Goal: Task Accomplishment & Management: Use online tool/utility

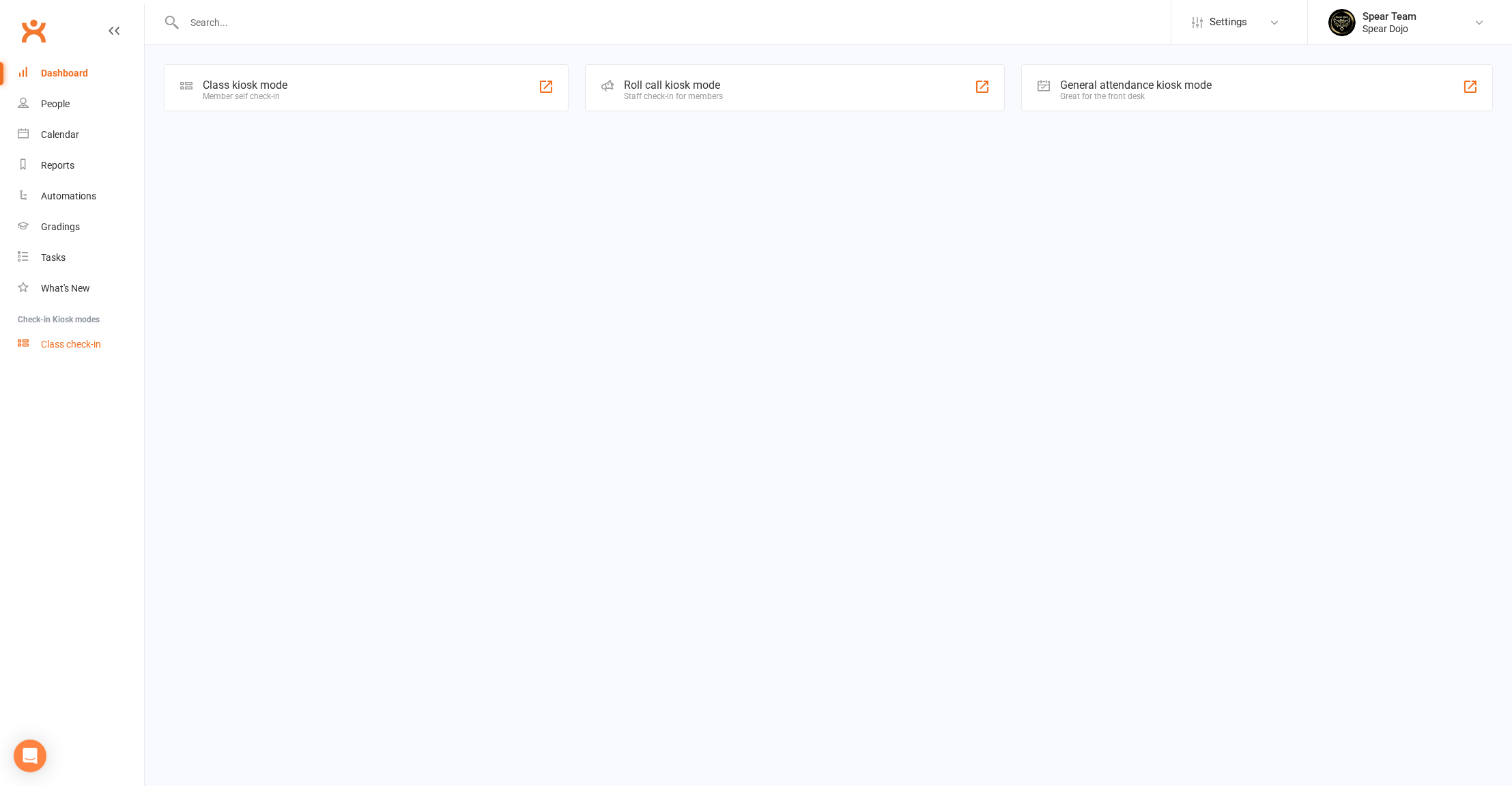
click at [76, 346] on div "Class check-in" at bounding box center [71, 344] width 60 height 11
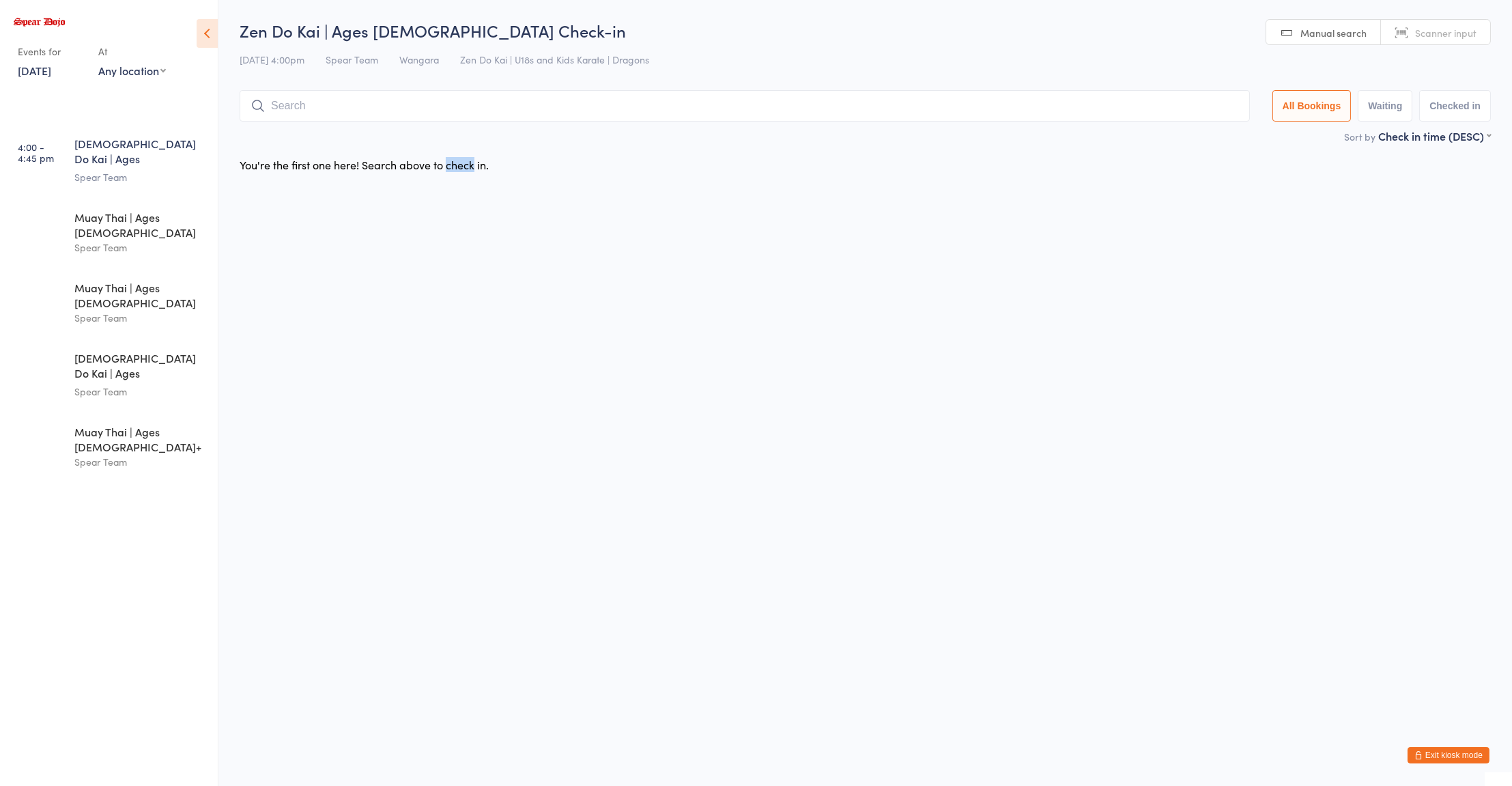
click at [1018, 567] on html "You have now entered Kiosk Mode. Members will be able to check themselves in us…" at bounding box center [756, 393] width 1512 height 786
click at [1438, 755] on button "Exit kiosk mode" at bounding box center [1448, 755] width 82 height 16
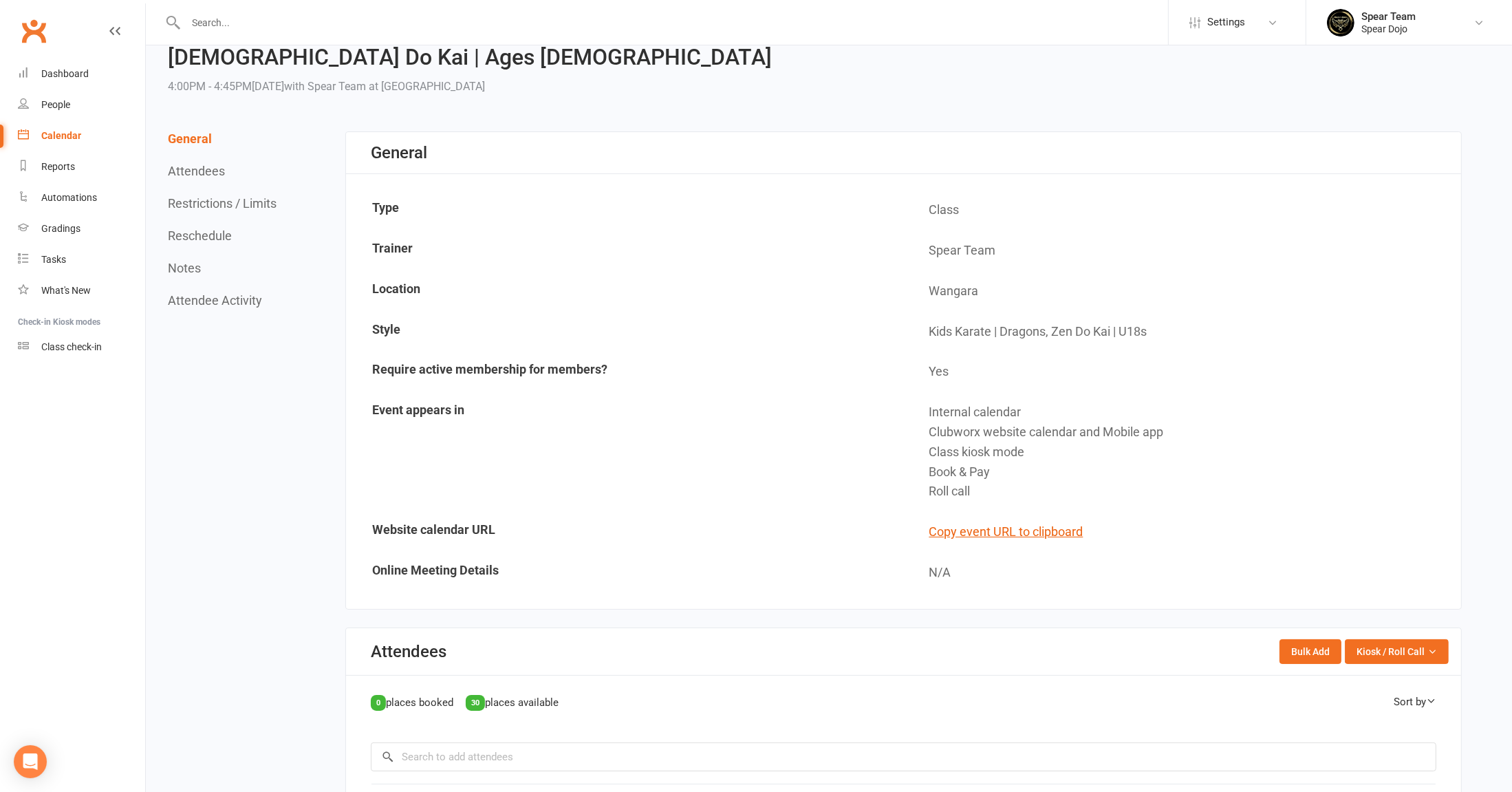
scroll to position [44, 0]
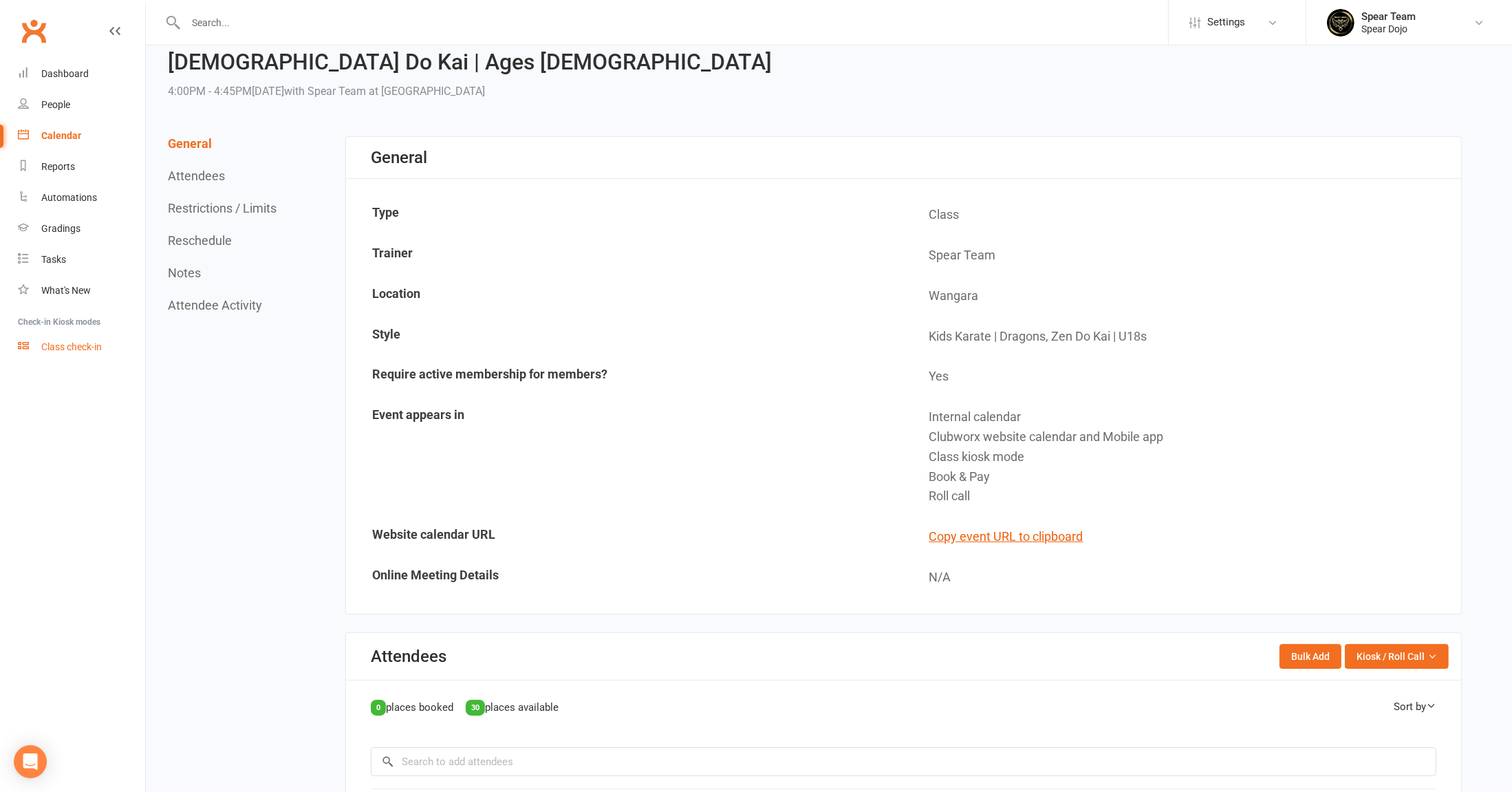
click at [73, 349] on div "Class check-in" at bounding box center [71, 347] width 61 height 11
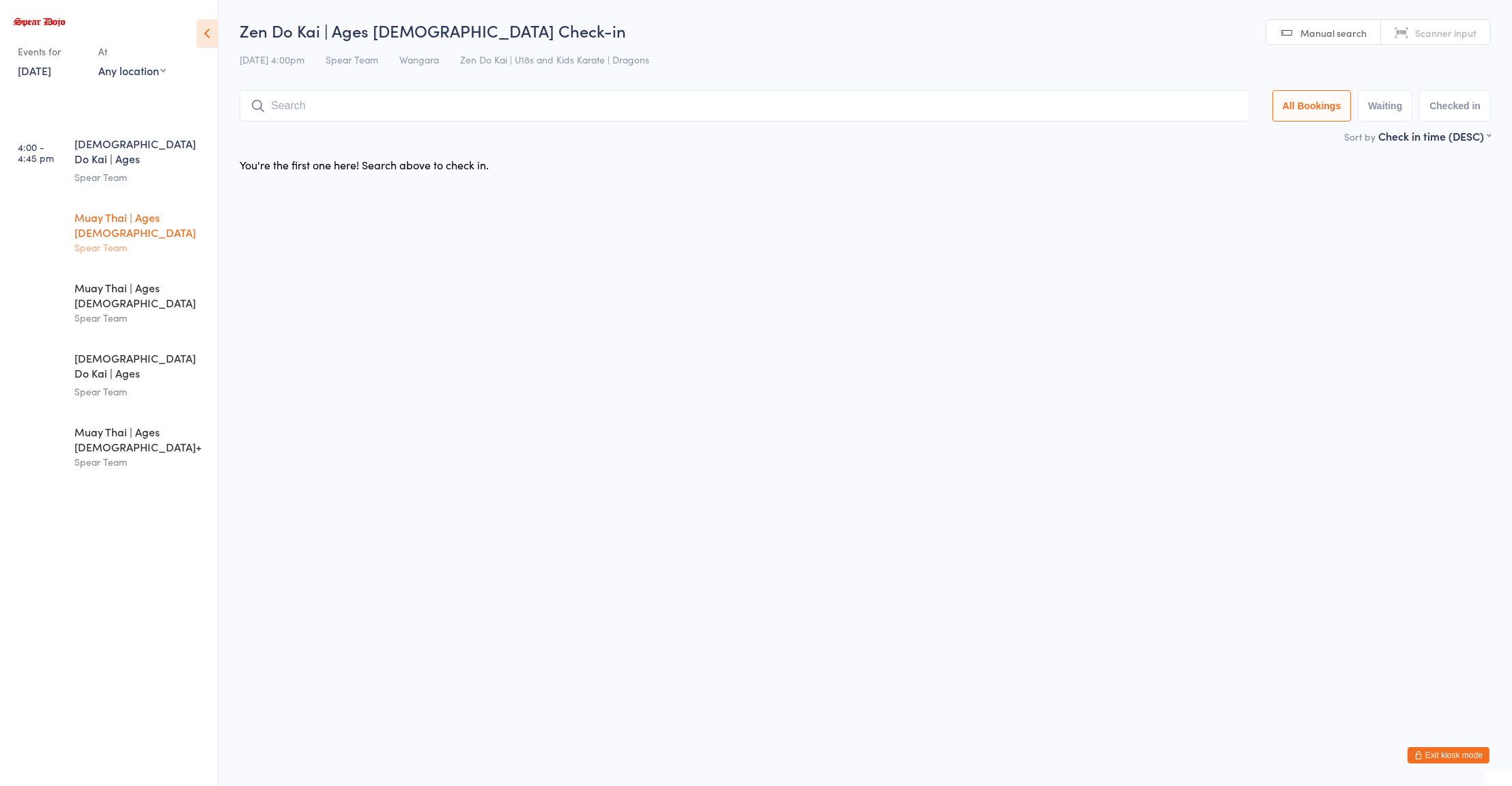
click at [111, 224] on div "Muay Thai | Ages 8 to 10 Spear Team" at bounding box center [146, 233] width 143 height 69
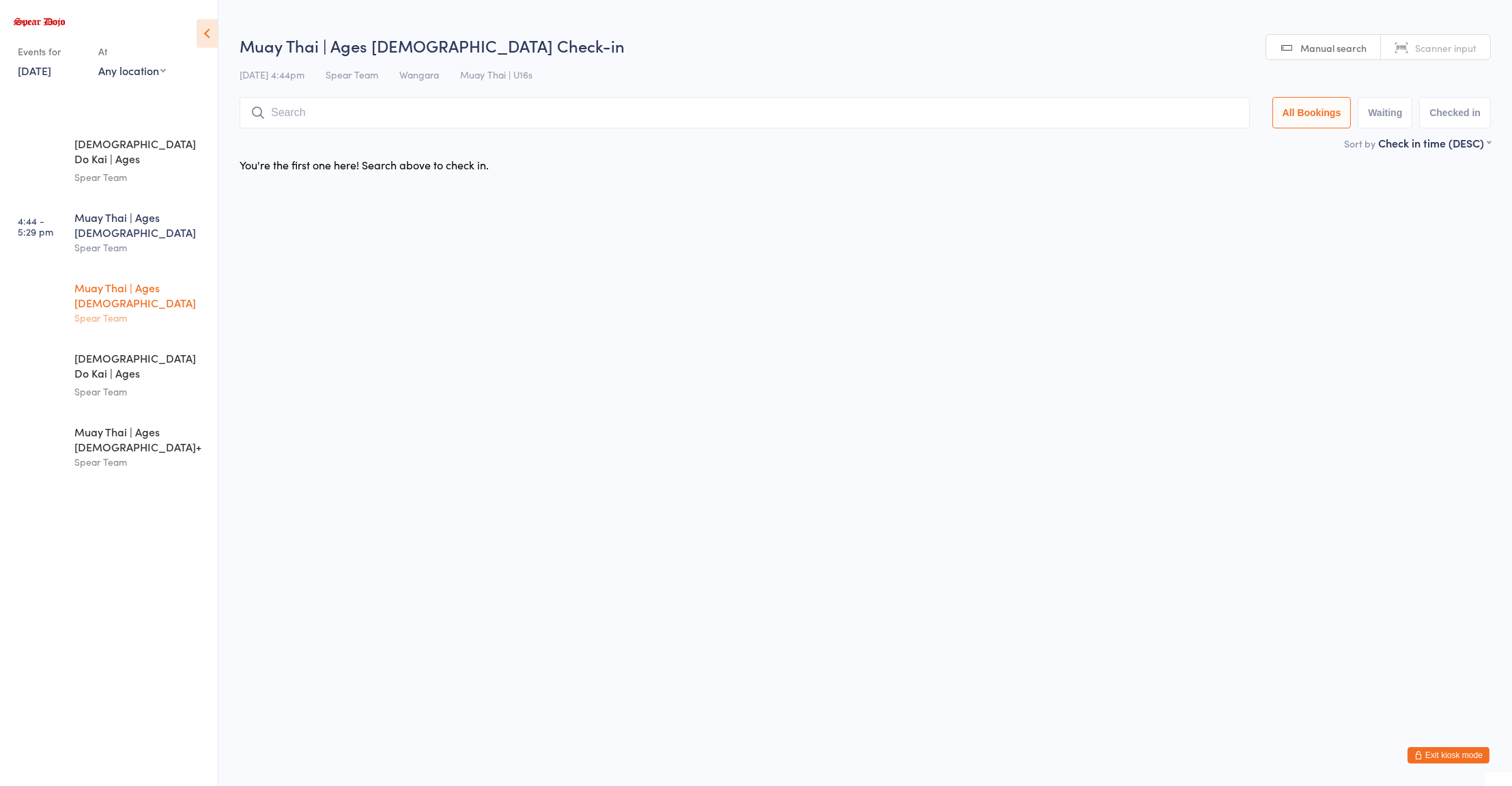
click at [125, 310] on div "Spear Team" at bounding box center [141, 318] width 132 height 16
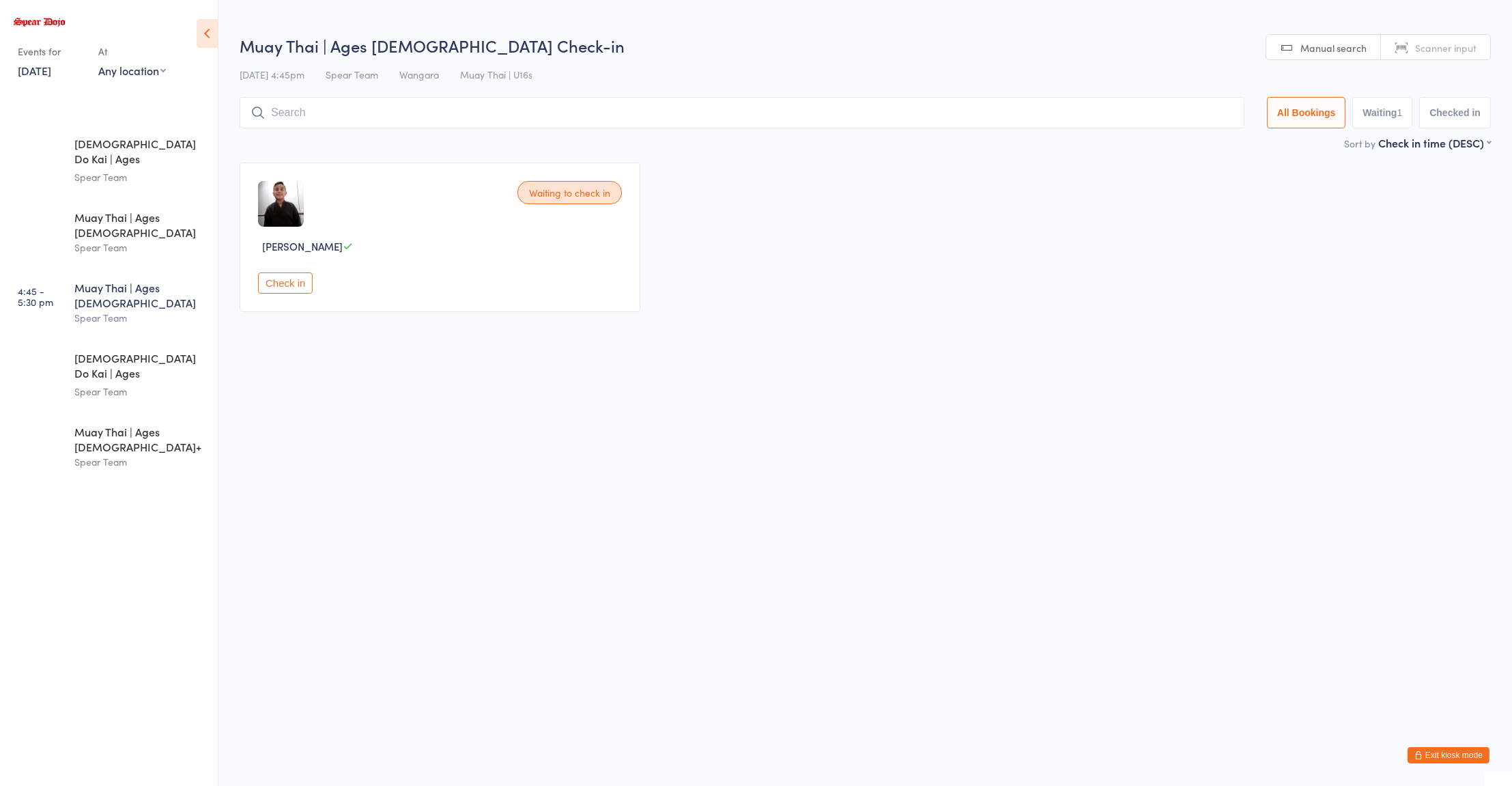
click at [353, 475] on html "You have now entered Kiosk Mode. Members will be able to check themselves in us…" at bounding box center [756, 393] width 1512 height 786
click at [76, 169] on div "Spear Team" at bounding box center [141, 177] width 132 height 16
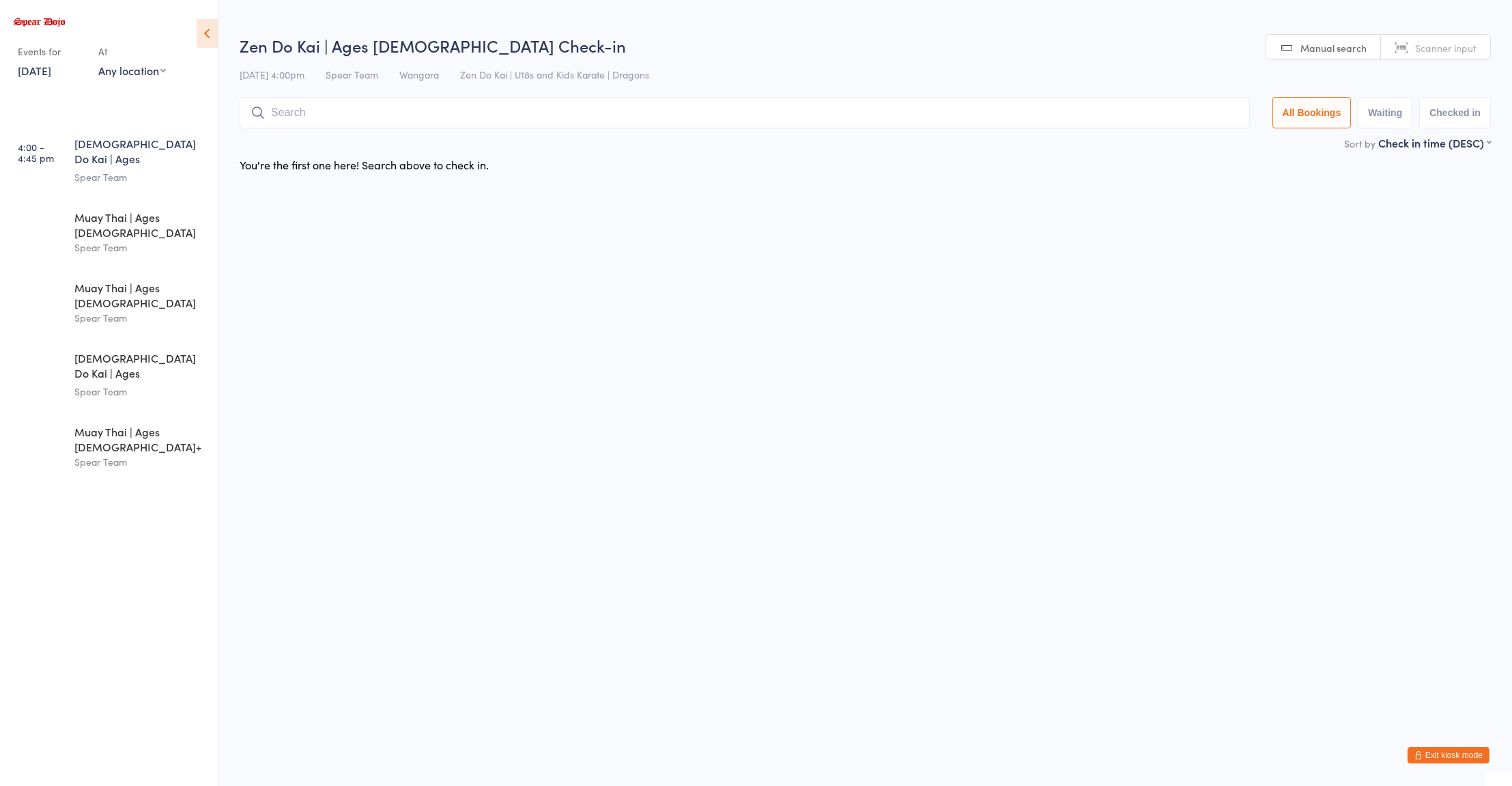
click at [634, 459] on html "You have now entered Kiosk Mode. Members will be able to check themselves in us…" at bounding box center [756, 393] width 1512 height 786
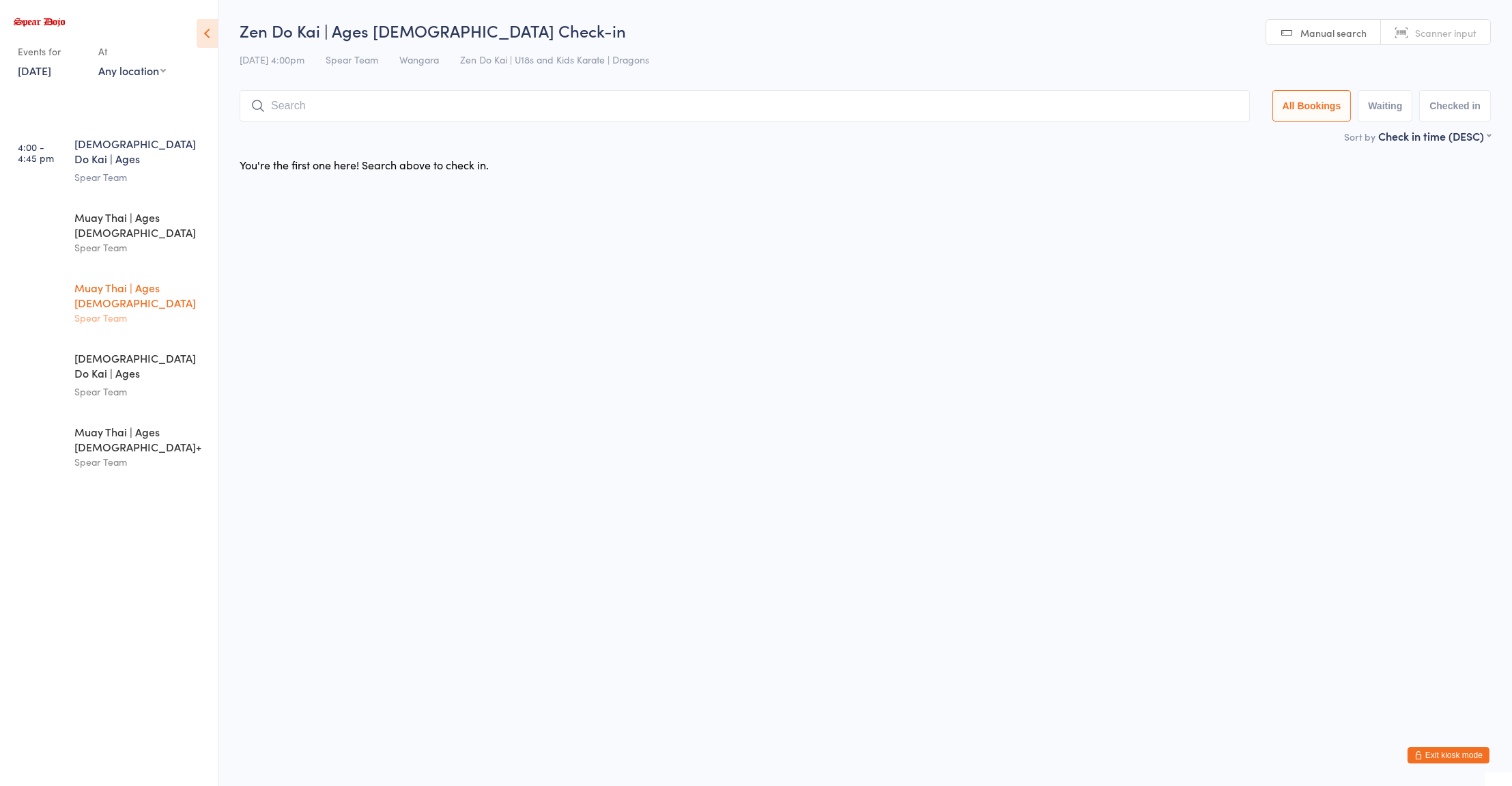
click at [65, 291] on link "4:45 - 5:30 pm Muay Thai | Ages 11 to 15 Spear Team" at bounding box center [111, 303] width 214 height 69
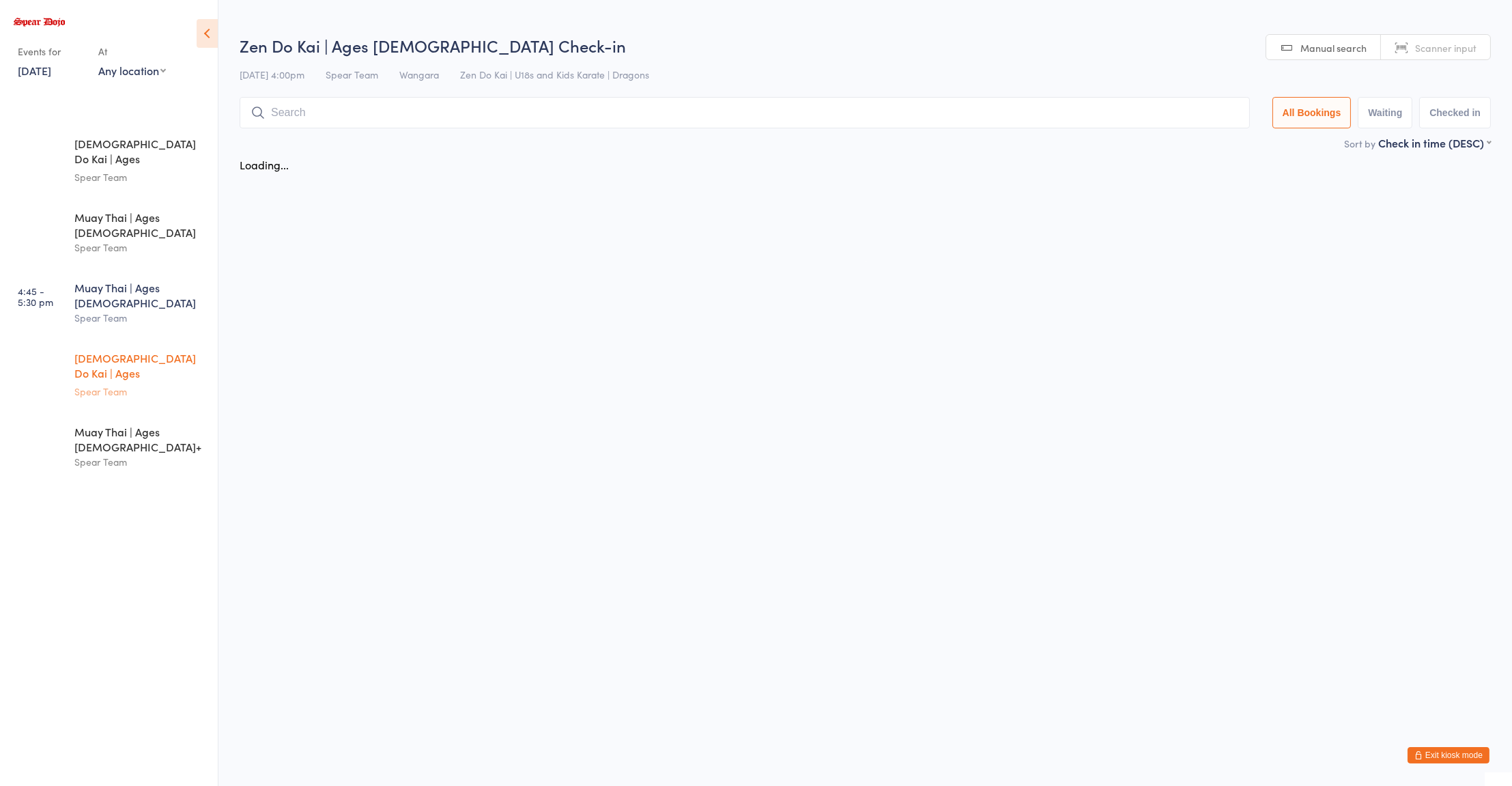
click at [106, 342] on div "Zen Do Kai | Ages 11 to 15 Spear Team" at bounding box center [146, 375] width 143 height 72
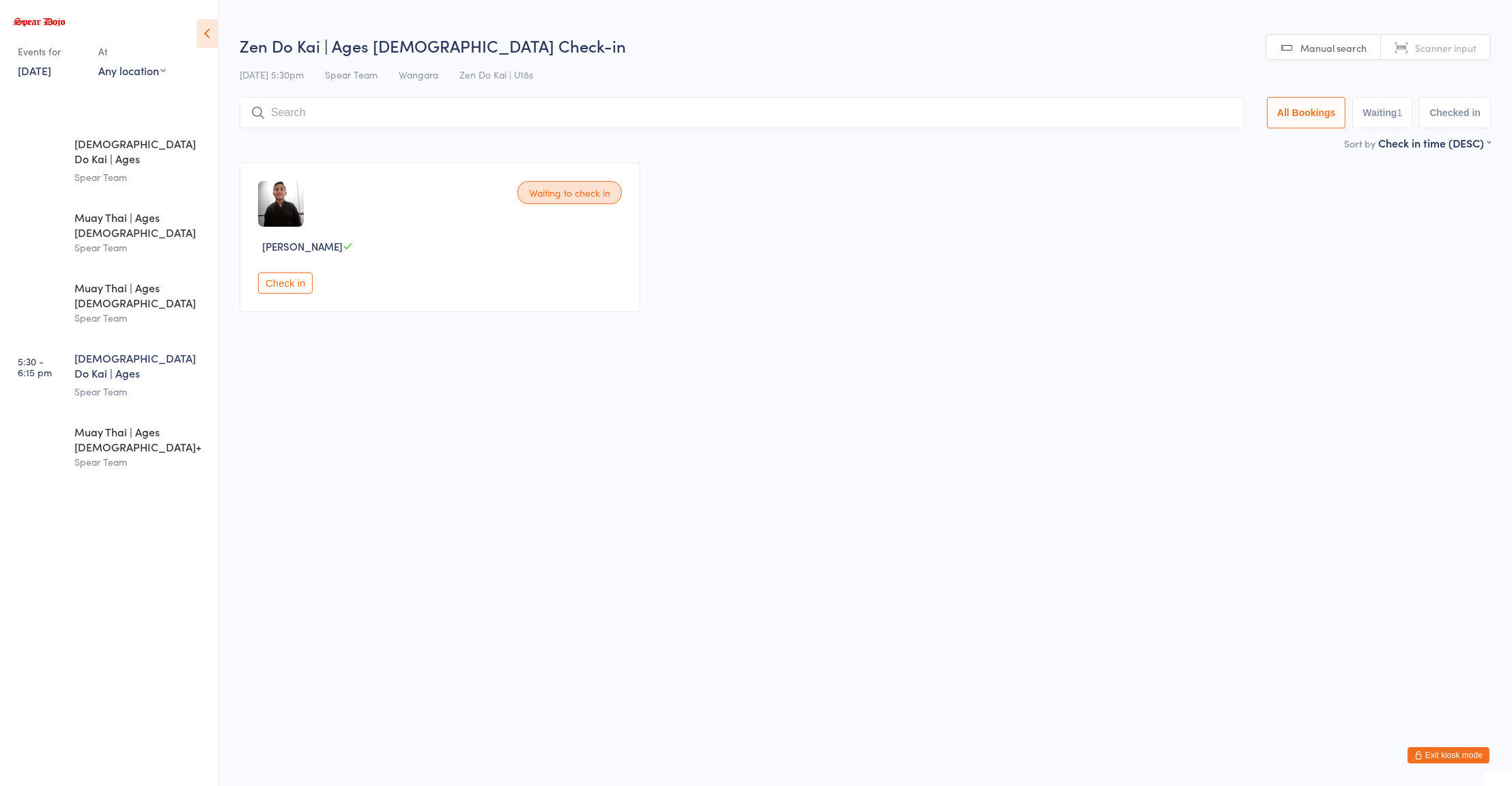
click at [436, 490] on html "You have now entered Kiosk Mode. Members will be able to check themselves in us…" at bounding box center [756, 393] width 1512 height 786
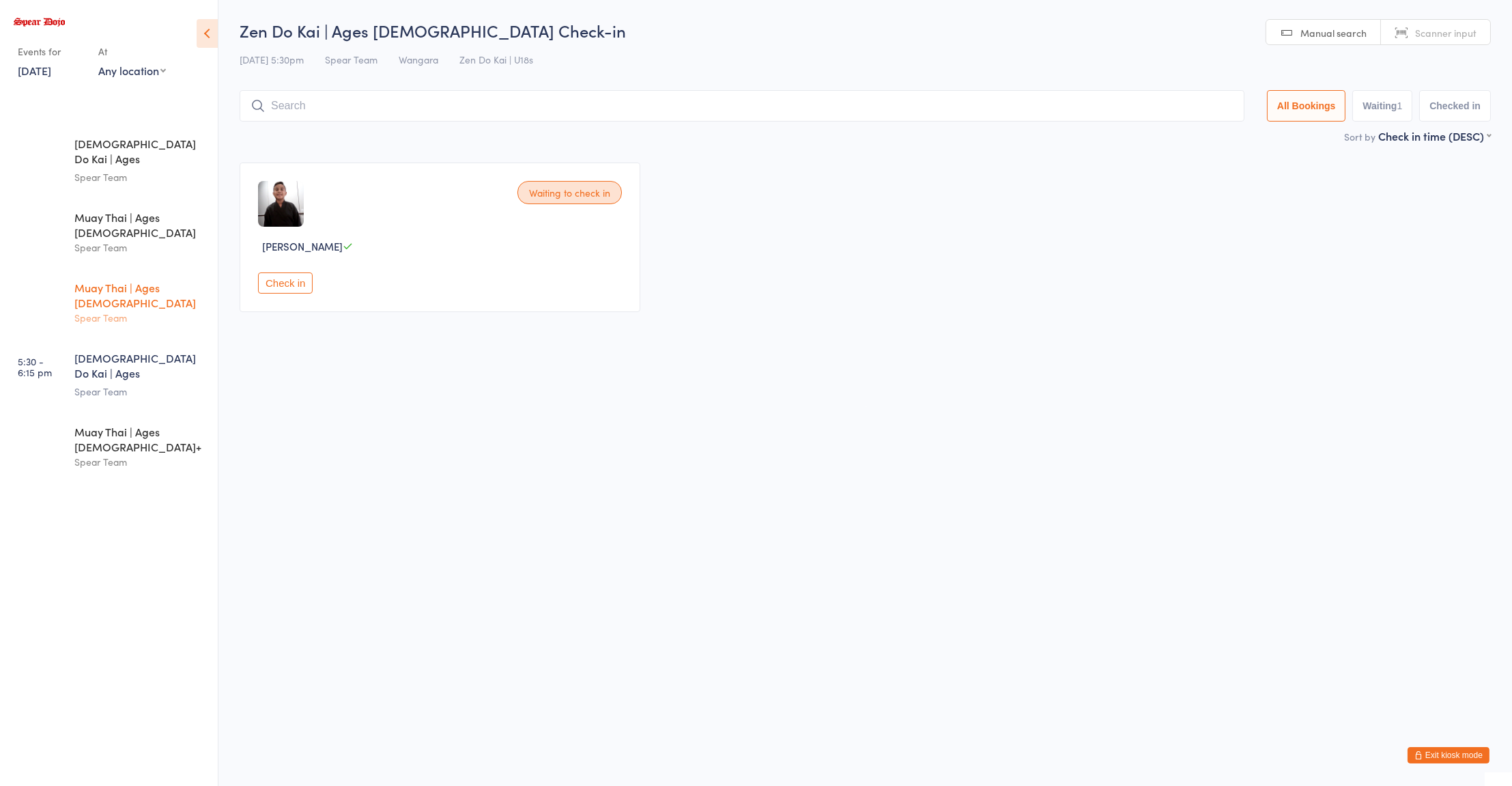
click at [138, 280] on div "Muay Thai | Ages 11 to 15" at bounding box center [141, 294] width 132 height 30
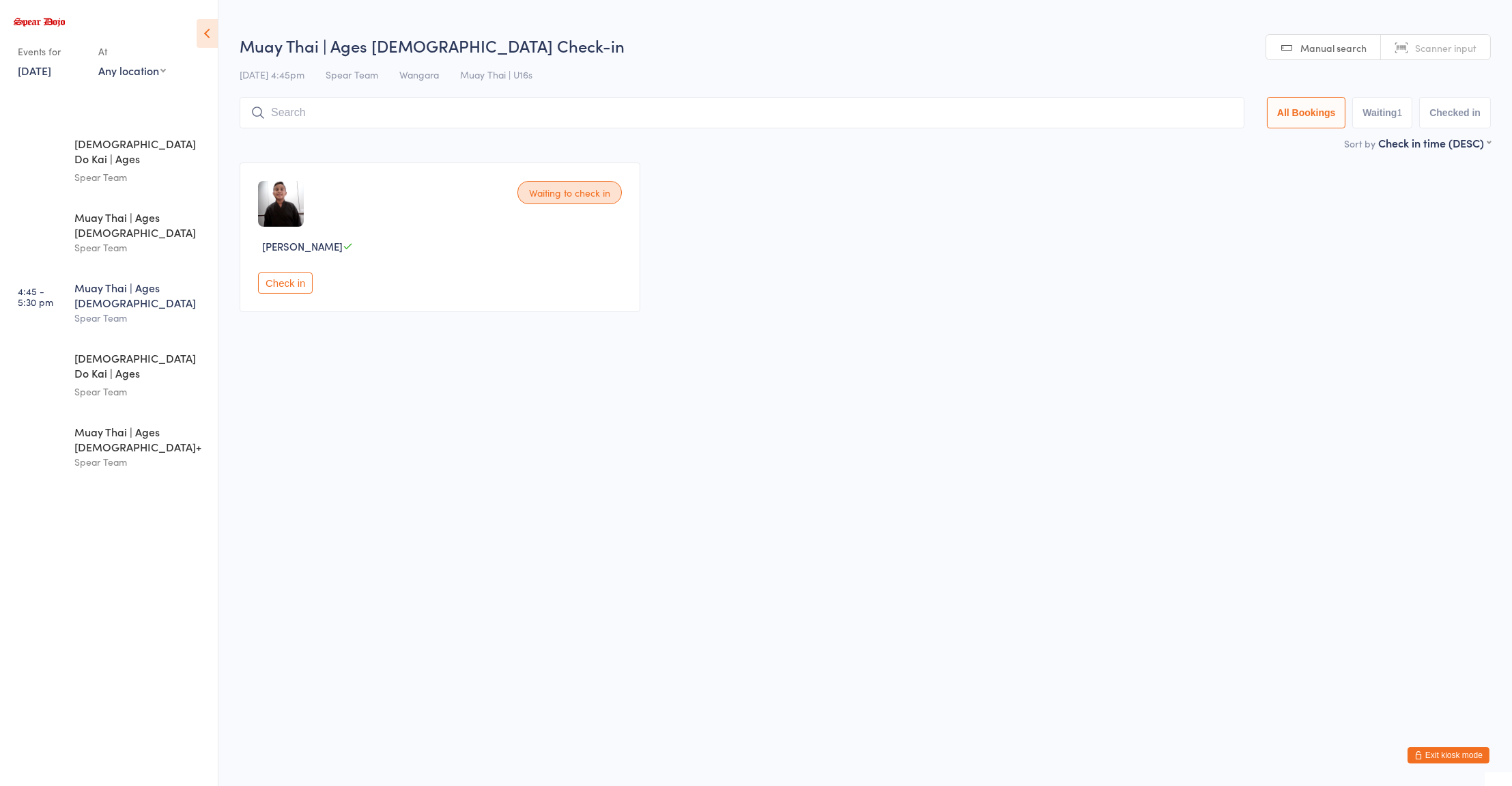
click at [537, 457] on html "You have now entered Kiosk Mode. Members will be able to check themselves in us…" at bounding box center [756, 393] width 1512 height 786
click at [58, 413] on link "6:30 - 7:30 pm Muay Thai | Ages 16+ Spear Team" at bounding box center [111, 447] width 214 height 69
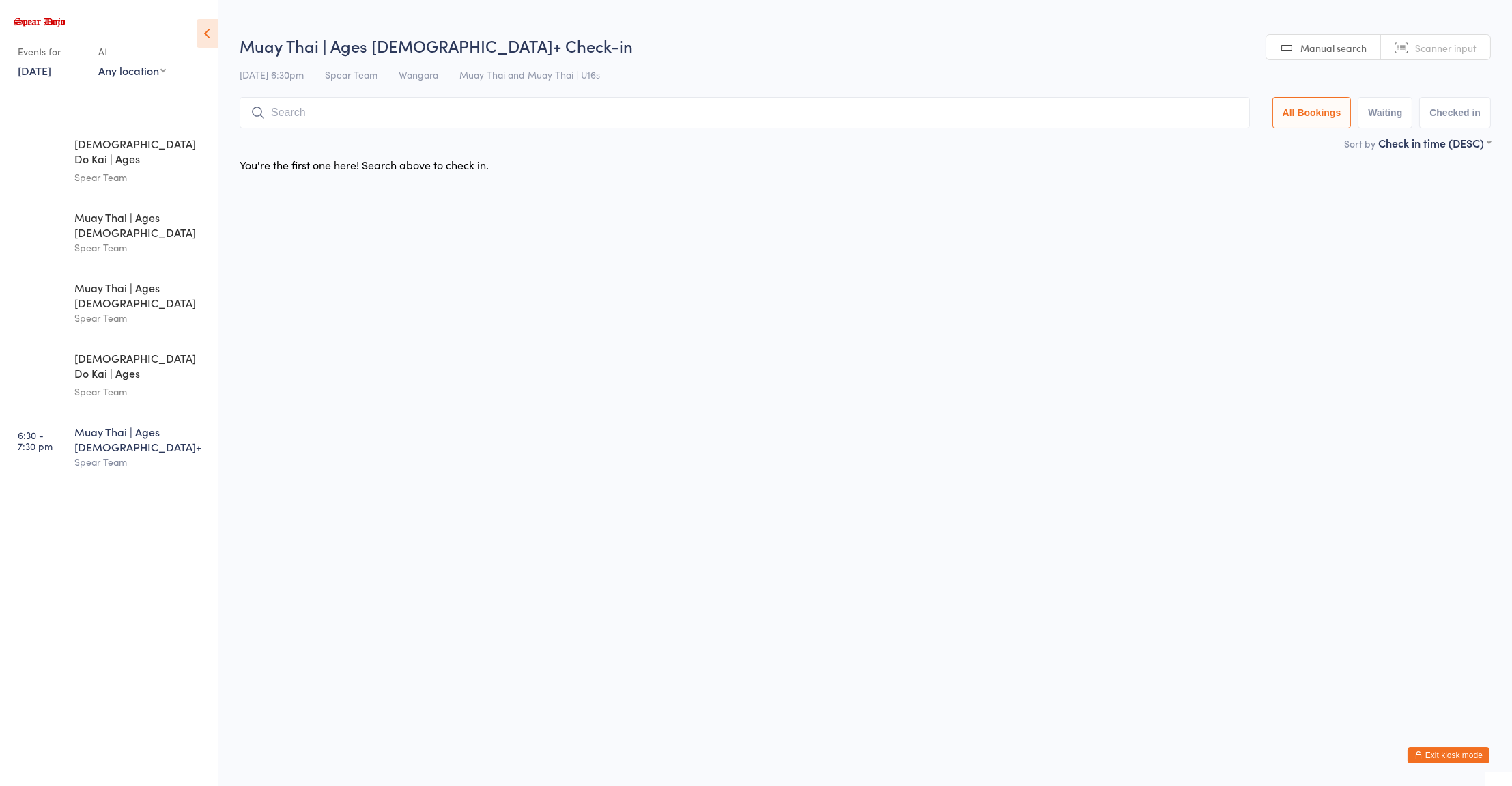
click at [384, 446] on html "You have now entered Kiosk Mode. Members will be able to check themselves in us…" at bounding box center [756, 393] width 1512 height 786
click at [103, 139] on div "[DEMOGRAPHIC_DATA] Do Kai | Ages [DEMOGRAPHIC_DATA]" at bounding box center [141, 153] width 132 height 34
click at [103, 210] on div "Muay Thai | Ages 8 to 10" at bounding box center [141, 224] width 132 height 30
click at [61, 147] on link "4:00 - 4:45 pm Zen Do Kai | Ages 8 to 10 Spear Team" at bounding box center [111, 160] width 214 height 72
click at [865, 377] on html "You have now entered Kiosk Mode. Members will be able to check themselves in us…" at bounding box center [756, 393] width 1512 height 786
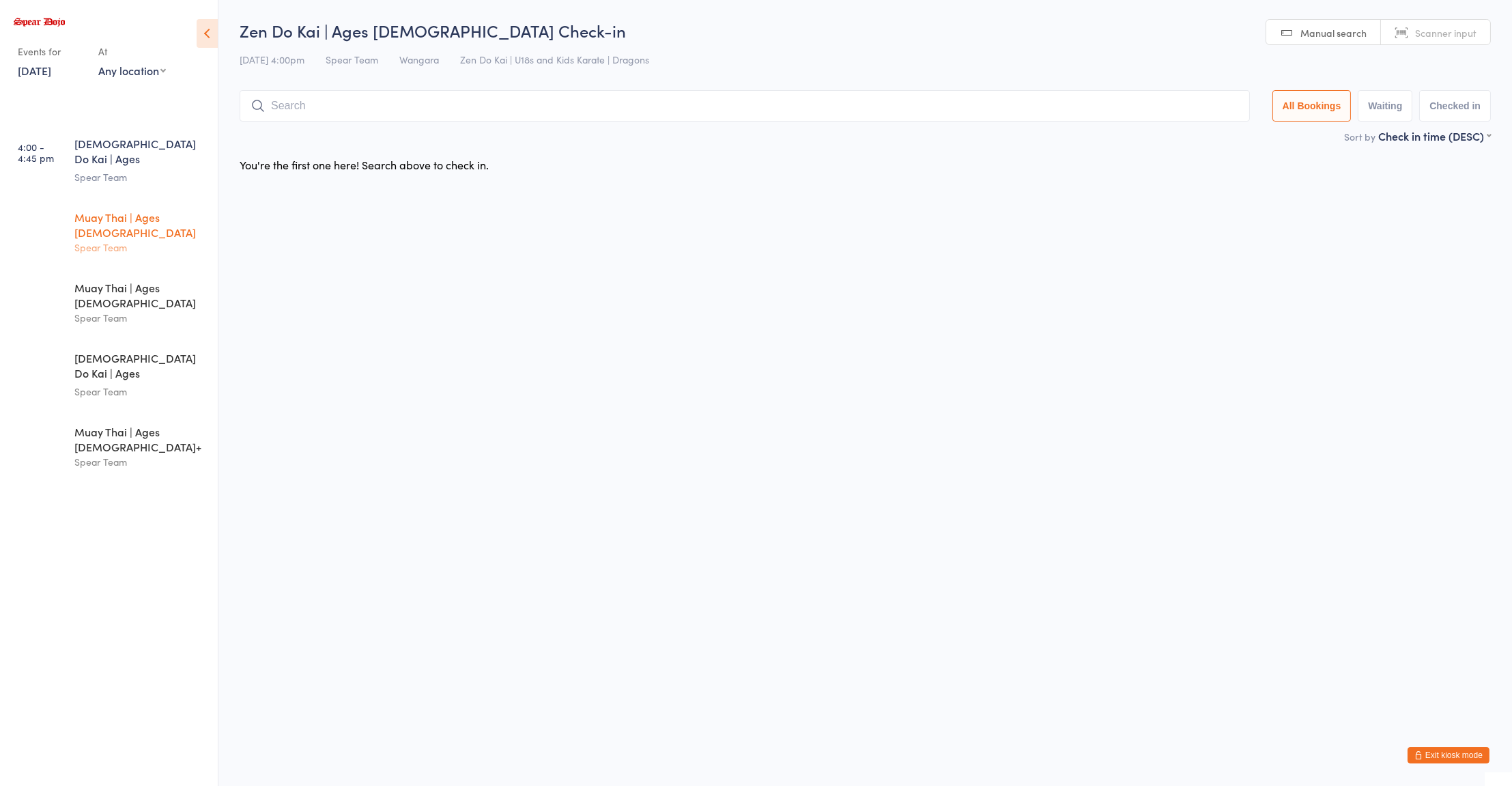
click at [1321, 541] on html "You have now entered Kiosk Mode. Members will be able to check themselves in us…" at bounding box center [756, 393] width 1512 height 786
click at [1270, 730] on html "You have now entered Kiosk Mode. Members will be able to check themselves in us…" at bounding box center [756, 393] width 1512 height 786
click at [354, 111] on input "search" at bounding box center [745, 105] width 1010 height 31
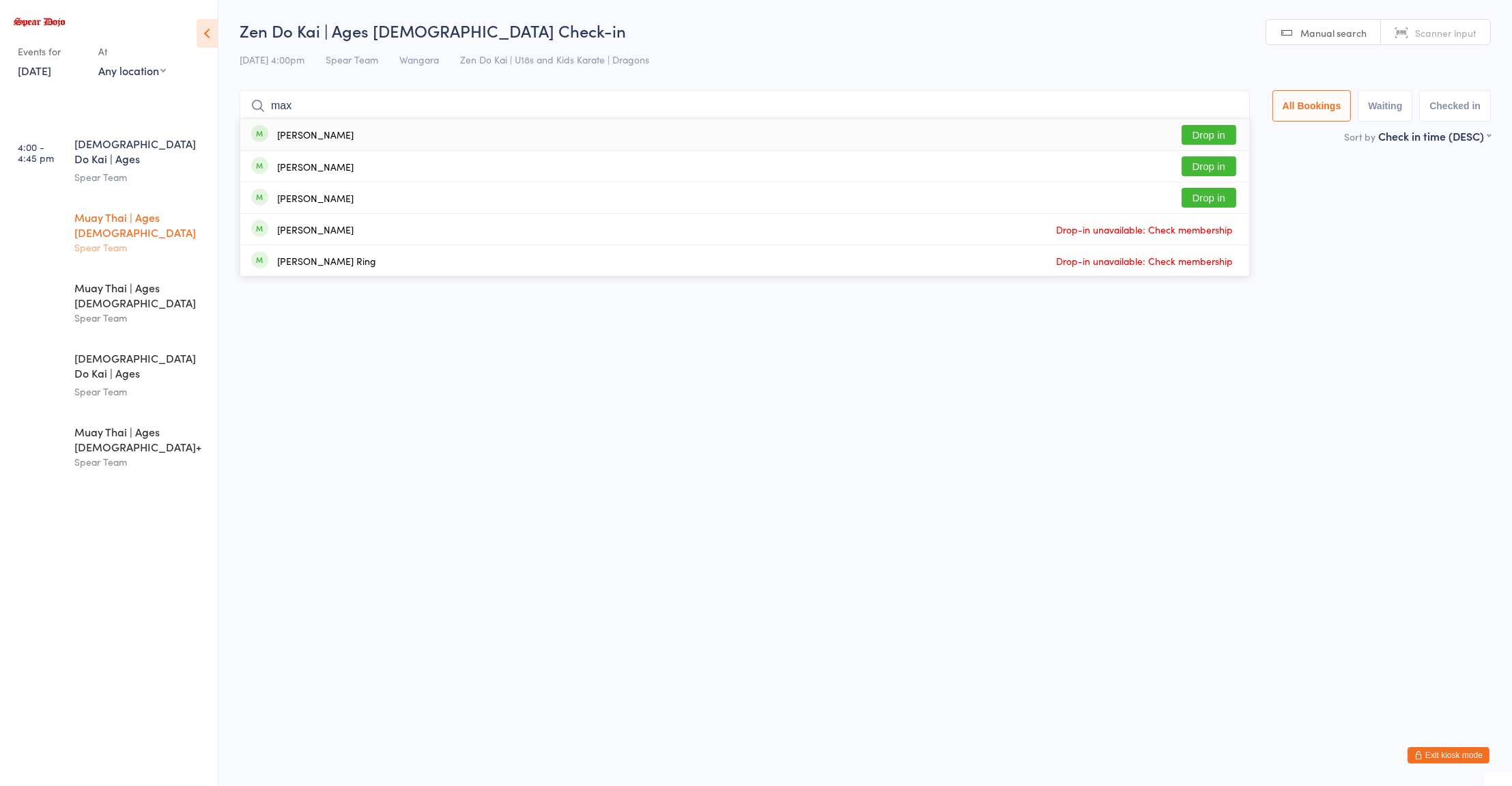
type input "max"
click at [1231, 174] on button "Drop in" at bounding box center [1209, 166] width 55 height 20
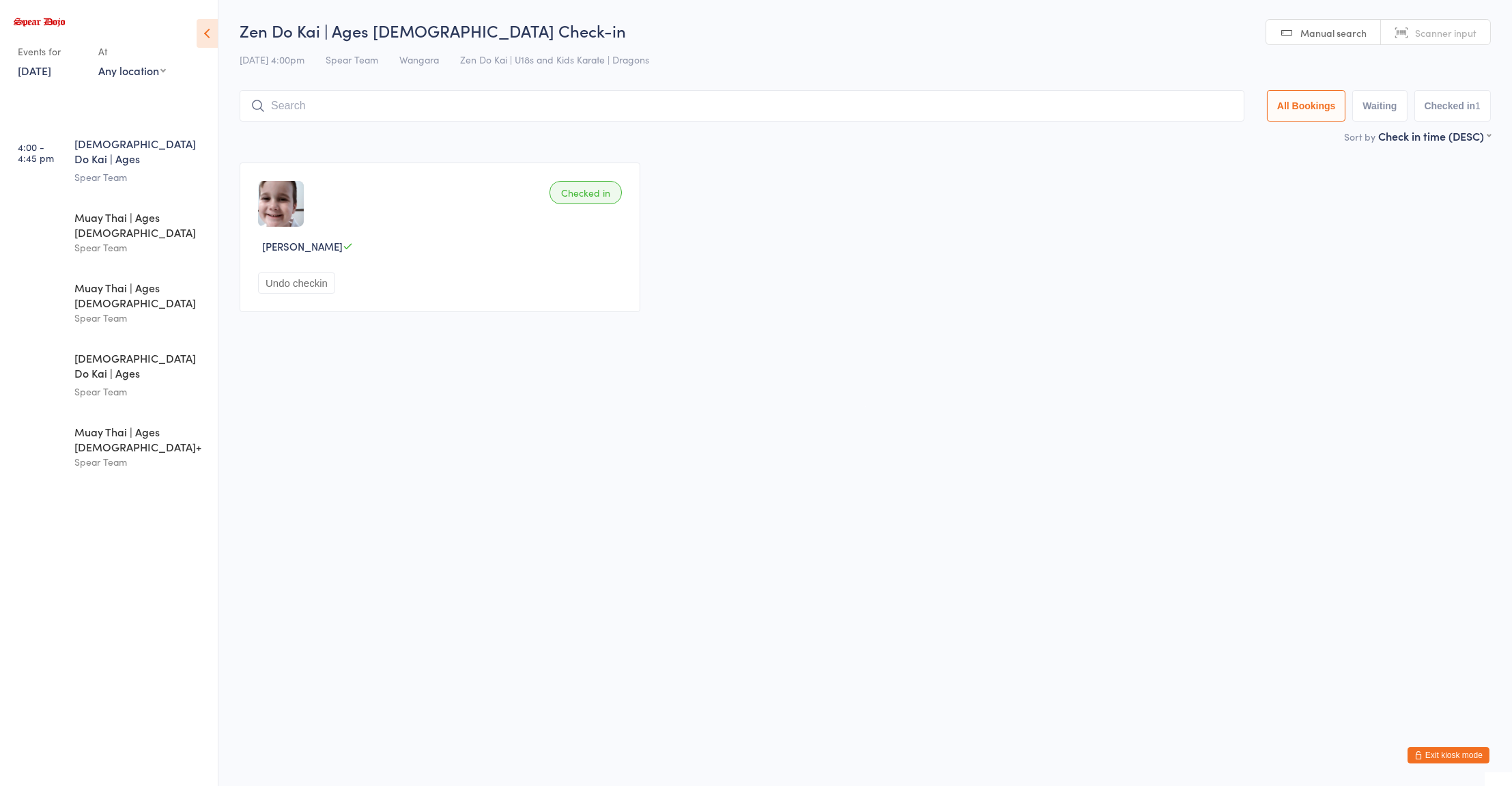
click at [120, 147] on div "[DEMOGRAPHIC_DATA] Do Kai | Ages [DEMOGRAPHIC_DATA]" at bounding box center [141, 153] width 132 height 34
type input "bray"
click at [351, 138] on div "Brayden Horlock Drop in" at bounding box center [742, 134] width 1004 height 31
click at [125, 384] on div "Spear Team" at bounding box center [141, 392] width 132 height 16
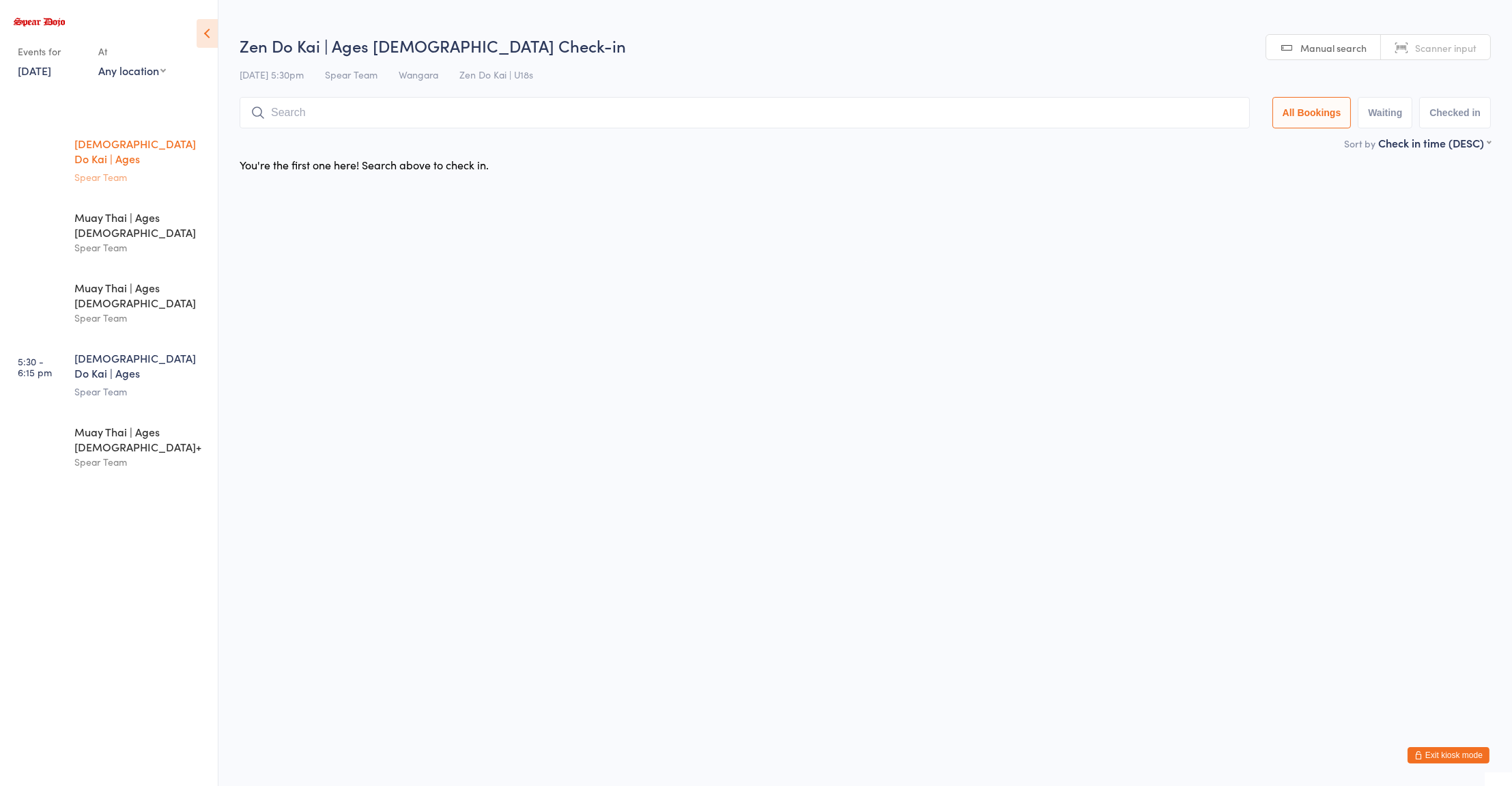
click at [101, 150] on div "[DEMOGRAPHIC_DATA] Do Kai | Ages [DEMOGRAPHIC_DATA]" at bounding box center [141, 153] width 132 height 34
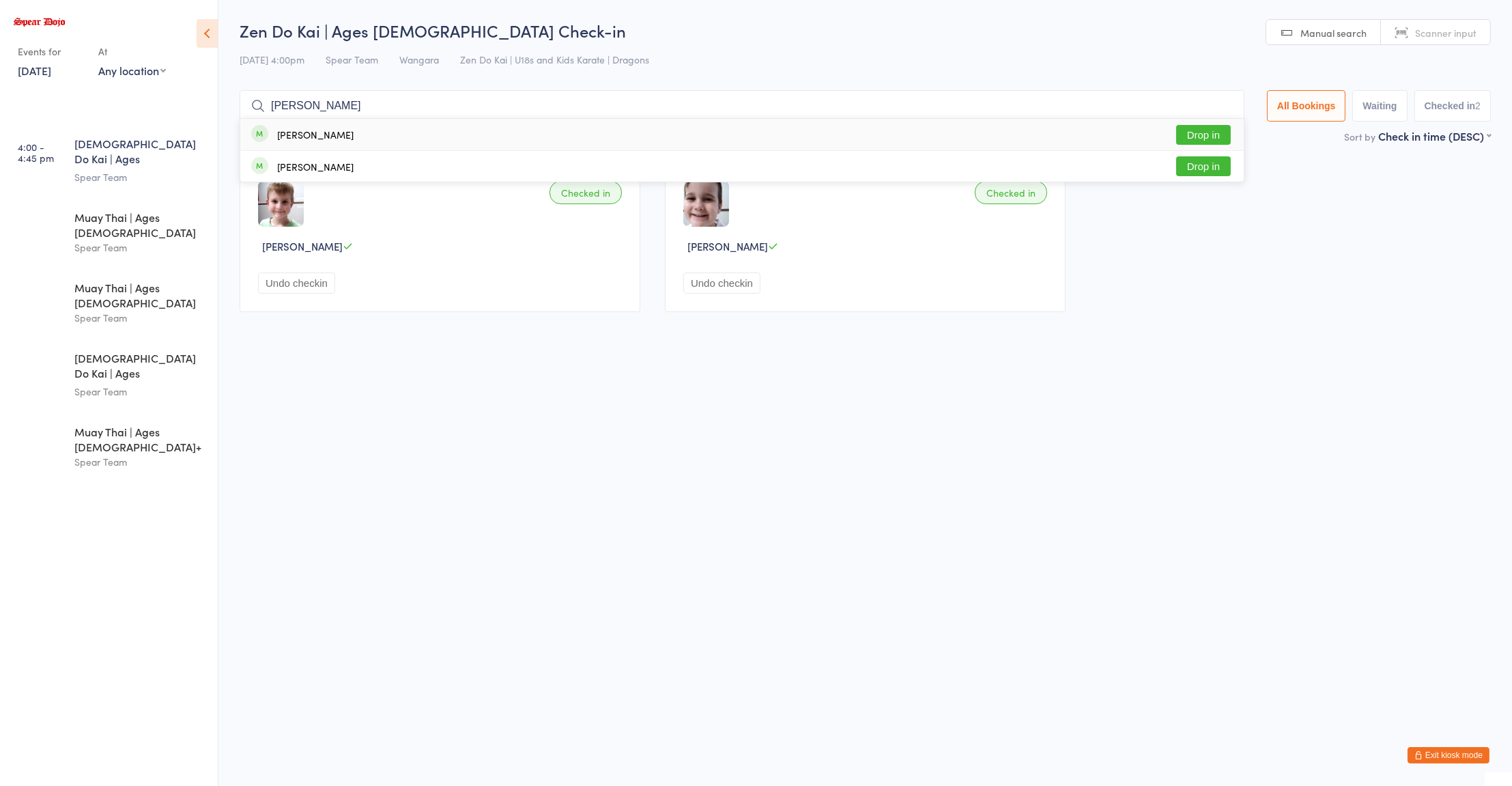
type input "scott"
click at [1201, 138] on button "Drop in" at bounding box center [1203, 134] width 55 height 20
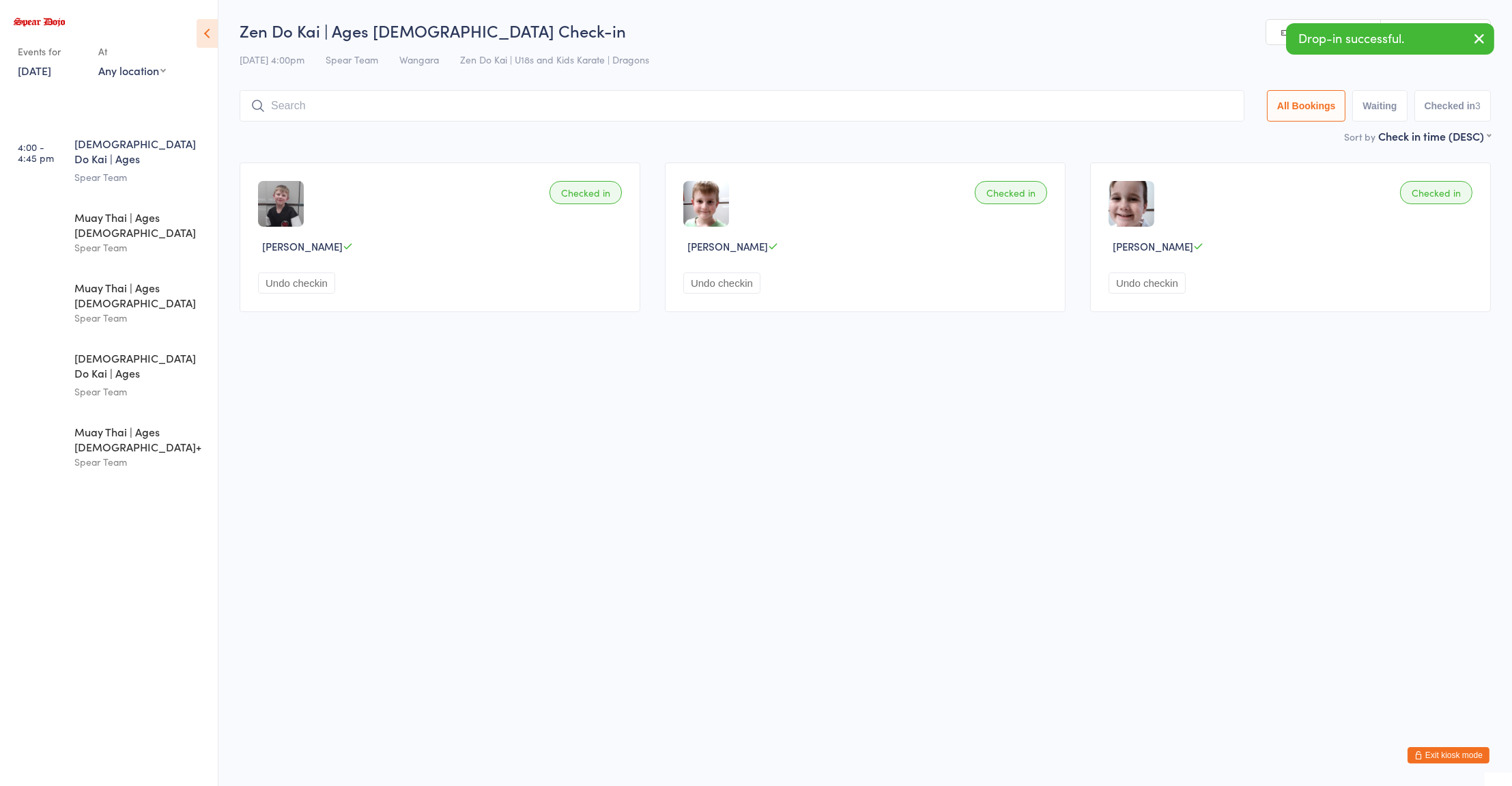
click at [179, 169] on div "Spear Team" at bounding box center [141, 177] width 132 height 16
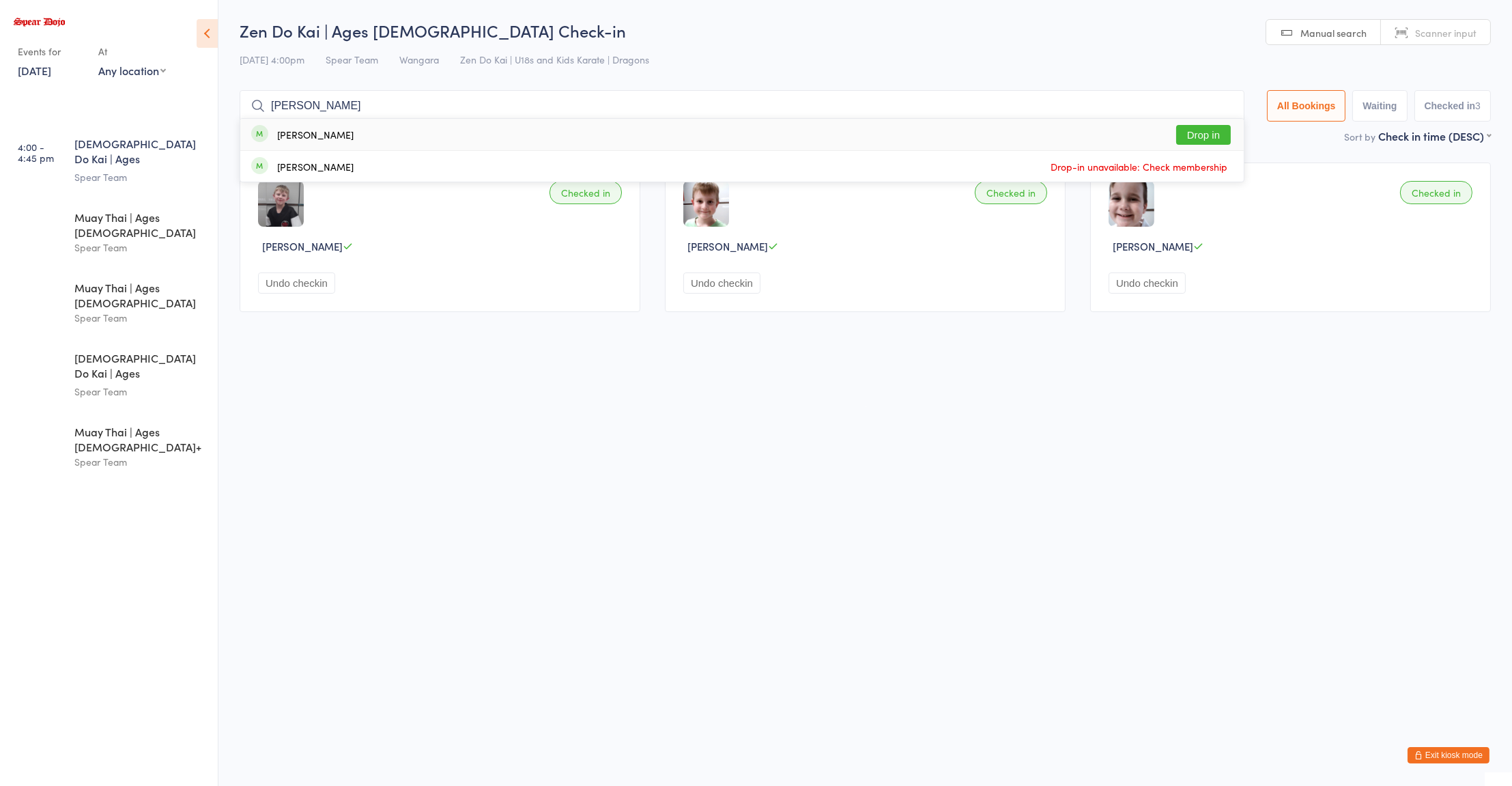
type input "joe"
click at [313, 138] on div "Joel Itzstein" at bounding box center [315, 134] width 76 height 11
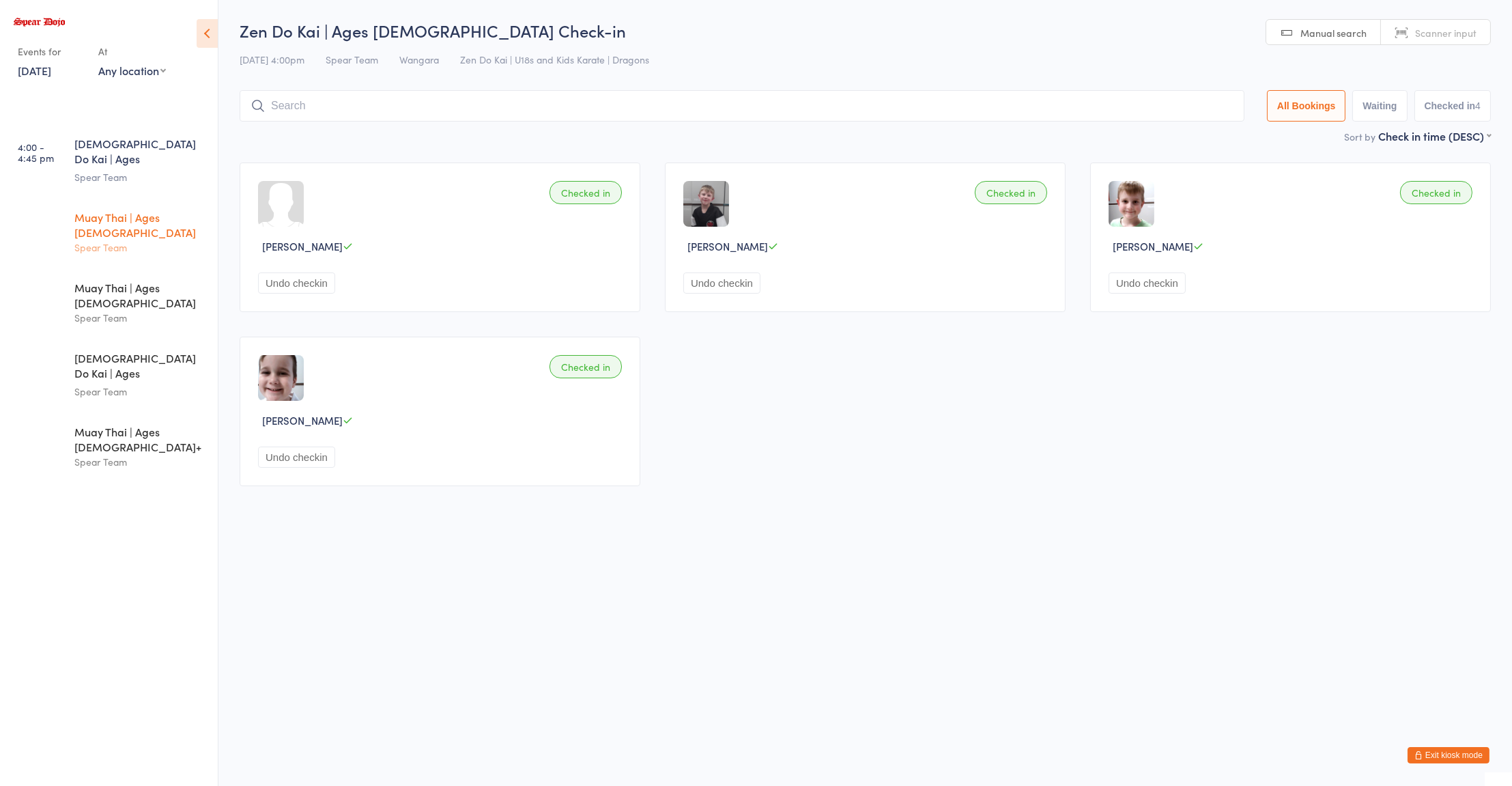
click at [157, 240] on div "Spear Team" at bounding box center [141, 248] width 132 height 16
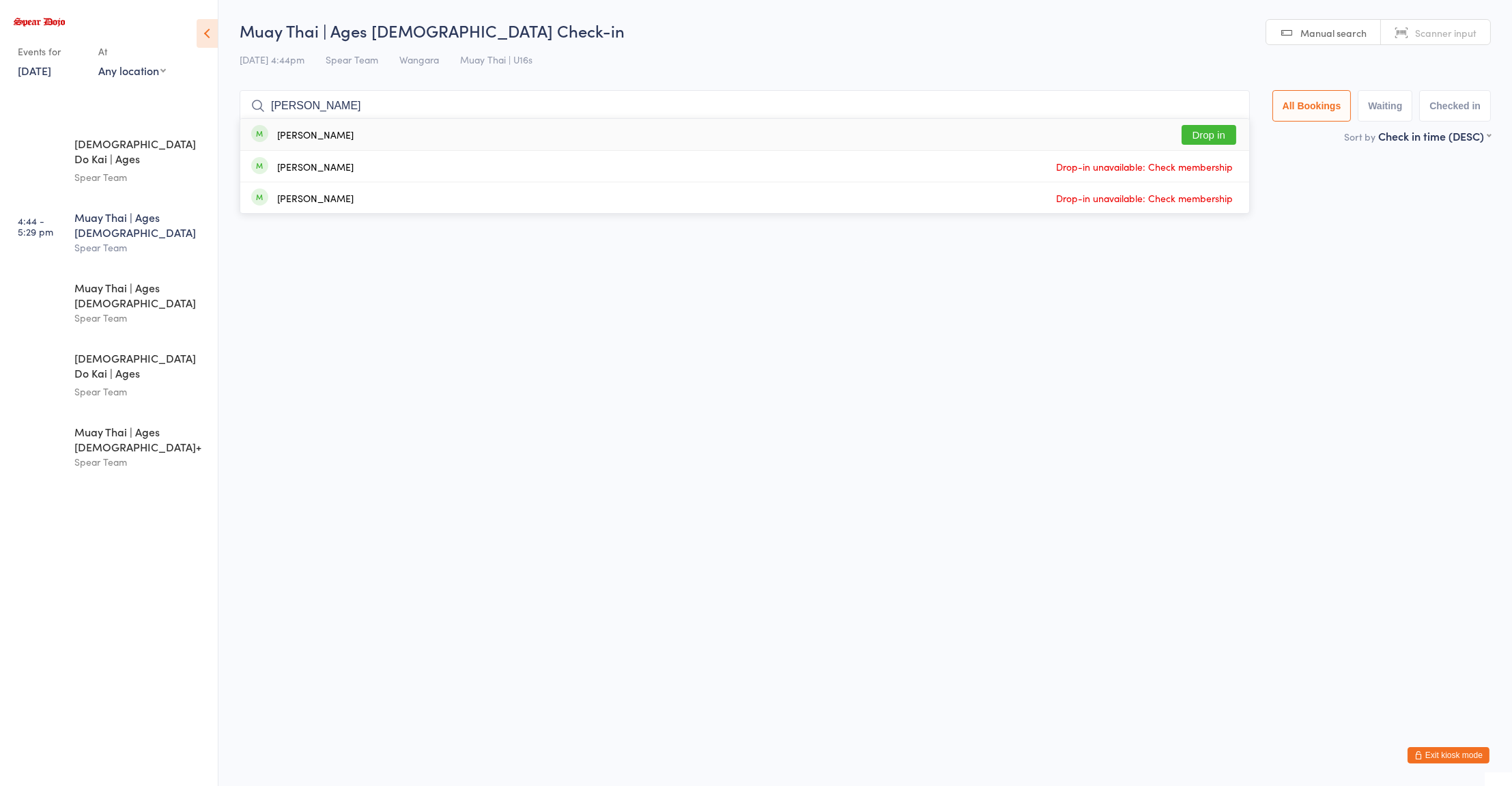
type input "joel"
click at [1207, 138] on button "Drop in" at bounding box center [1209, 134] width 55 height 20
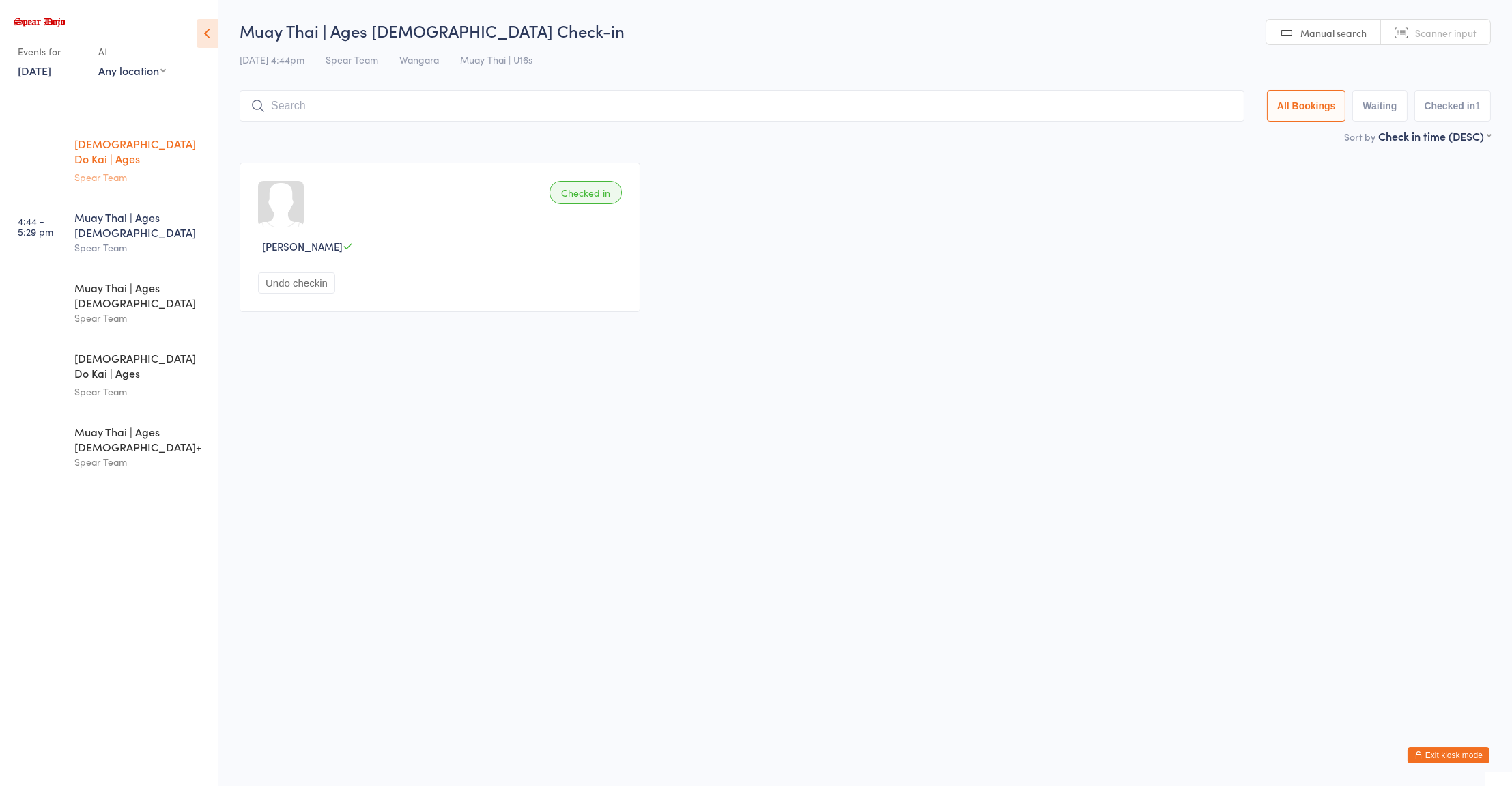
click at [154, 169] on div "Spear Team" at bounding box center [141, 177] width 132 height 16
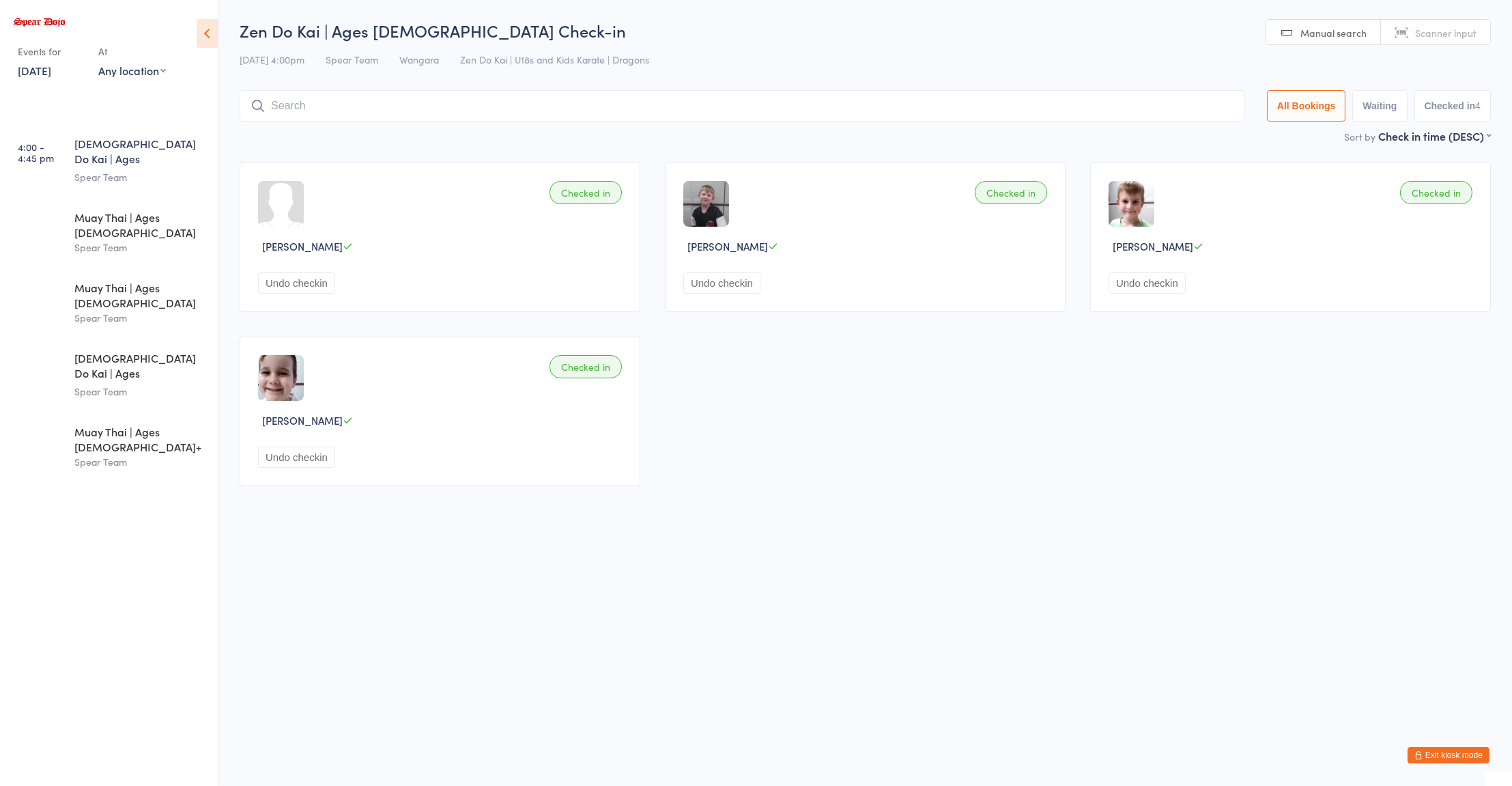
click at [122, 169] on div "Spear Team" at bounding box center [141, 177] width 132 height 16
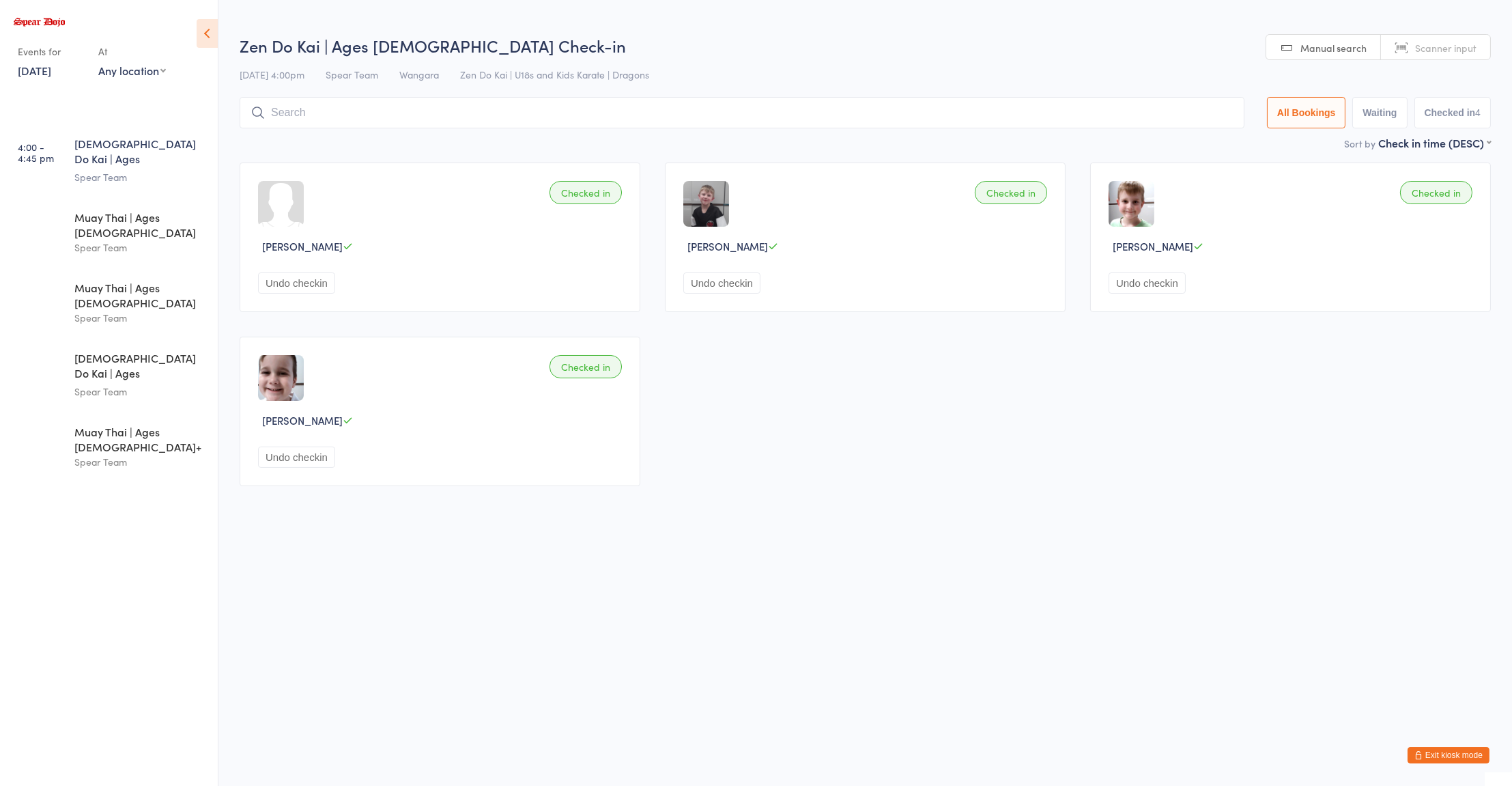
click at [323, 113] on input "search" at bounding box center [742, 113] width 1005 height 31
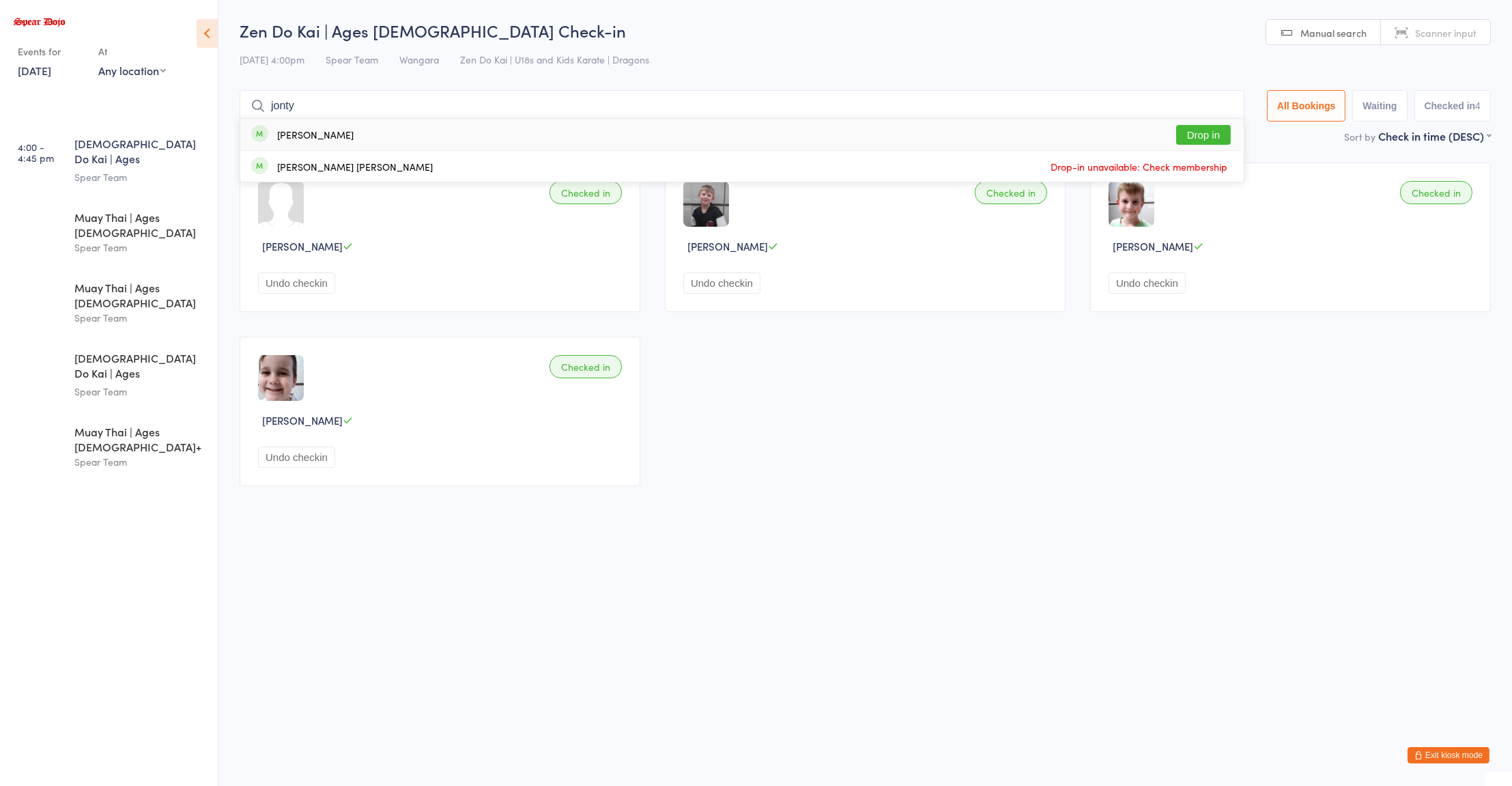
type input "jonty"
click at [1202, 134] on button "Drop in" at bounding box center [1203, 134] width 55 height 20
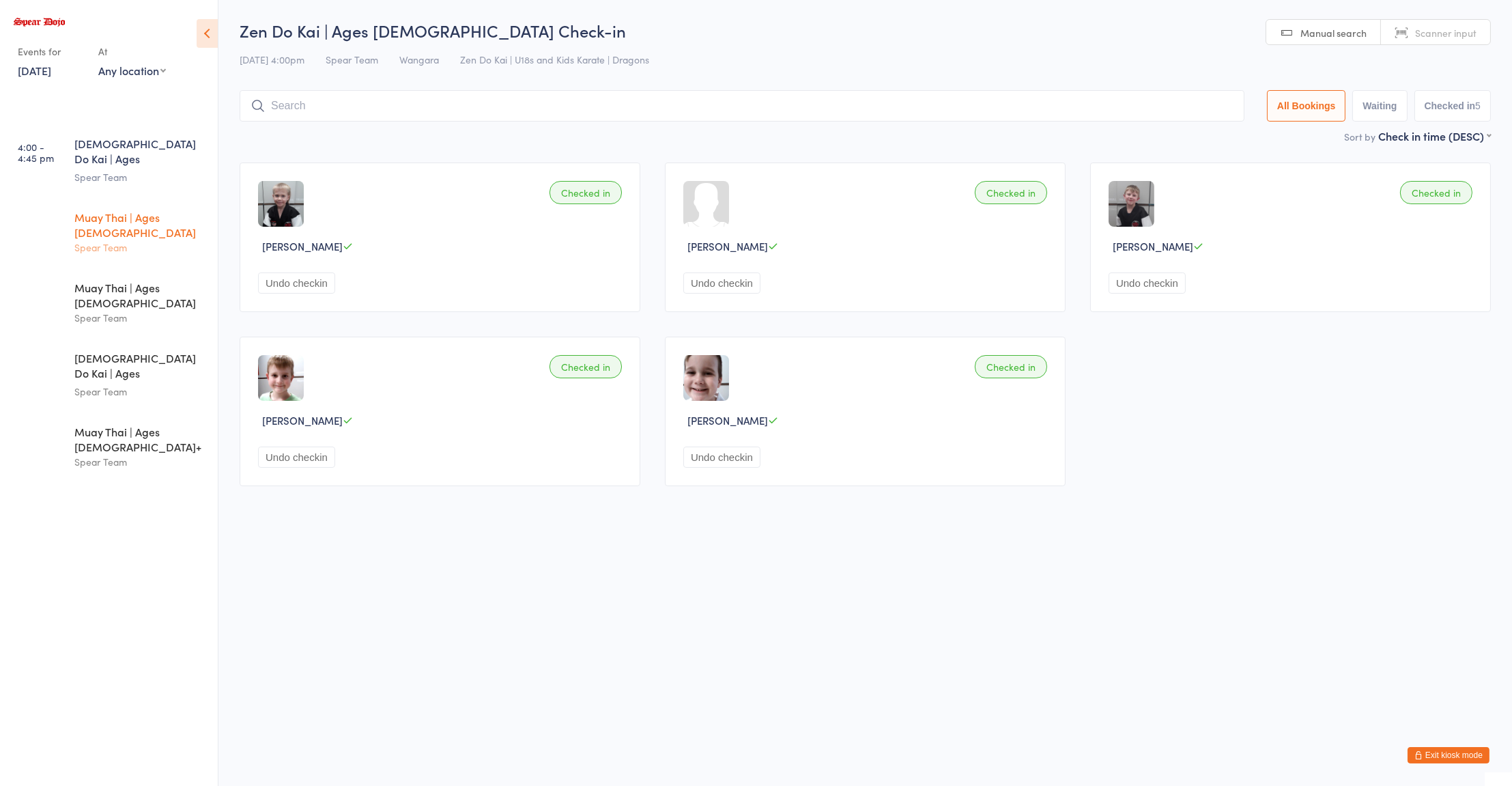
click at [116, 228] on div "Muay Thai | Ages 8 to 10 Spear Team" at bounding box center [146, 233] width 143 height 69
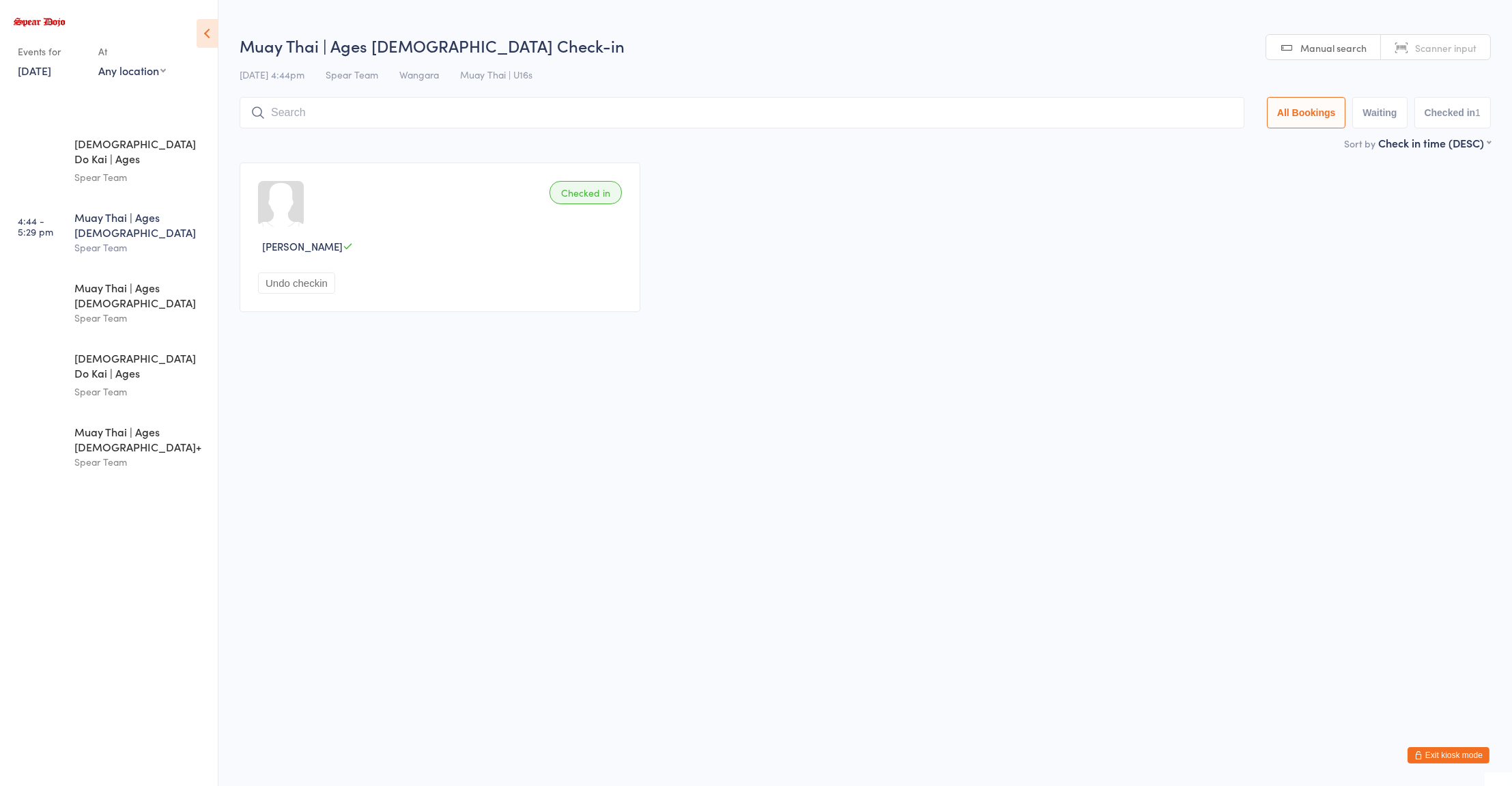
click at [322, 115] on input "search" at bounding box center [742, 113] width 1005 height 31
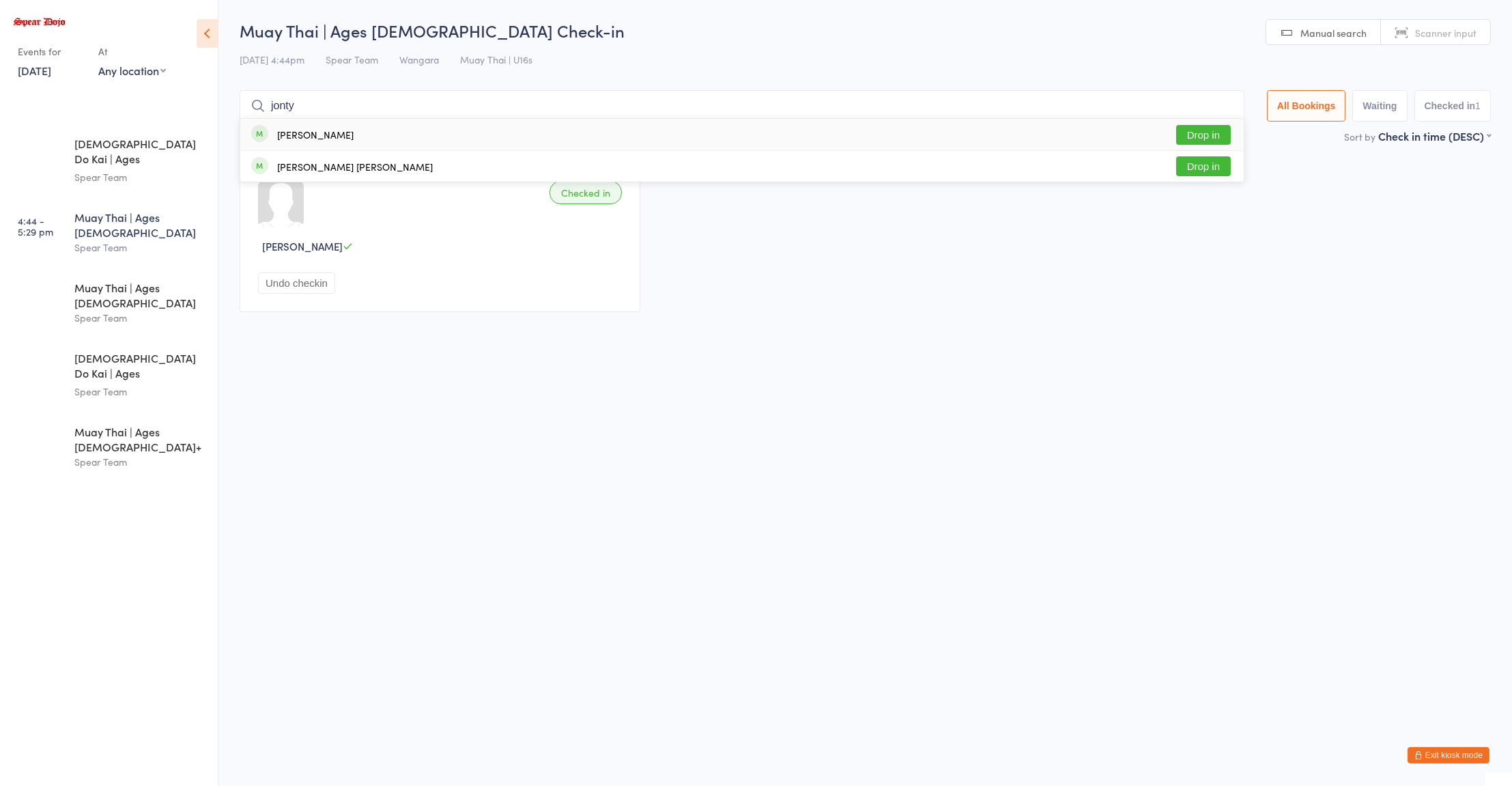
type input "jonty"
click at [1202, 133] on button "Drop in" at bounding box center [1203, 134] width 55 height 20
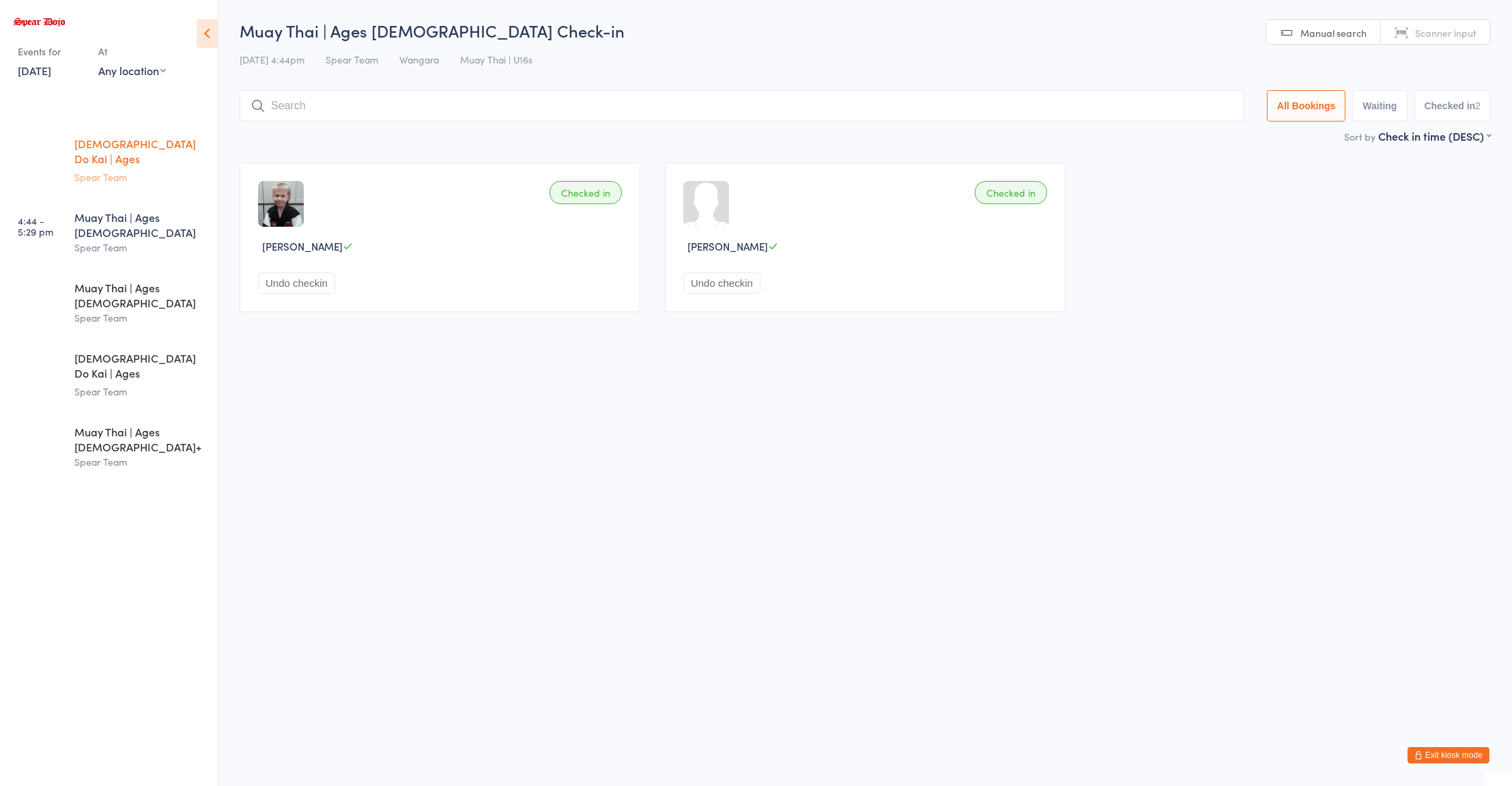
click at [164, 169] on div "Spear Team" at bounding box center [141, 177] width 132 height 16
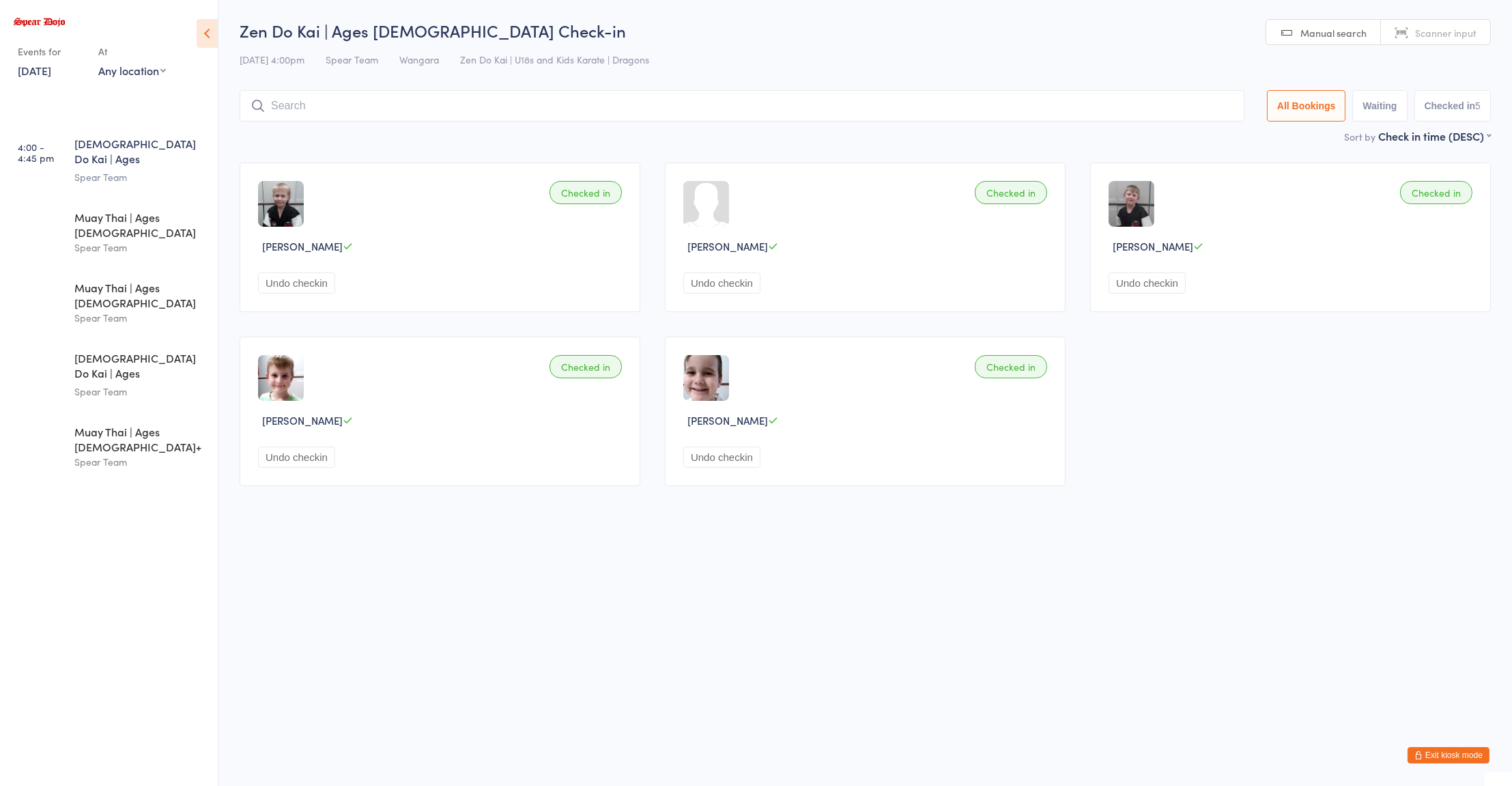
click at [126, 169] on div "Spear Team" at bounding box center [141, 177] width 132 height 16
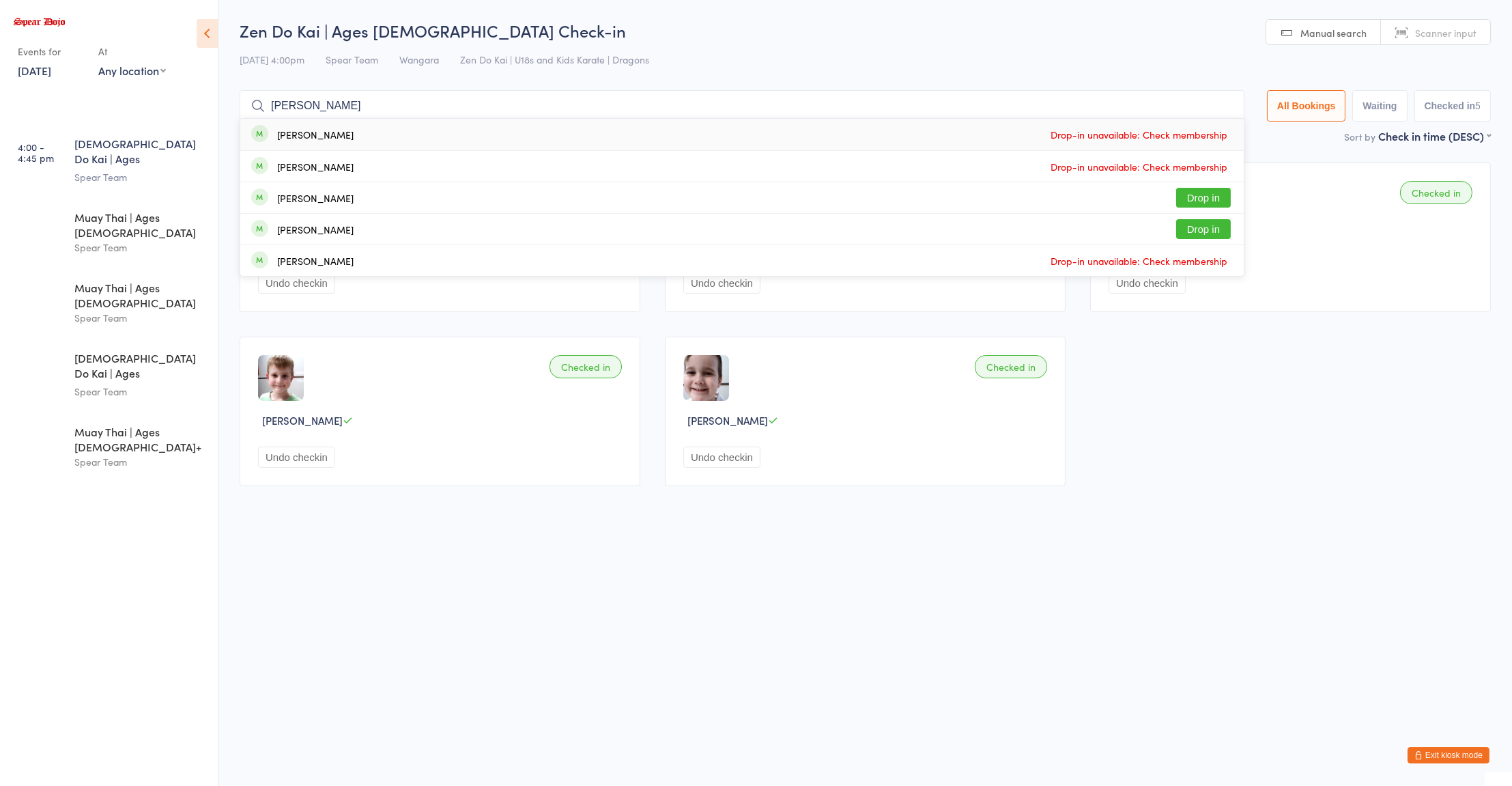
type input "sam"
click at [360, 229] on div "Samuel Monks Drop in" at bounding box center [742, 229] width 1004 height 31
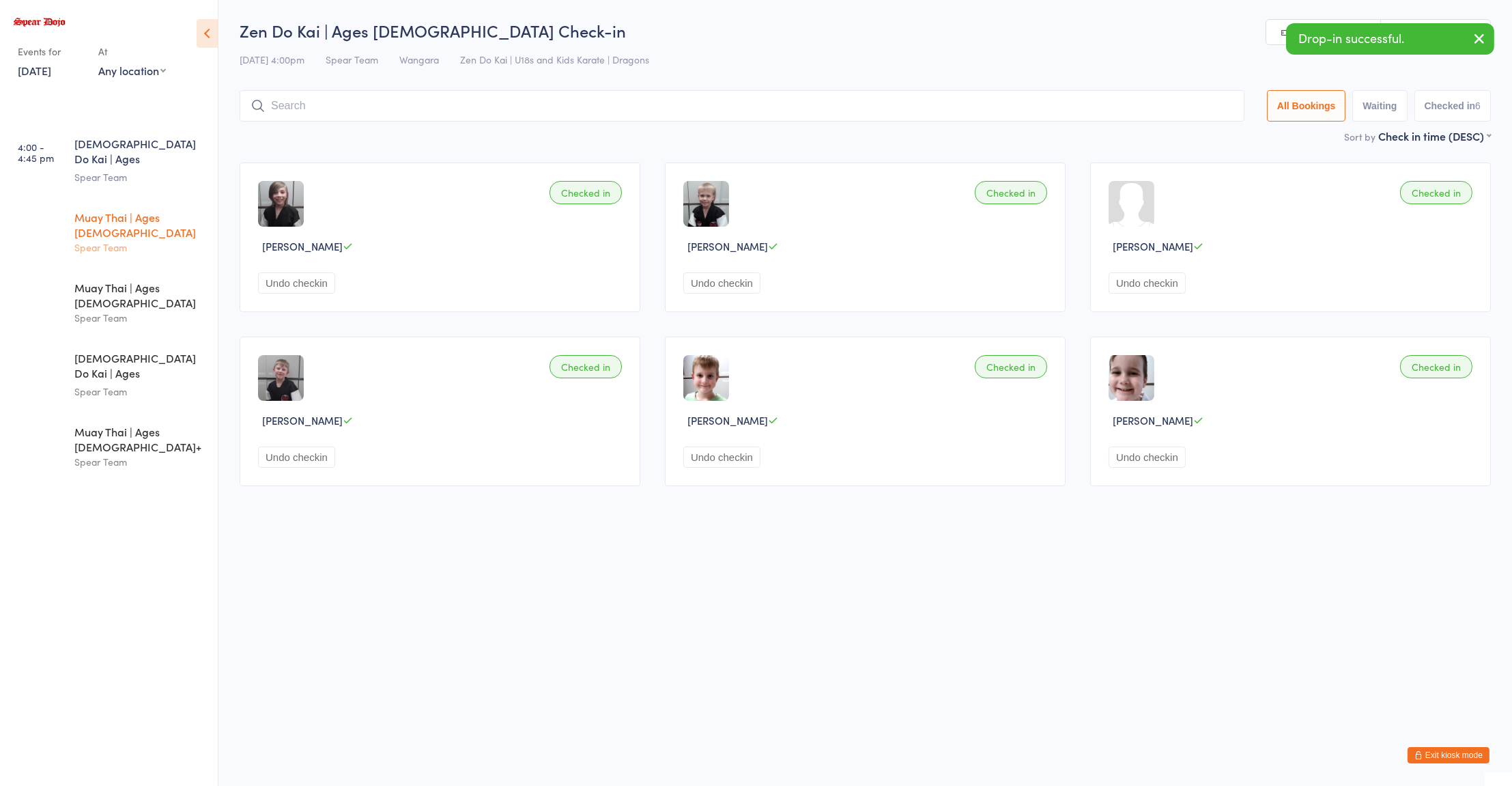
click at [131, 237] on link "4:44 - 5:29 pm Muay Thai | Ages 8 to 10 Spear Team" at bounding box center [111, 233] width 214 height 69
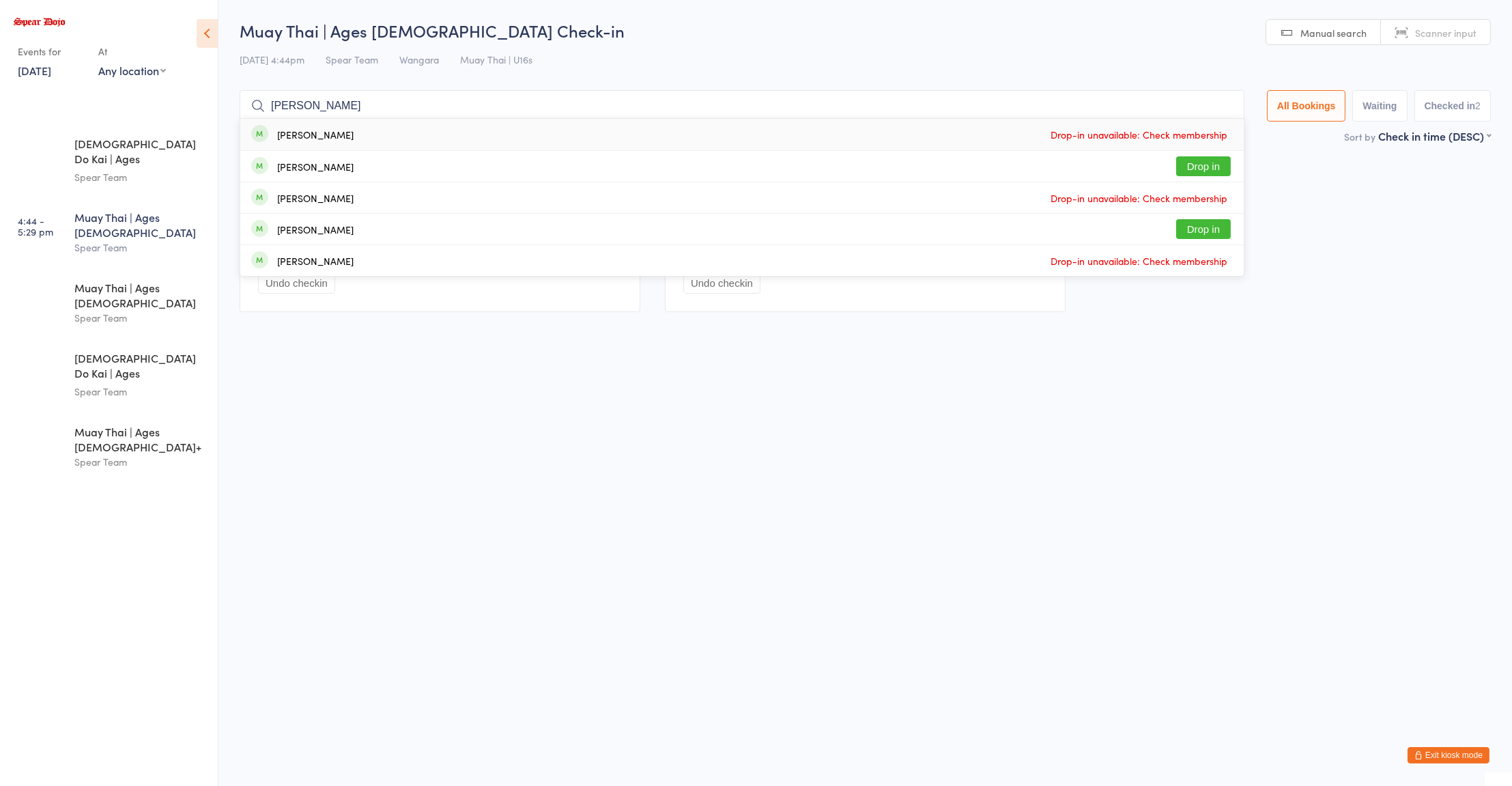
type input "sam"
click at [307, 230] on div "Samuel Monks" at bounding box center [315, 229] width 76 height 11
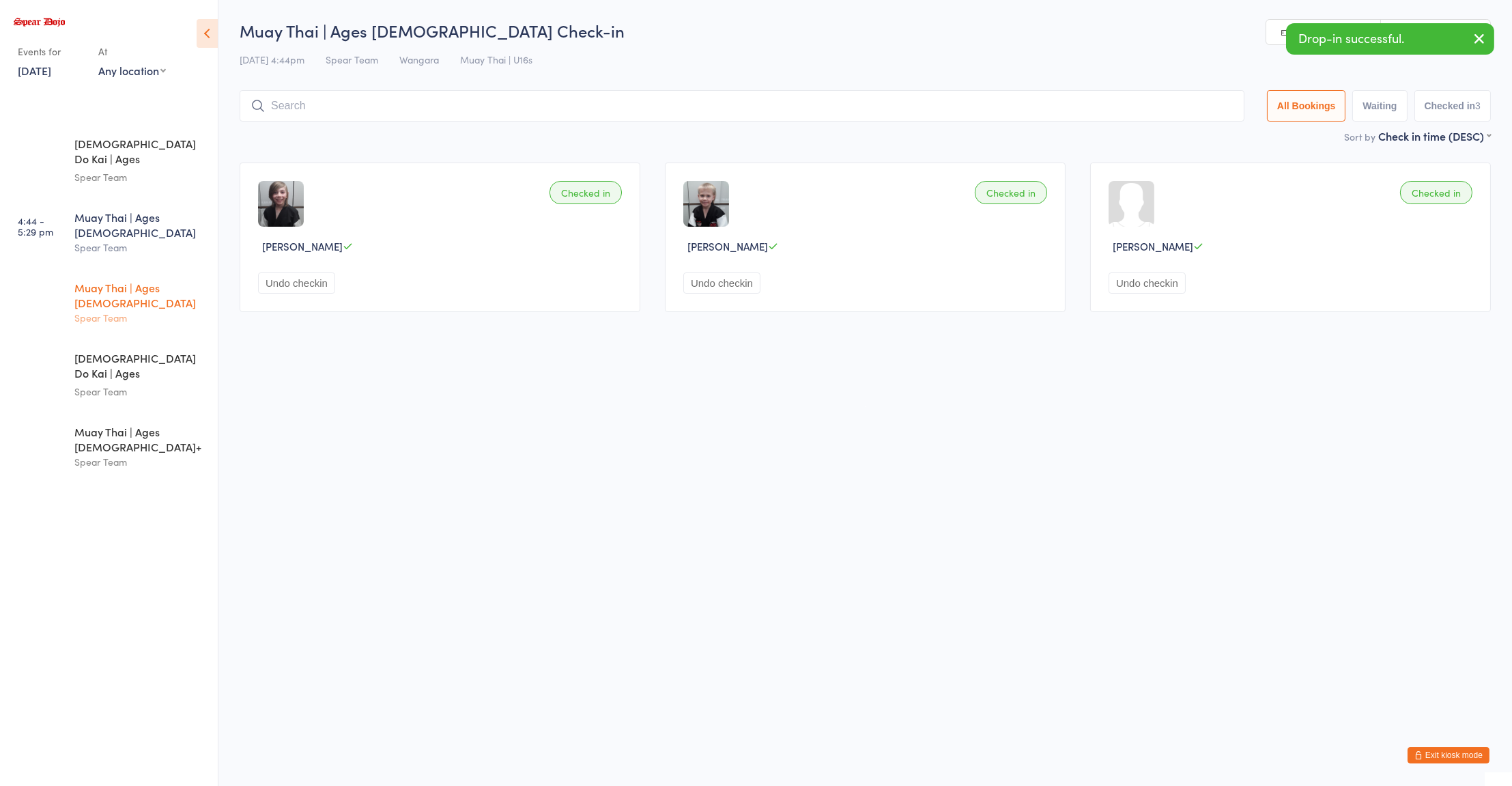
click at [102, 310] on div "Spear Team" at bounding box center [141, 318] width 132 height 16
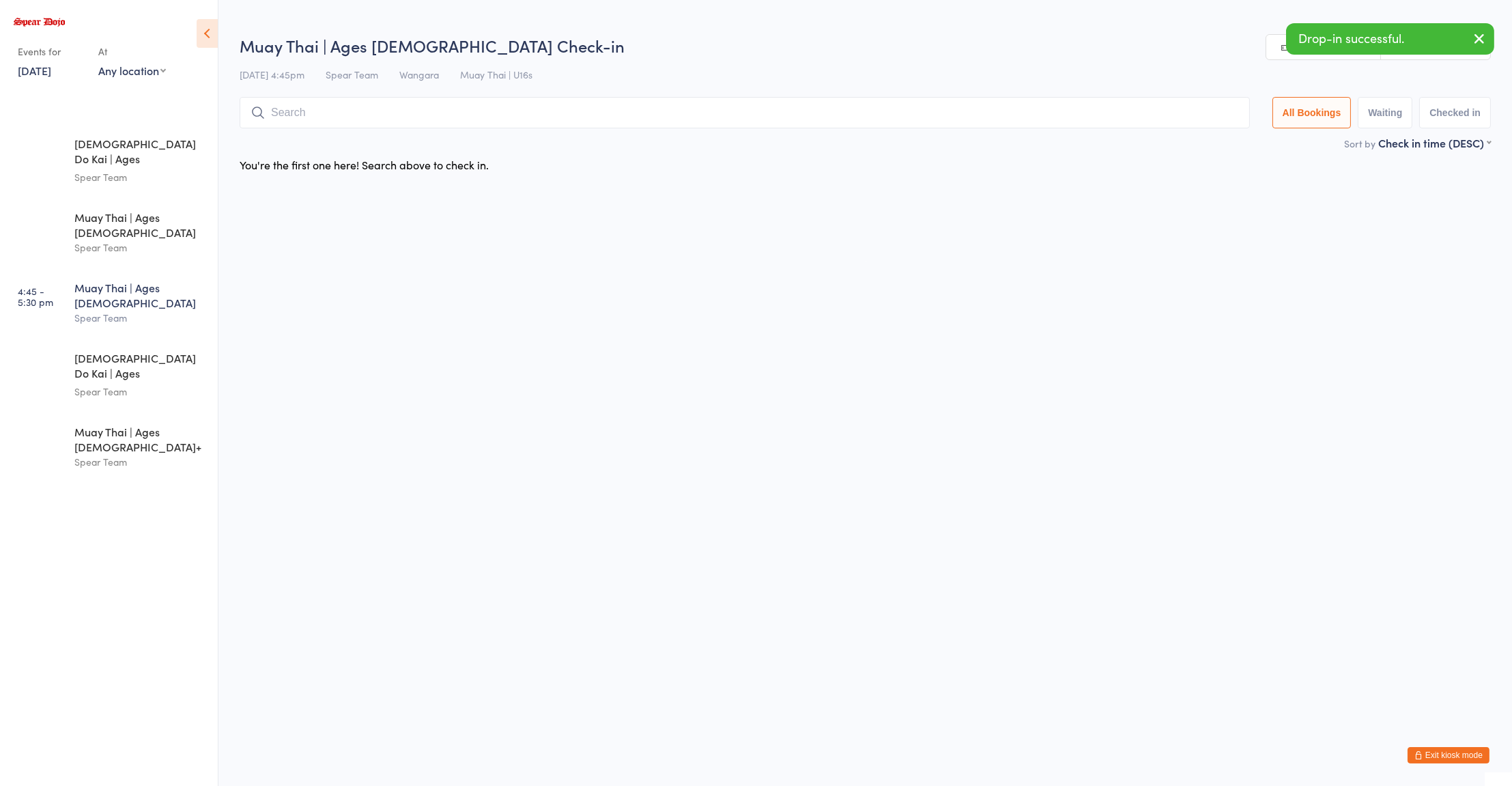
click at [411, 107] on input "search" at bounding box center [745, 113] width 1010 height 31
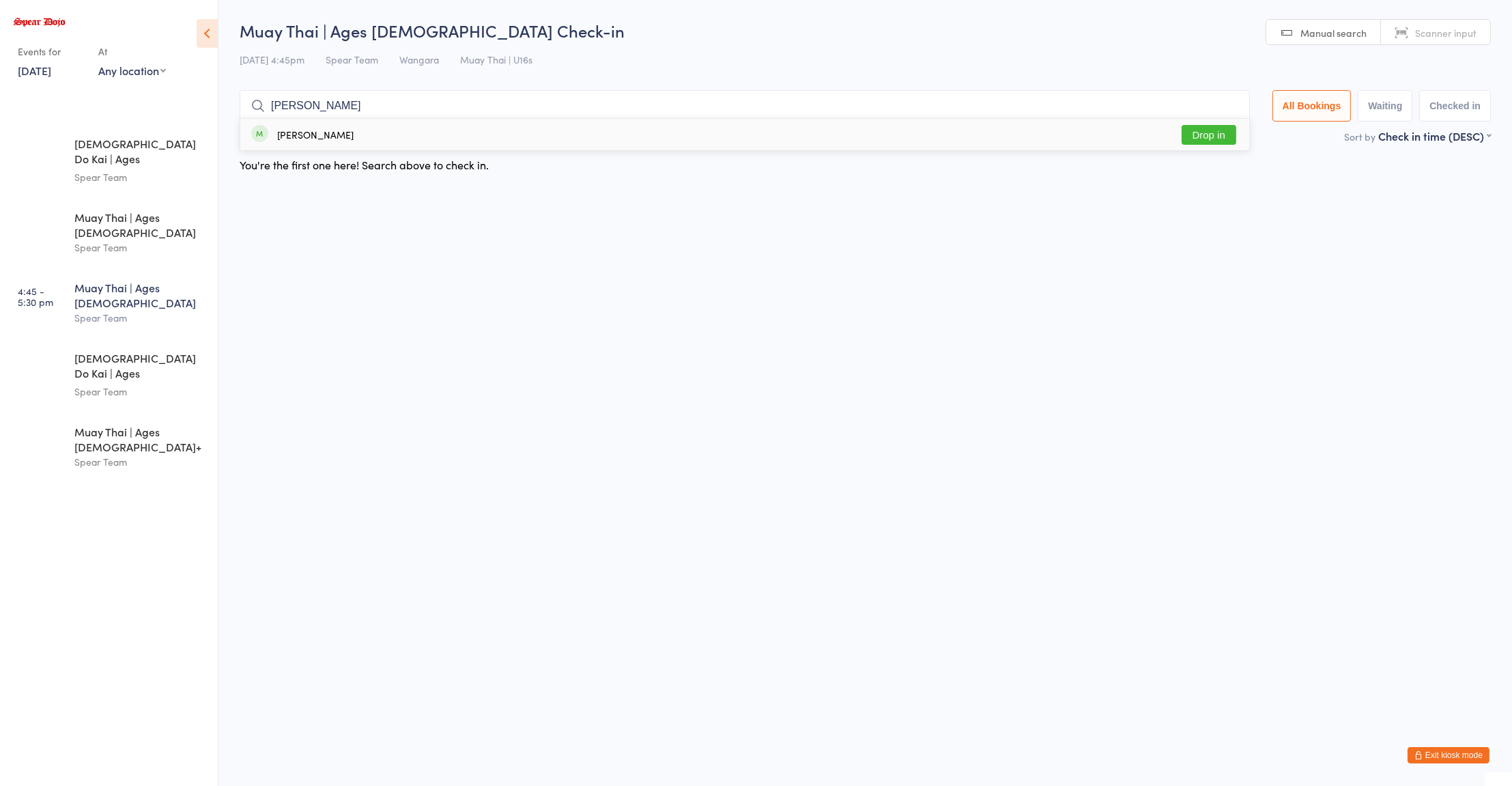
type input "nathan"
click at [336, 138] on div "Nathan Monks" at bounding box center [315, 134] width 76 height 11
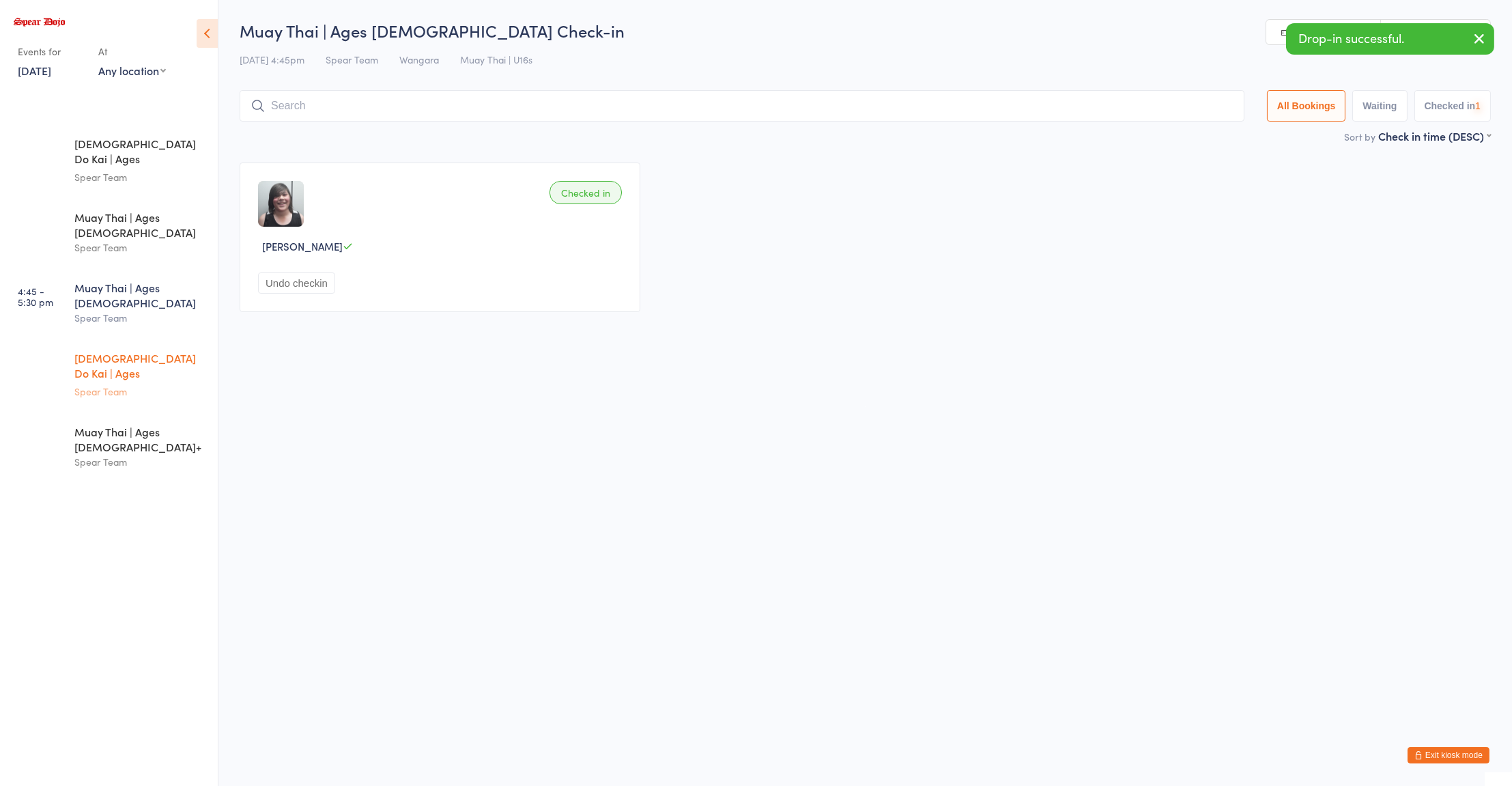
click at [114, 384] on div "Spear Team" at bounding box center [141, 392] width 132 height 16
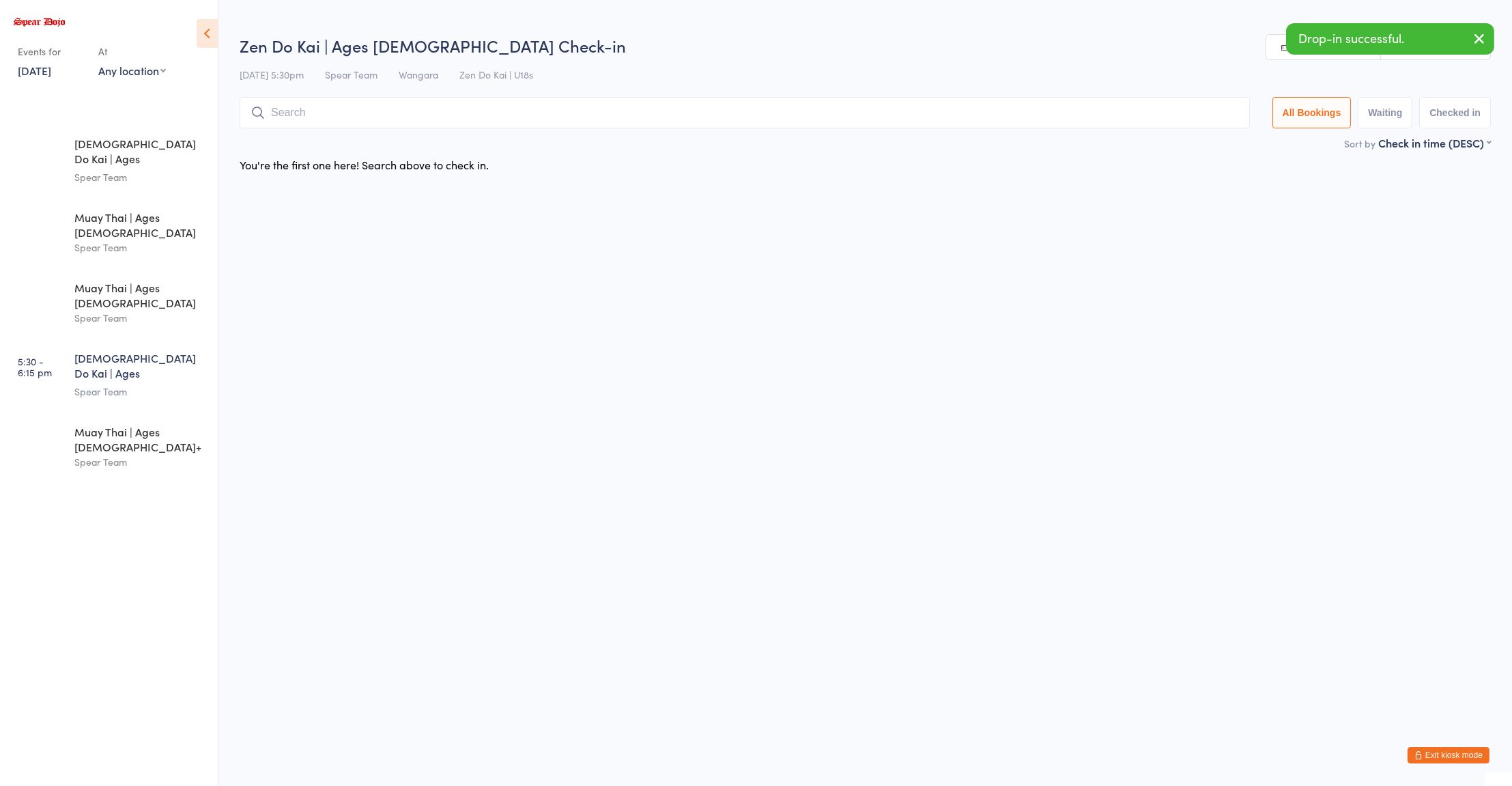
click at [343, 106] on input "search" at bounding box center [745, 113] width 1010 height 31
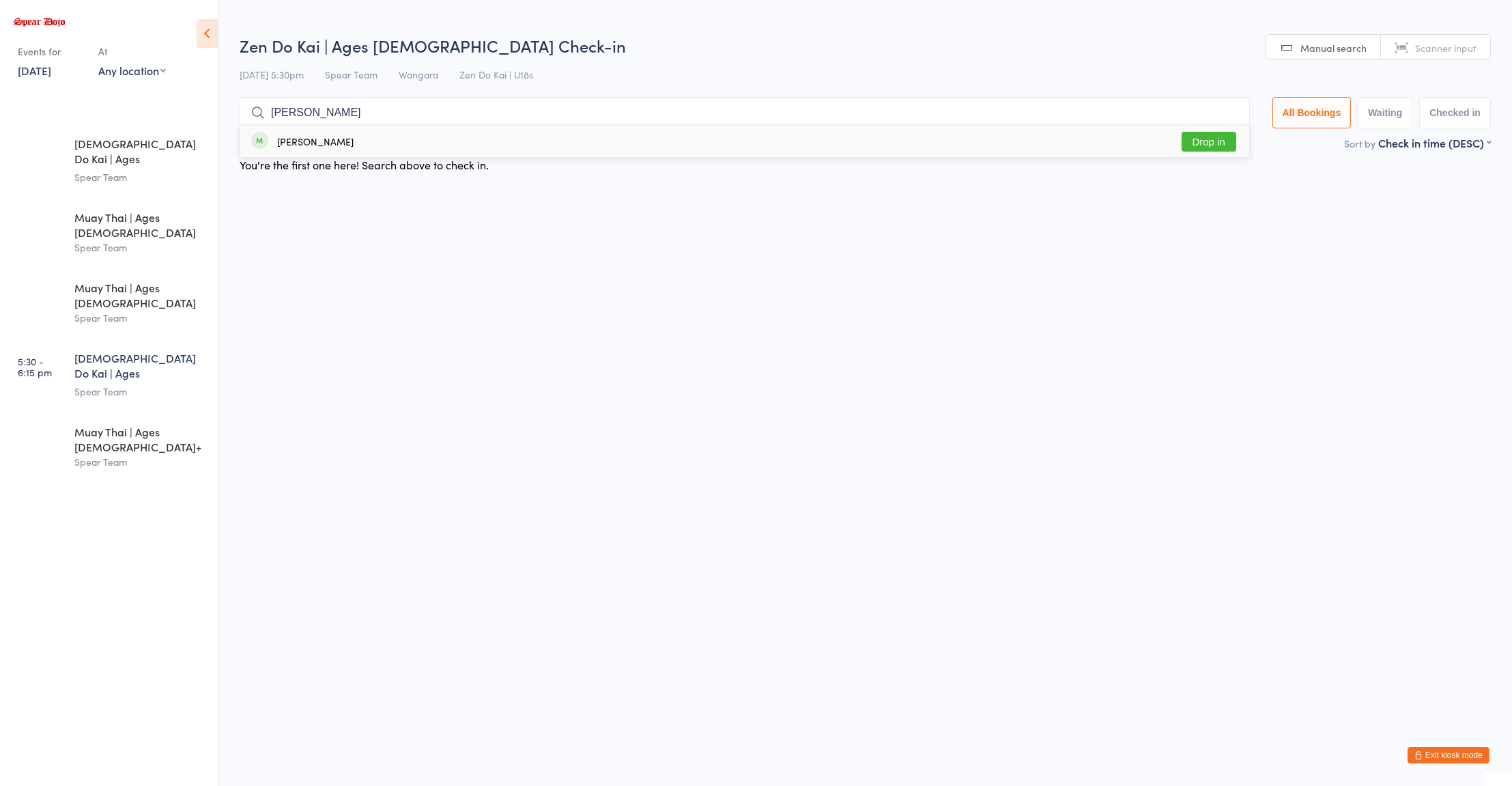
type input "nathan"
click at [387, 143] on div "Nathan Monks Drop in" at bounding box center [745, 141] width 1009 height 31
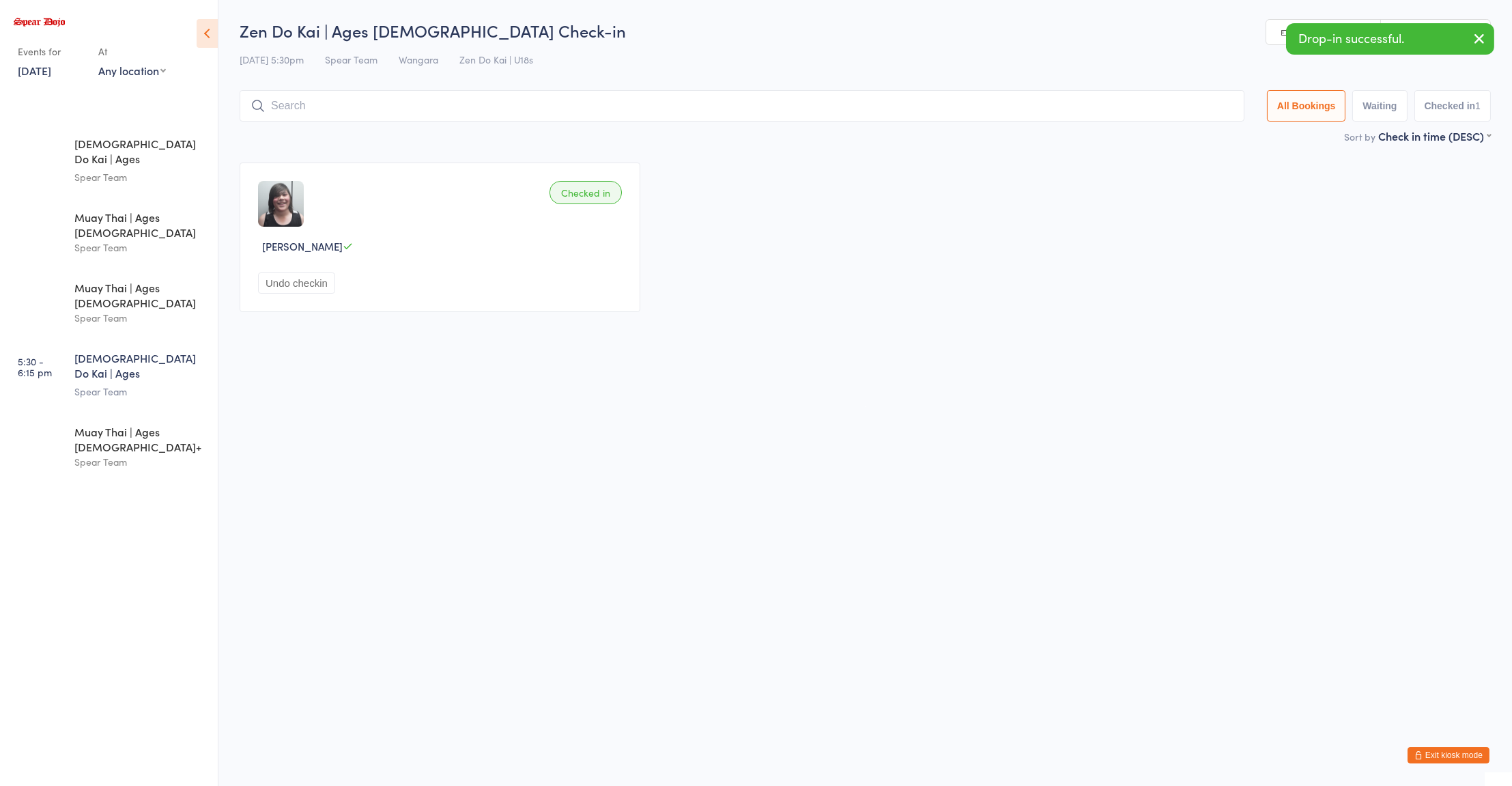
click at [424, 469] on html "You have now entered Kiosk Mode. Members will be able to check themselves in us…" at bounding box center [756, 393] width 1512 height 786
click at [458, 480] on html "You have now entered Kiosk Mode. Members will be able to check themselves in us…" at bounding box center [756, 393] width 1512 height 786
click at [163, 424] on div "Muay Thai | Ages 16+" at bounding box center [141, 438] width 132 height 30
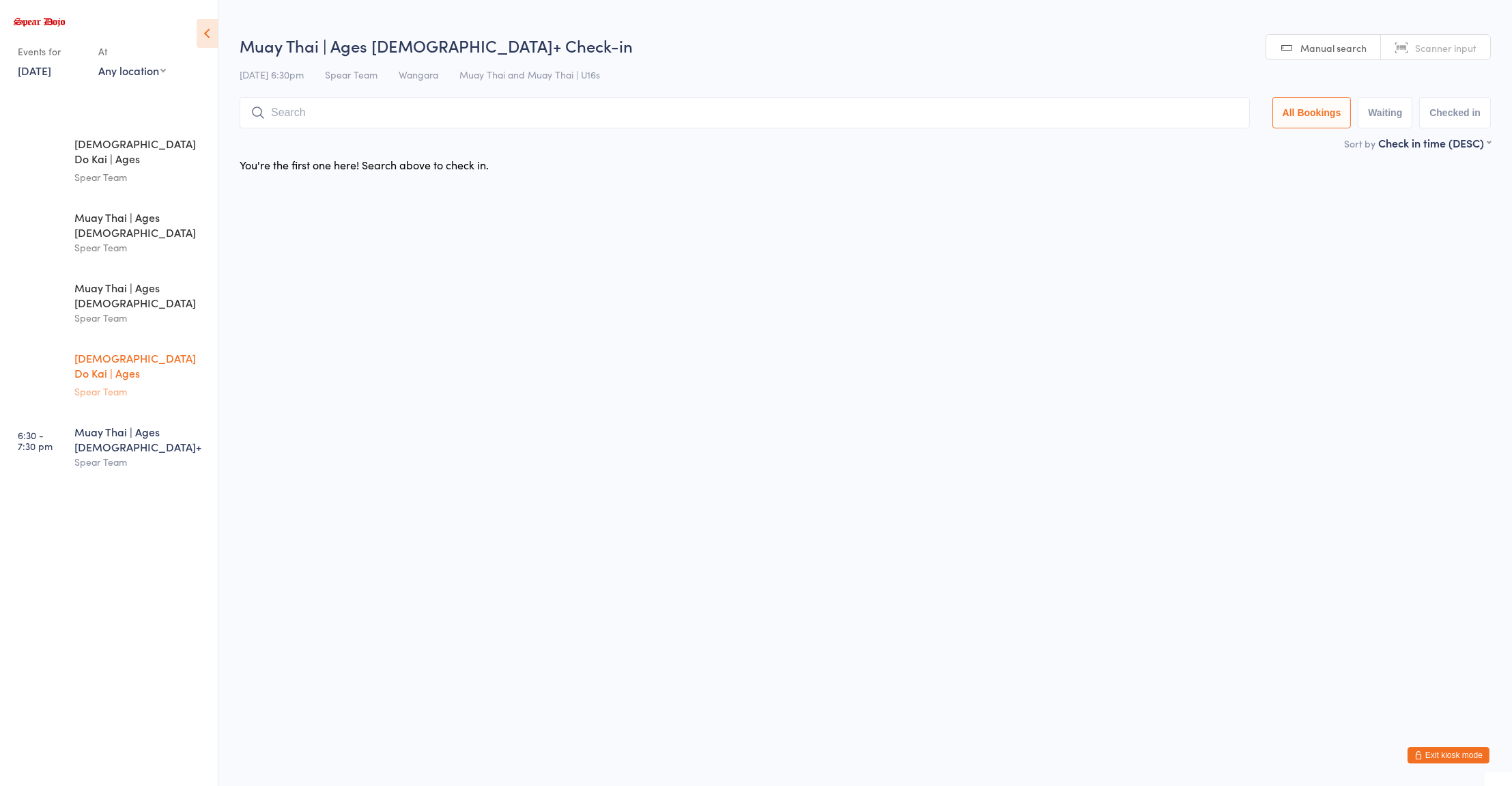
click at [135, 350] on div "Zen Do Kai | Ages 11 to 15" at bounding box center [141, 367] width 132 height 34
click at [139, 280] on div "Muay Thai | Ages 11 to 15" at bounding box center [141, 294] width 132 height 30
click at [126, 210] on div "Muay Thai | Ages 8 to 10" at bounding box center [141, 224] width 132 height 30
click at [127, 142] on div "[DEMOGRAPHIC_DATA] Do Kai | Ages [DEMOGRAPHIC_DATA]" at bounding box center [141, 153] width 132 height 34
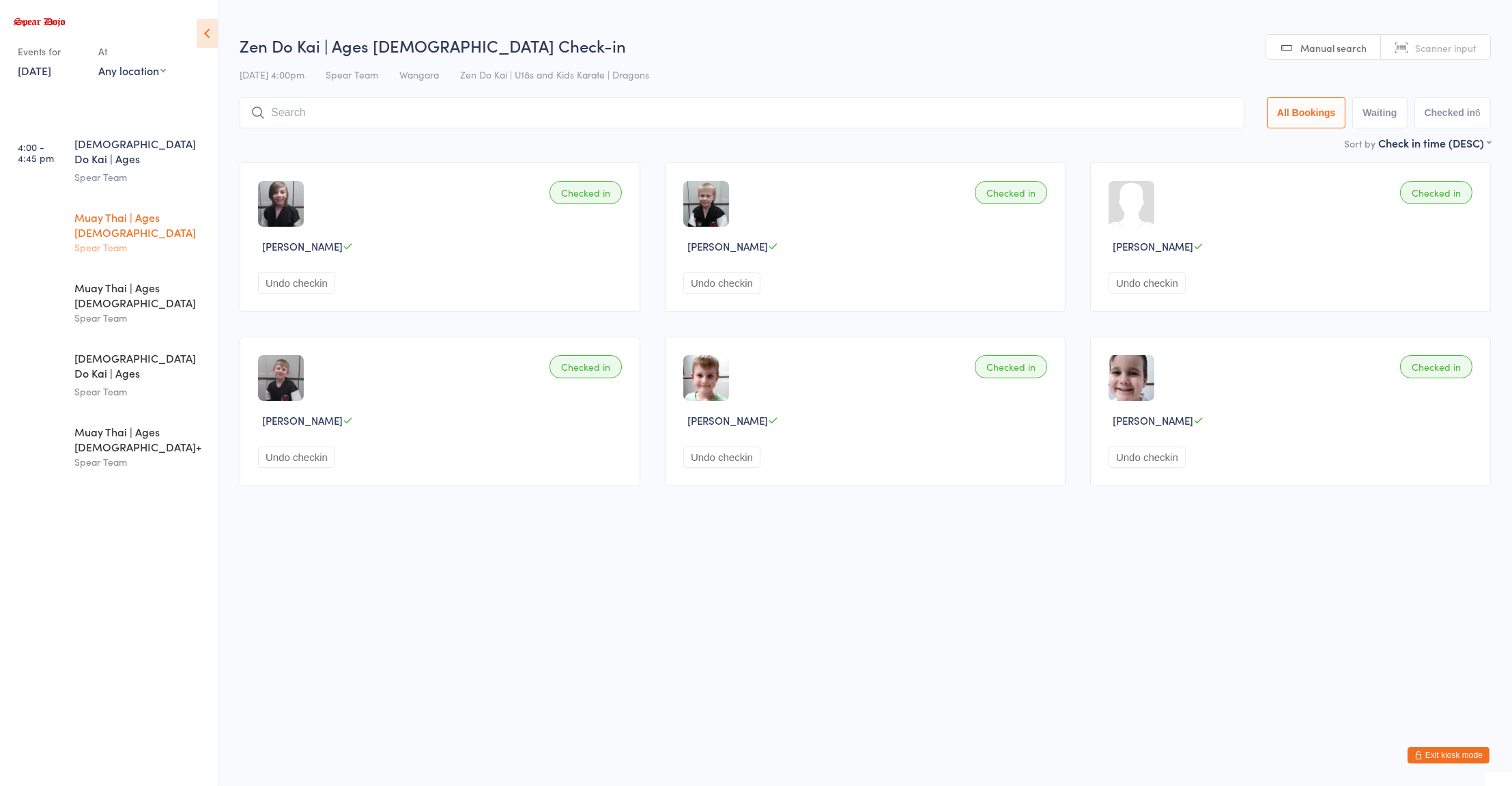
click at [142, 210] on div "Muay Thai | Ages 8 to 10" at bounding box center [141, 224] width 132 height 30
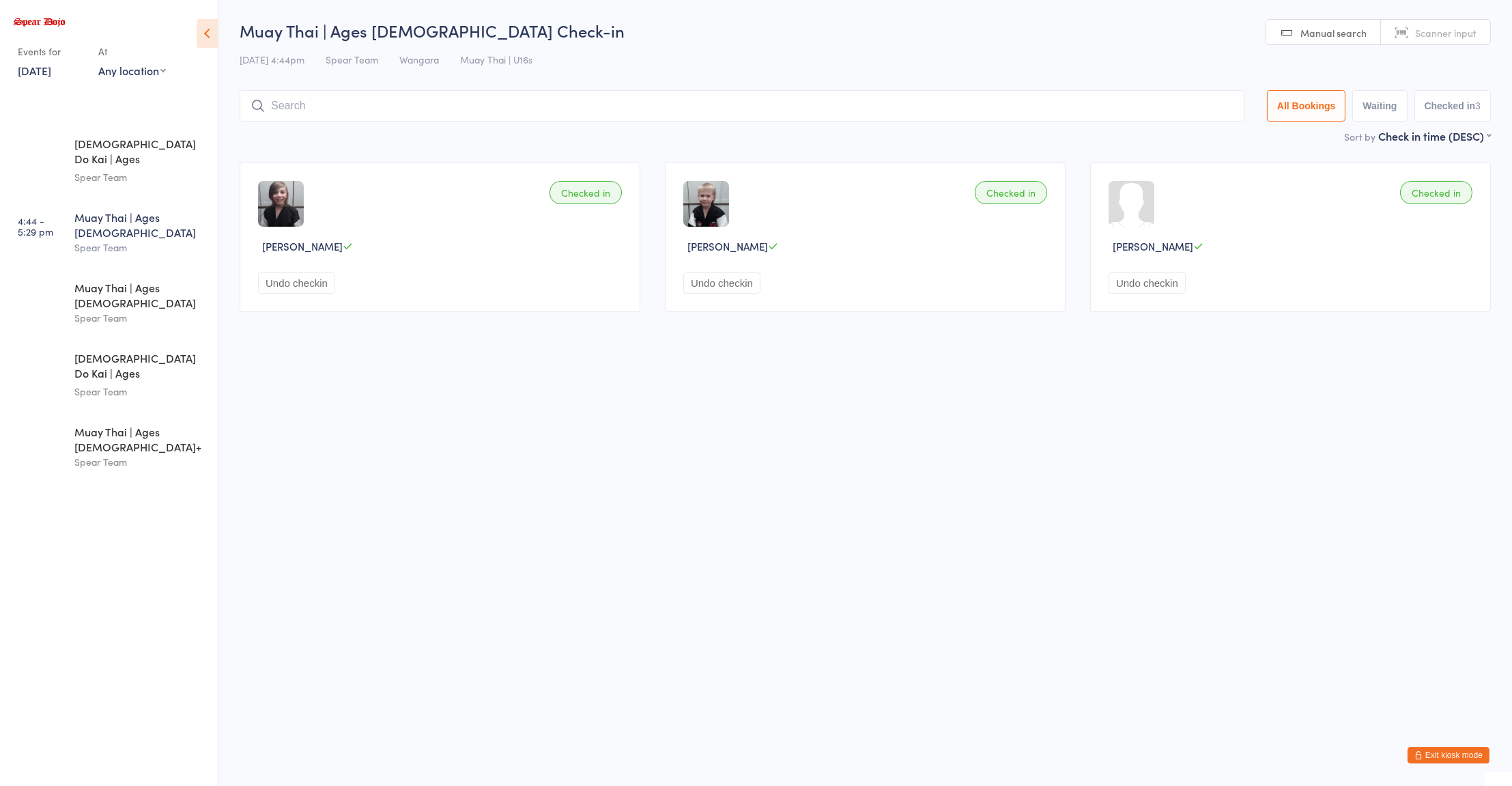
click at [1271, 462] on html "You have now entered Kiosk Mode. Members will be able to check themselves in us…" at bounding box center [756, 393] width 1512 height 786
click at [70, 413] on link "6:30 - 7:30 pm Muay Thai | Ages 16+ Spear Team" at bounding box center [111, 447] width 214 height 69
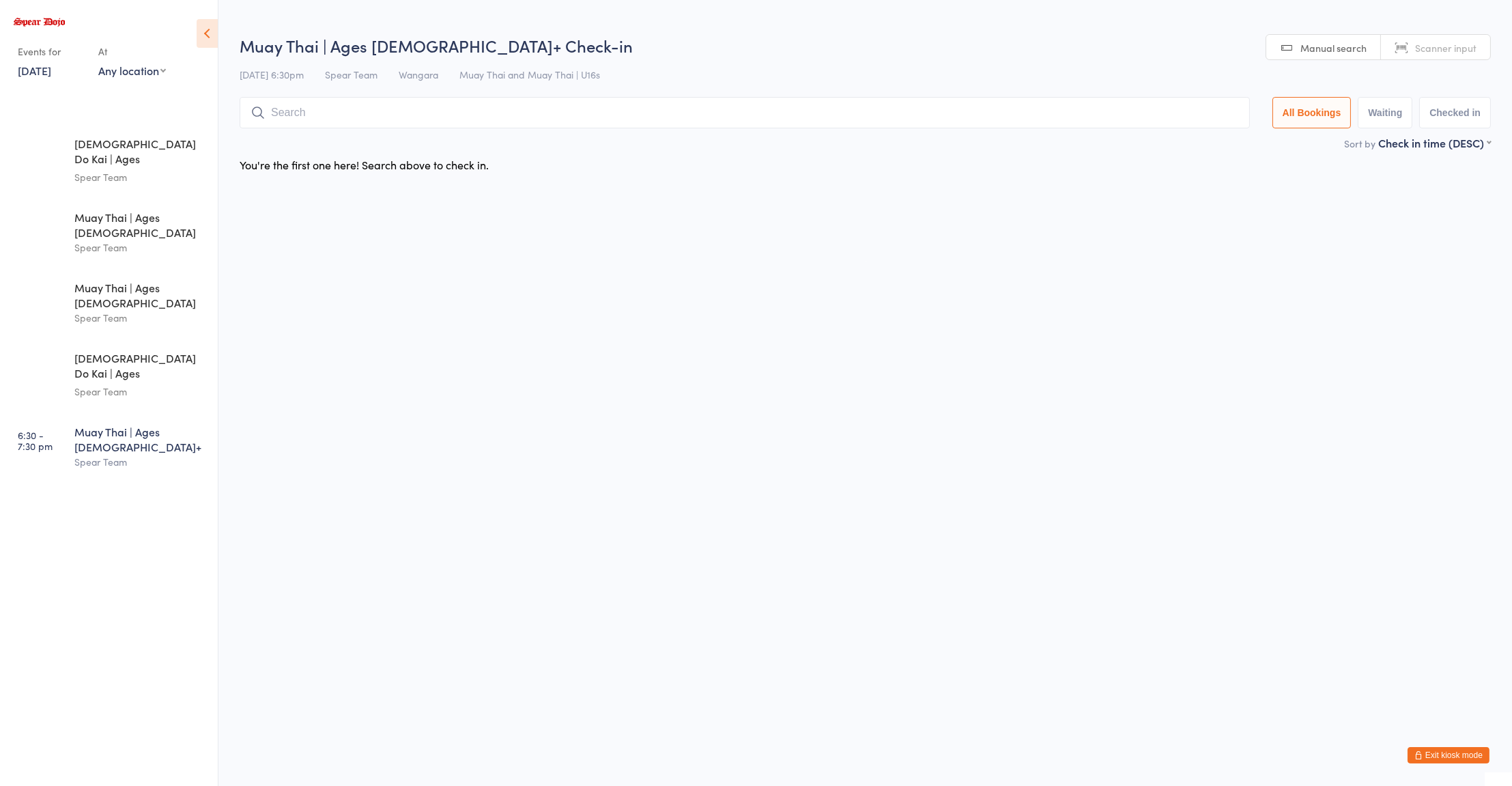
click at [120, 424] on div "Muay Thai | Ages 16+" at bounding box center [141, 438] width 132 height 30
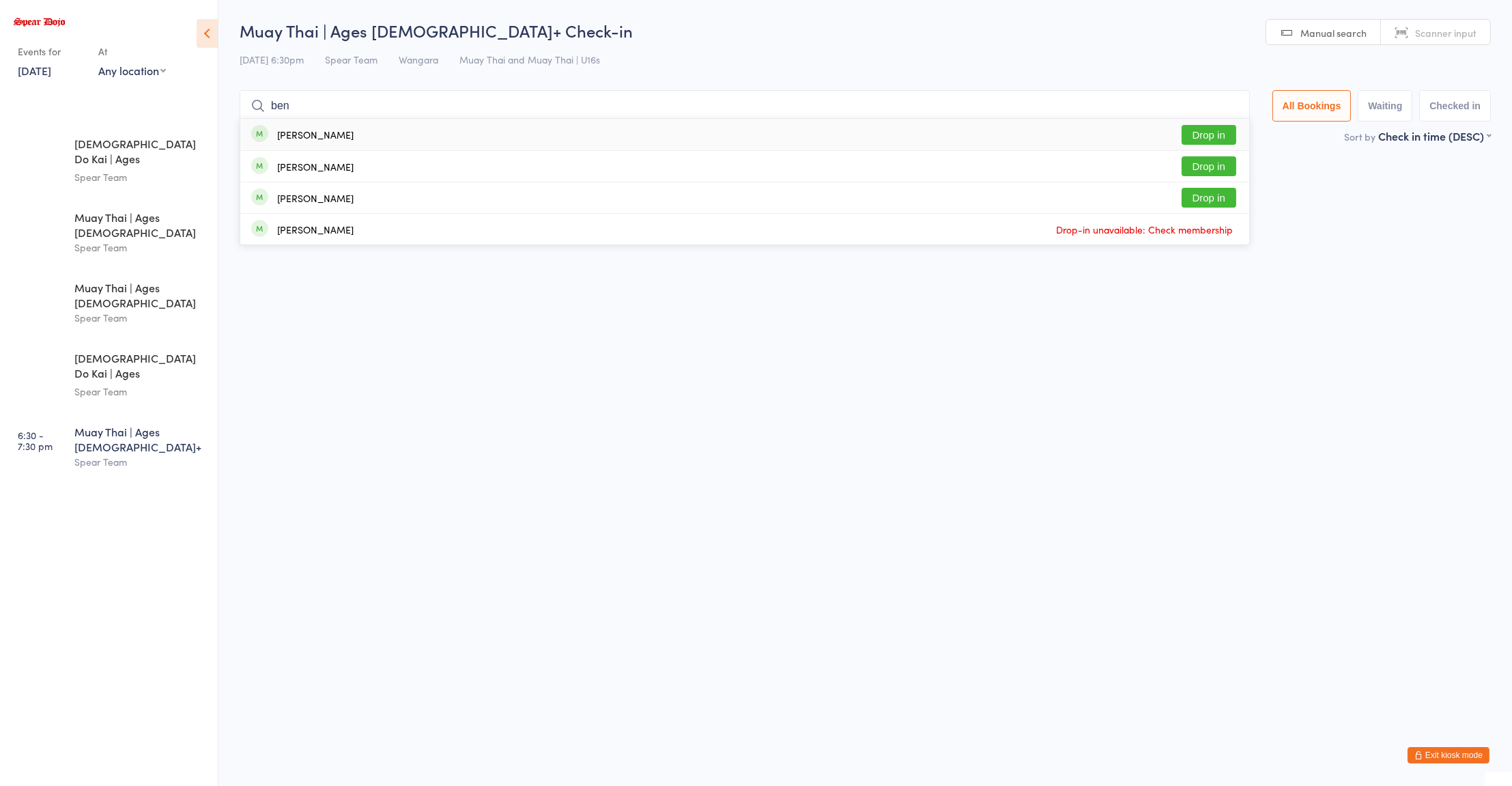
type input "ben"
click at [1212, 199] on button "Drop in" at bounding box center [1209, 197] width 55 height 20
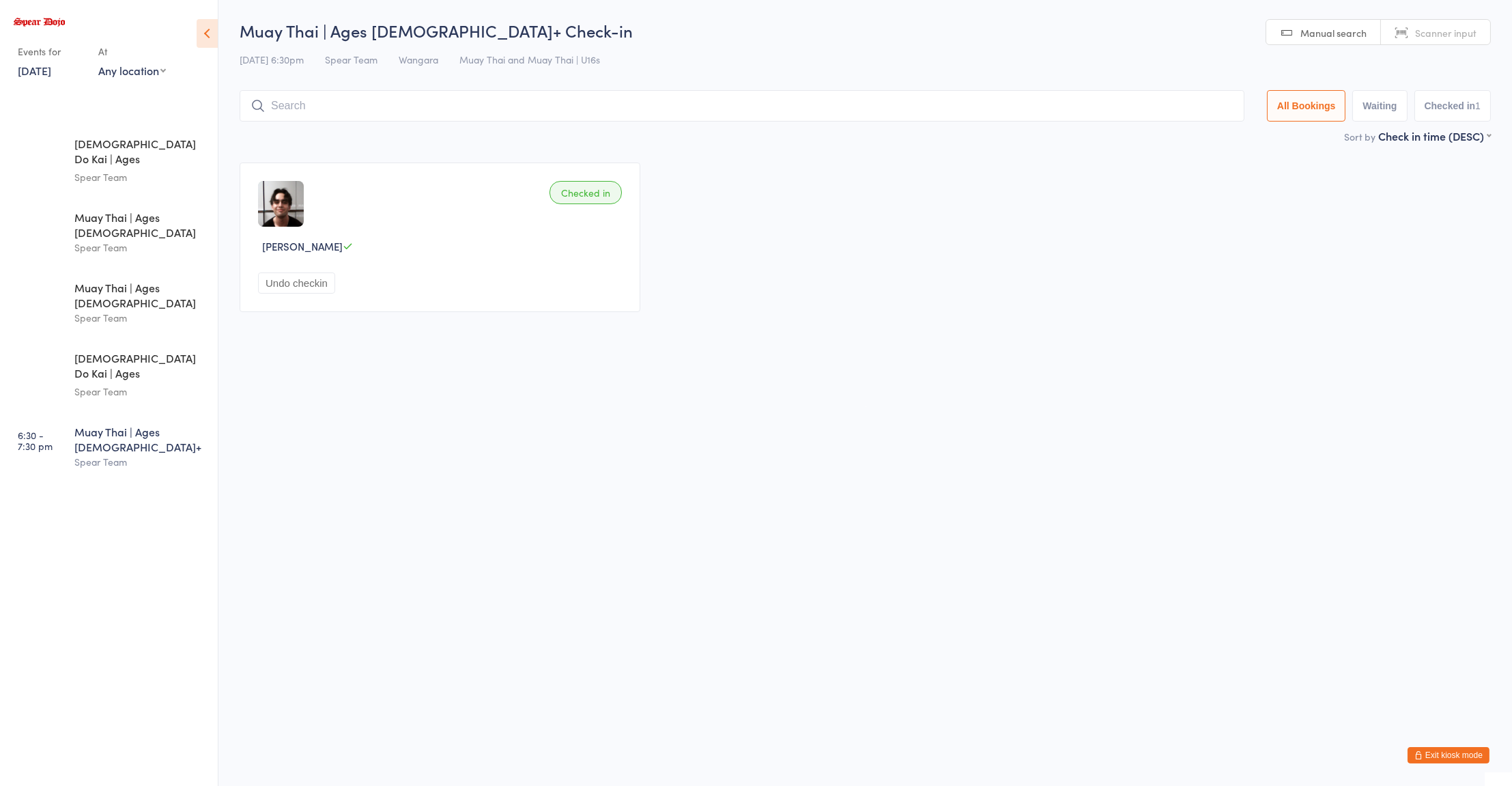
click at [540, 524] on html "You have now entered Kiosk Mode. Members will be able to check themselves in us…" at bounding box center [756, 393] width 1512 height 786
click at [131, 280] on div "Muay Thai | Ages 11 to 15" at bounding box center [141, 294] width 132 height 30
click at [1262, 582] on html "You have now entered Kiosk Mode. Members will be able to check themselves in us…" at bounding box center [756, 393] width 1512 height 786
click at [1251, 562] on html "You have now entered Kiosk Mode. Members will be able to check themselves in us…" at bounding box center [756, 393] width 1512 height 786
click at [1017, 485] on html "You have now entered Kiosk Mode. Members will be able to check themselves in us…" at bounding box center [756, 393] width 1512 height 786
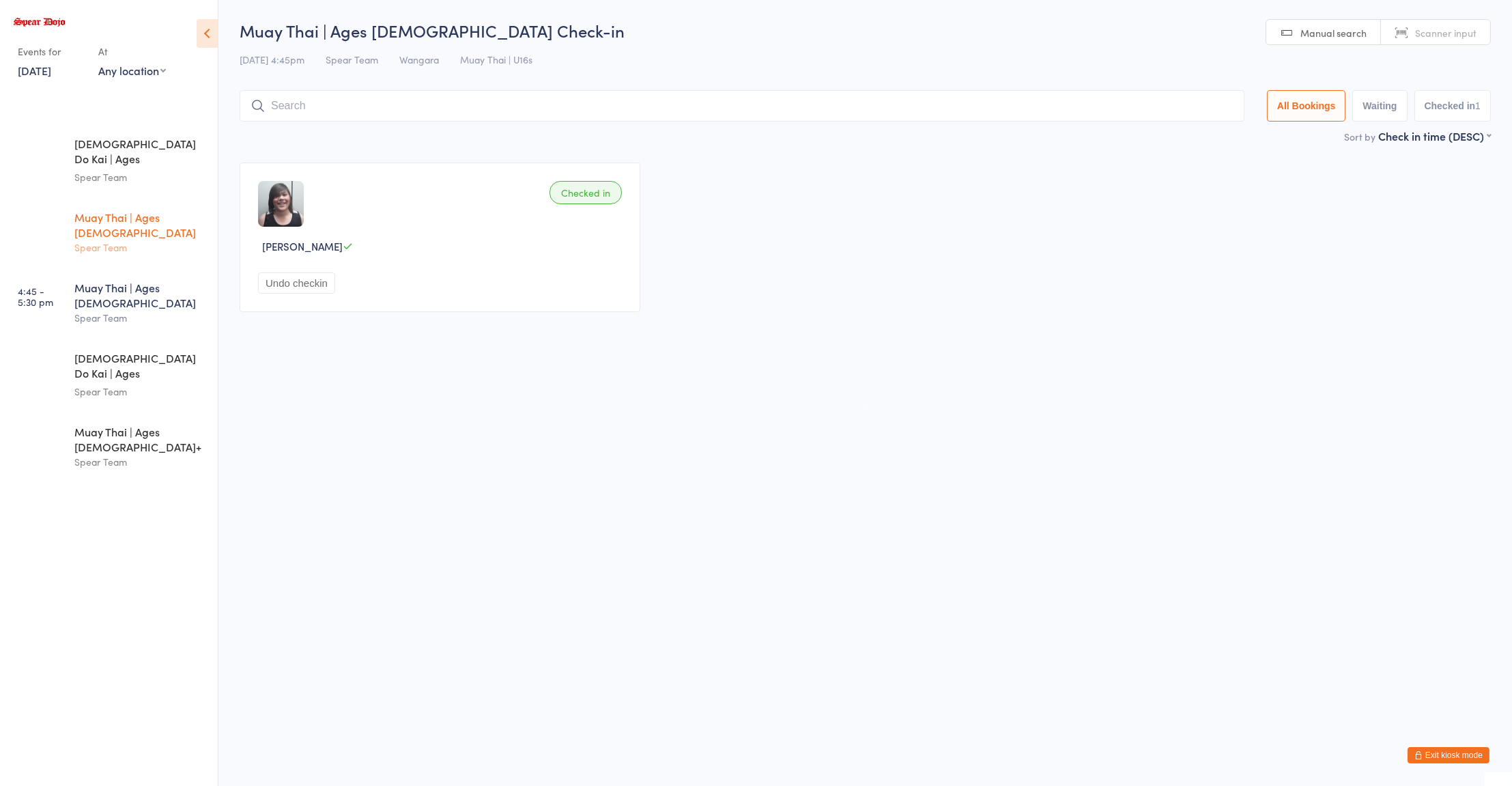
click at [141, 240] on div "Spear Team" at bounding box center [141, 248] width 132 height 16
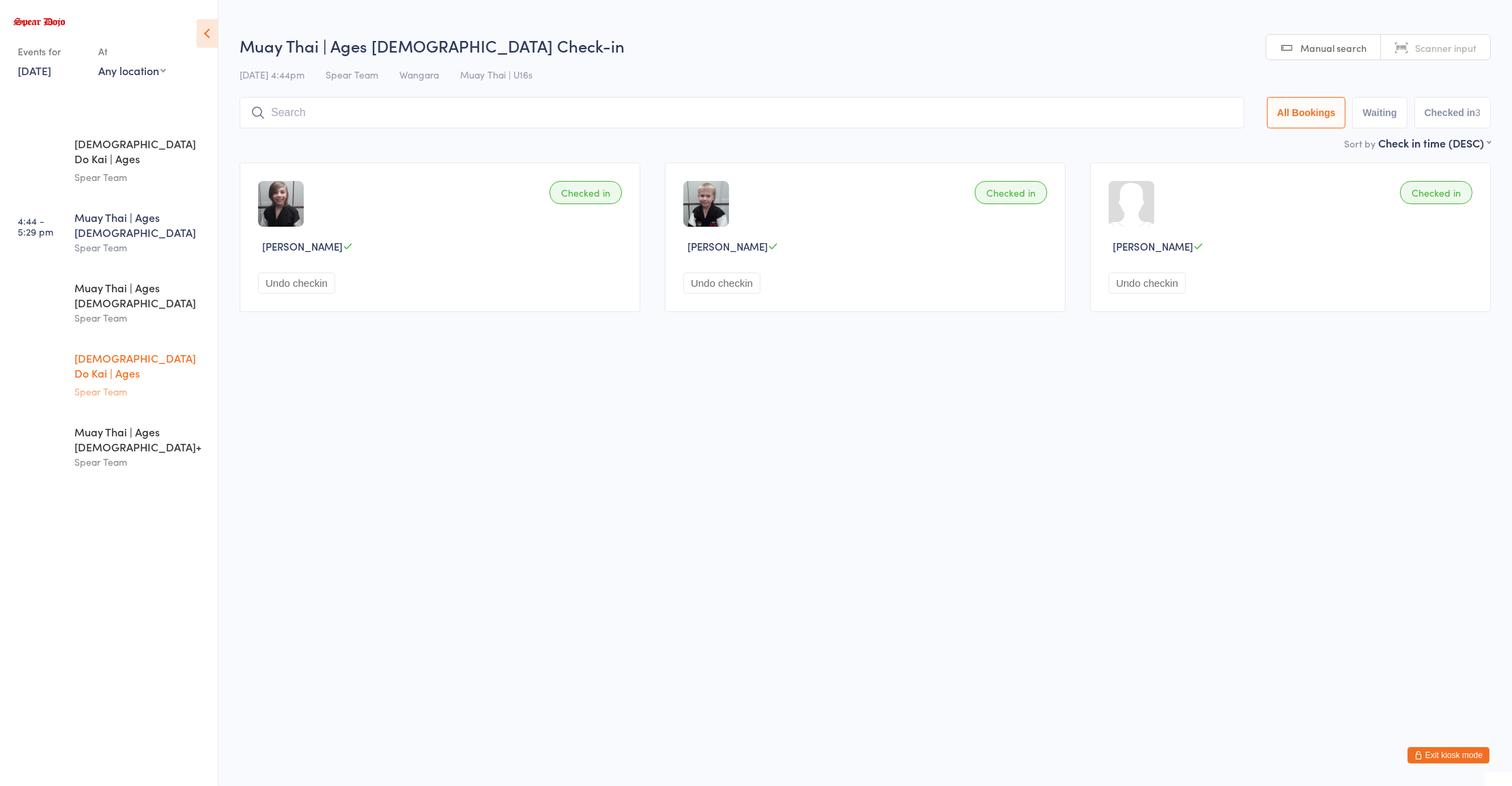
click at [138, 339] on div "Zen Do Kai | Ages 11 to 15 Spear Team" at bounding box center [146, 375] width 143 height 72
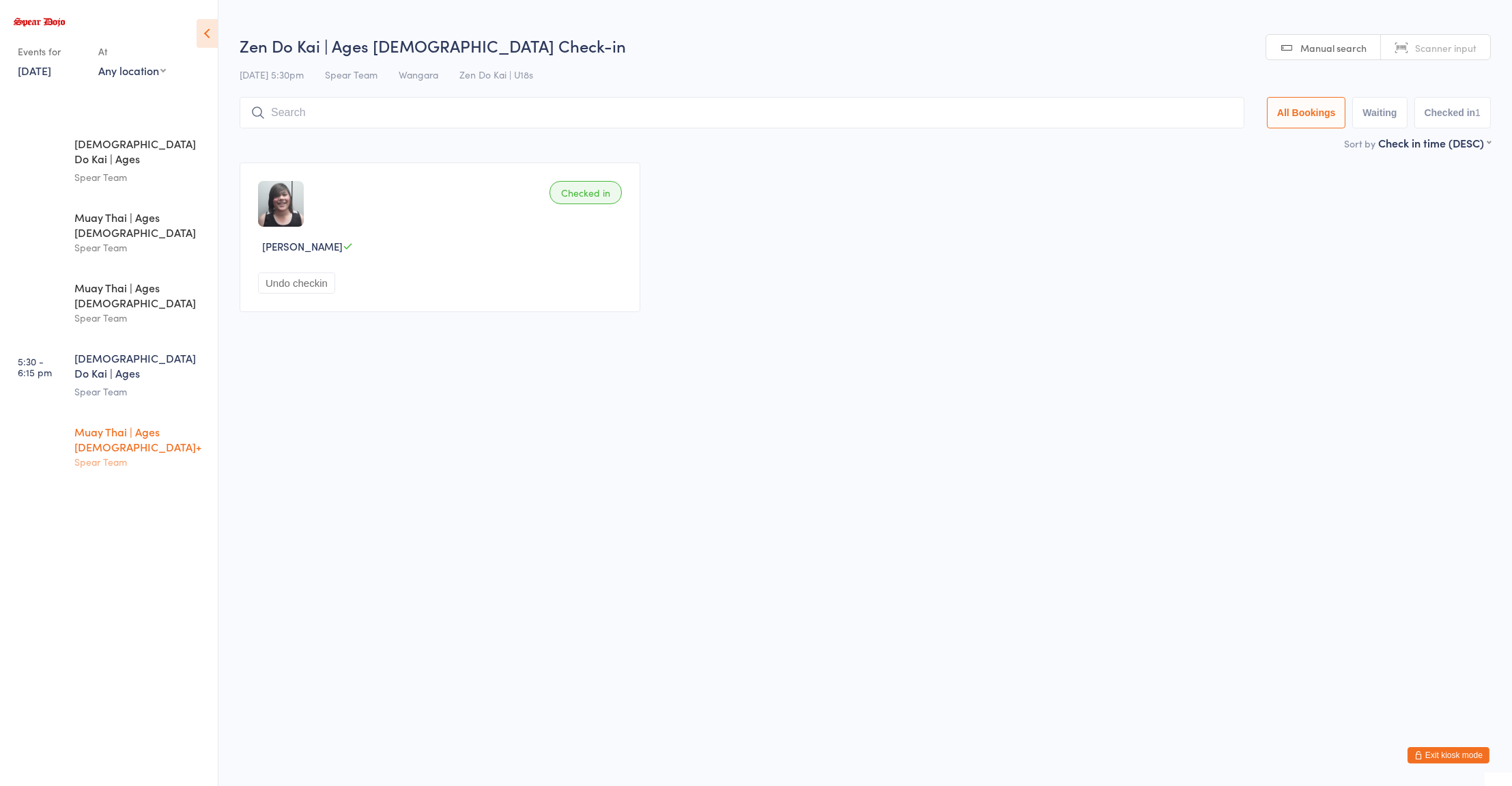
click at [137, 454] on div "Spear Team" at bounding box center [141, 462] width 132 height 16
click at [115, 240] on div "Spear Team" at bounding box center [141, 248] width 132 height 16
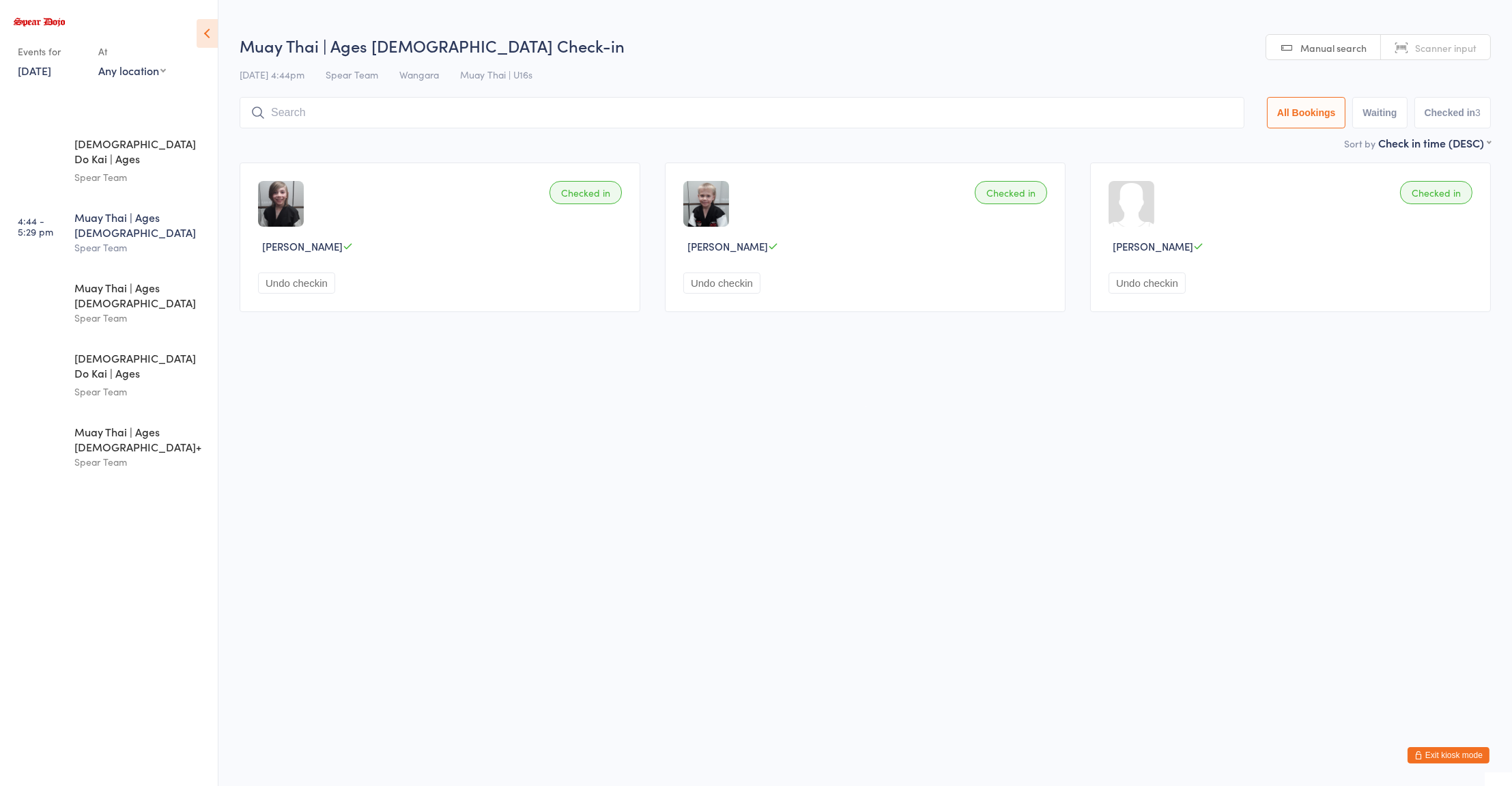
click at [324, 438] on html "You have now entered Kiosk Mode. Members will be able to check themselves in us…" at bounding box center [756, 393] width 1512 height 786
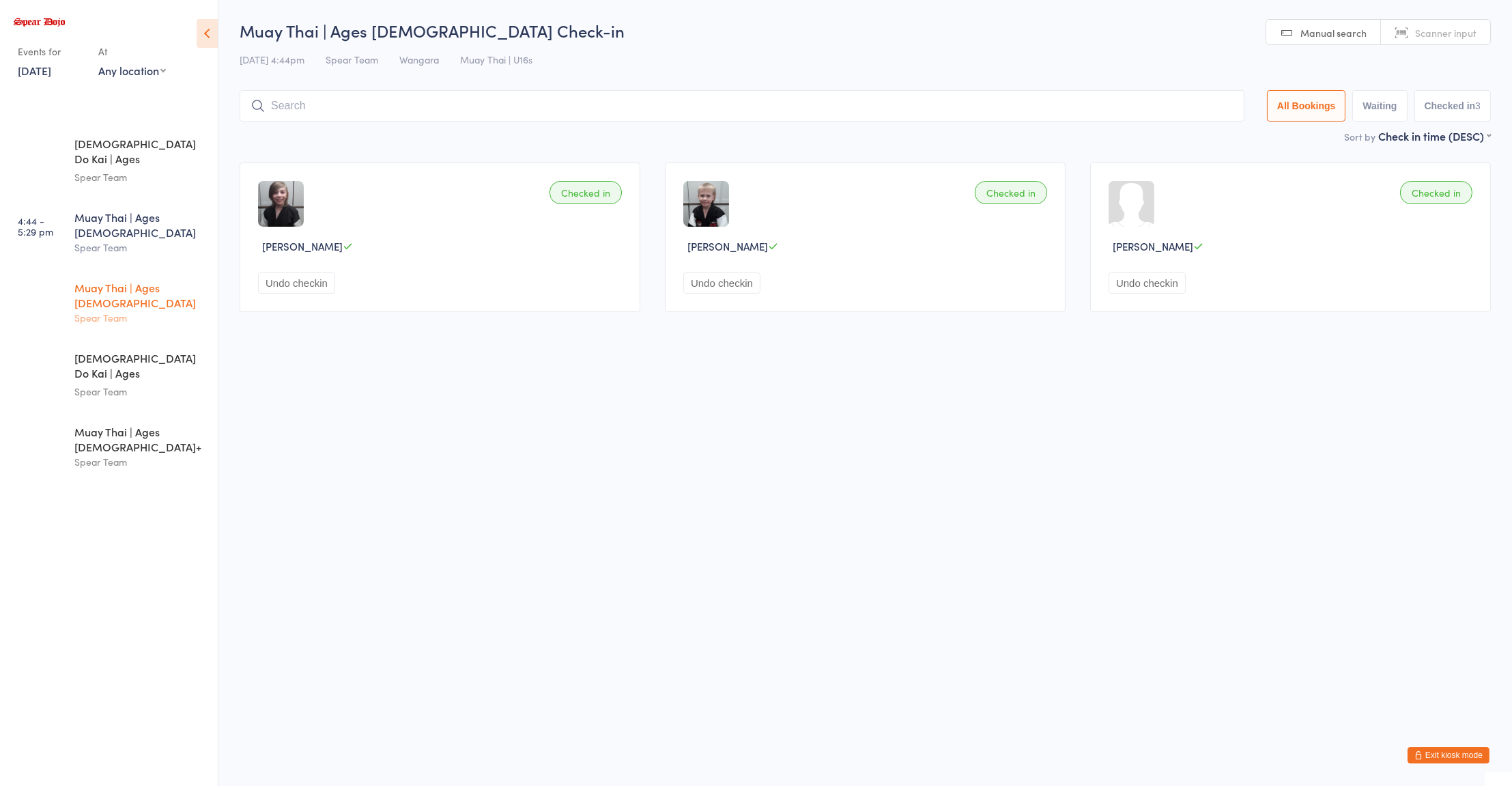
click at [169, 280] on div "Muay Thai | Ages 11 to 15" at bounding box center [141, 294] width 132 height 30
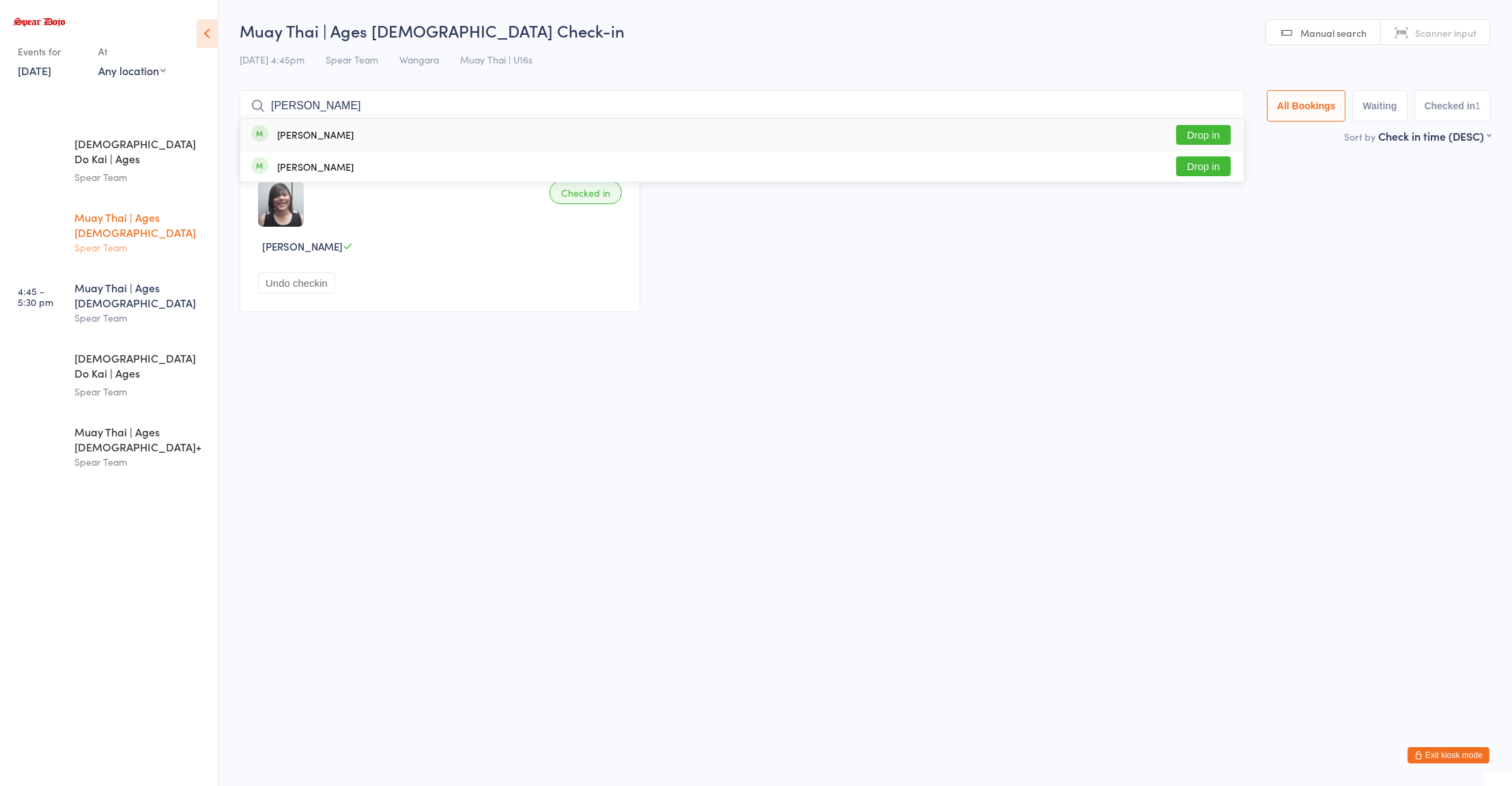
type input "zachary"
click at [1206, 134] on button "Drop in" at bounding box center [1203, 134] width 55 height 20
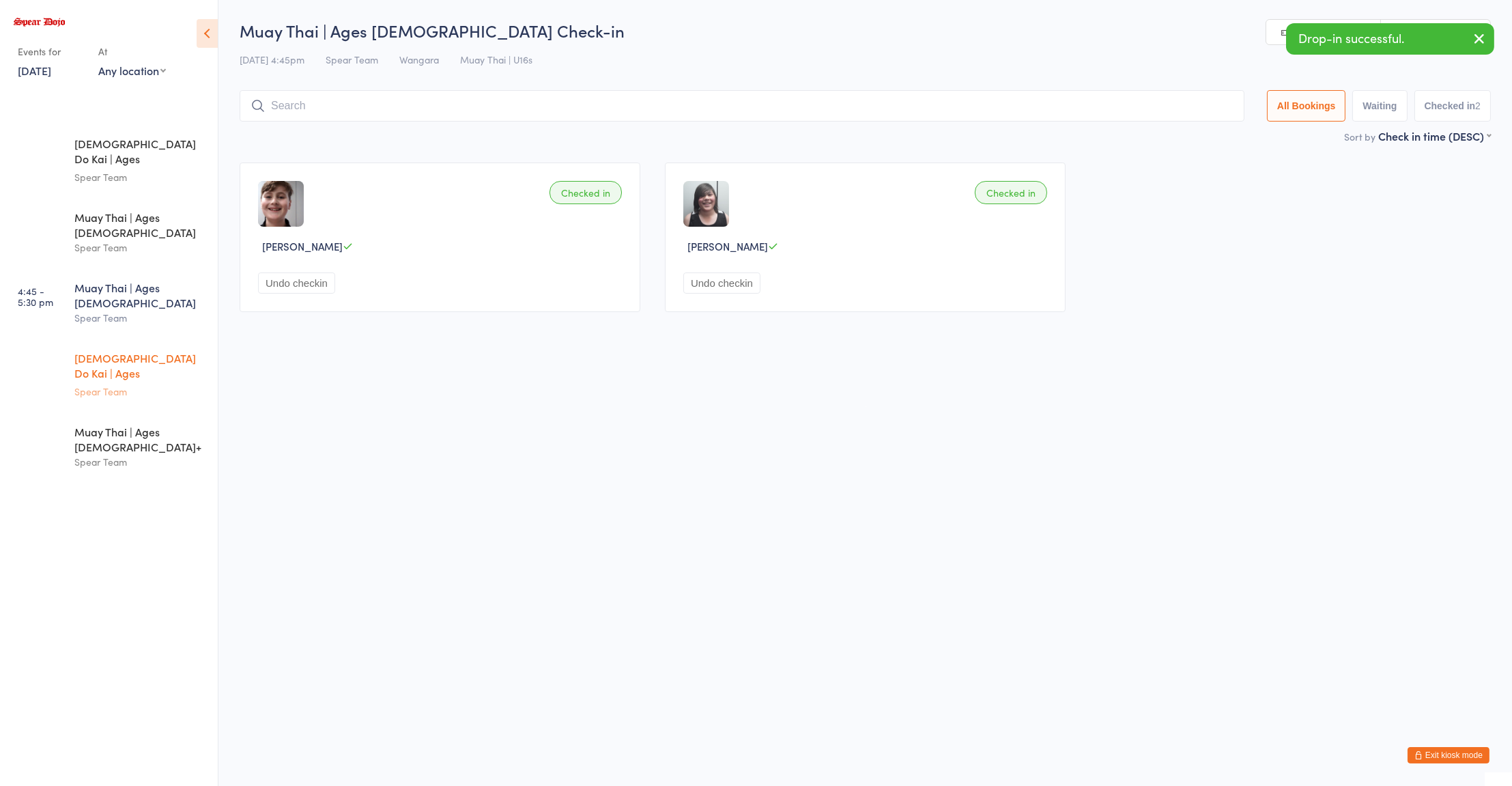
click at [181, 384] on div "Spear Team" at bounding box center [141, 392] width 132 height 16
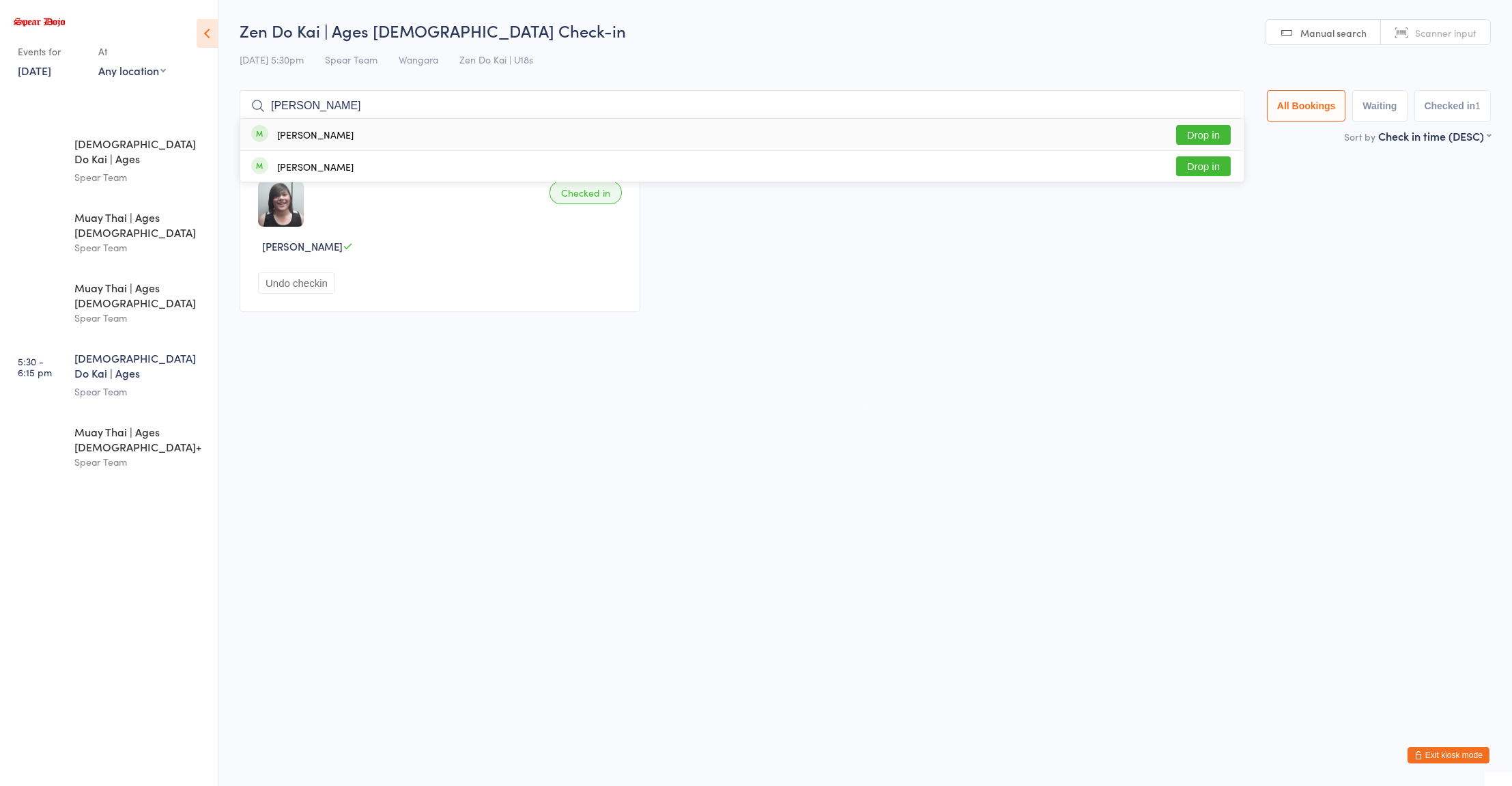
type input "zachary"
click at [1194, 142] on button "Drop in" at bounding box center [1203, 134] width 55 height 20
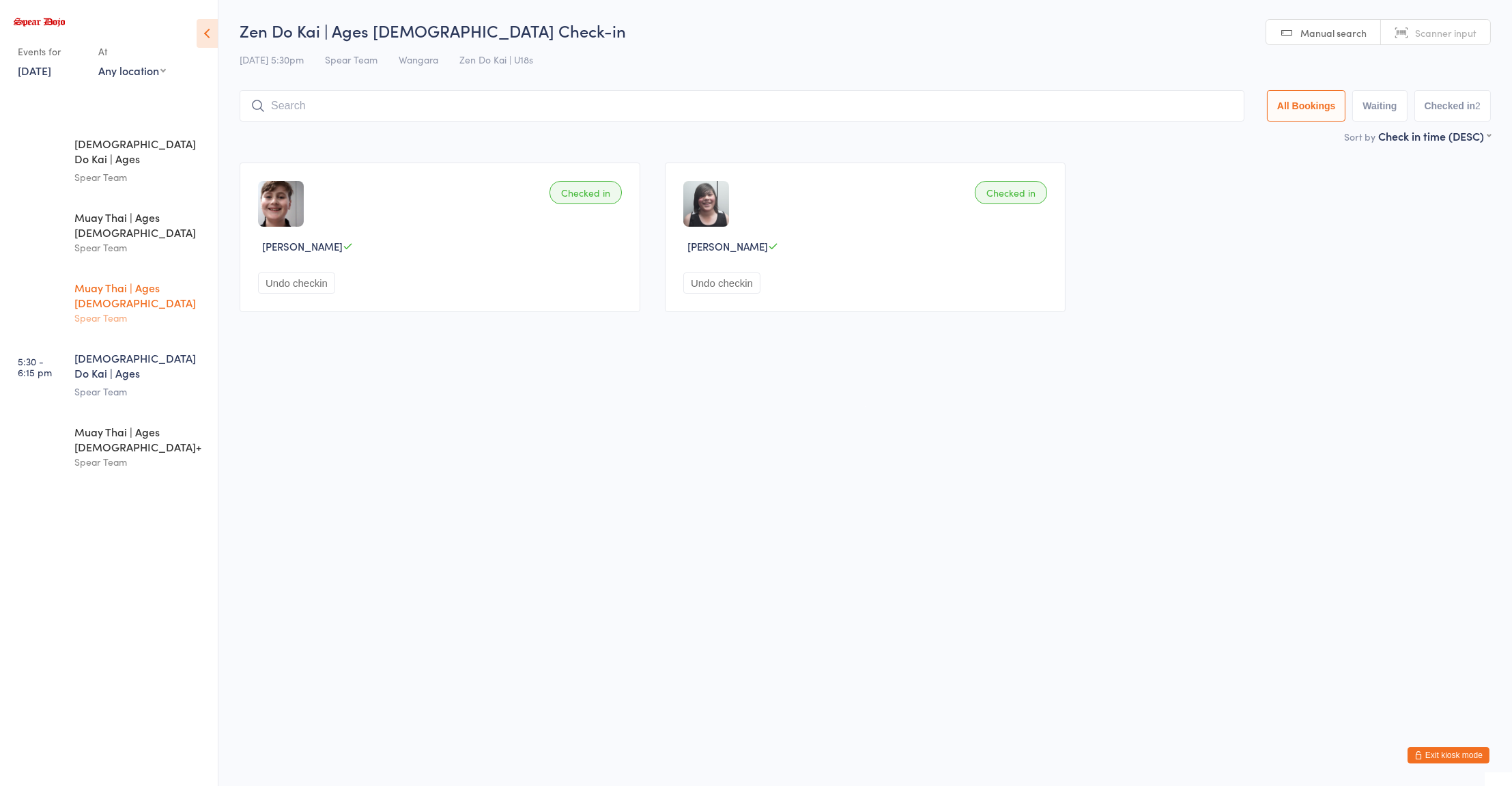
click at [169, 310] on div "Spear Team" at bounding box center [141, 318] width 132 height 16
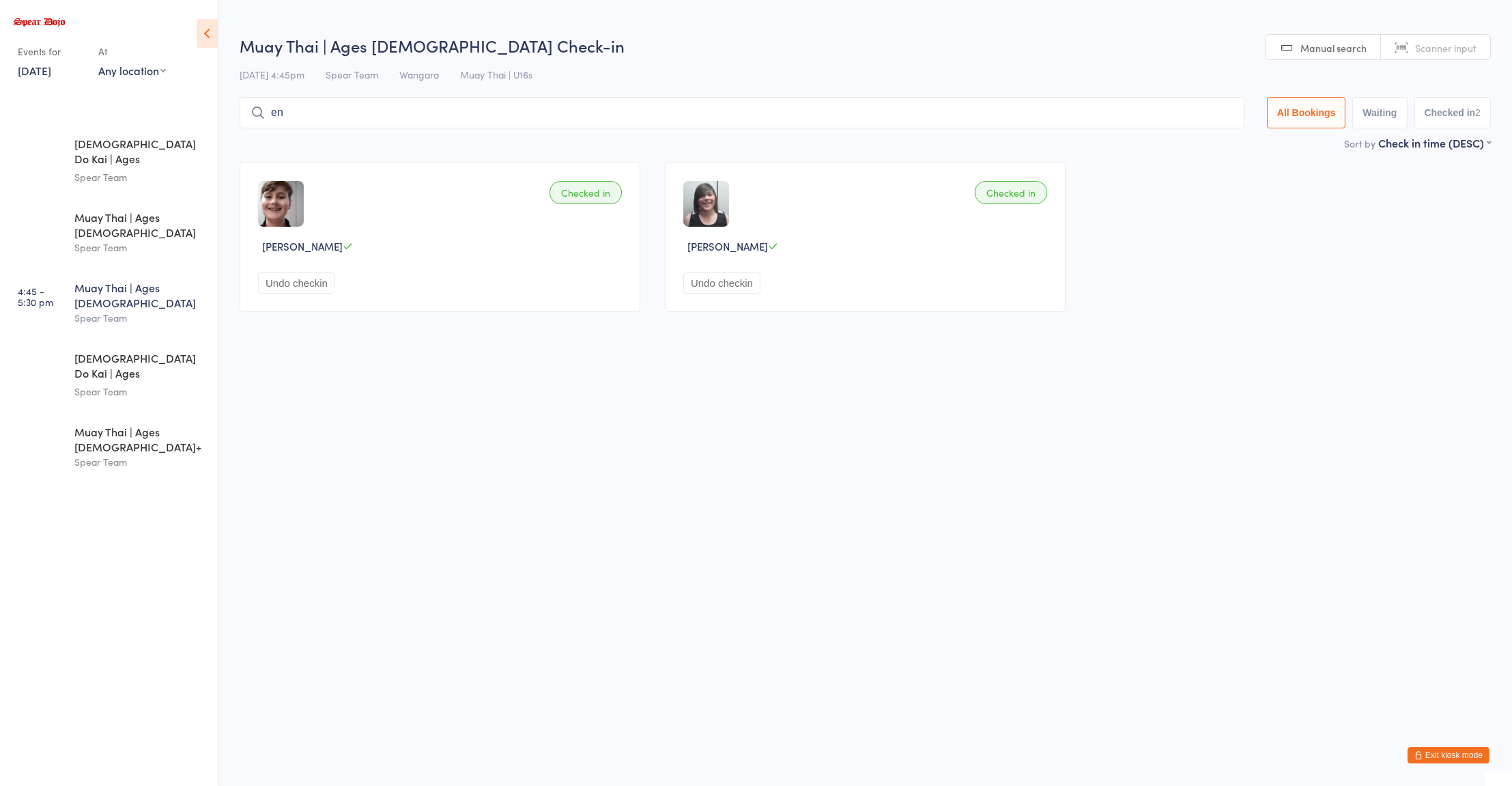
type input "e"
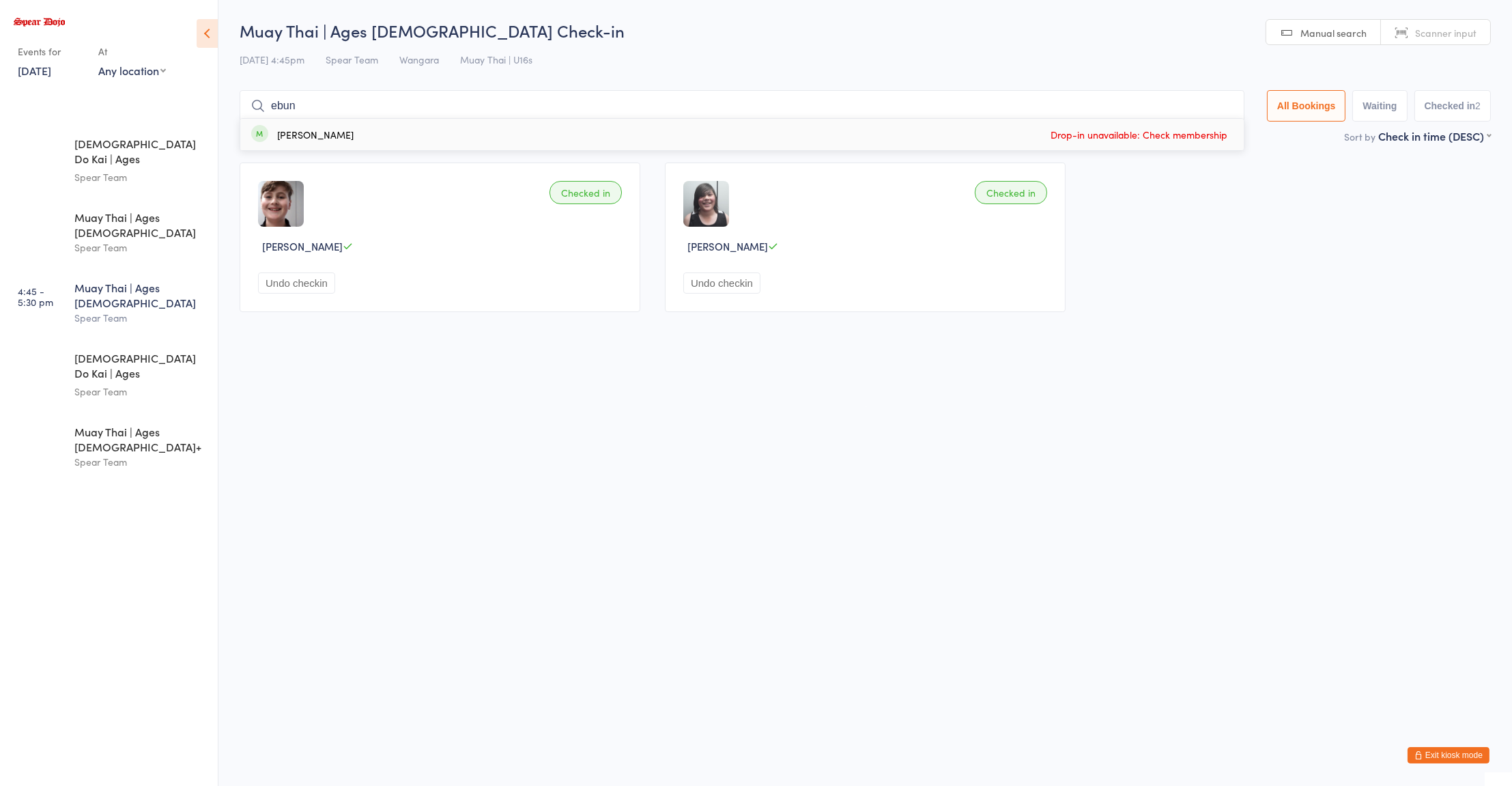
type input "ebun"
click at [1065, 142] on span "Drop-in unavailable: Check membership" at bounding box center [1139, 134] width 183 height 20
click at [94, 240] on div "Spear Team" at bounding box center [141, 248] width 132 height 16
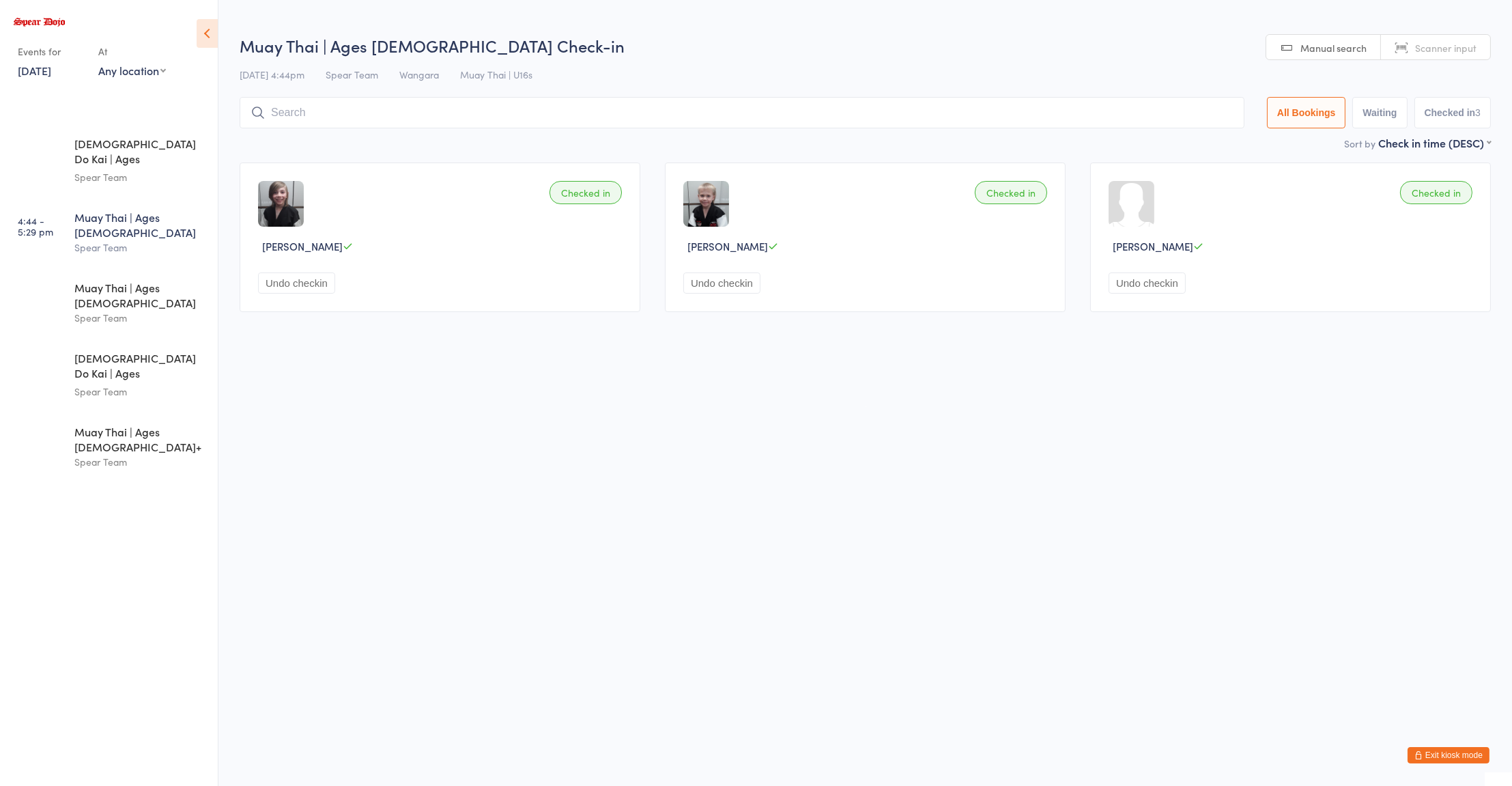
click at [312, 111] on input "search" at bounding box center [742, 113] width 1005 height 31
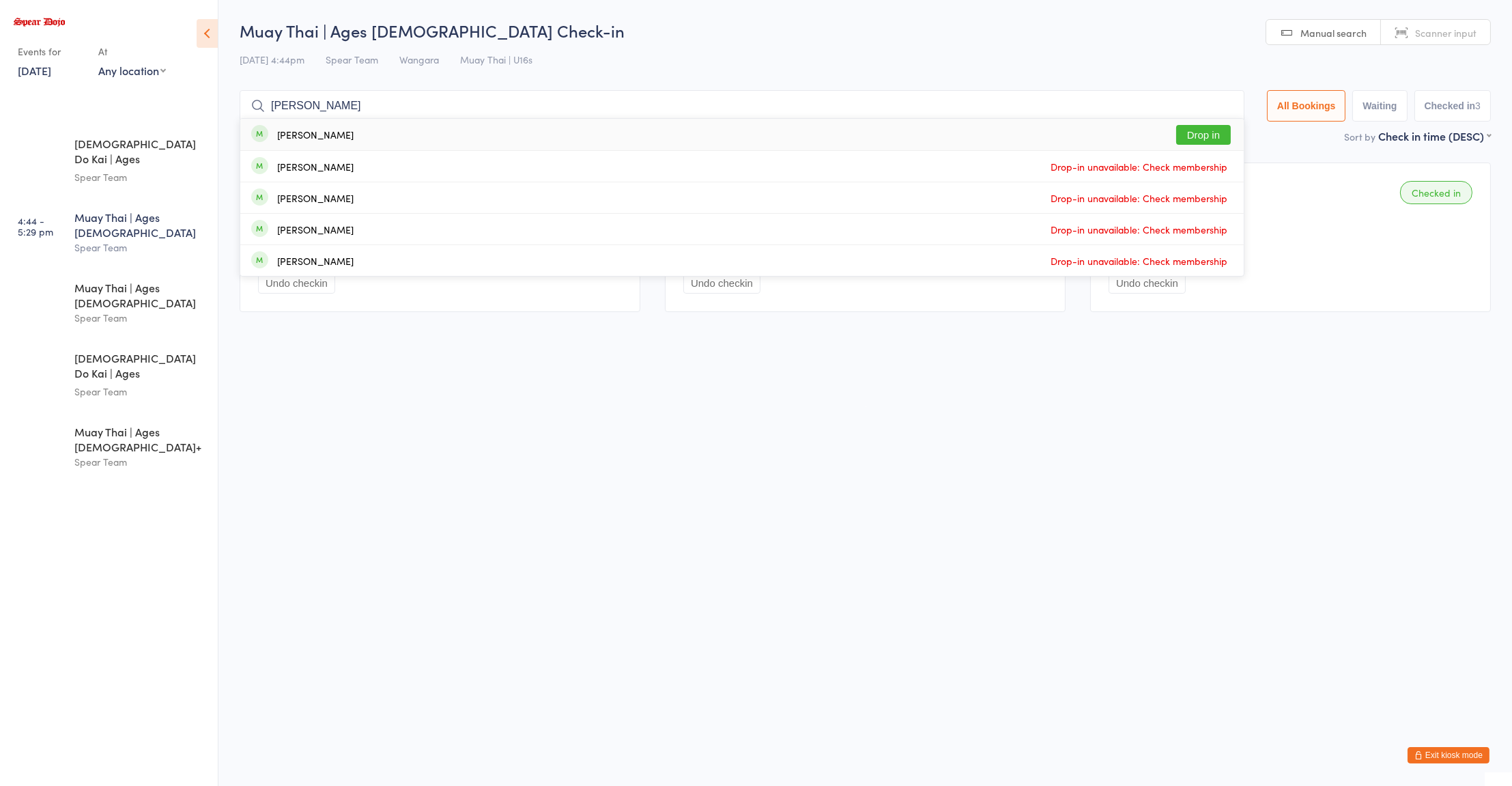
type input "elliot"
click at [306, 135] on div "Elliot Guest" at bounding box center [315, 134] width 76 height 11
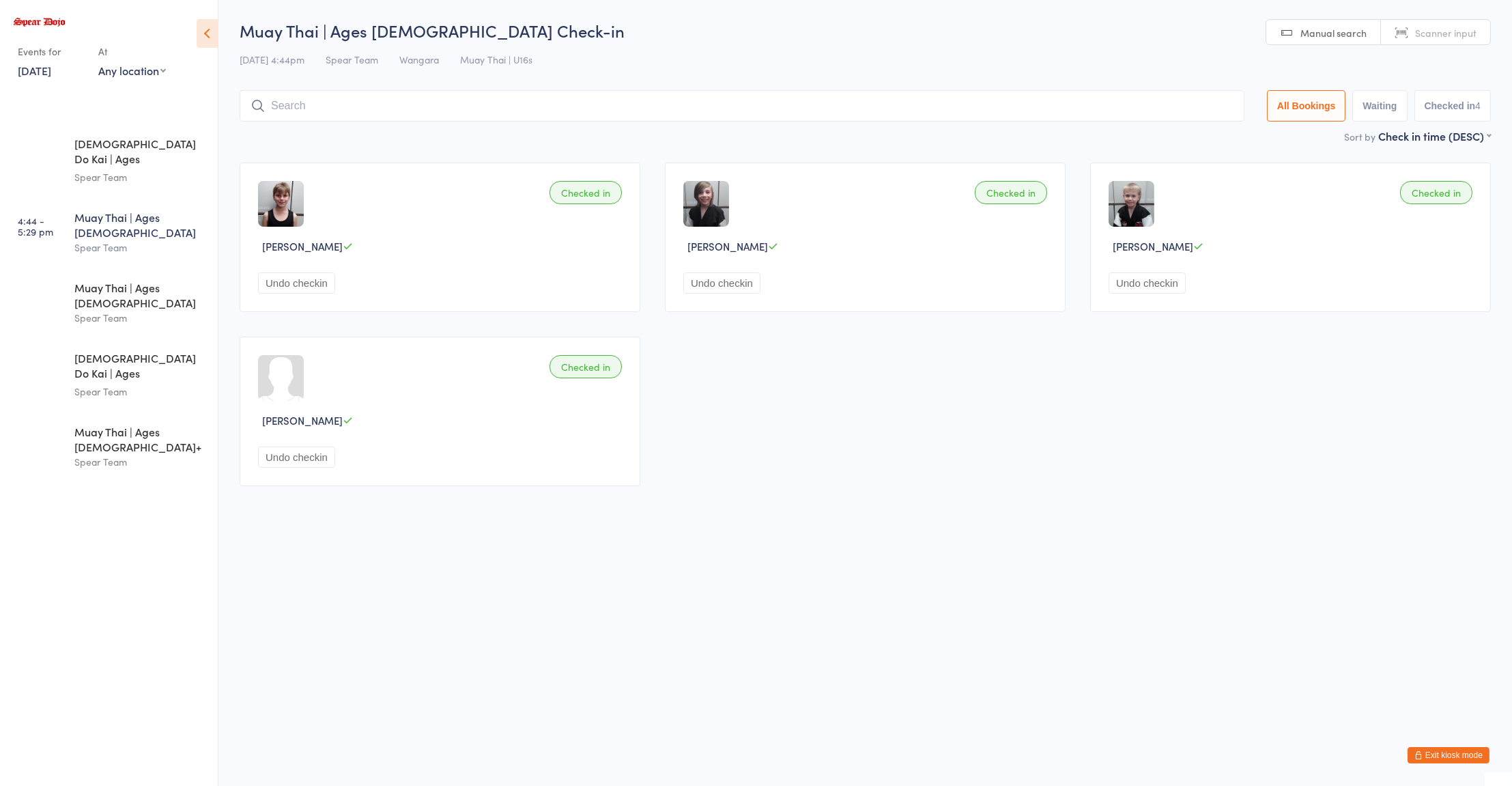
click at [125, 240] on div "Spear Team" at bounding box center [141, 248] width 132 height 16
type input "kynan velkov"
click at [337, 144] on div "Kynan Velkovski Drop in" at bounding box center [742, 134] width 1004 height 31
click at [105, 210] on div "Muay Thai | Ages 8 to 10" at bounding box center [141, 224] width 132 height 30
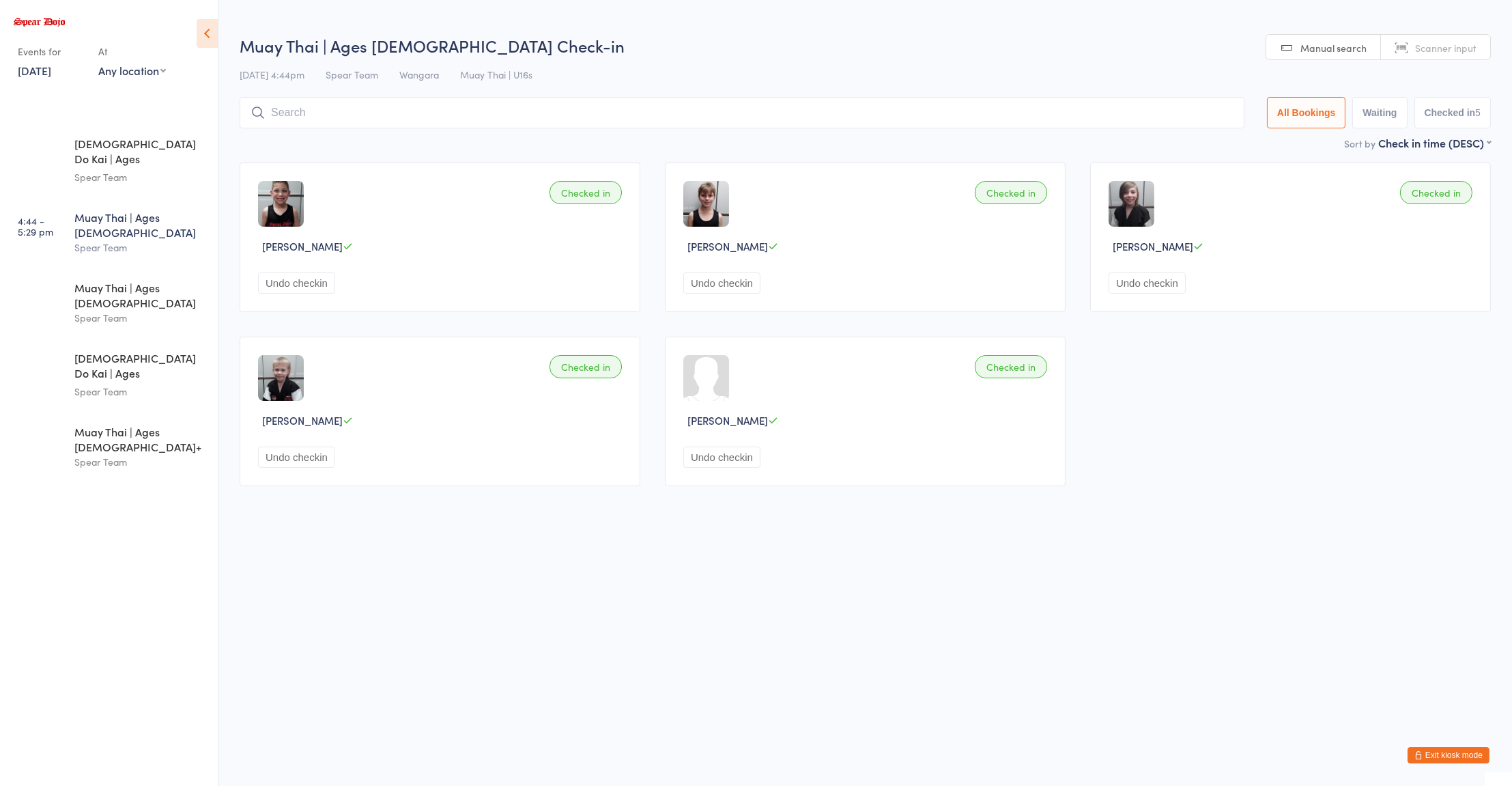
click at [343, 112] on input "search" at bounding box center [742, 113] width 1005 height 31
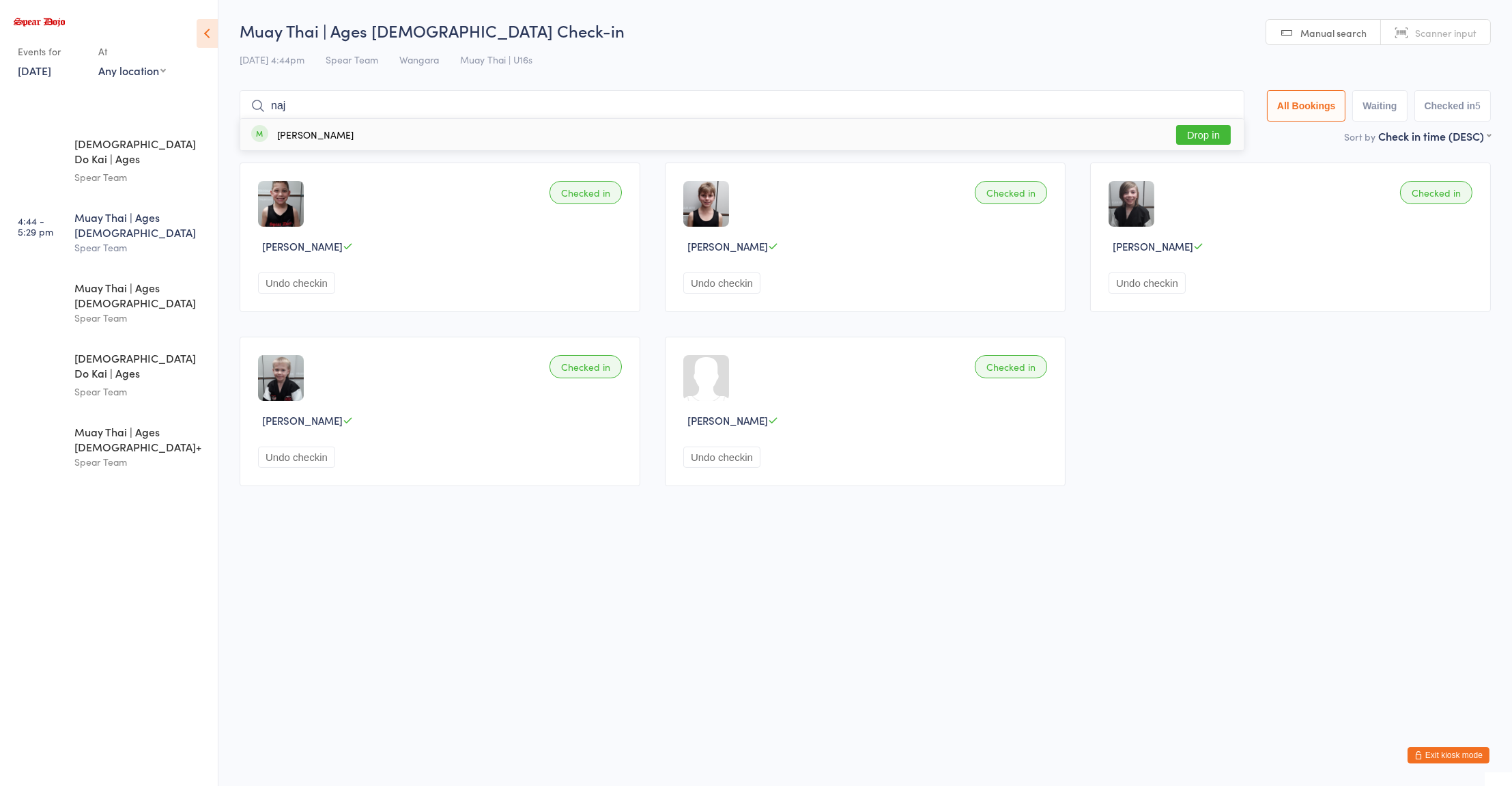
type input "naj"
click at [292, 149] on div "Najibi DAmico Drop in" at bounding box center [742, 134] width 1004 height 31
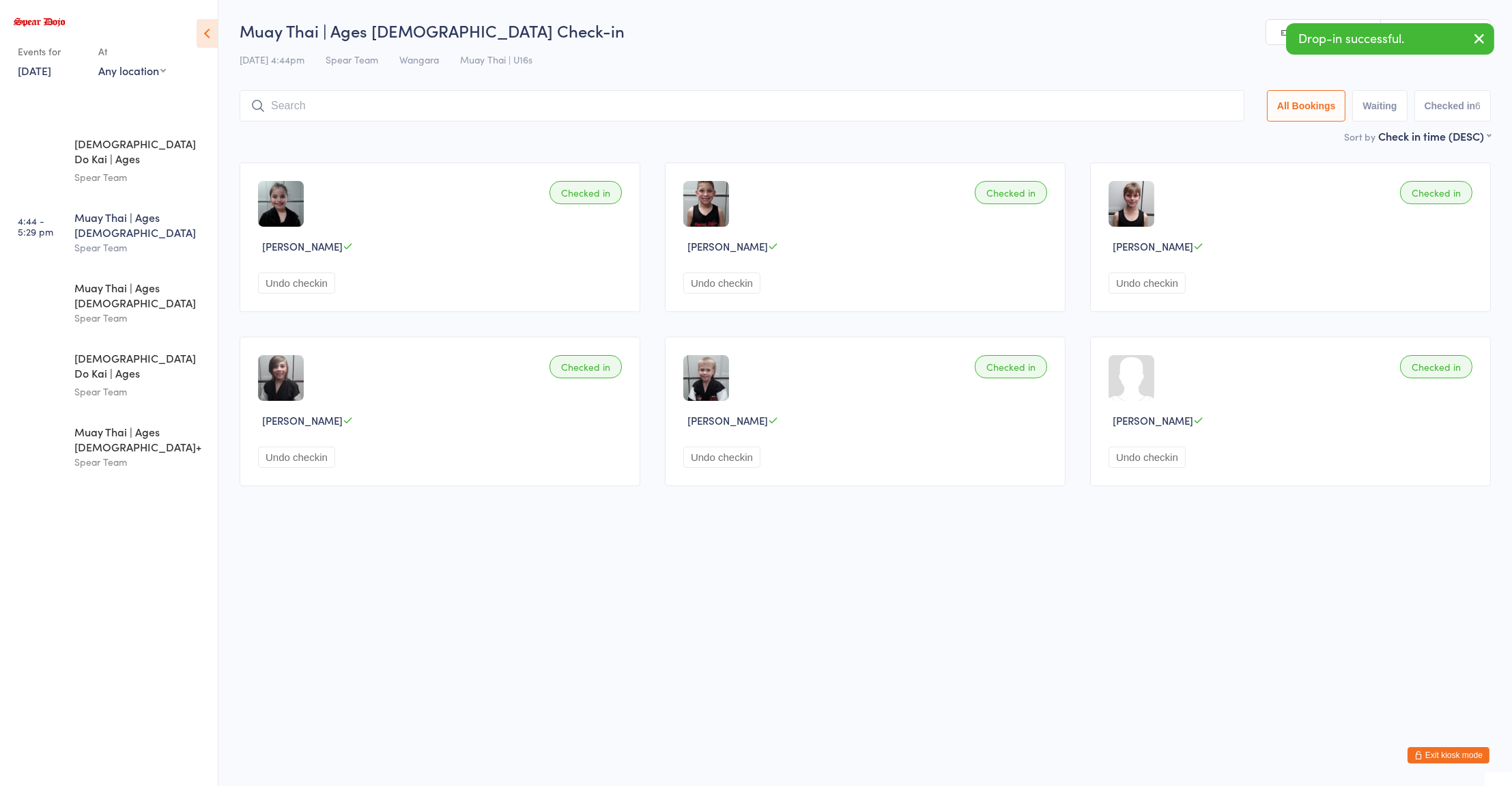
click at [304, 224] on div "Checked in Najibi DAmico Undo checkin" at bounding box center [440, 237] width 401 height 150
click at [581, 205] on div "Checked in Najibi DAmico Undo checkin" at bounding box center [440, 237] width 401 height 150
click at [594, 197] on div "Checked in" at bounding box center [585, 192] width 72 height 23
click at [147, 282] on div "Muay Thai | Ages 11 to 15 Spear Team" at bounding box center [146, 303] width 143 height 69
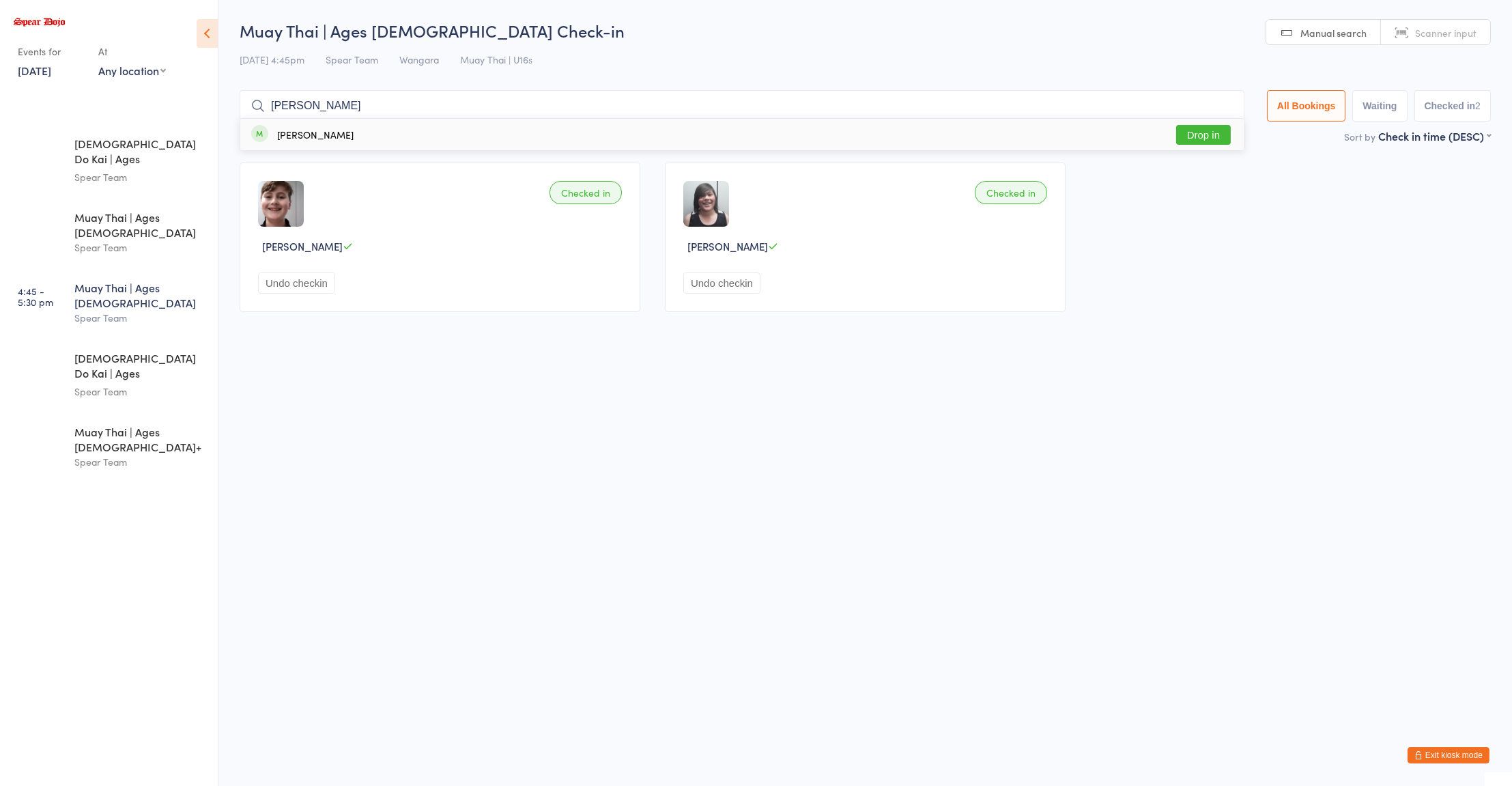
type input "curtis"
click at [314, 135] on div "George Curtis" at bounding box center [315, 134] width 76 height 11
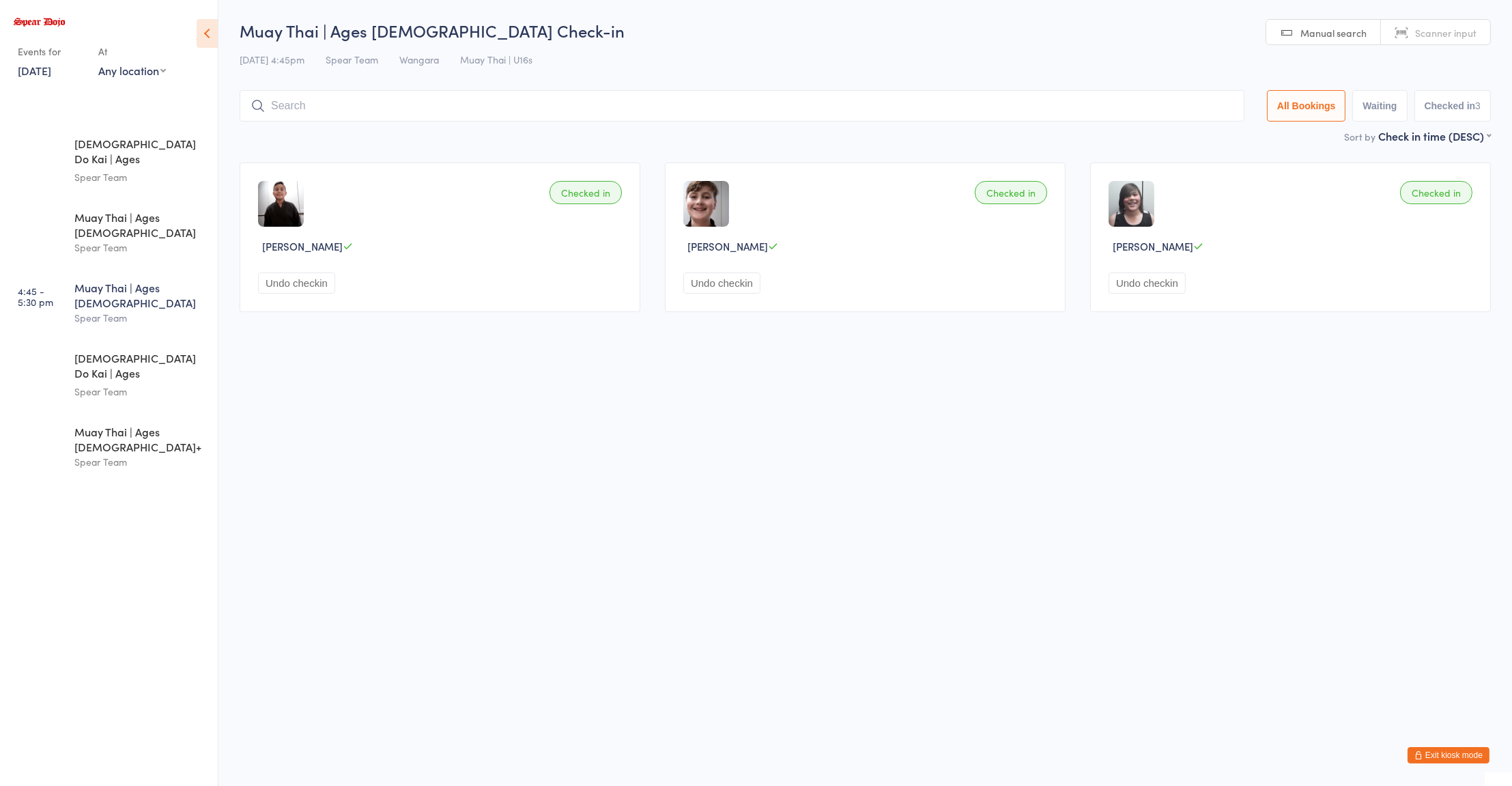
click at [738, 108] on input "search" at bounding box center [742, 105] width 1005 height 31
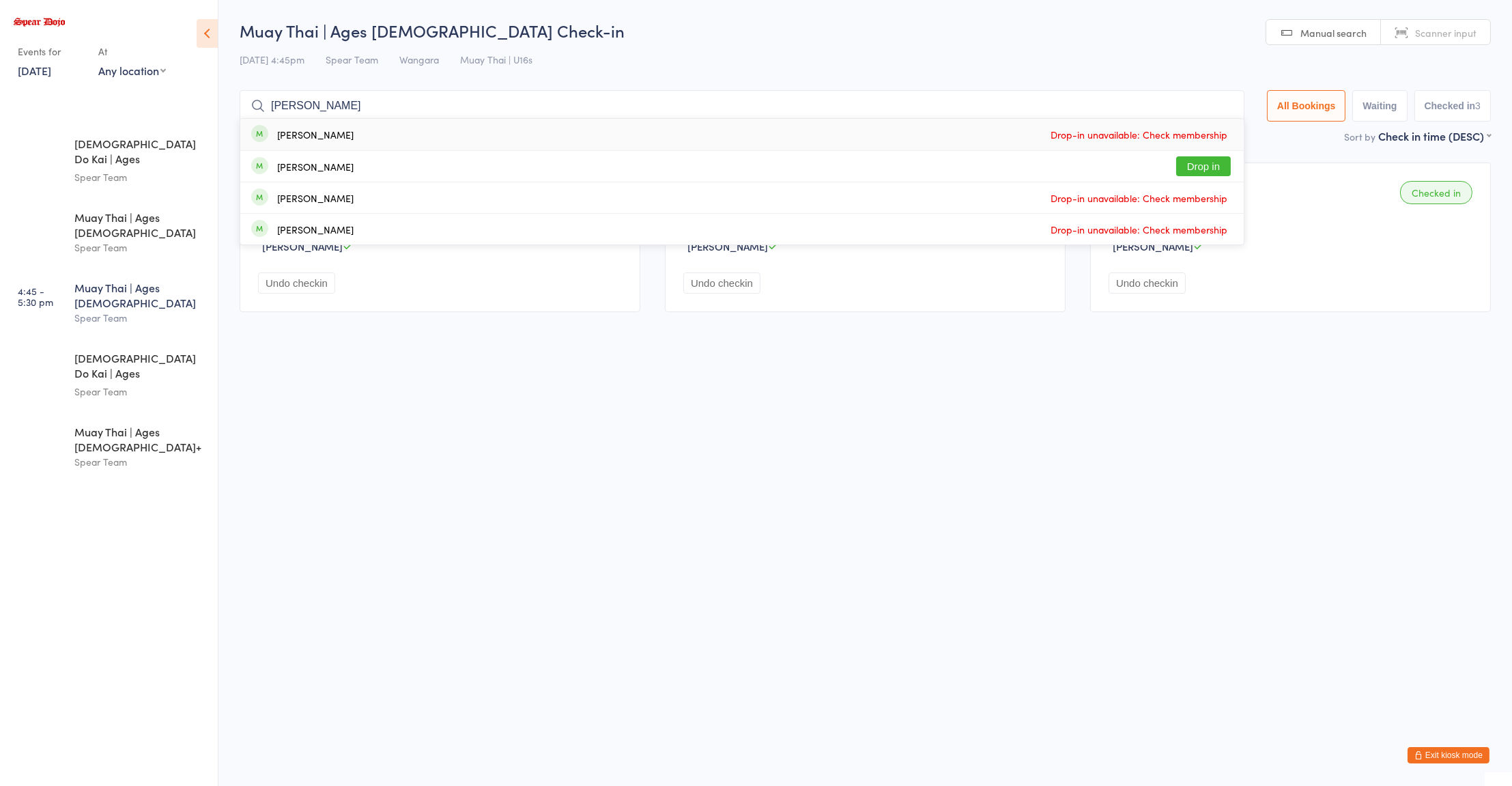
type input "joshua"
click at [390, 172] on div "Joshua Wildman-Rowe Drop in" at bounding box center [742, 167] width 1004 height 31
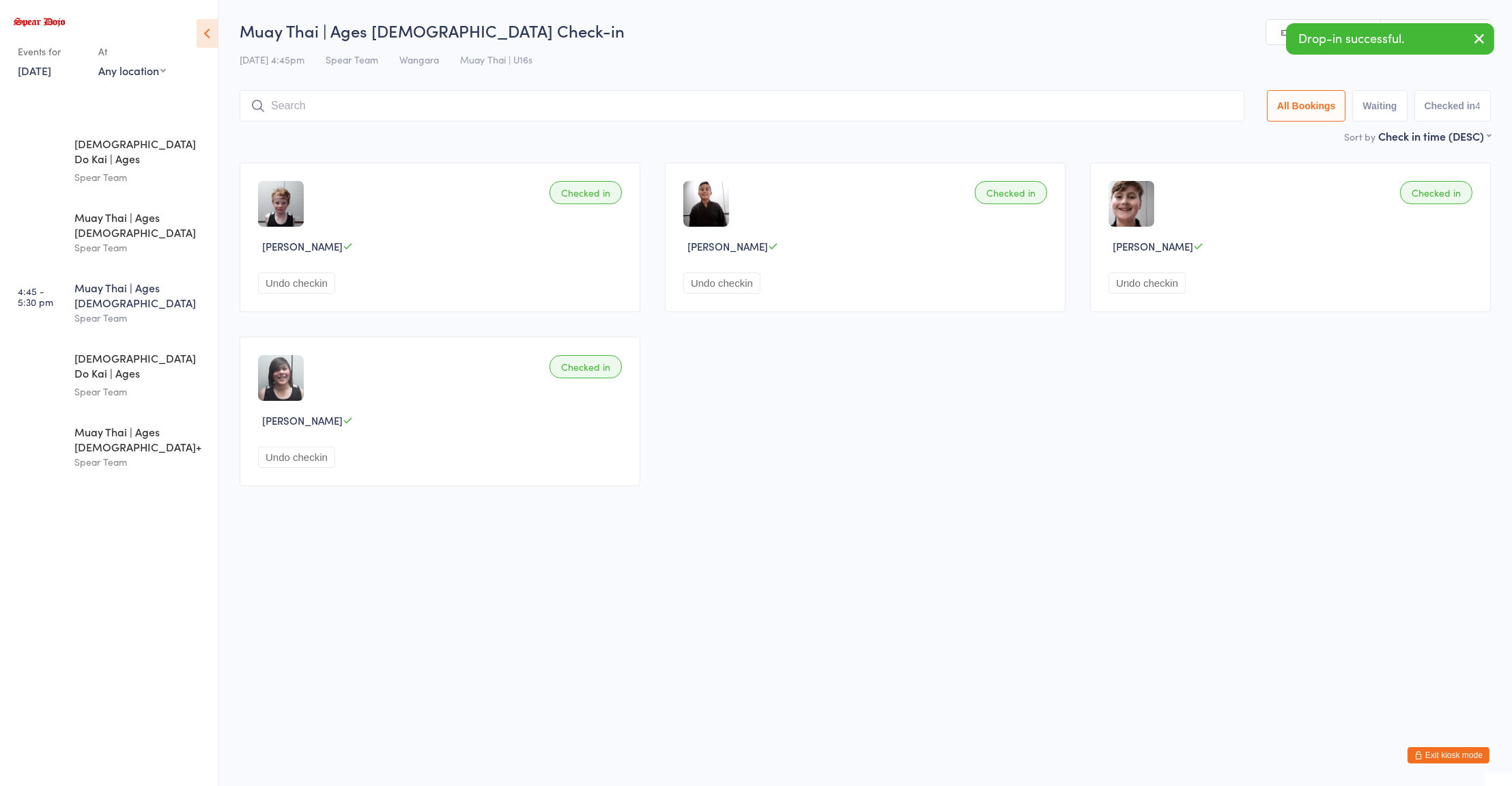
click at [426, 119] on input "search" at bounding box center [742, 105] width 1005 height 31
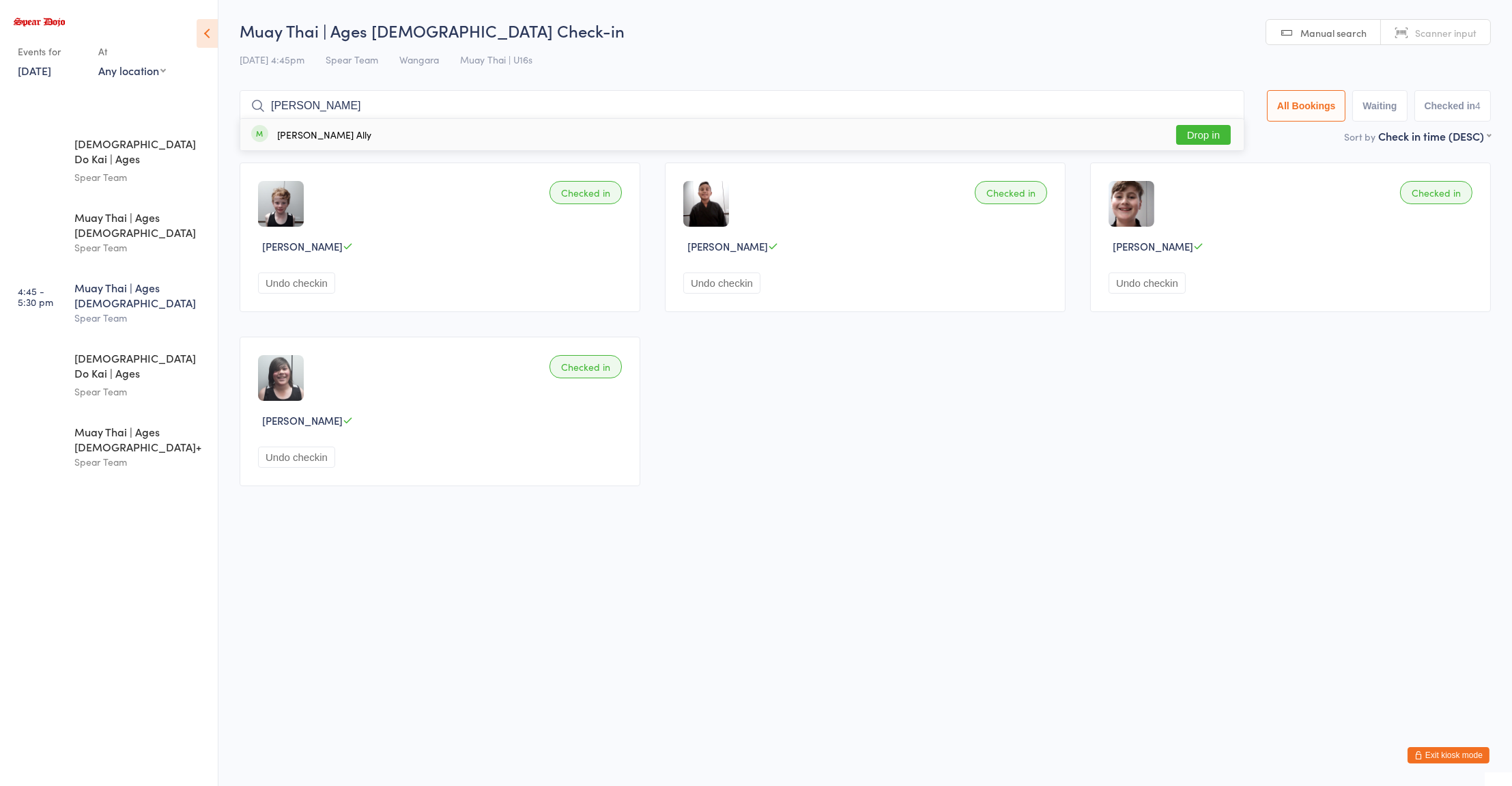
type input "momin"
click at [1196, 136] on button "Drop in" at bounding box center [1203, 134] width 55 height 20
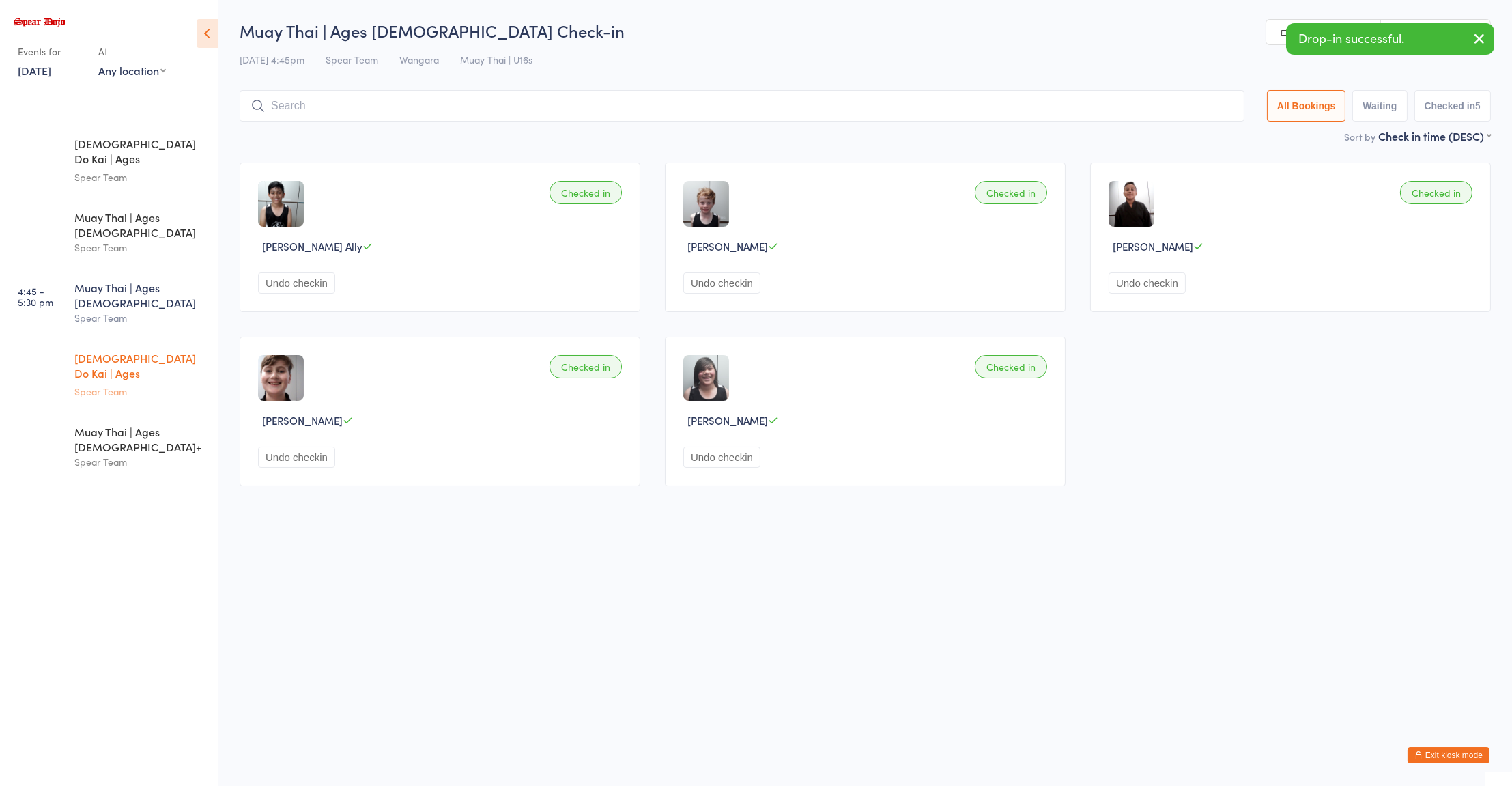
click at [137, 384] on div "Spear Team" at bounding box center [141, 392] width 132 height 16
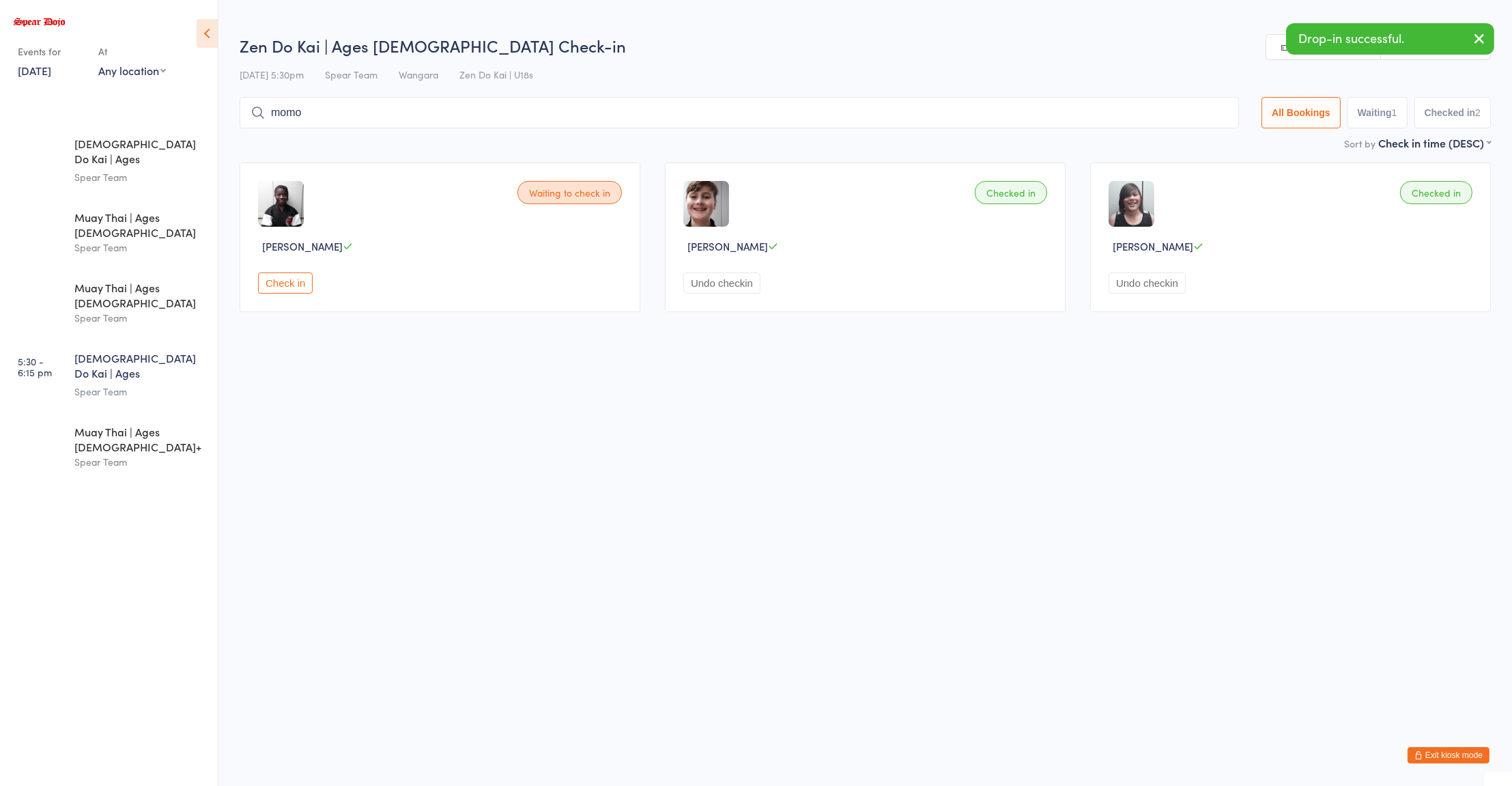
type input "momon"
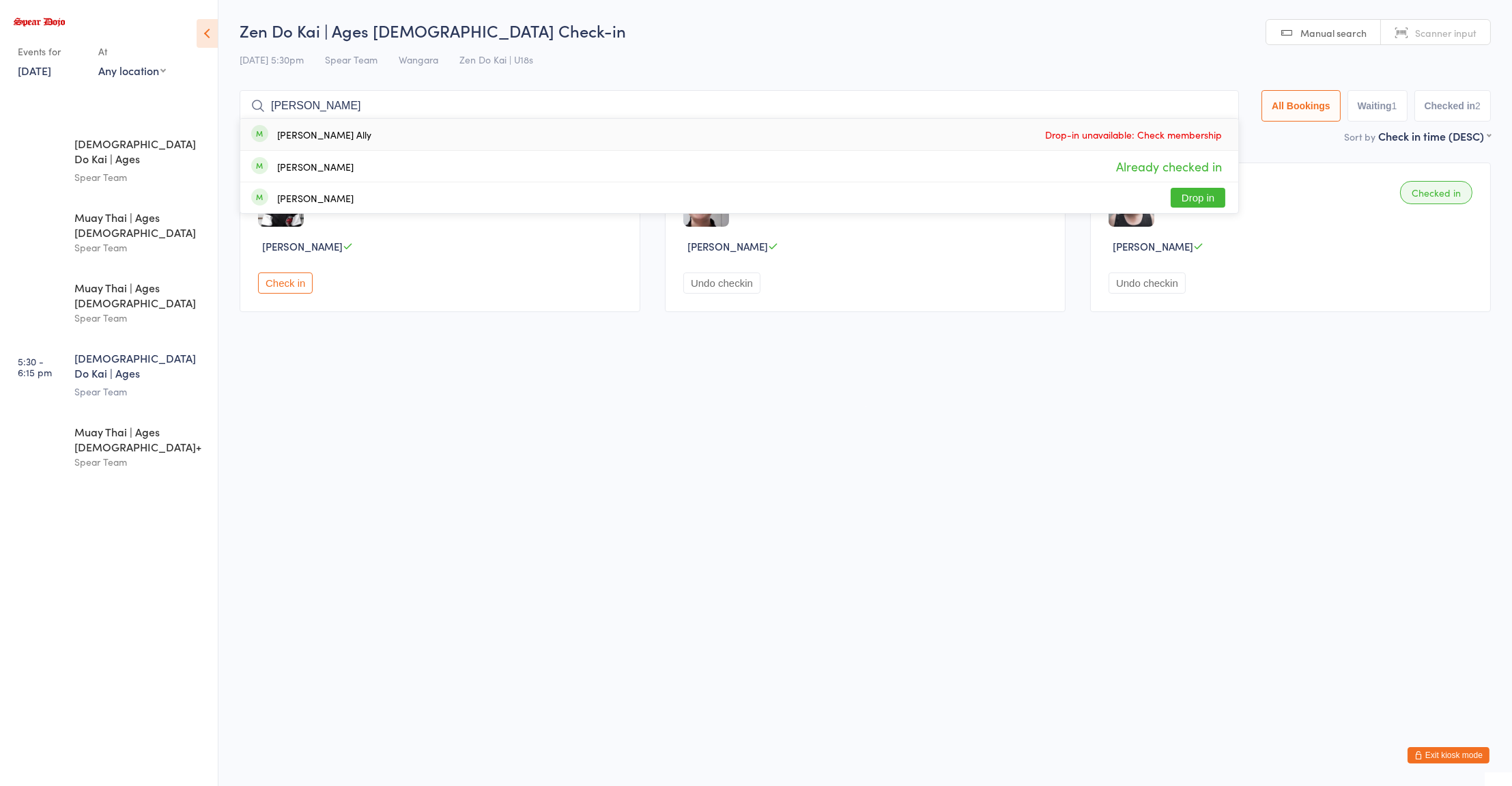
click at [141, 384] on div "Spear Team" at bounding box center [141, 392] width 132 height 16
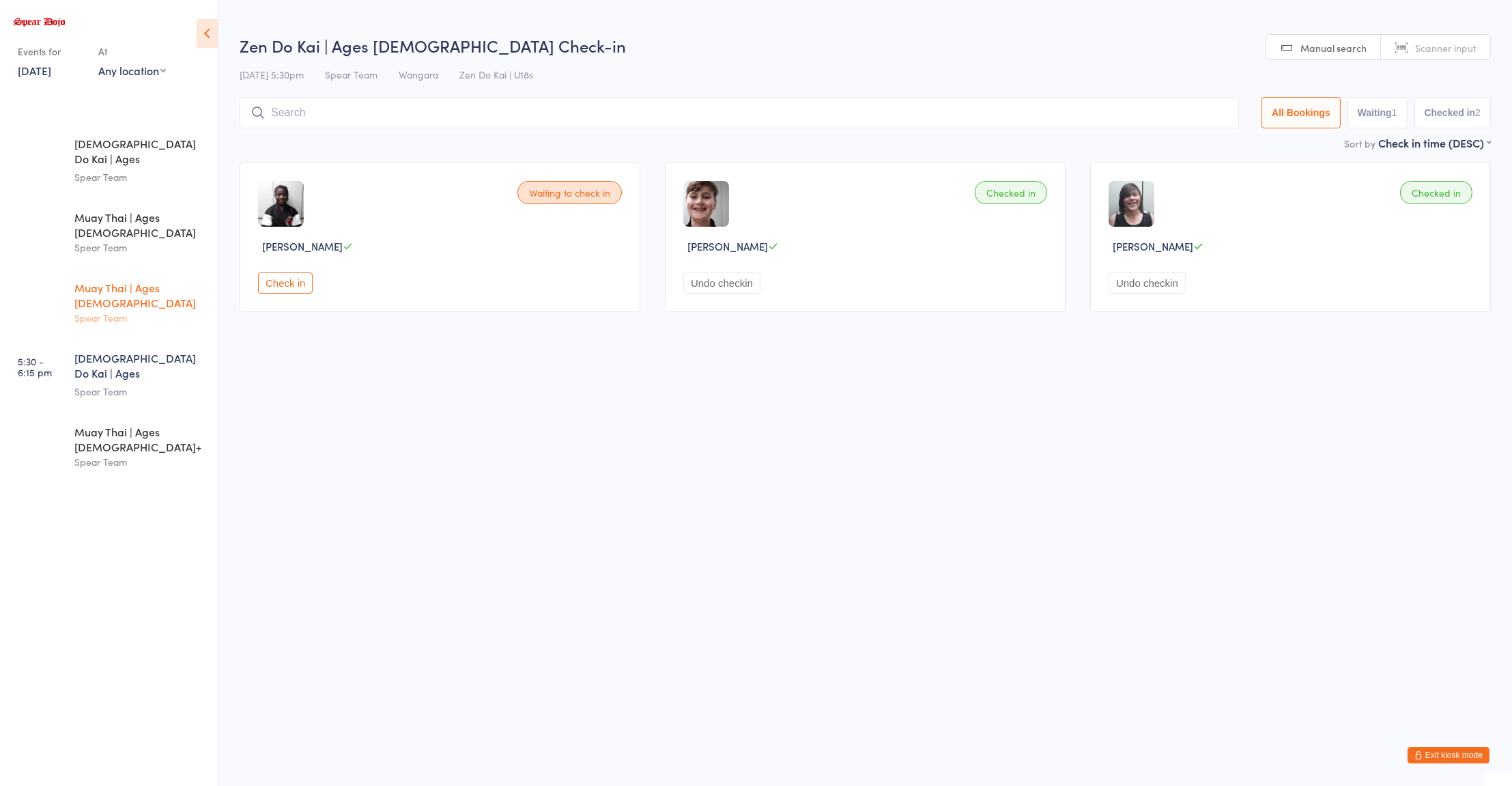
click at [164, 290] on div "Muay Thai | Ages 11 to 15 Spear Team" at bounding box center [146, 303] width 143 height 69
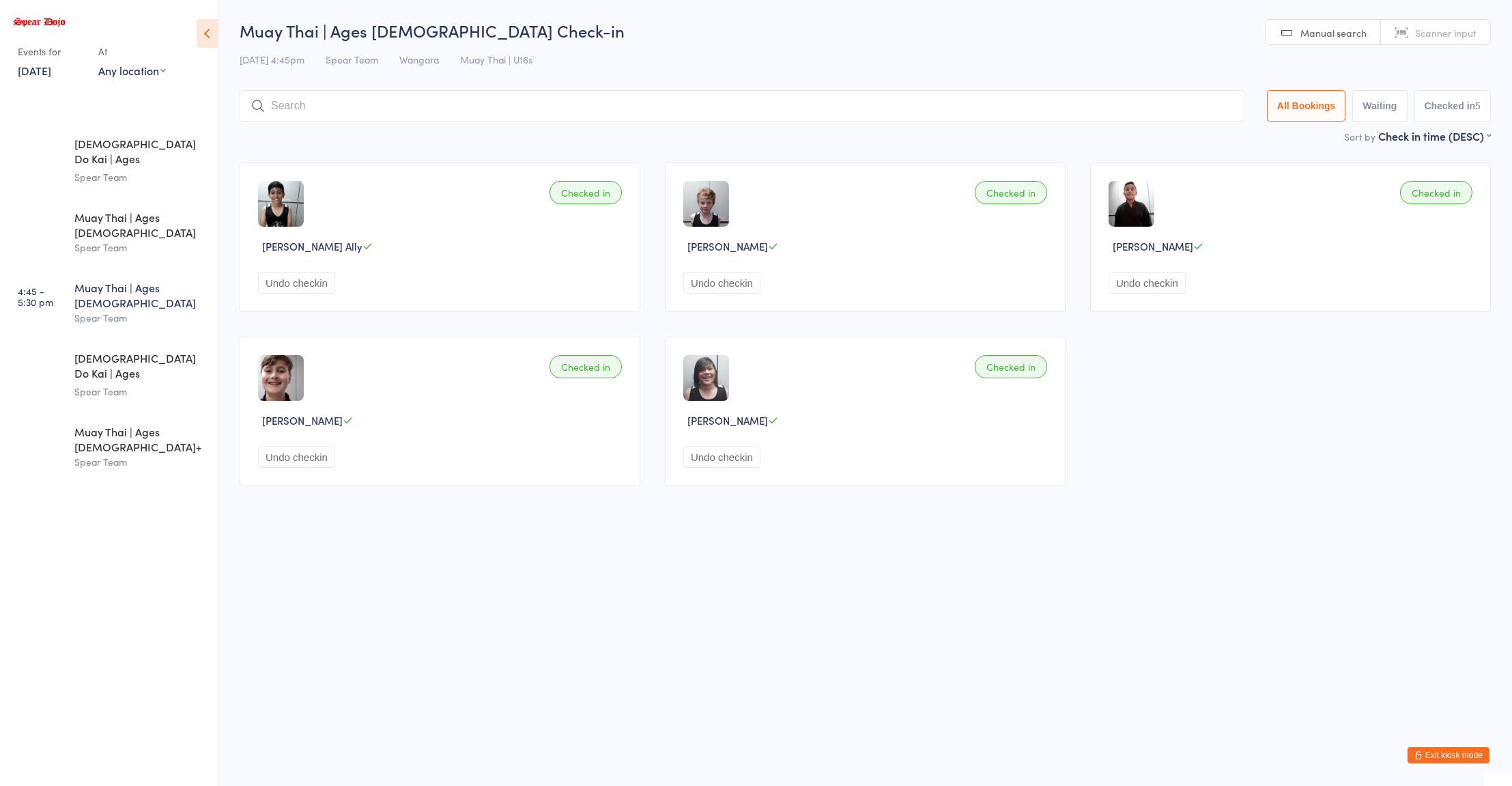
click at [154, 280] on div "Muay Thai | Ages 11 to 15" at bounding box center [141, 294] width 132 height 30
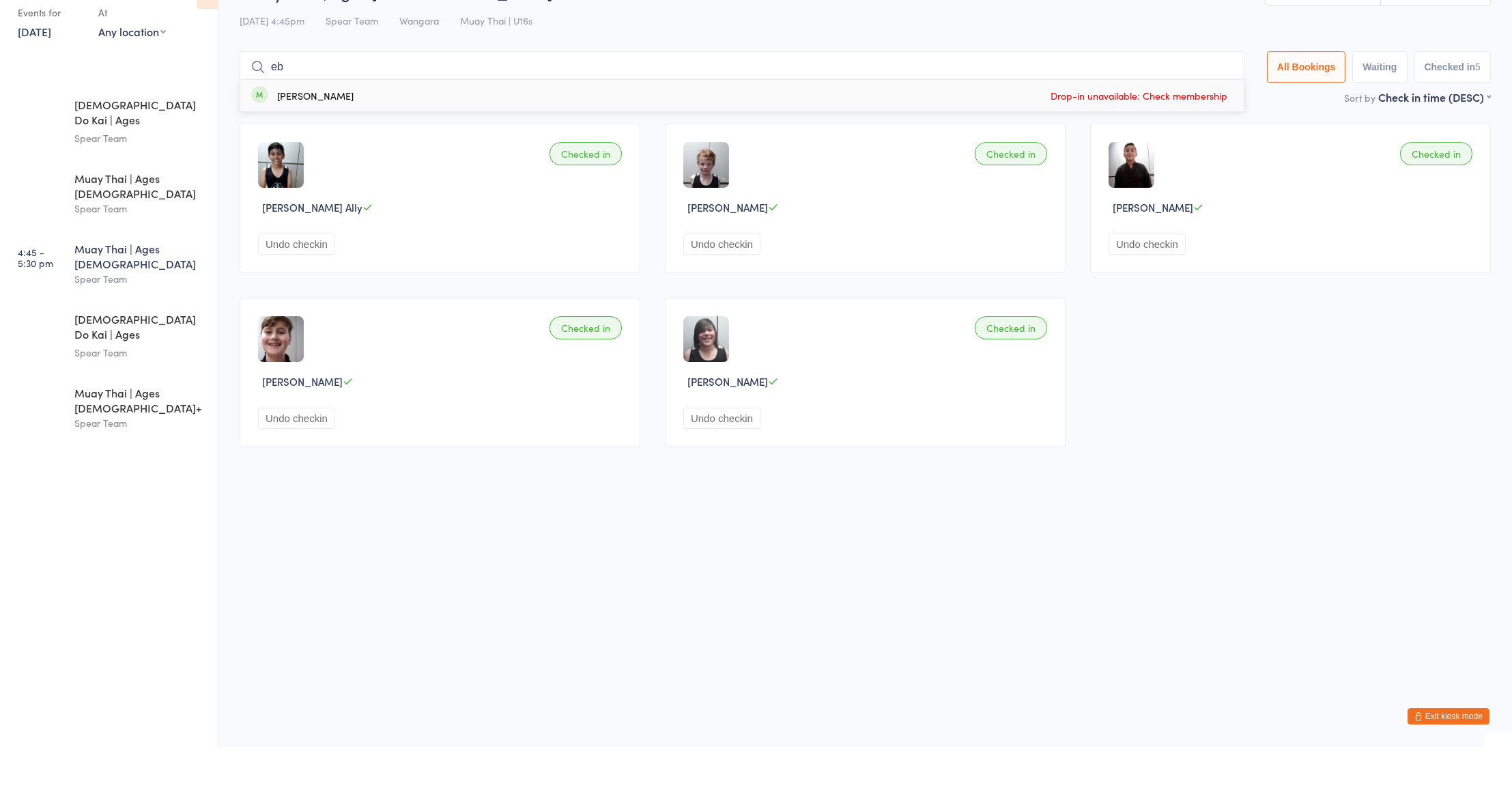
type input "e"
click at [164, 310] on div "Spear Team" at bounding box center [141, 318] width 132 height 16
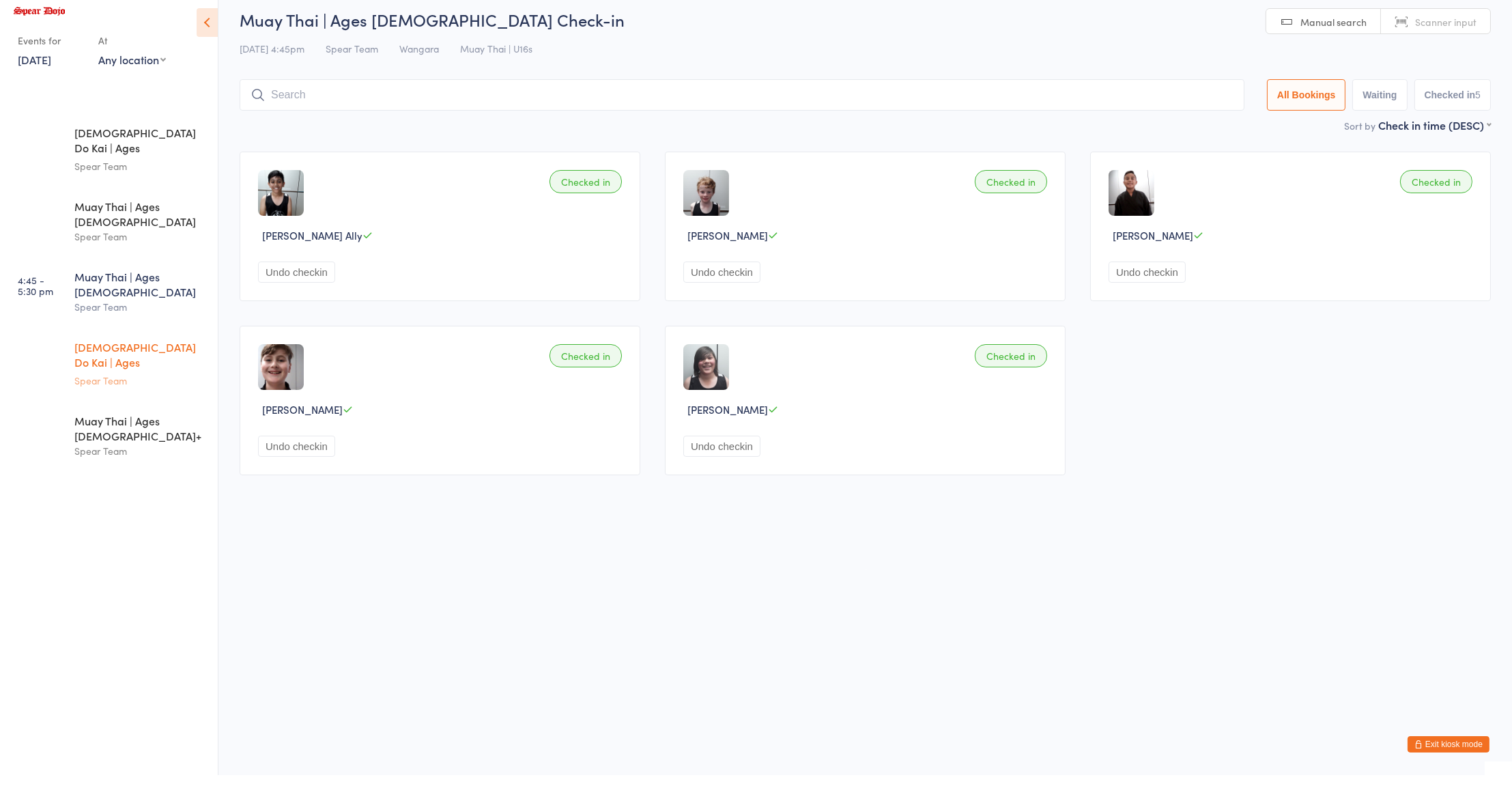
click at [179, 384] on div "Spear Team" at bounding box center [141, 392] width 132 height 16
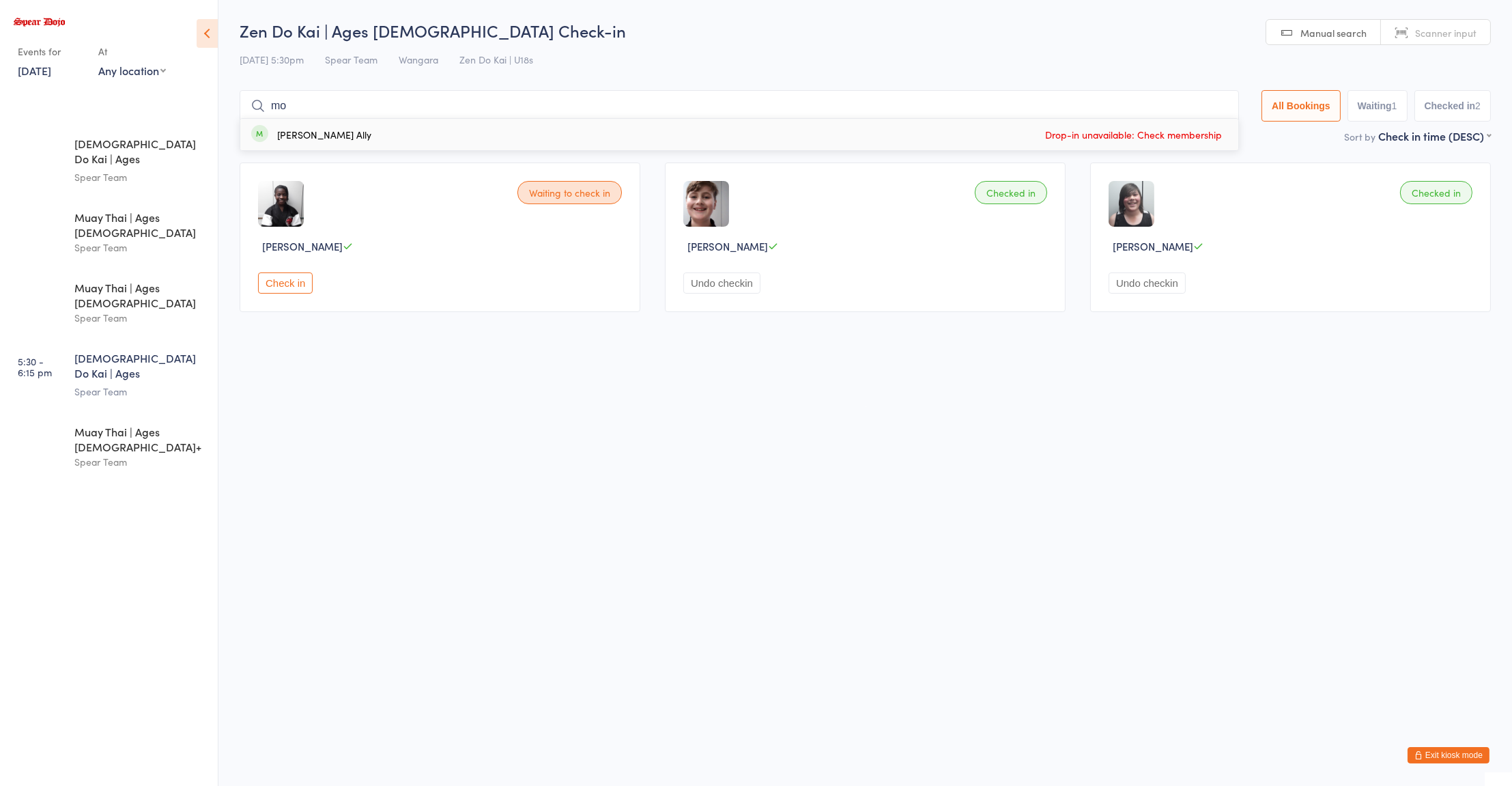
type input "m"
click at [164, 310] on div "Spear Team" at bounding box center [141, 318] width 132 height 16
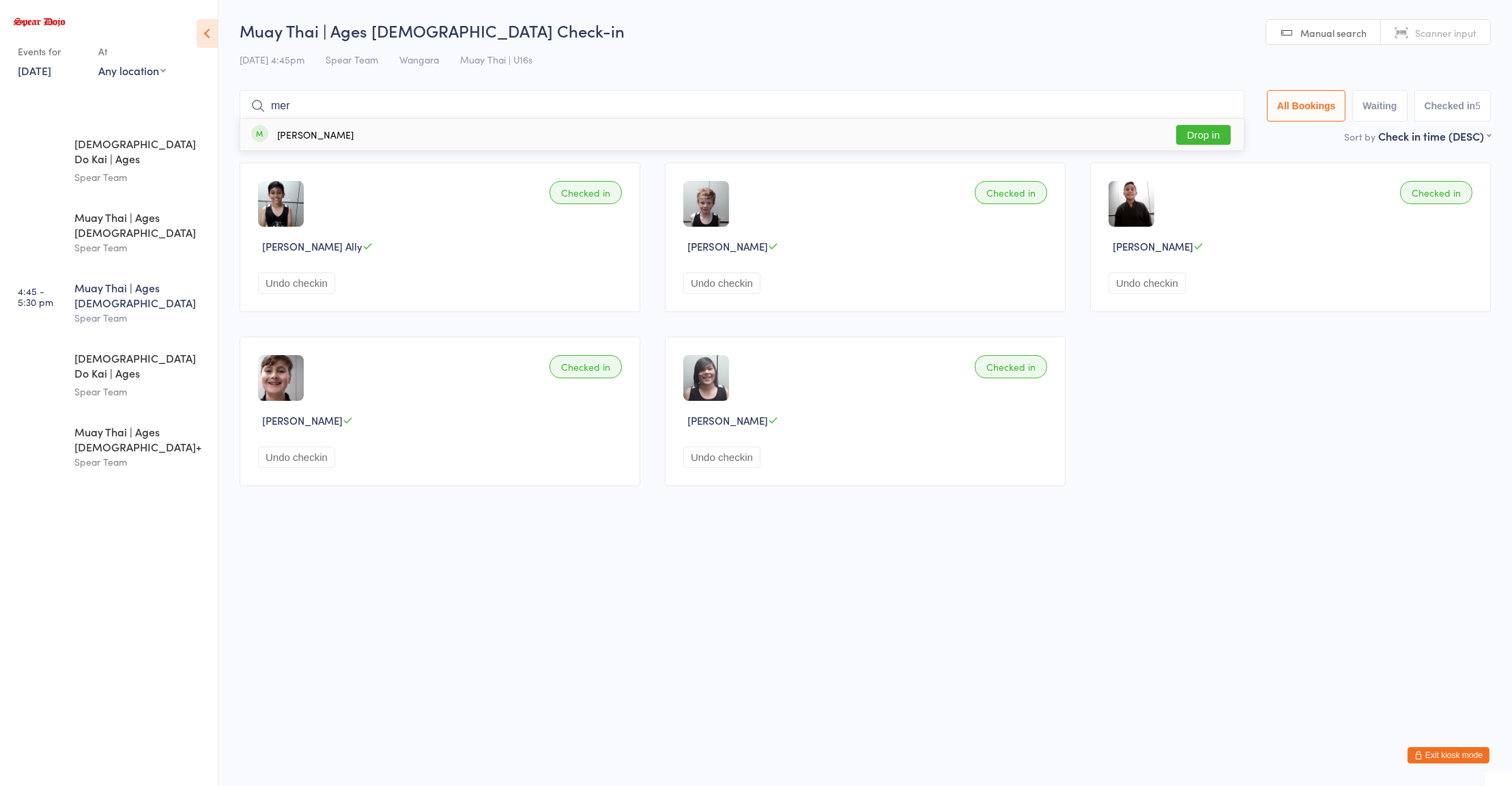
type input "mer"
click at [1194, 142] on button "Drop in" at bounding box center [1203, 134] width 55 height 20
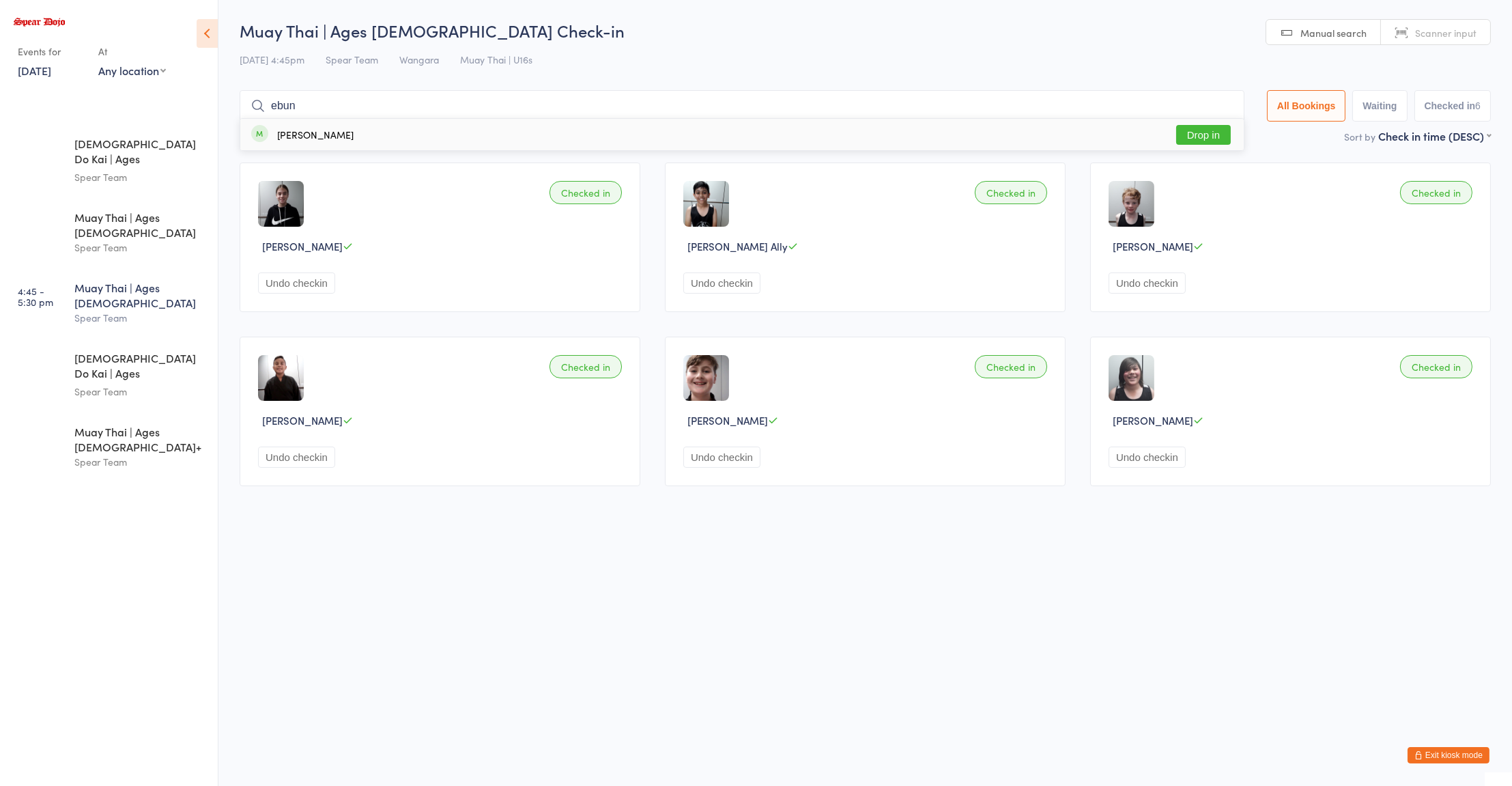
type input "ebun"
click at [1195, 135] on button "Drop in" at bounding box center [1203, 134] width 55 height 20
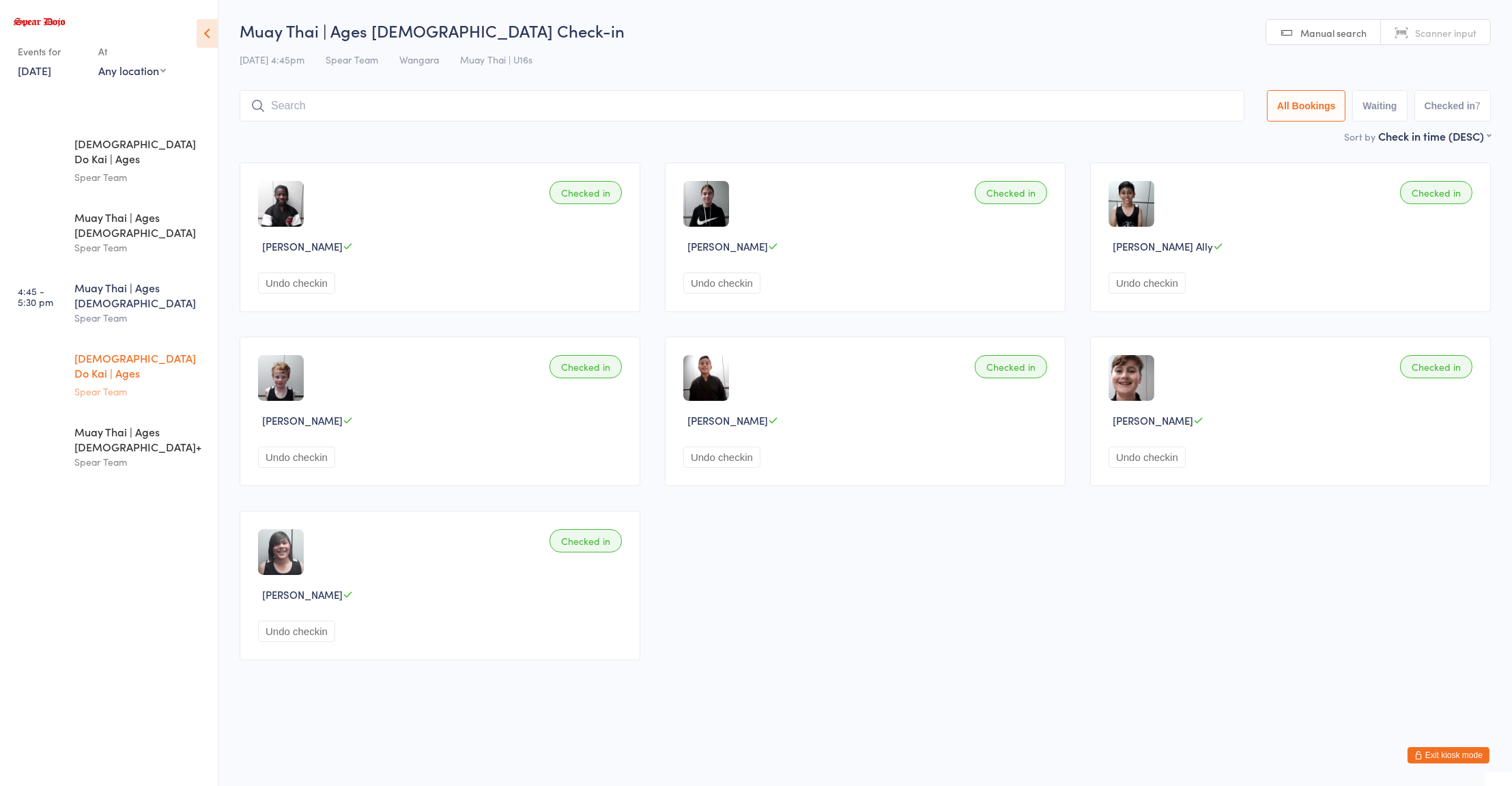
click at [129, 384] on div "Spear Team" at bounding box center [141, 392] width 132 height 16
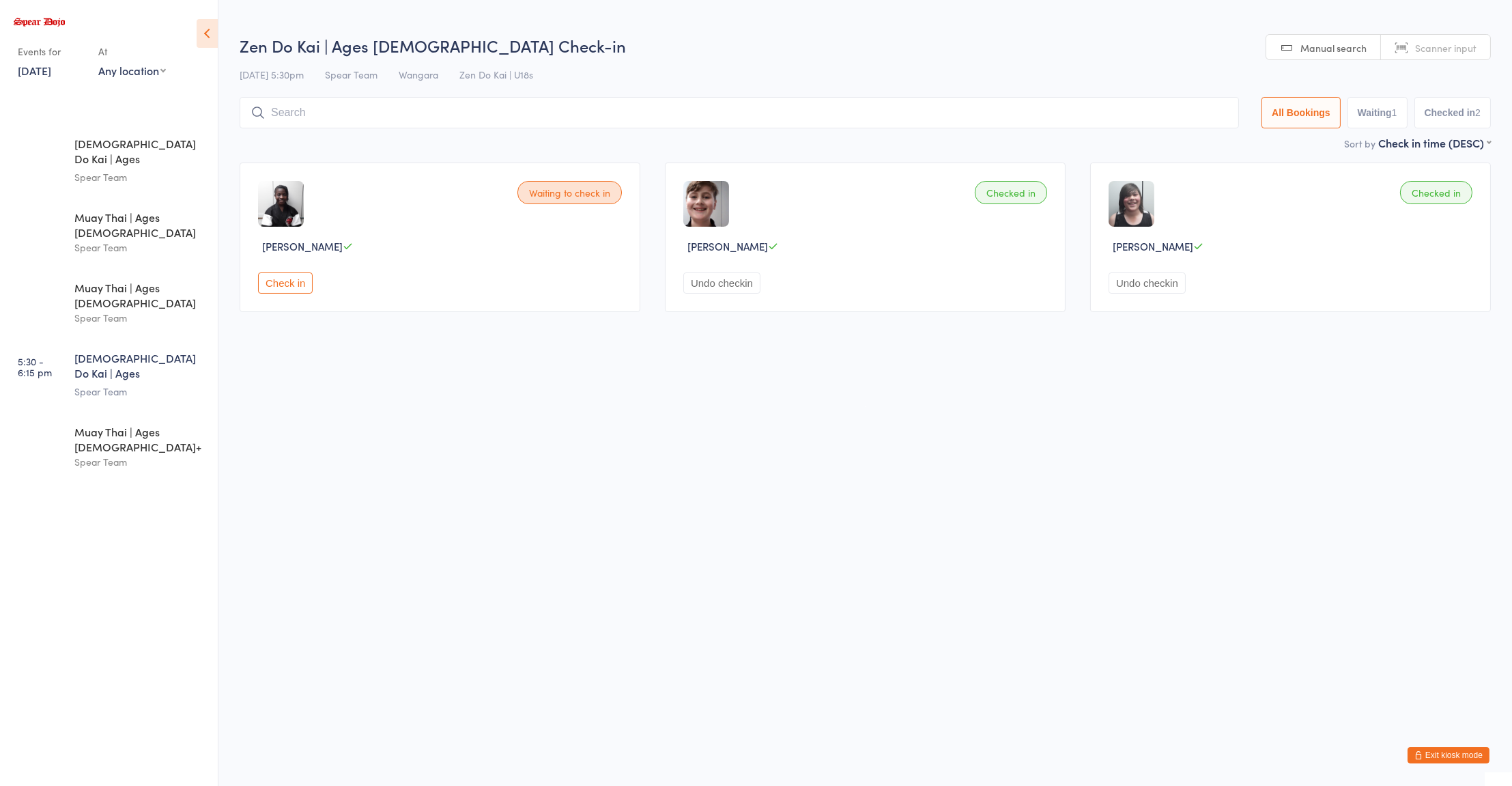
click at [264, 292] on button "Check in" at bounding box center [286, 283] width 55 height 21
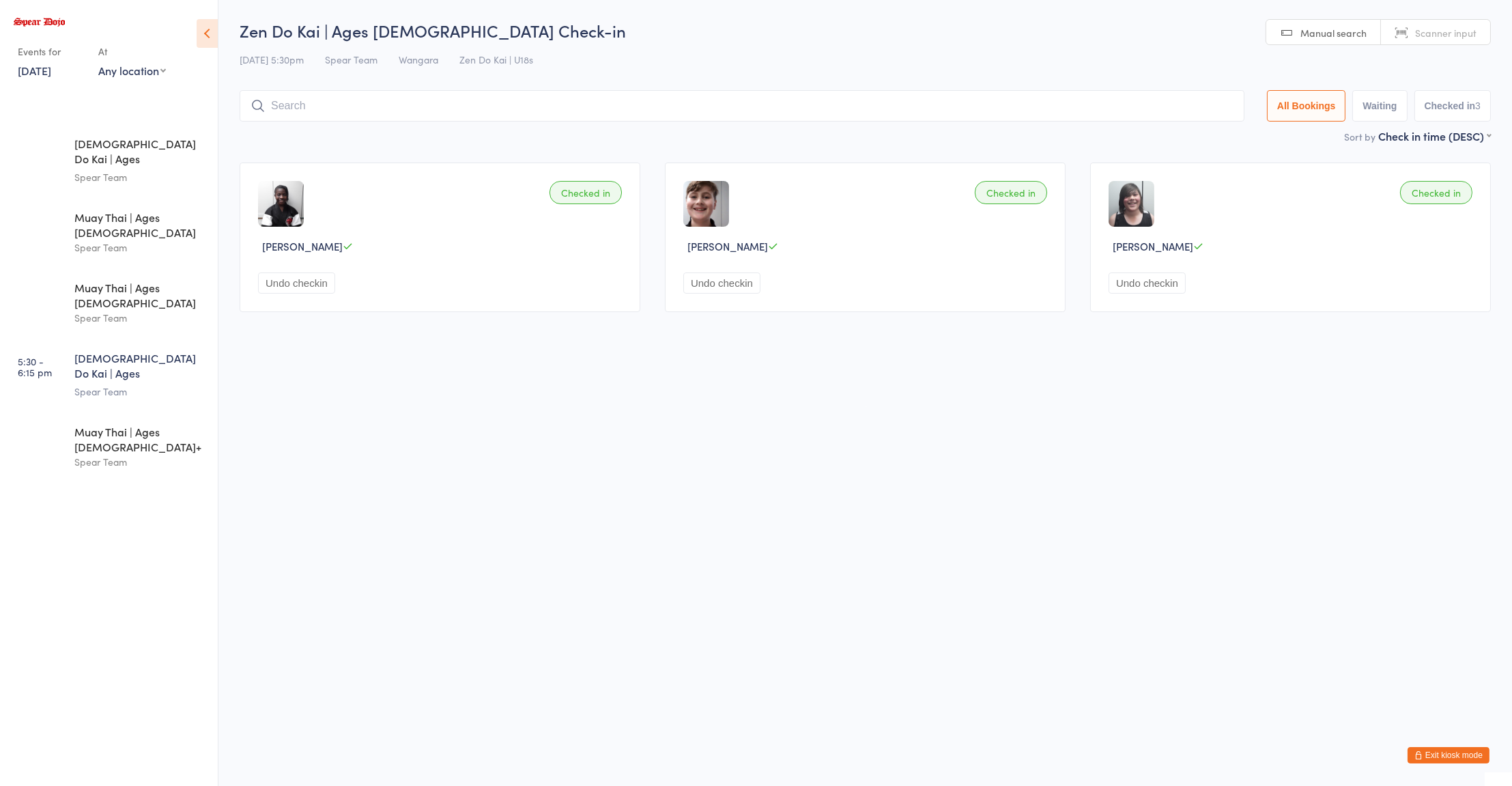
click at [291, 109] on input "search" at bounding box center [742, 105] width 1005 height 31
click at [1503, 101] on ui-view "Zen Do Kai | Ages 11 to 15 Check-in 14 Oct 5:30pm Spear Team Wangara Zen Do Kai…" at bounding box center [865, 171] width 1293 height 305
click at [950, 109] on input "momin" at bounding box center [742, 105] width 1005 height 31
click at [462, 111] on input "momin" at bounding box center [742, 105] width 1005 height 31
type input "momi"
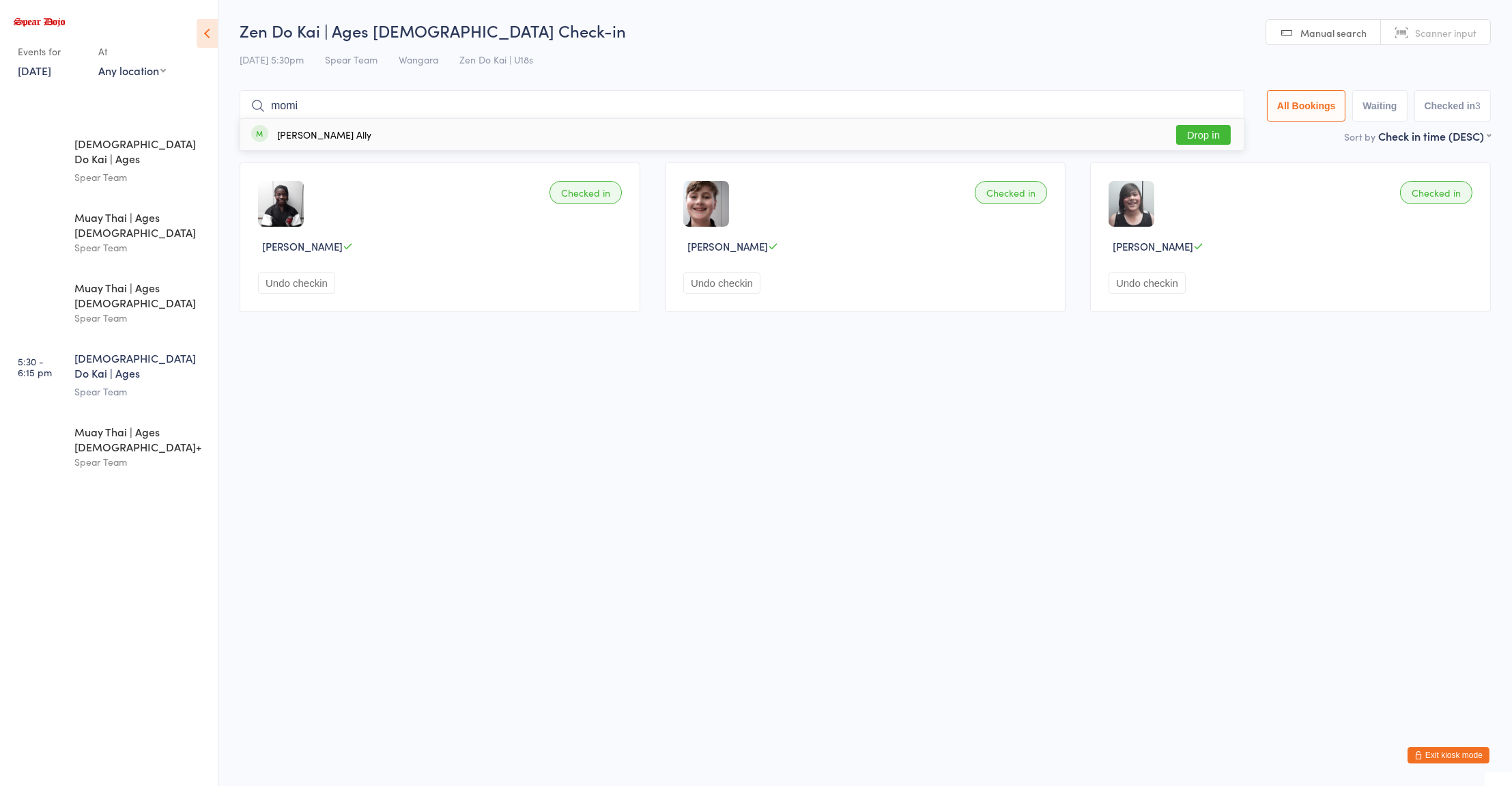
click at [1211, 139] on button "Drop in" at bounding box center [1203, 134] width 55 height 20
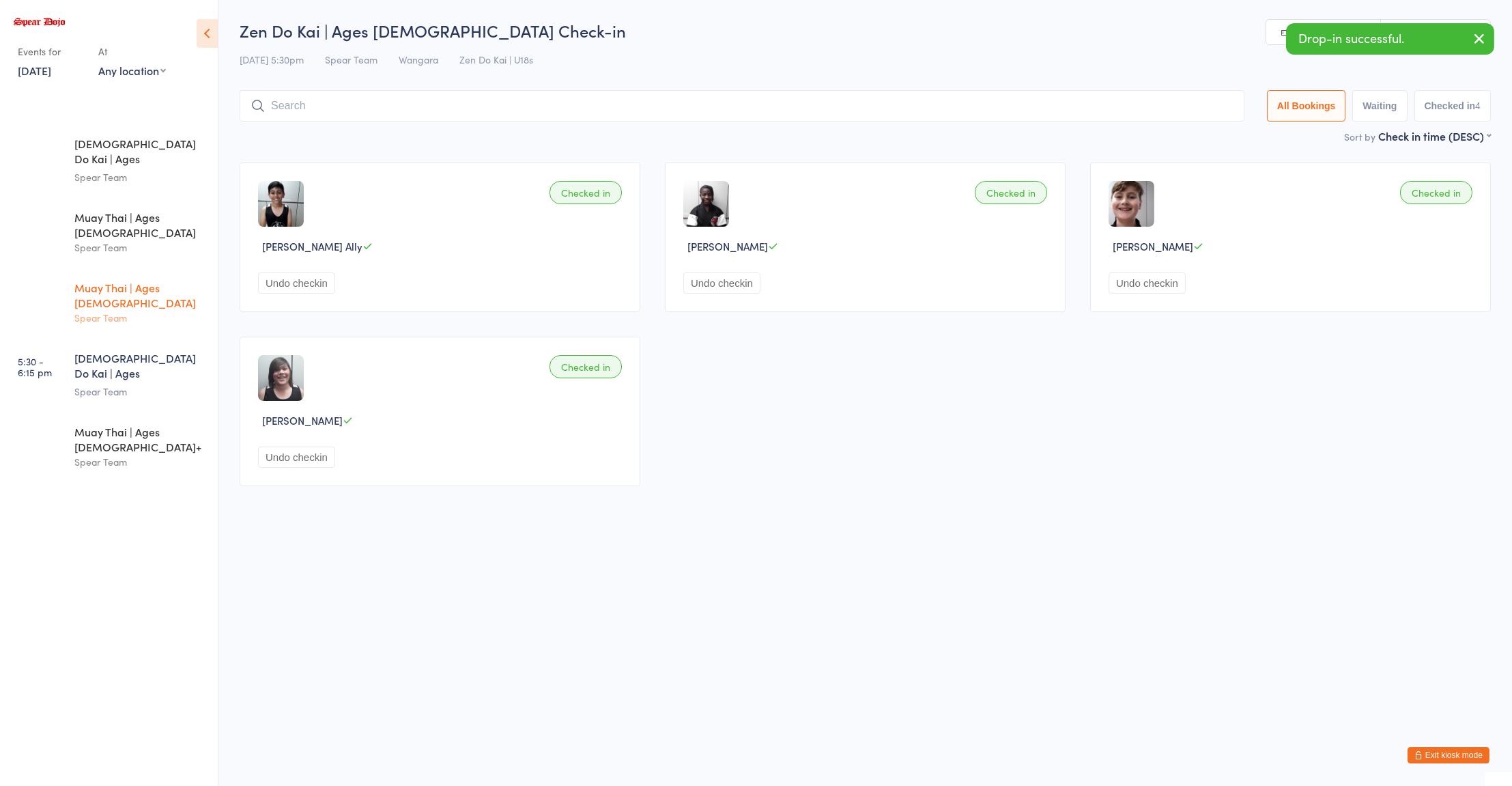
click at [165, 310] on div "Spear Team" at bounding box center [141, 318] width 132 height 16
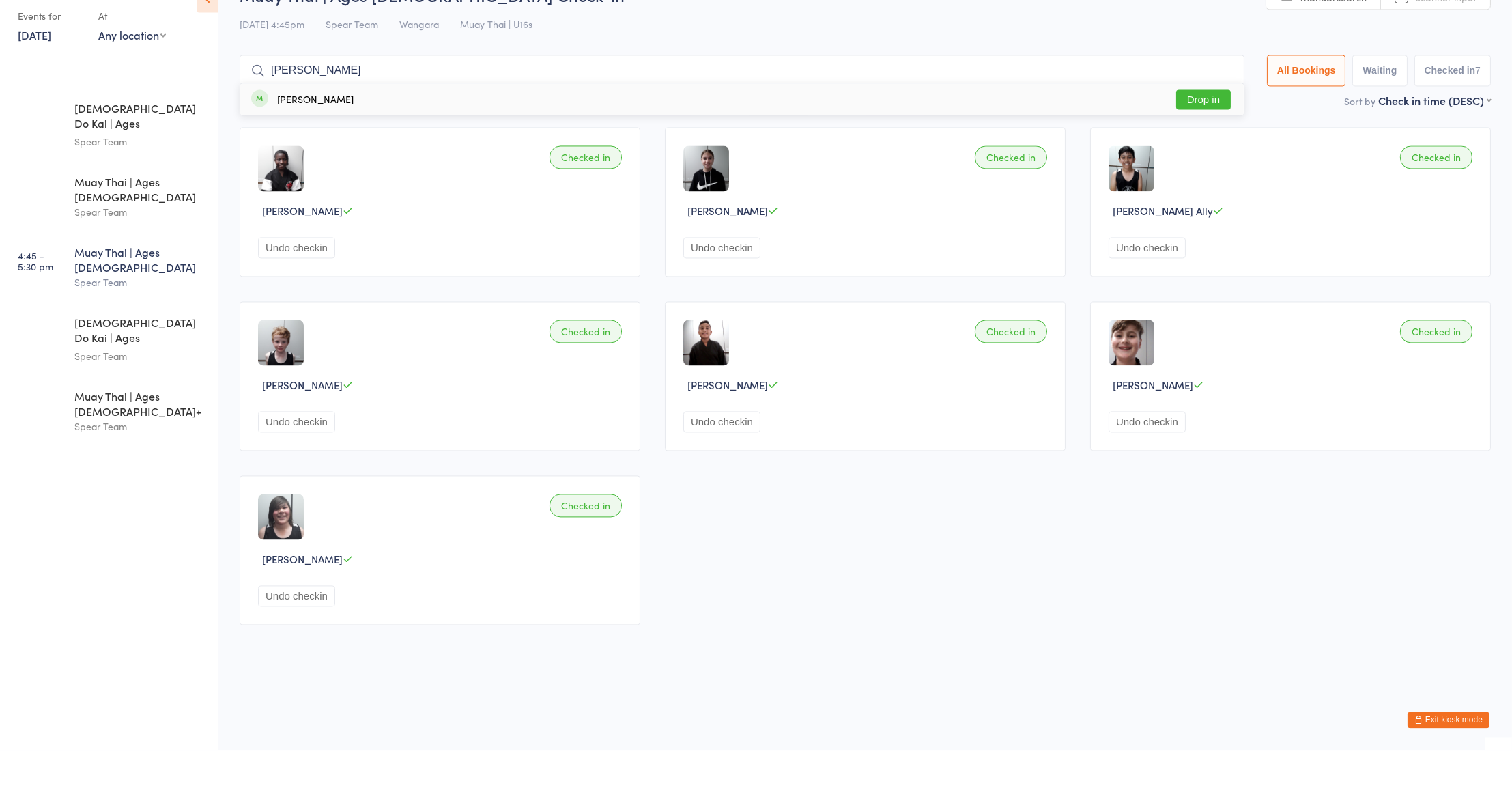
type input "chloe"
click at [1199, 139] on button "Drop in" at bounding box center [1203, 134] width 55 height 20
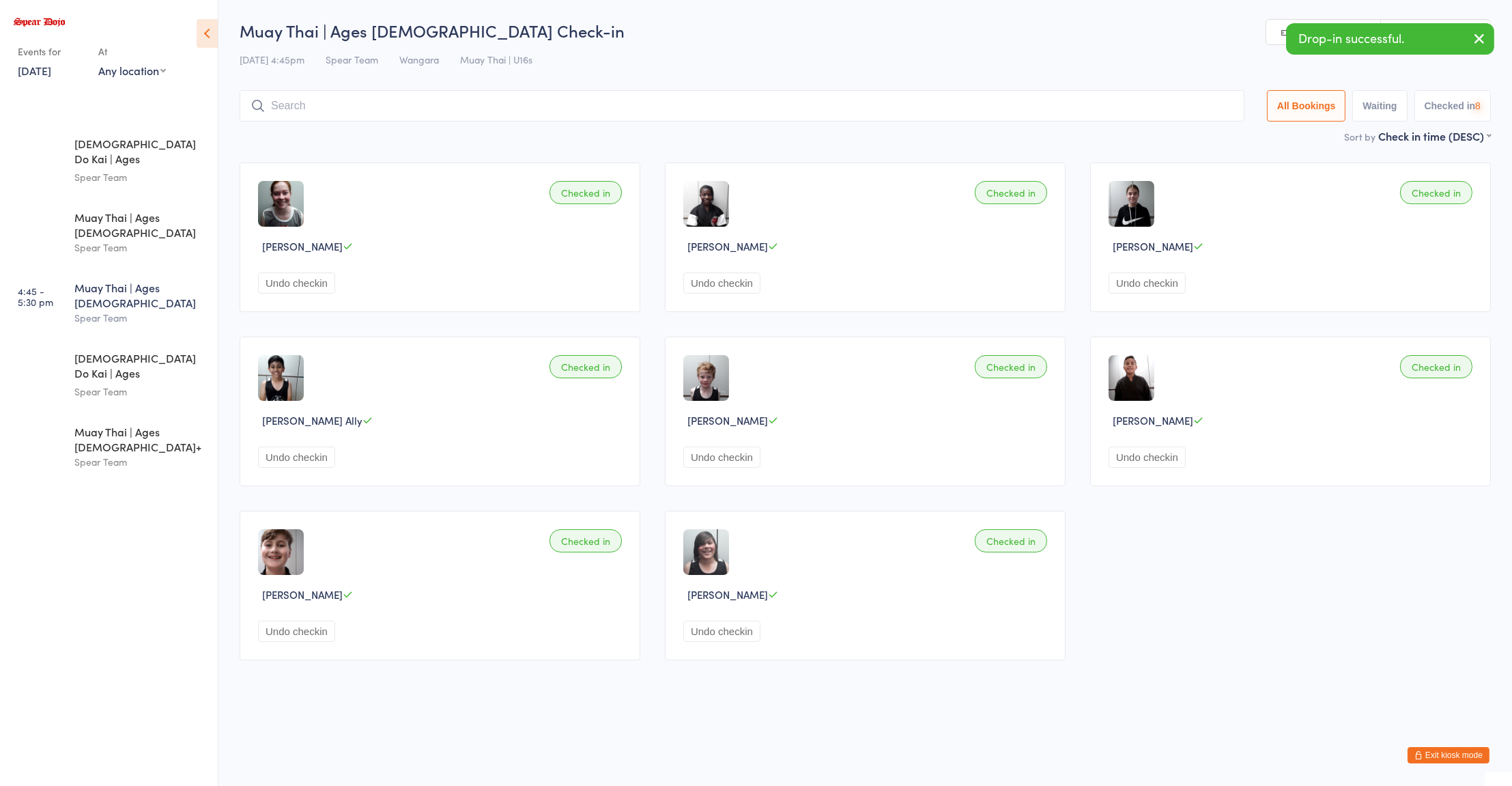
click at [955, 105] on input "search" at bounding box center [742, 105] width 1005 height 31
type input "sophie"
click at [1203, 138] on button "Drop in" at bounding box center [1203, 134] width 55 height 20
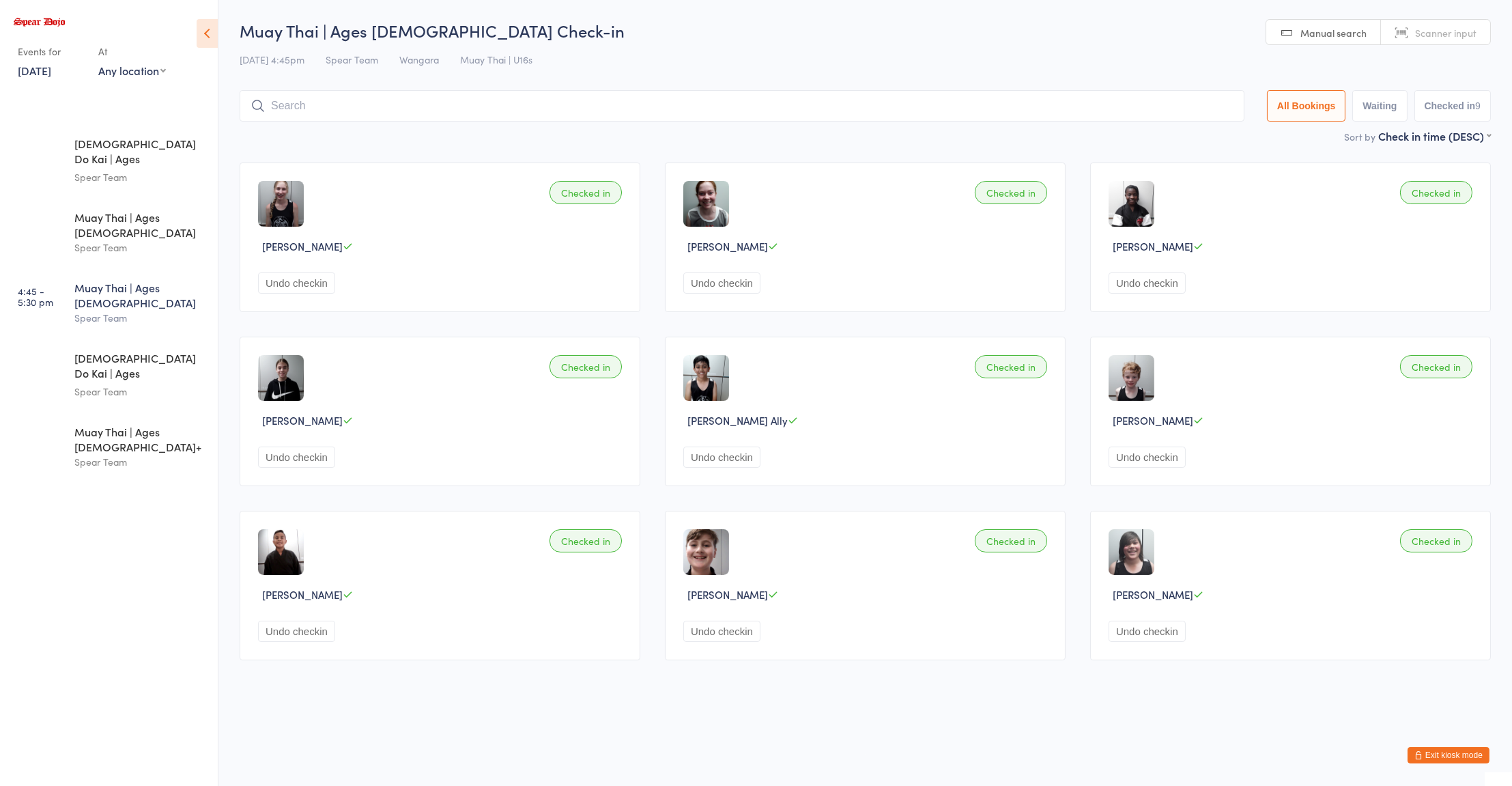
click at [138, 310] on div "Spear Team" at bounding box center [141, 318] width 132 height 16
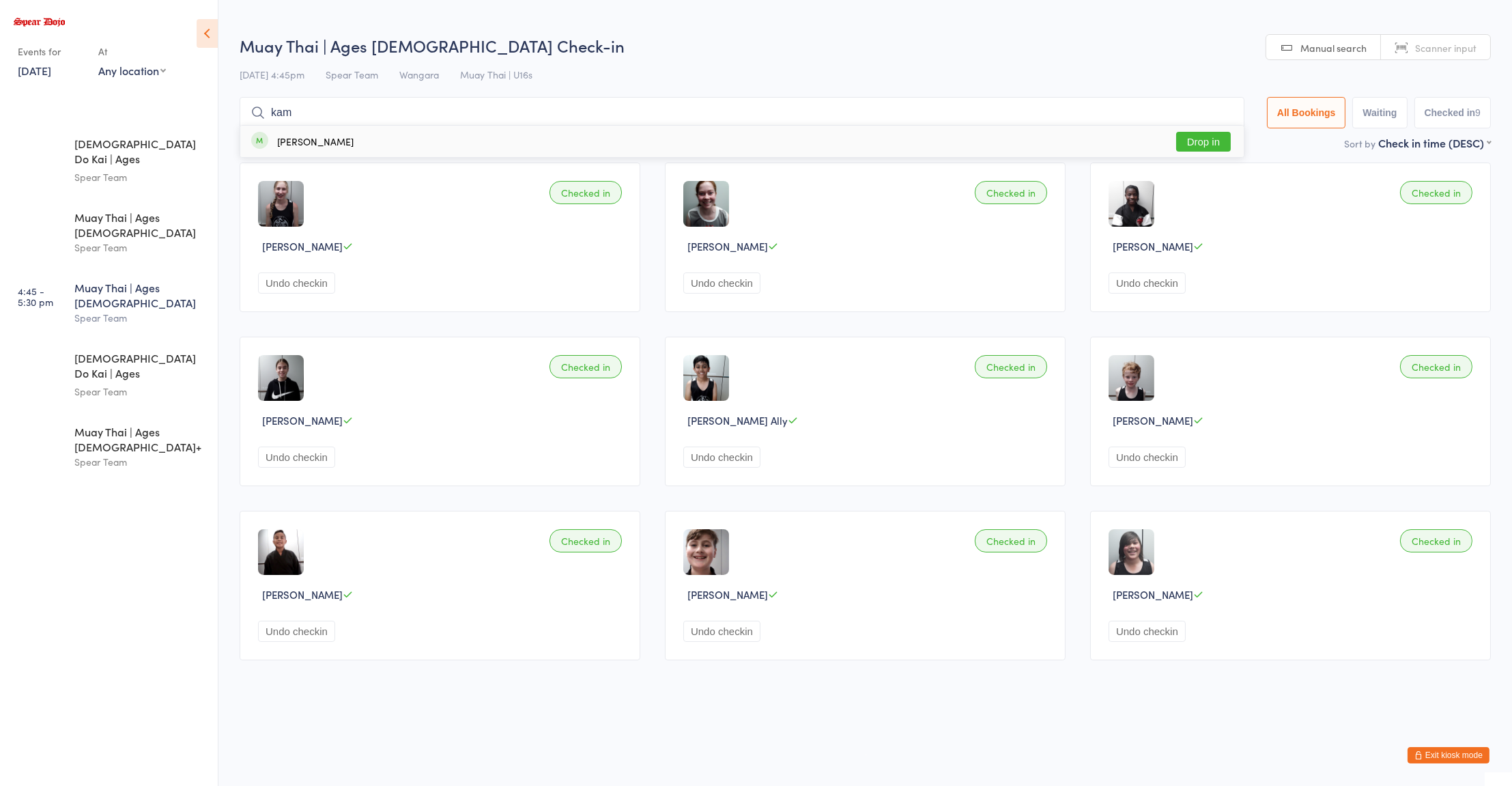
type input "kam"
click at [1205, 146] on button "Drop in" at bounding box center [1203, 142] width 55 height 20
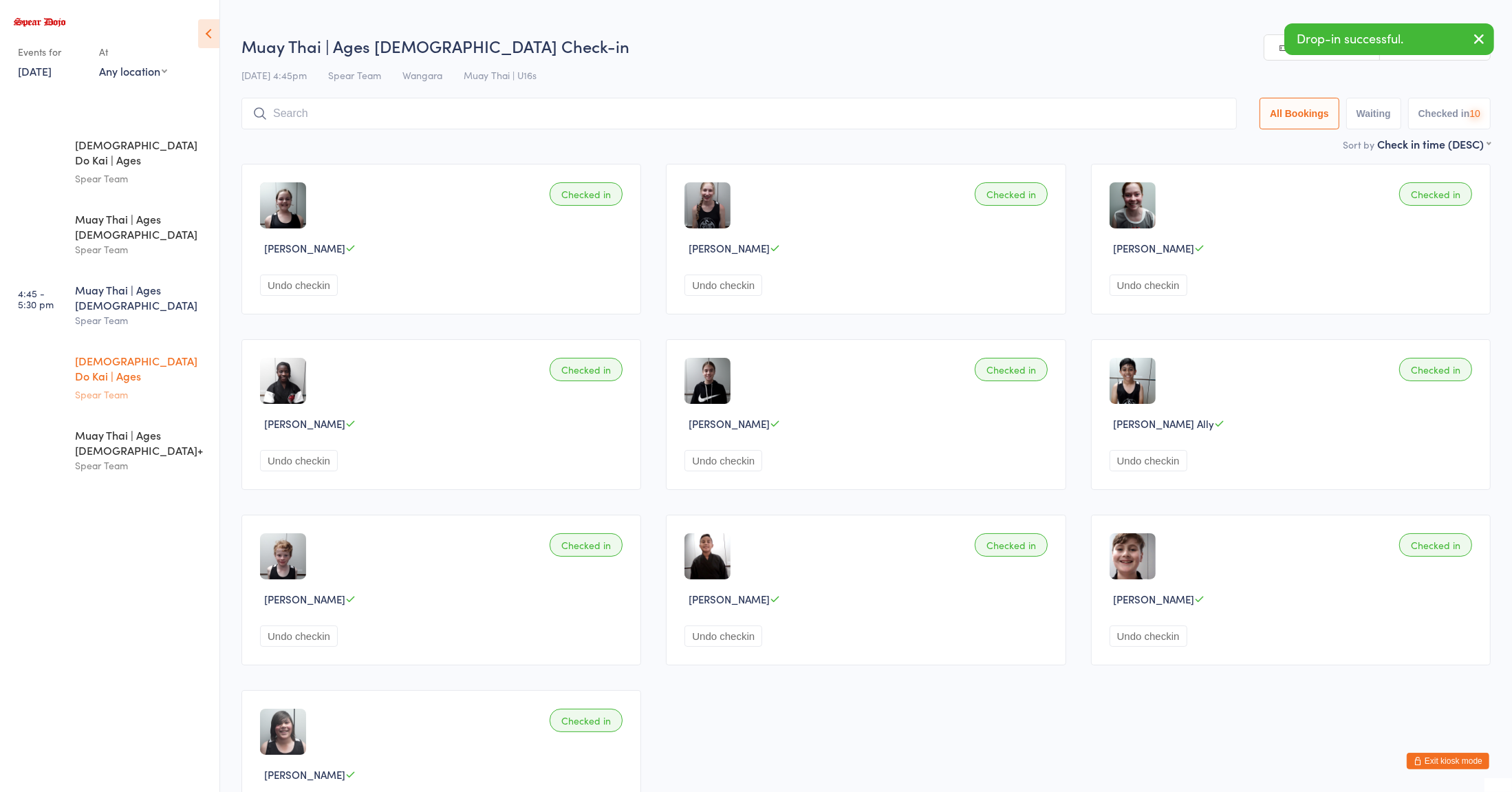
click at [130, 387] on div "Spear Team" at bounding box center [142, 395] width 133 height 16
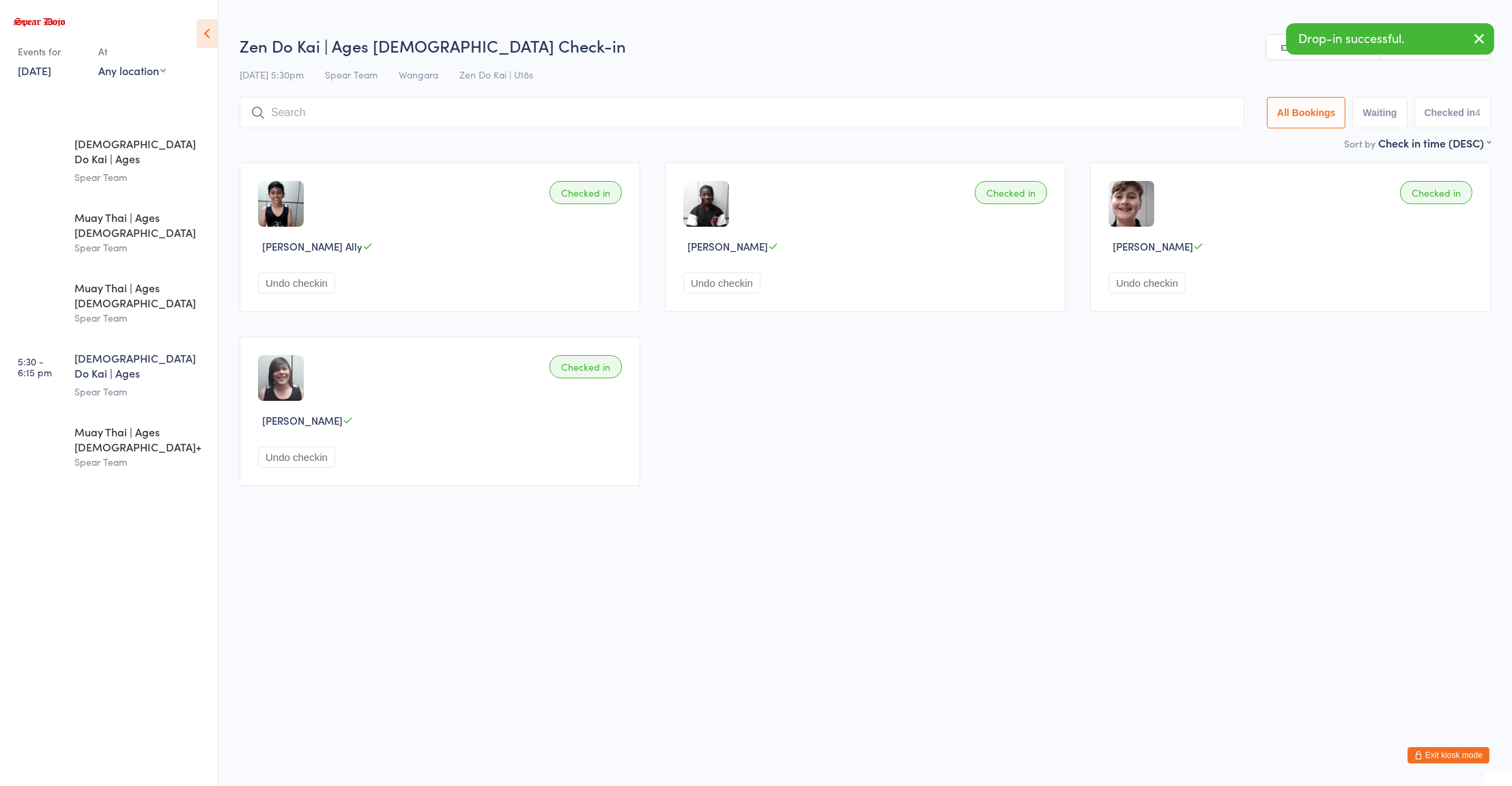
type input "a"
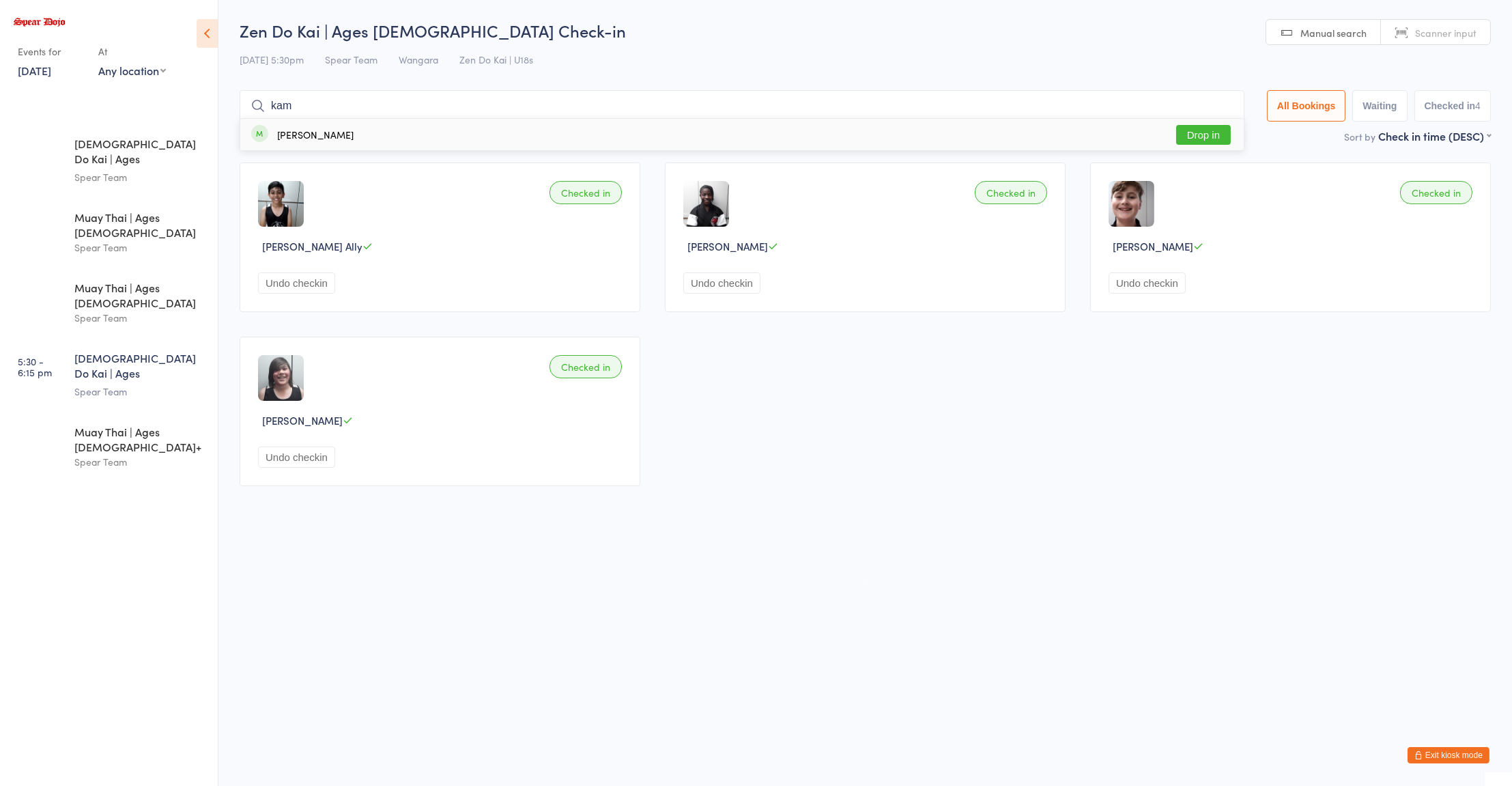
type input "kam"
click at [1206, 131] on button "Drop in" at bounding box center [1203, 134] width 55 height 20
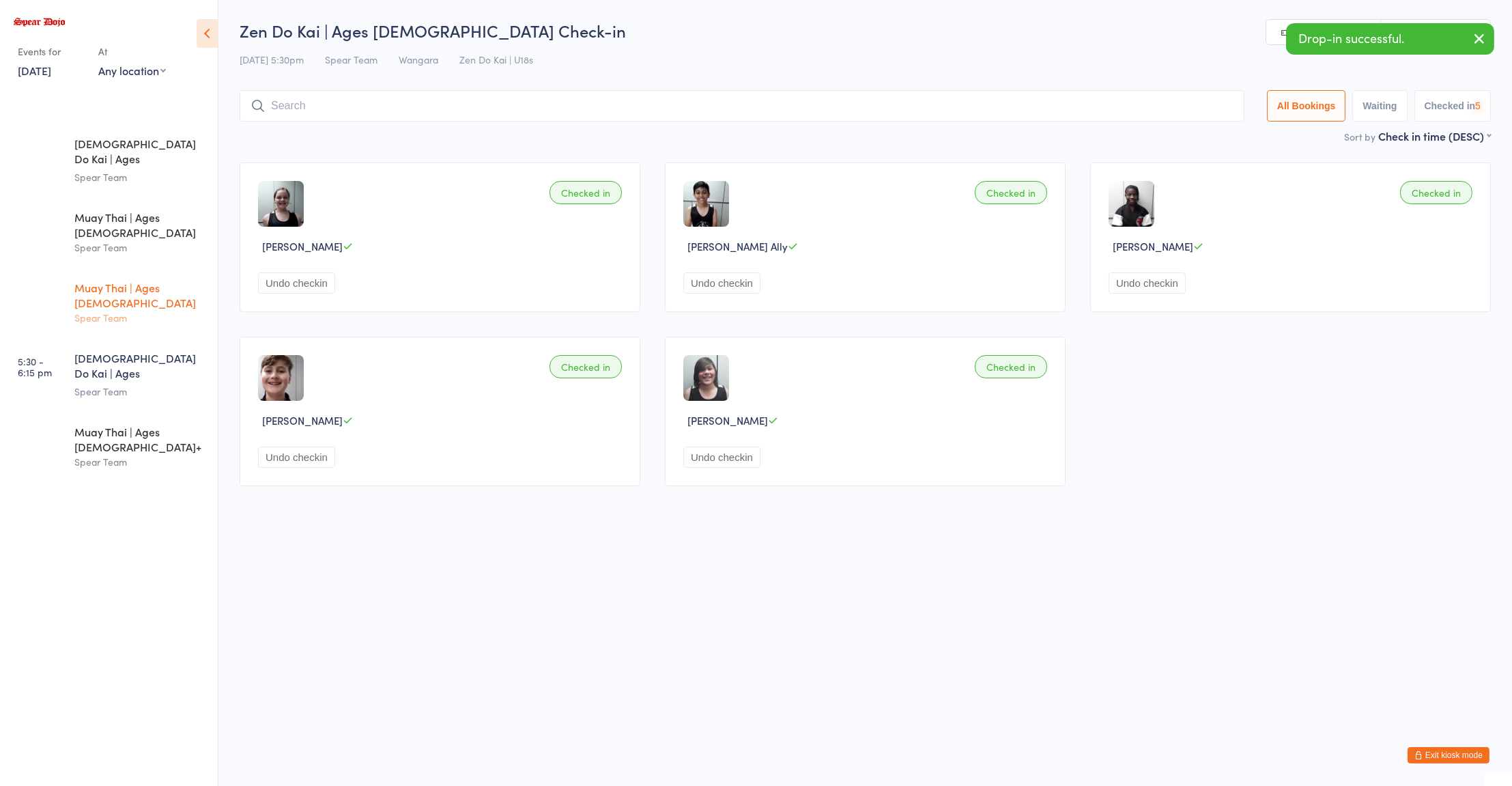
click at [143, 280] on div "Muay Thai | Ages 11 to 15" at bounding box center [141, 294] width 132 height 30
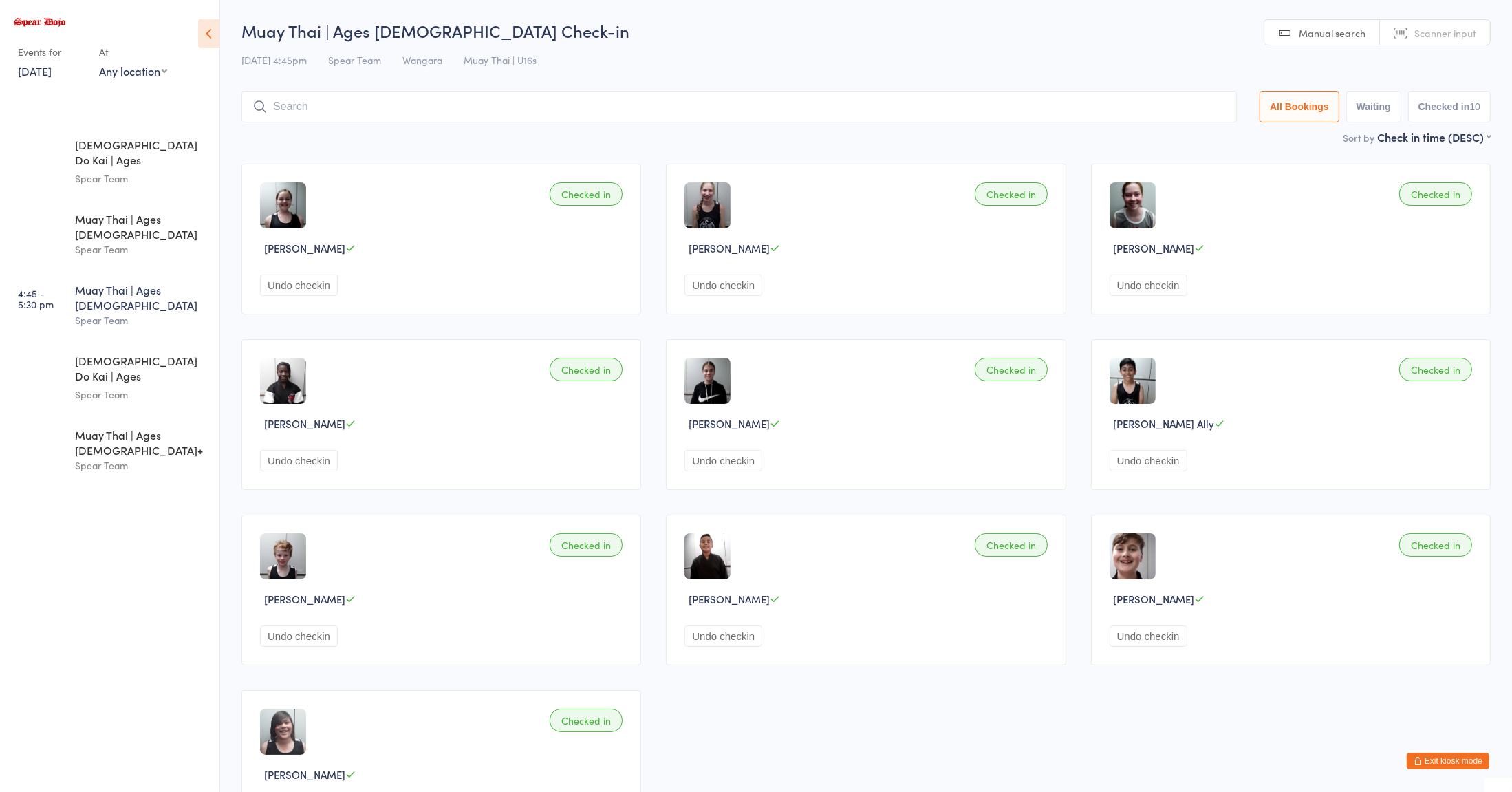
click at [134, 282] on div "Muay Thai | Ages 11 to 15" at bounding box center [142, 297] width 133 height 30
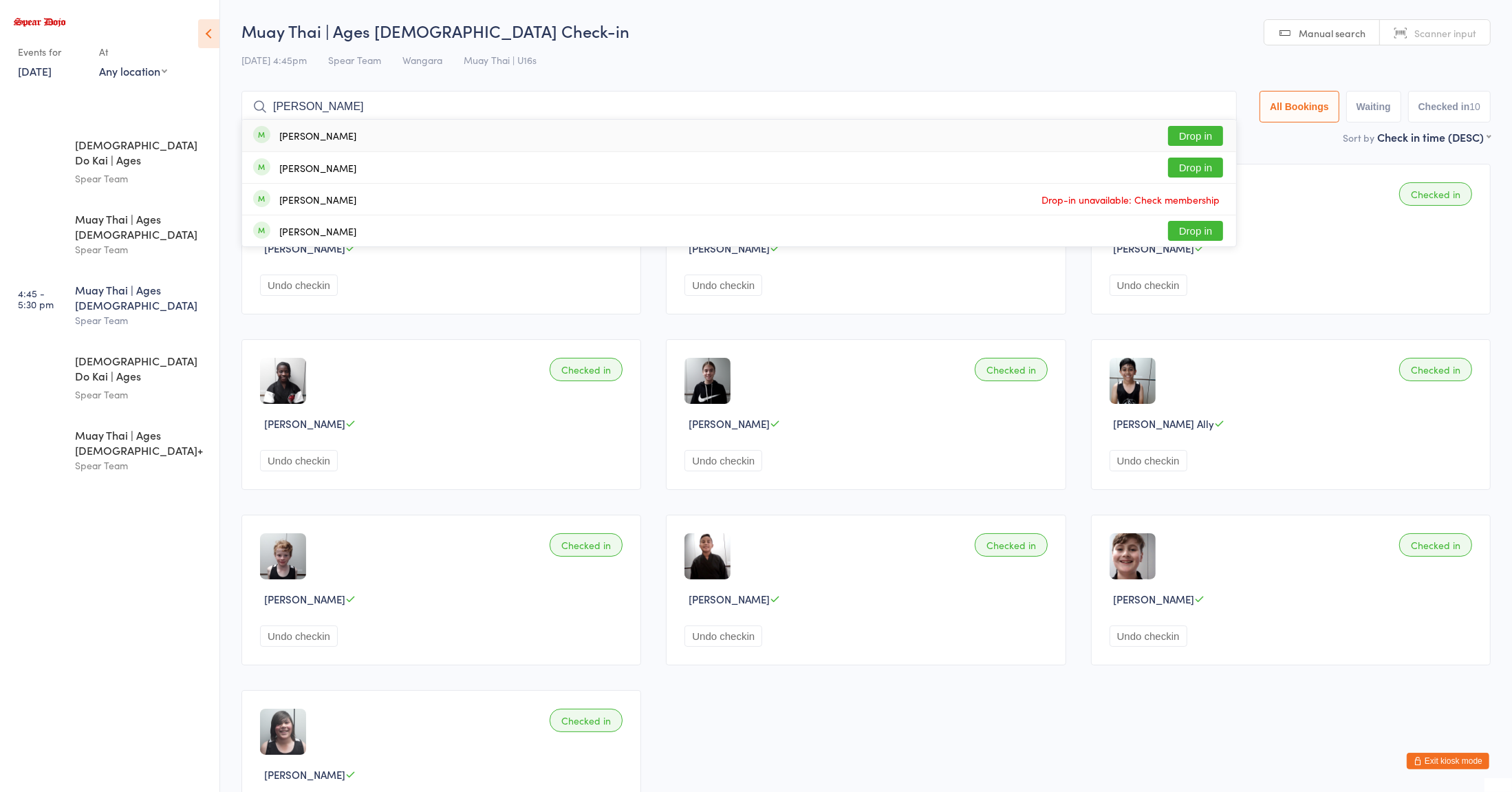
type input "blake"
click at [1193, 131] on button "Drop in" at bounding box center [1195, 135] width 55 height 20
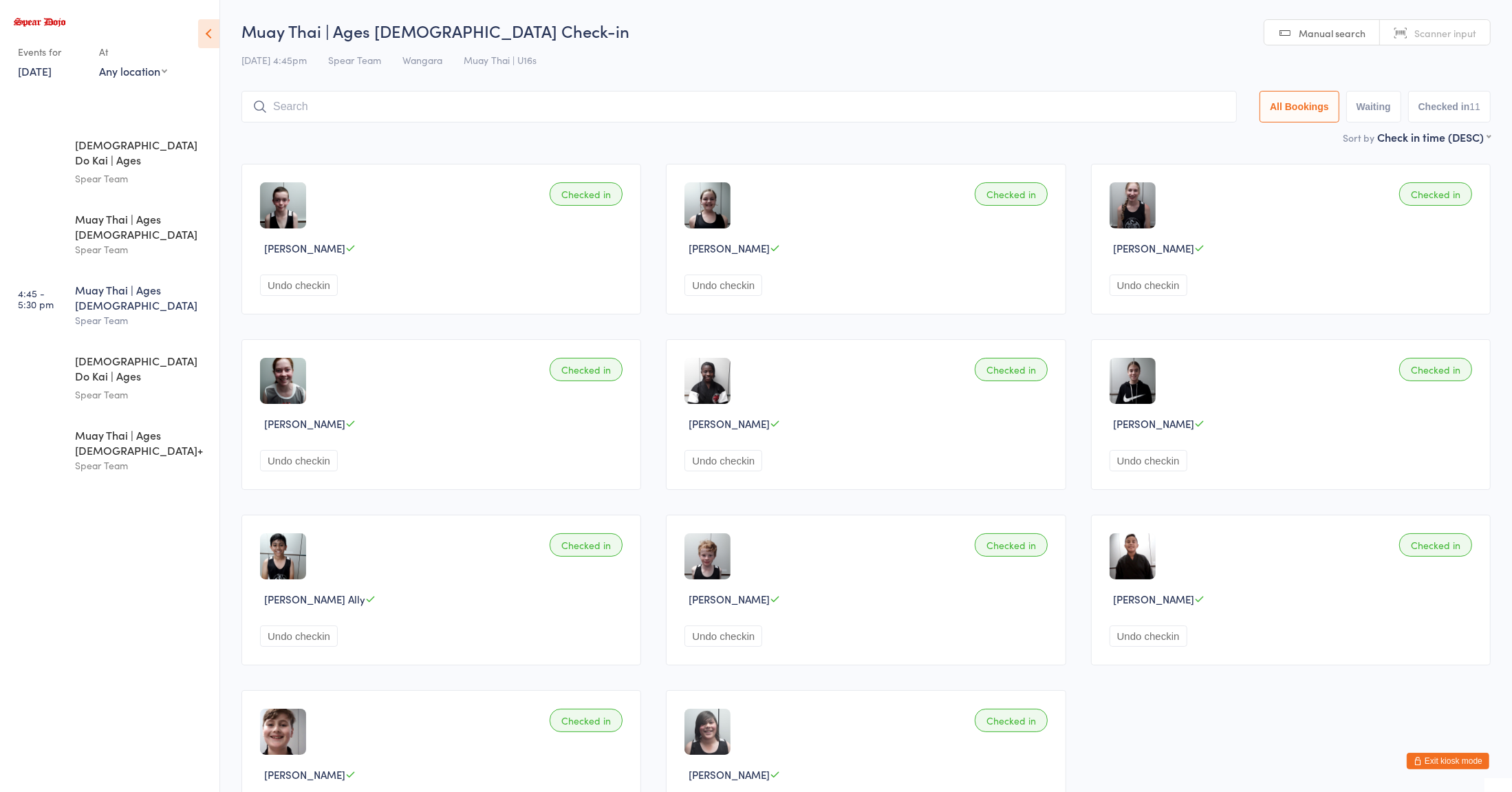
click at [1014, 44] on div "Muay Thai | Ages 11 to 15 Check-in 14 Oct 4:45pm Spear Team Wangara Muay Thai |…" at bounding box center [865, 75] width 1249 height 110
click at [170, 282] on div "Muay Thai | Ages 11 to 15" at bounding box center [142, 297] width 133 height 30
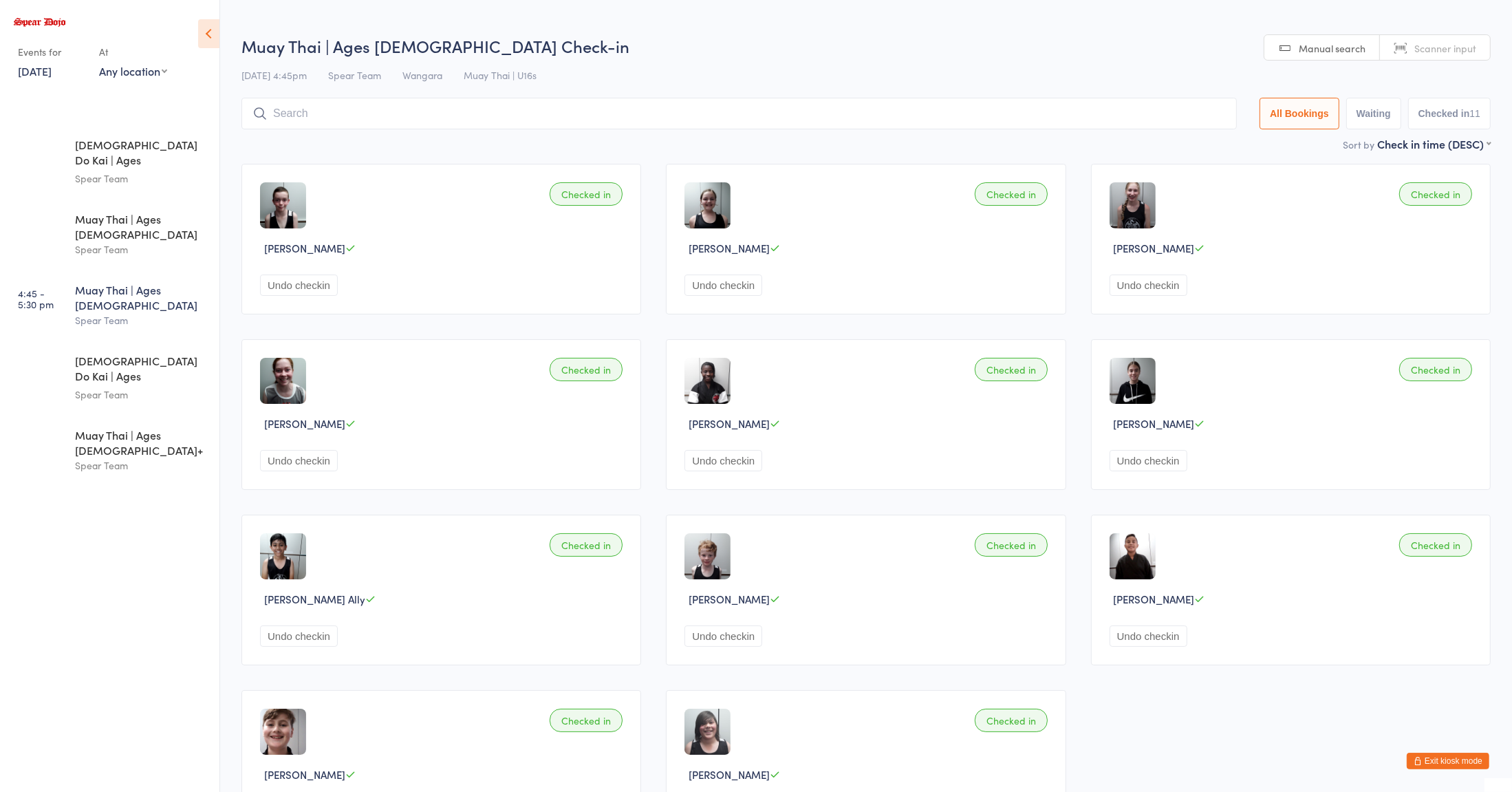
click at [170, 312] on div "Spear Team" at bounding box center [142, 320] width 133 height 16
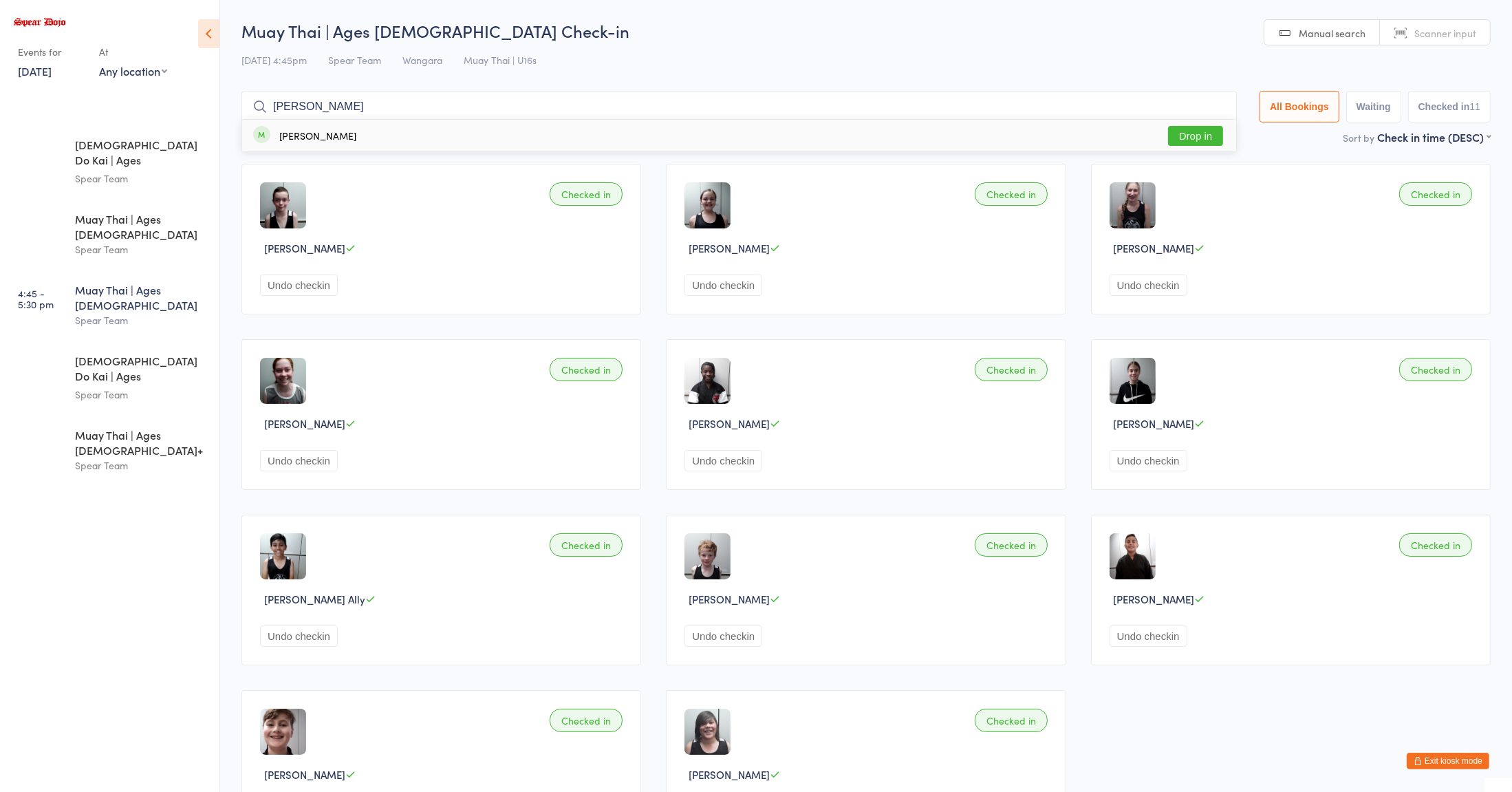
type input "oliver"
click at [1183, 142] on button "Drop in" at bounding box center [1195, 135] width 55 height 20
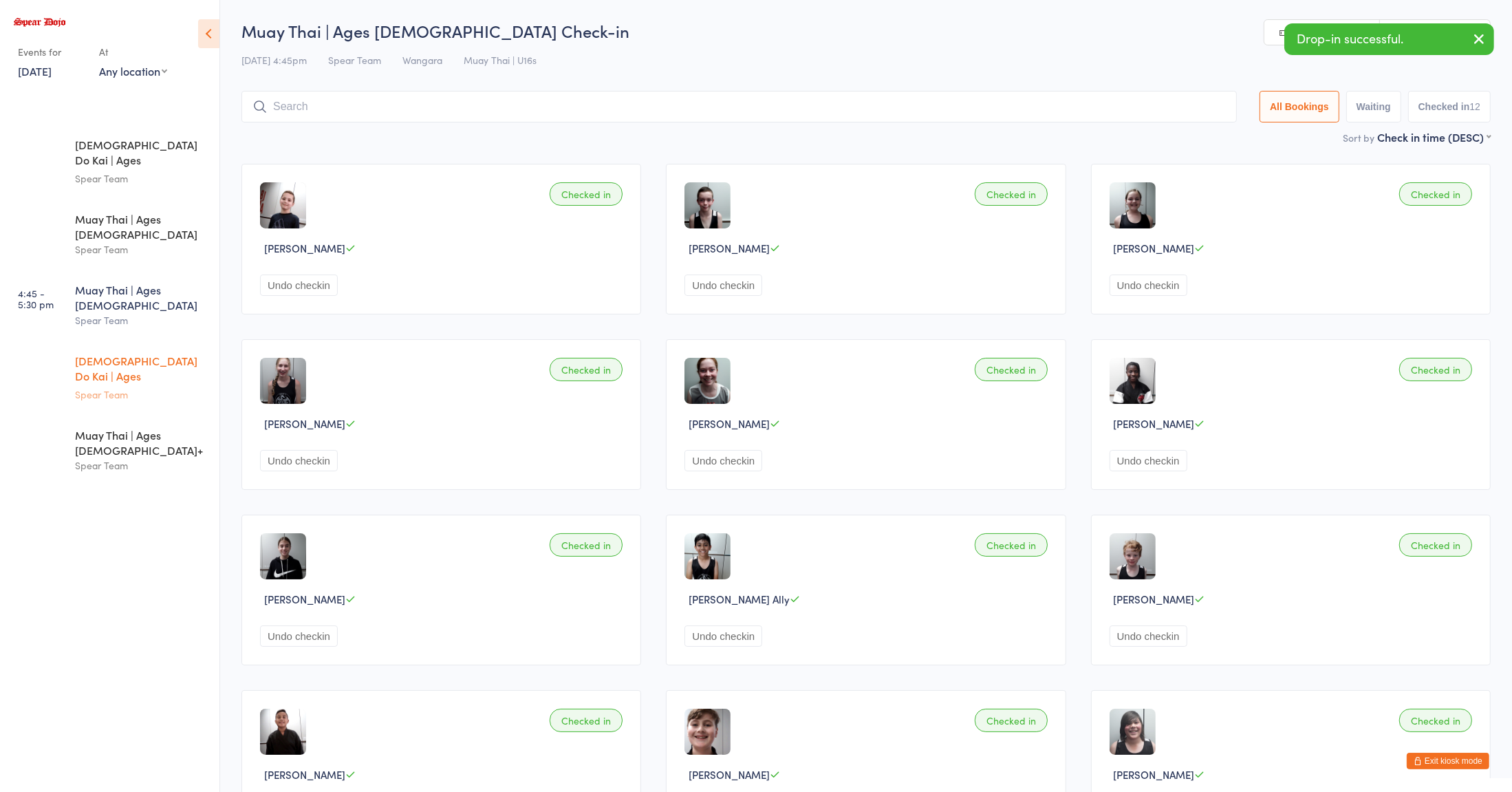
click at [139, 387] on div "Spear Team" at bounding box center [142, 395] width 133 height 16
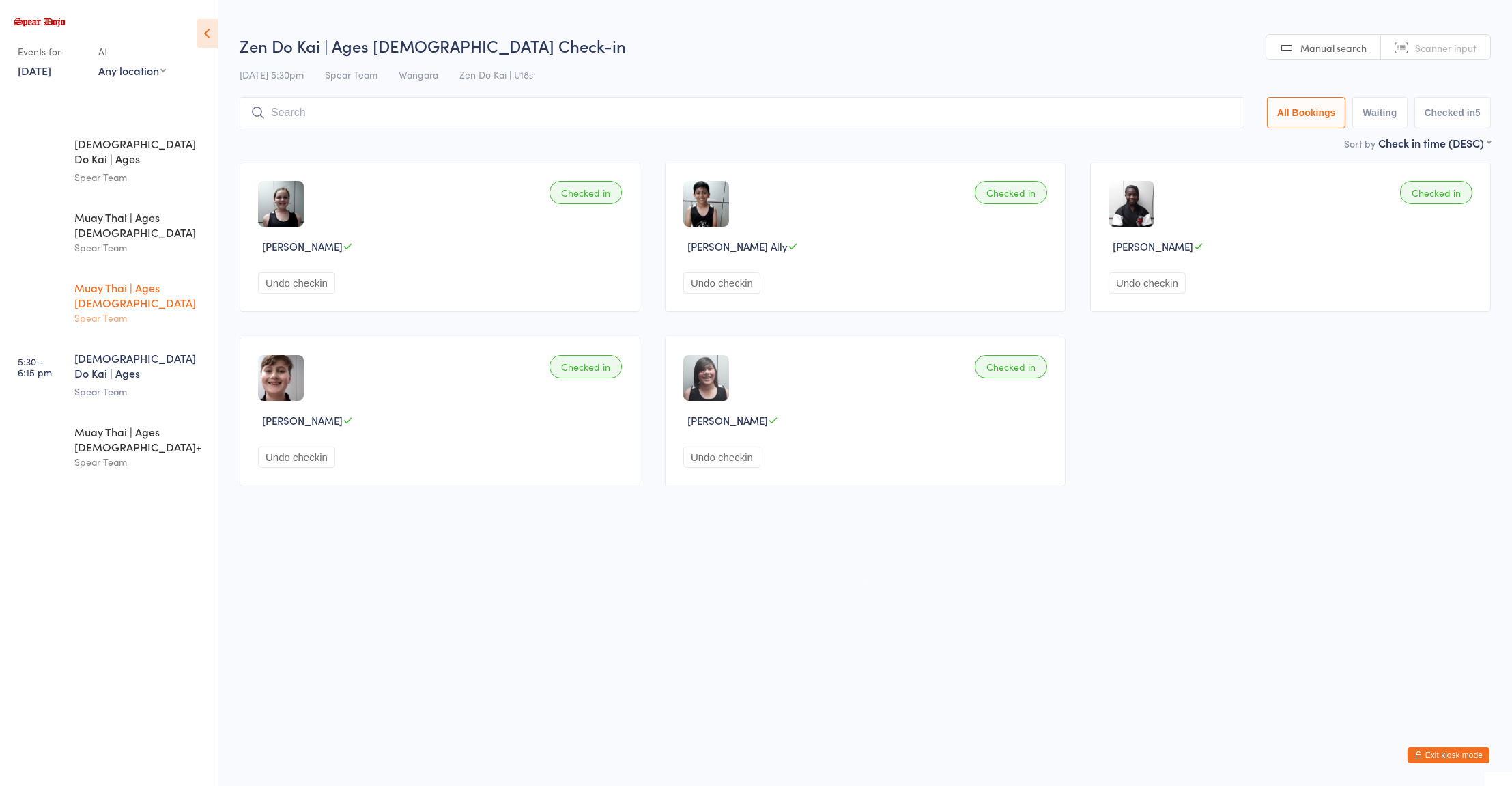
click at [105, 310] on div "Spear Team" at bounding box center [141, 318] width 132 height 16
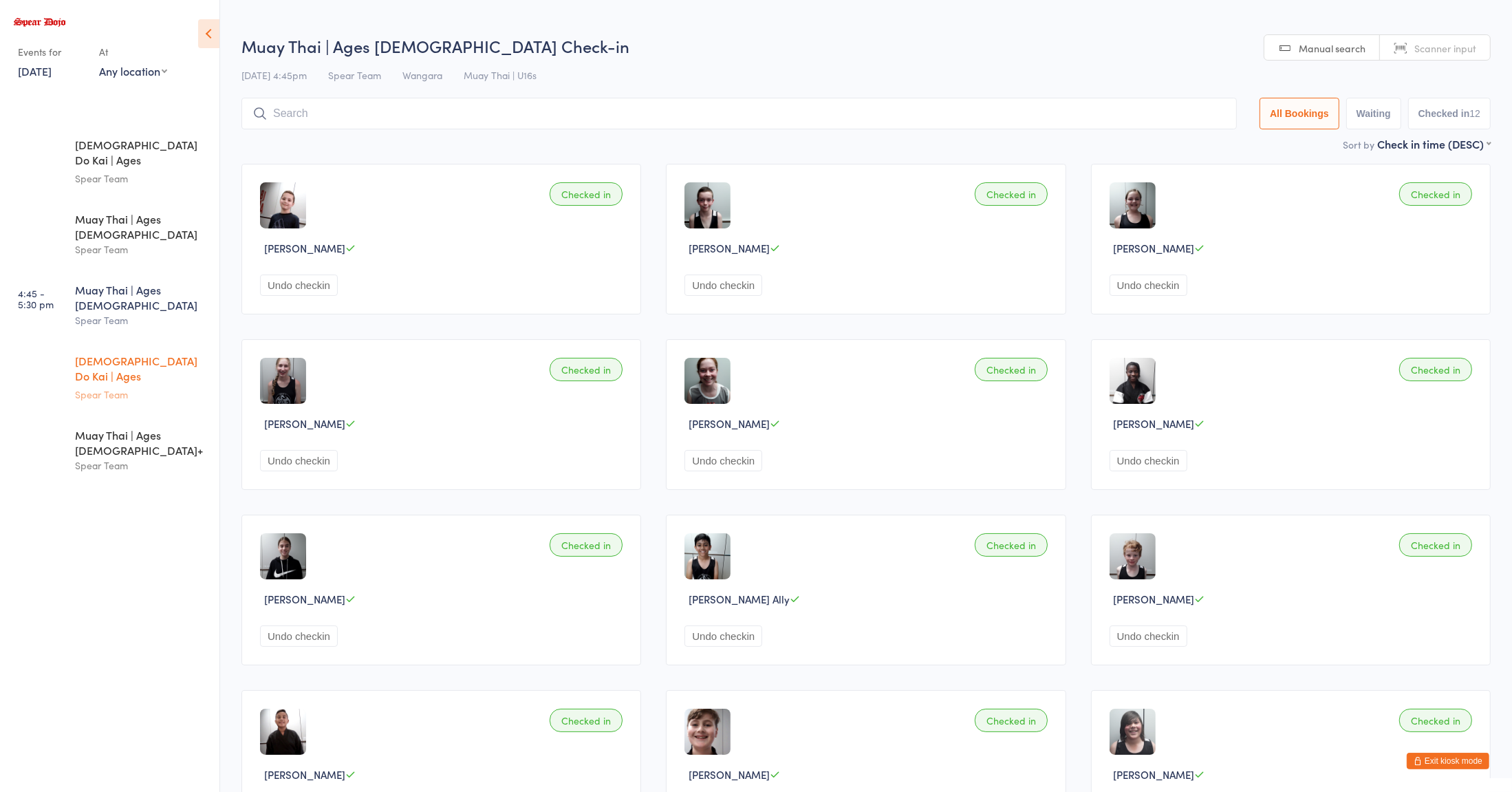
click at [116, 387] on div "Spear Team" at bounding box center [142, 395] width 133 height 16
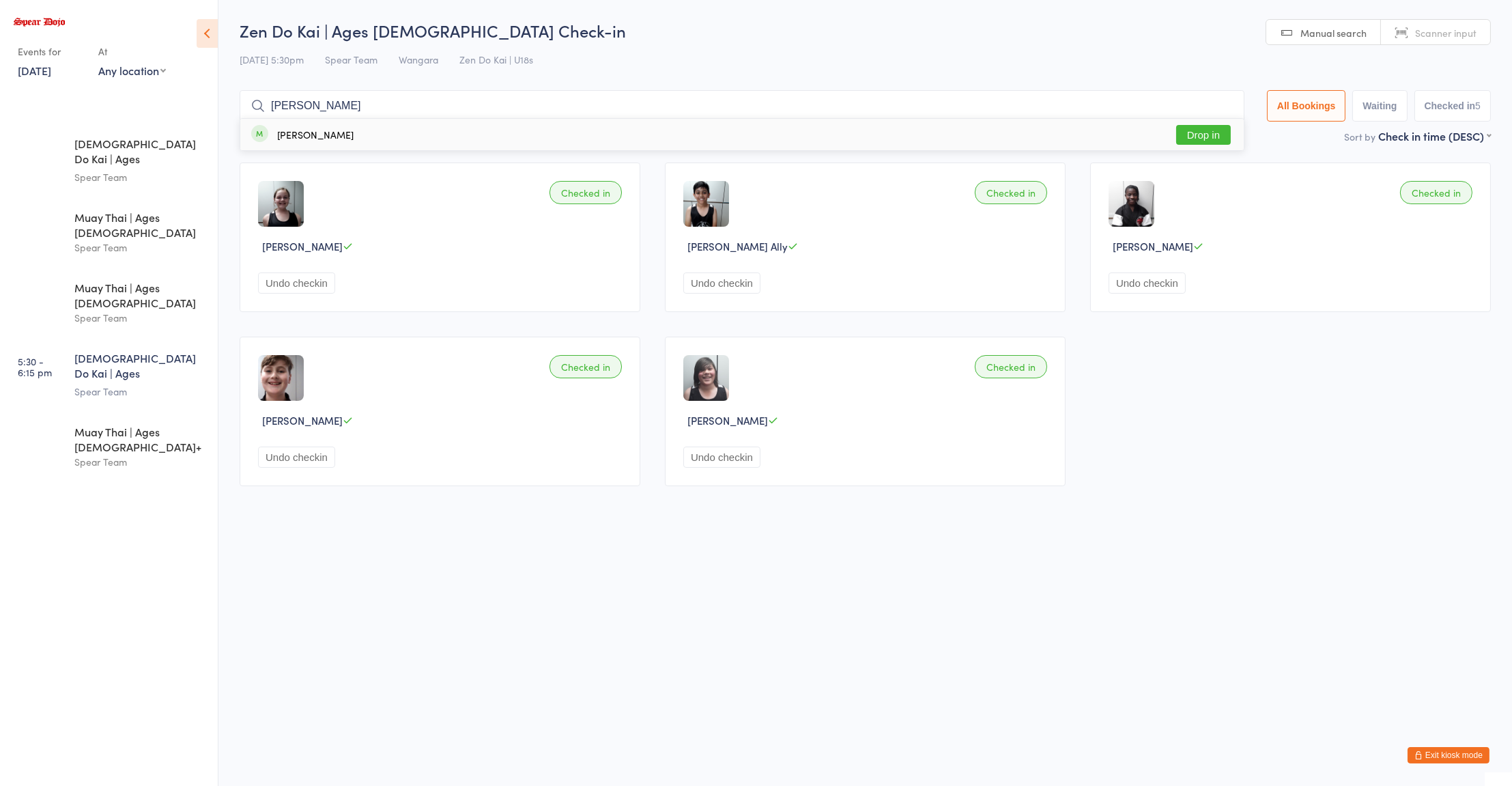
type input "oliver"
click at [1196, 138] on button "Drop in" at bounding box center [1203, 134] width 55 height 20
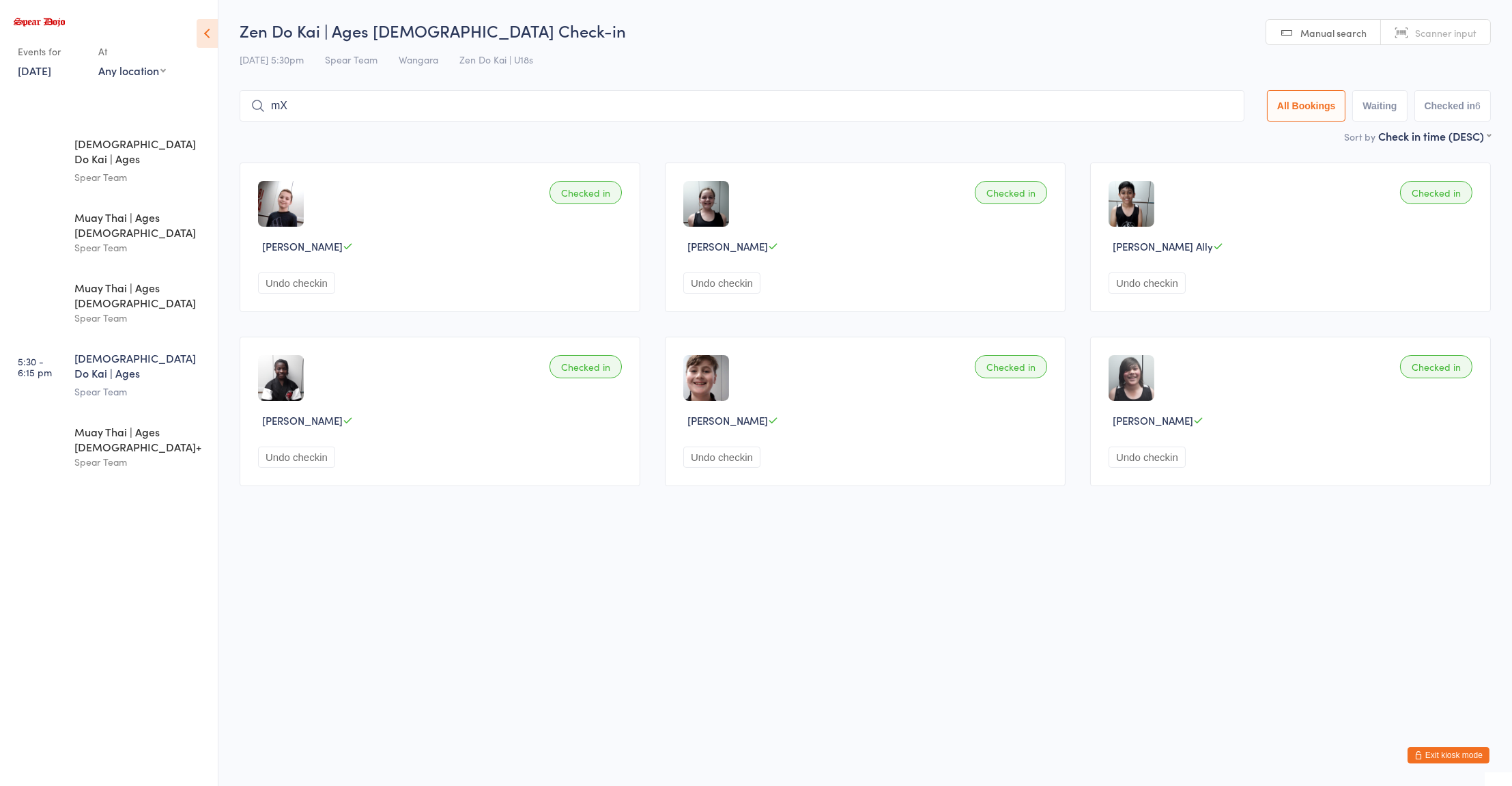
type input "m"
click at [156, 240] on div "Spear Team" at bounding box center [141, 248] width 132 height 16
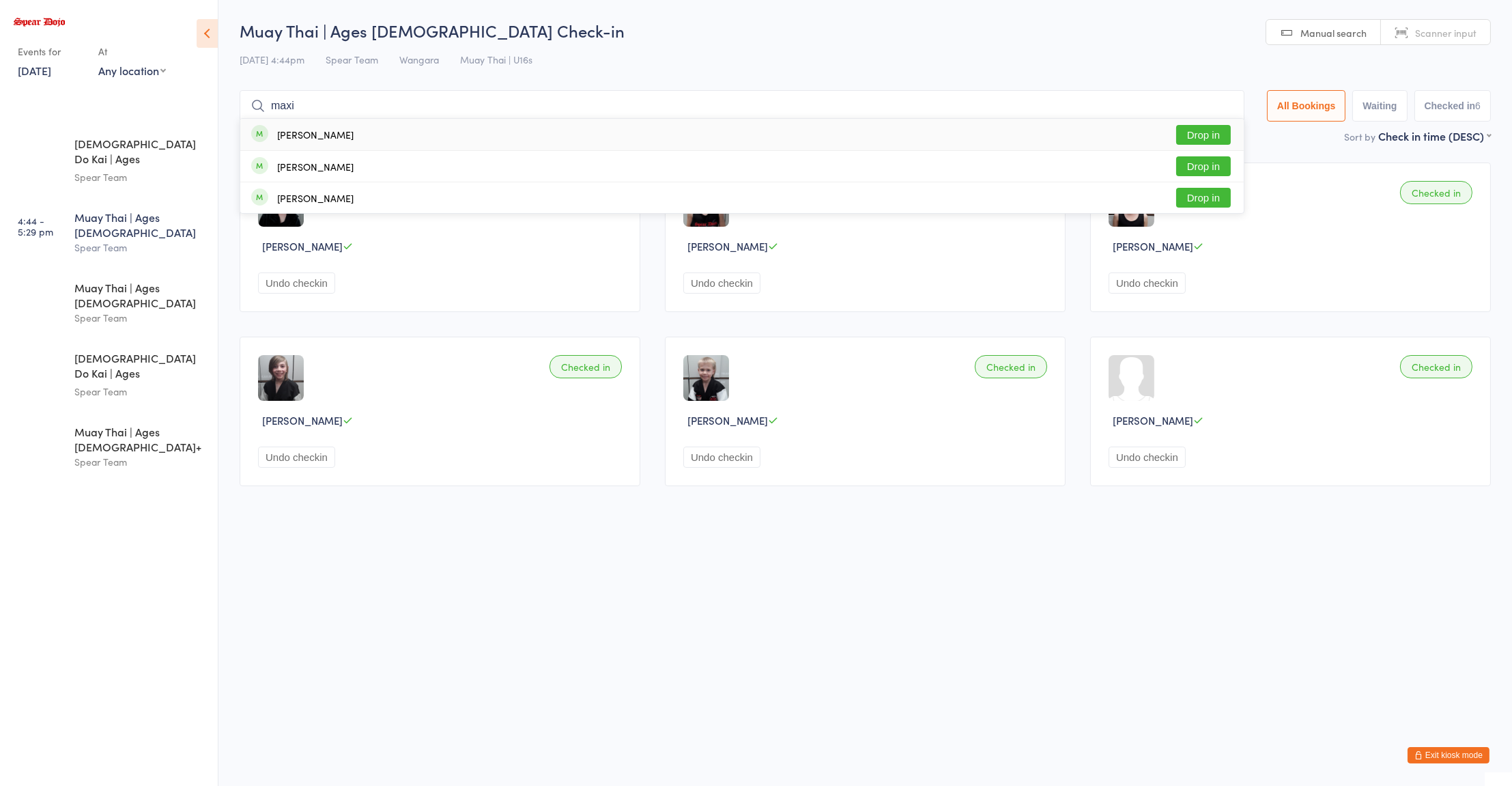
type input "maxi"
click at [350, 142] on div "Maximus Bernab Drop in" at bounding box center [742, 134] width 1004 height 31
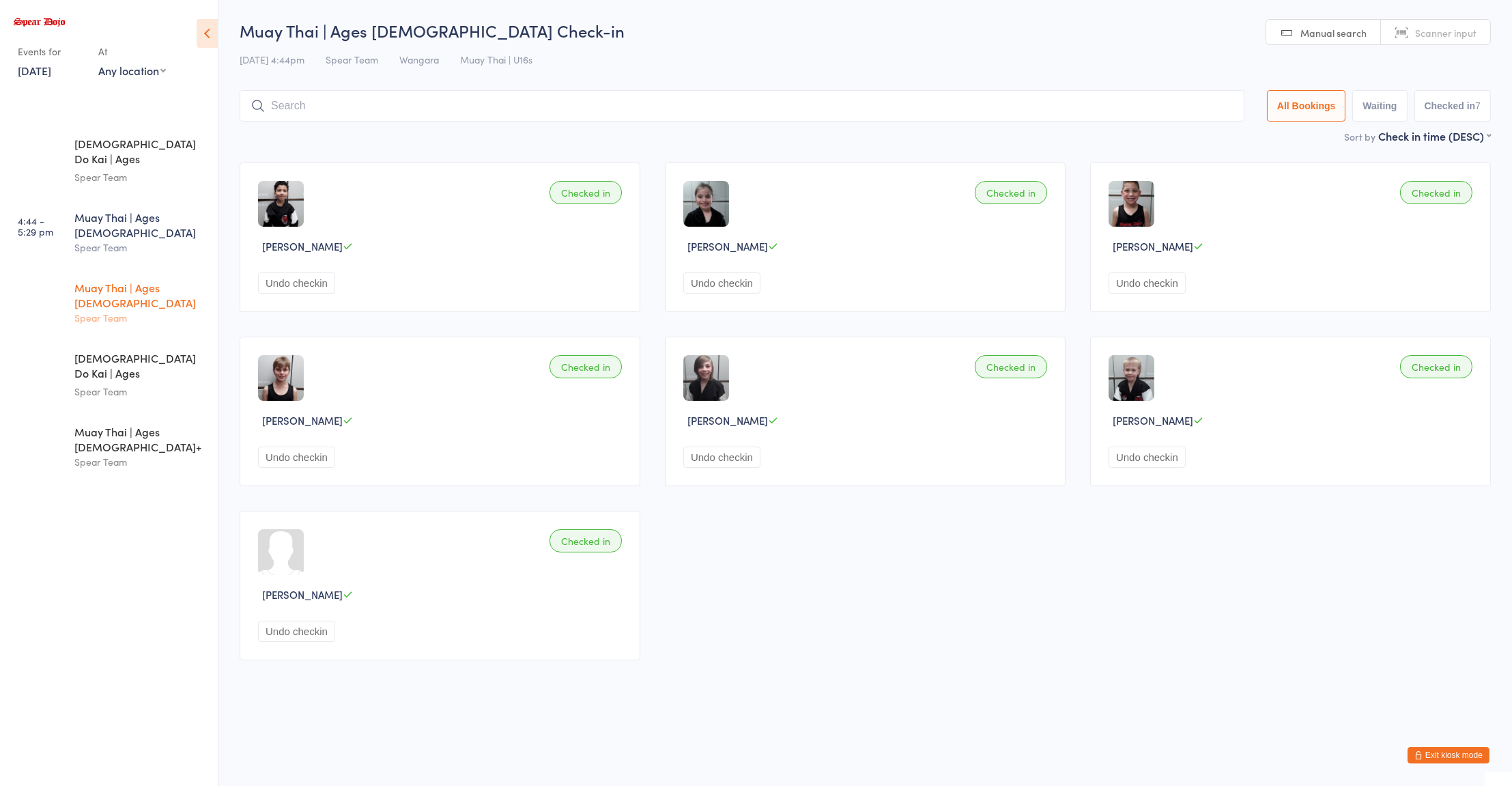
click at [175, 280] on div "Muay Thai | Ages 11 to 15" at bounding box center [141, 294] width 132 height 30
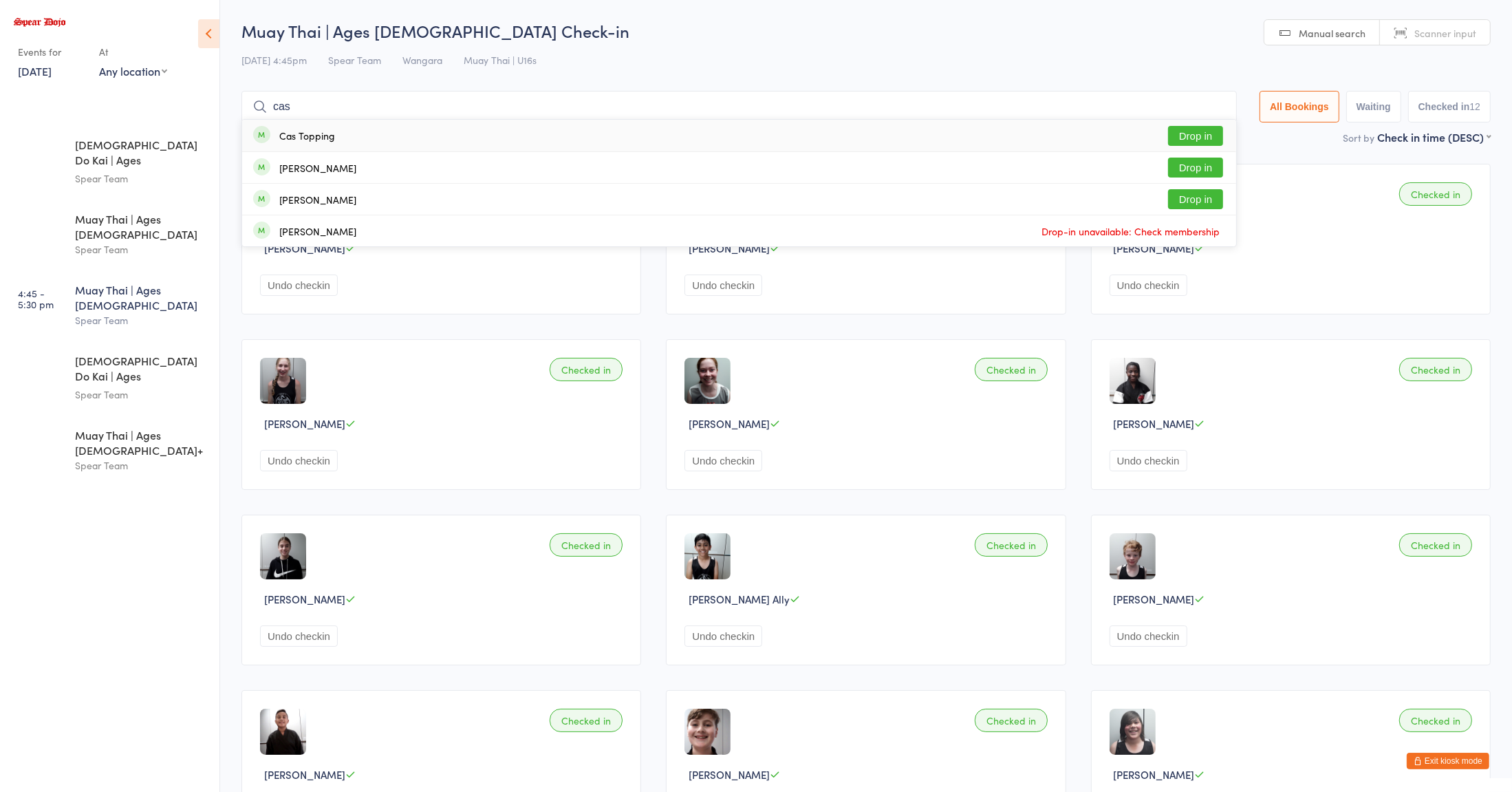
type input "cas"
click at [1190, 135] on button "Drop in" at bounding box center [1195, 135] width 55 height 20
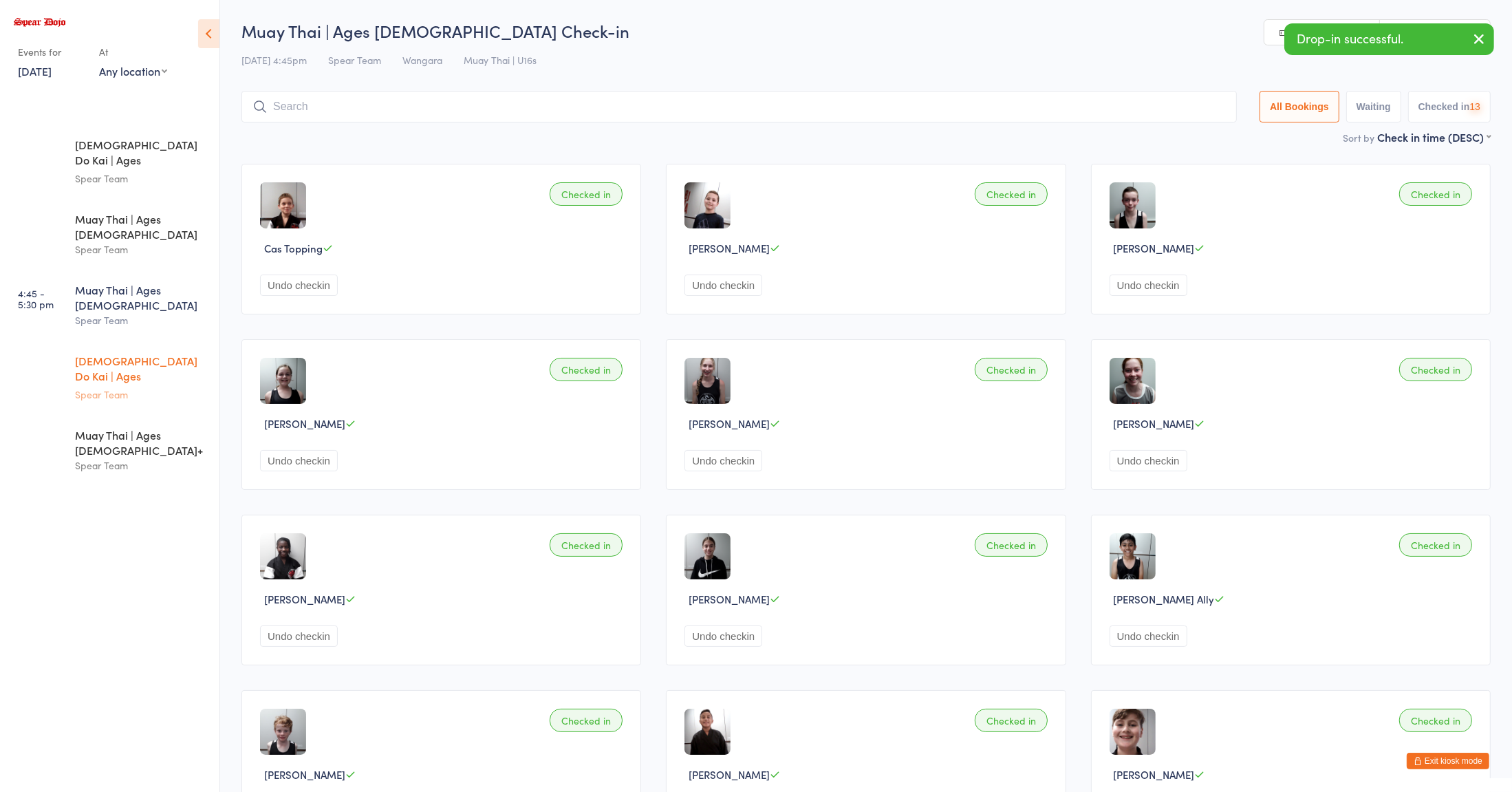
click at [179, 387] on div "Spear Team" at bounding box center [142, 395] width 133 height 16
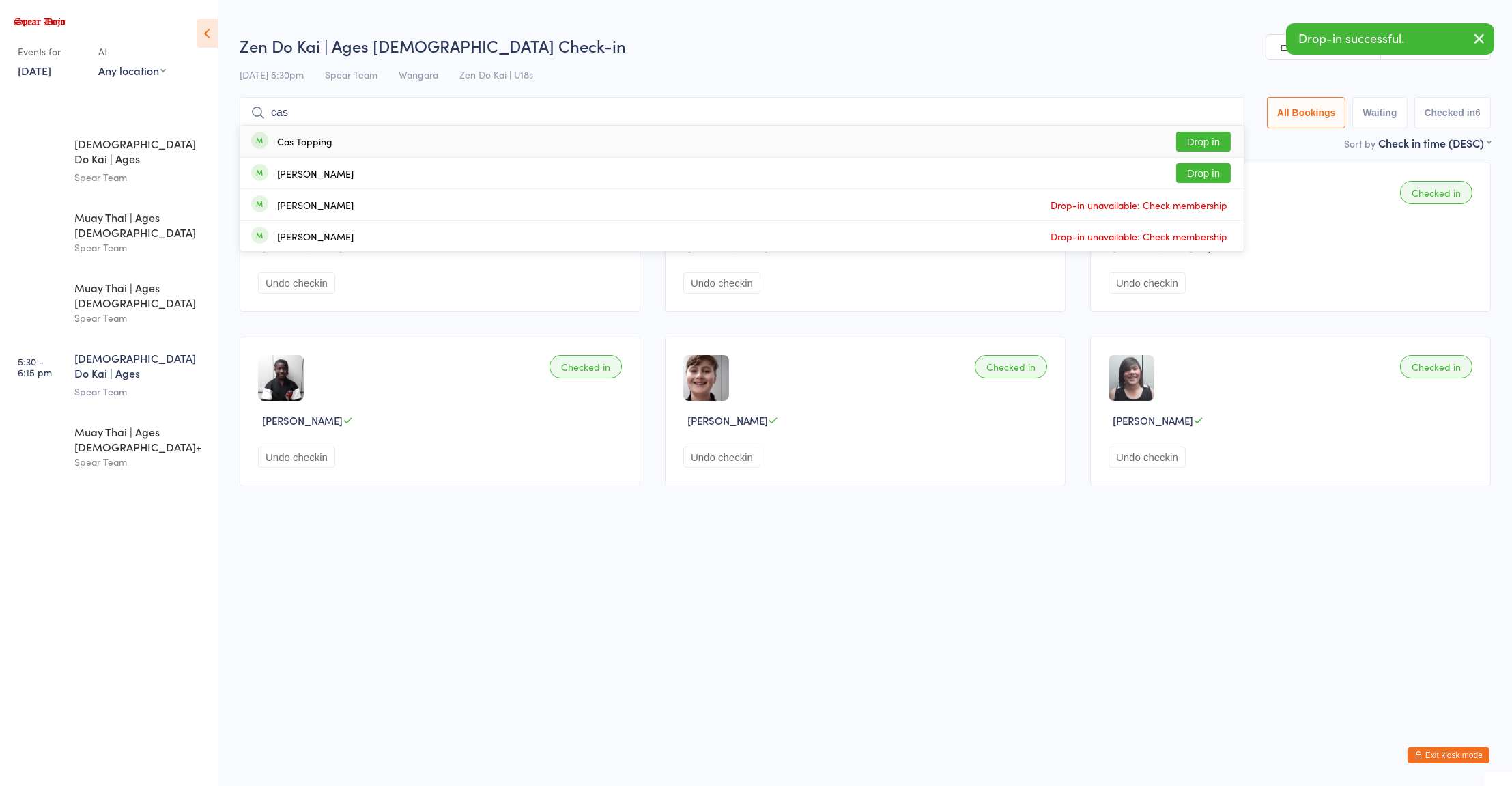
type input "cas"
click at [1203, 142] on button "Drop in" at bounding box center [1203, 142] width 55 height 20
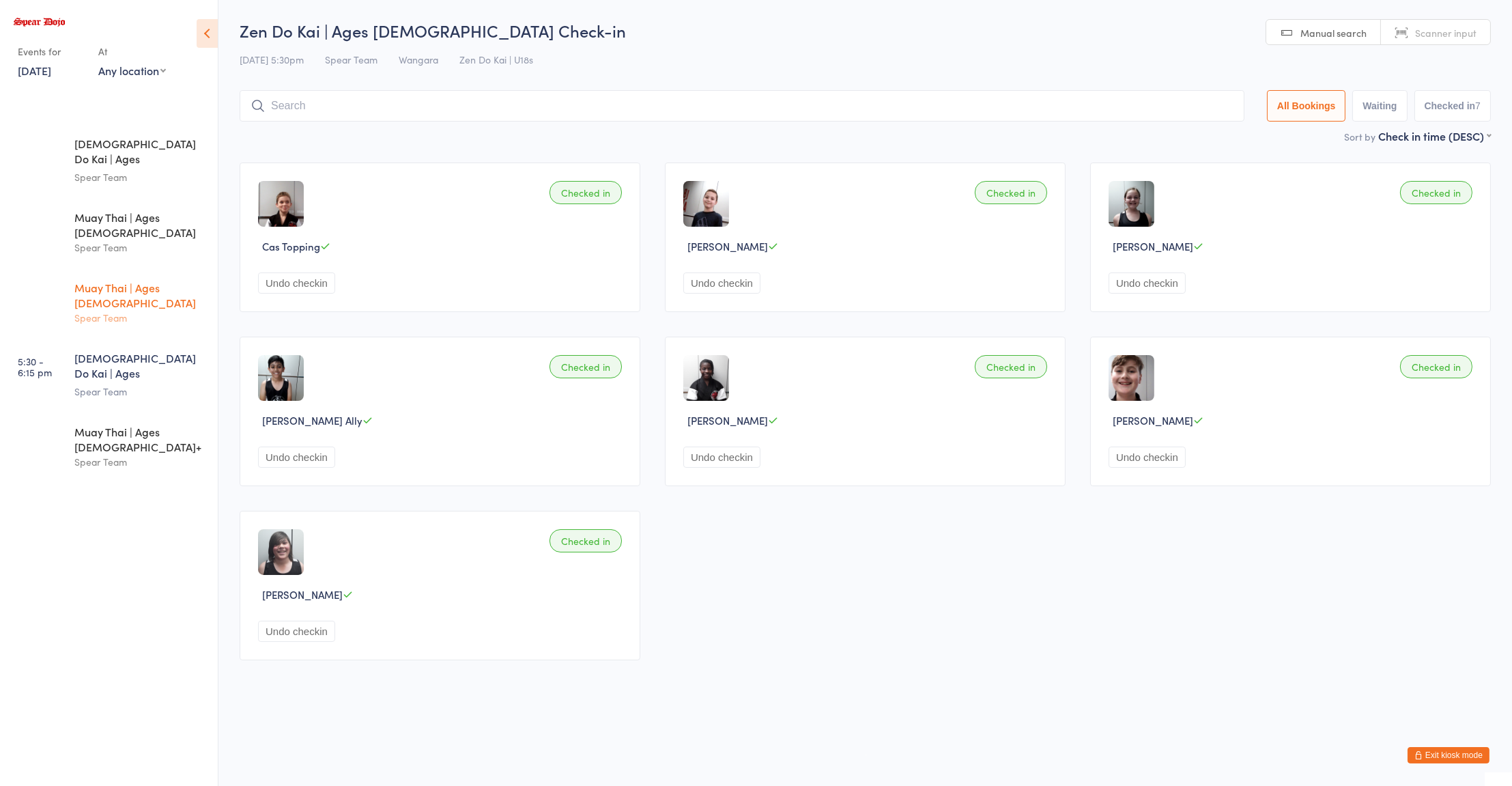
click at [109, 280] on div "Muay Thai | Ages 11 to 15" at bounding box center [141, 294] width 132 height 30
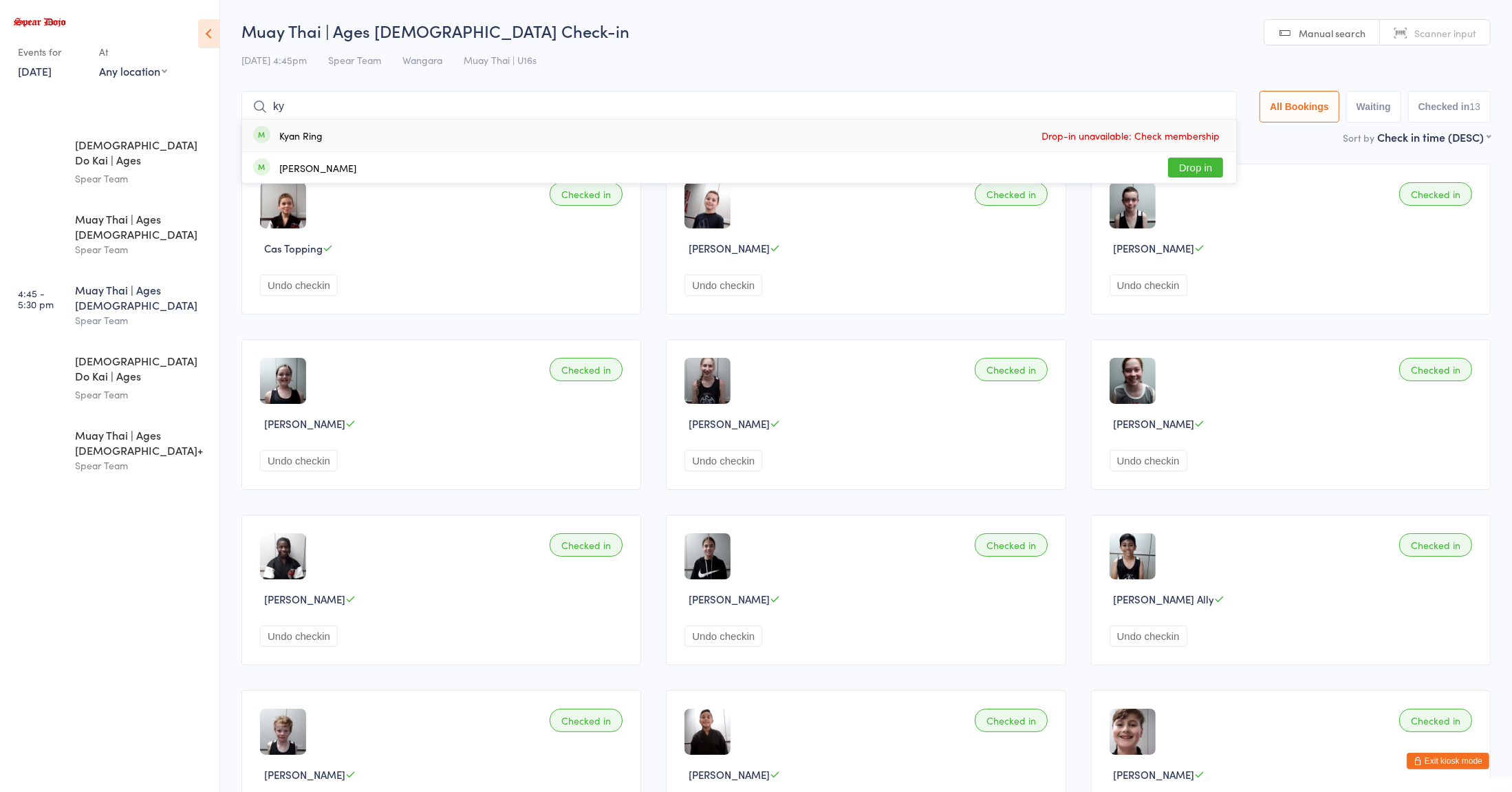
type input "ky"
click at [1189, 181] on div "Kyden Dodd Drop in" at bounding box center [739, 168] width 993 height 31
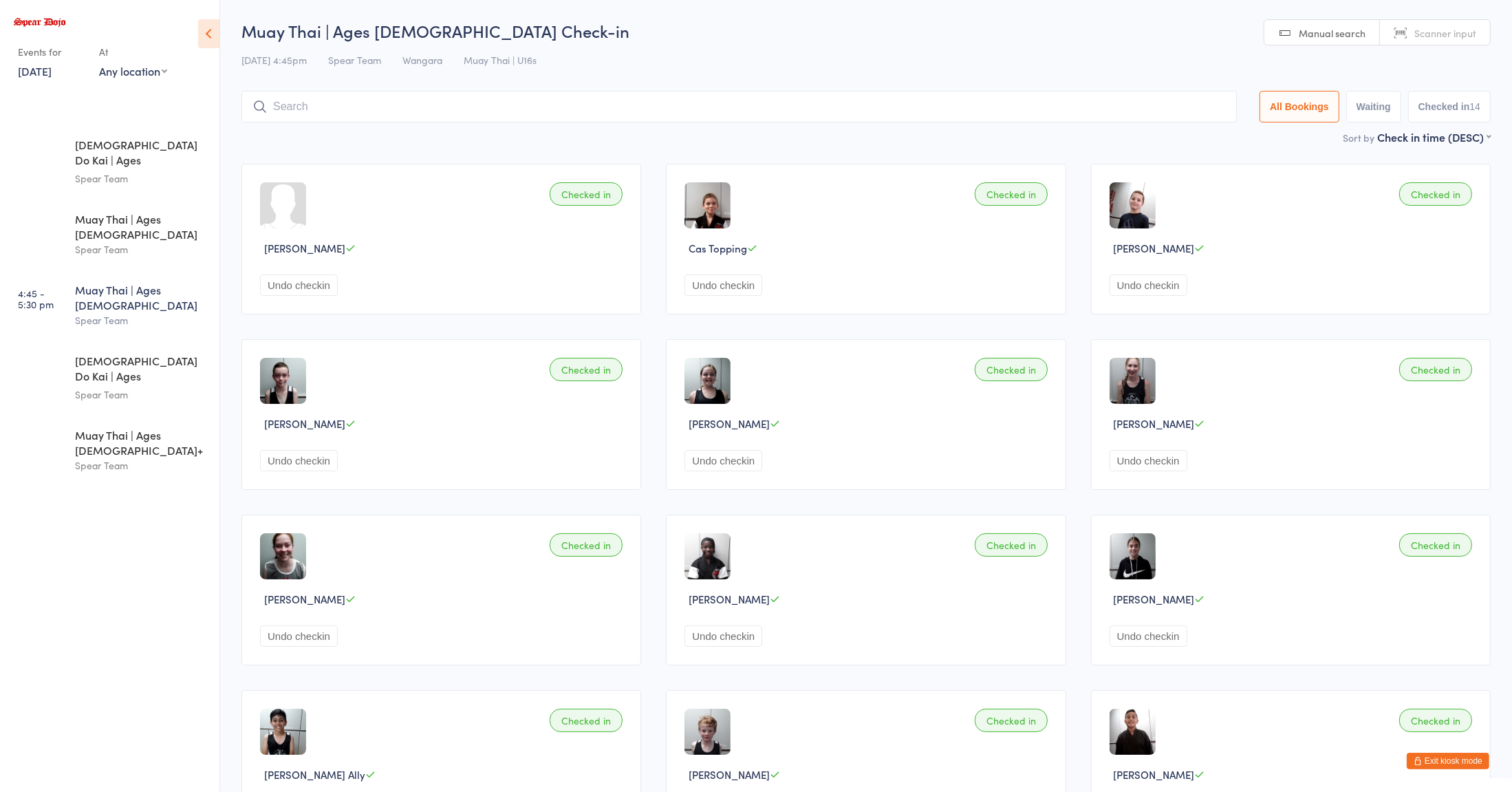
click at [96, 312] on div "Spear Team" at bounding box center [142, 320] width 133 height 16
type input "ridhwaa"
click at [1188, 137] on button "Drop in" at bounding box center [1195, 135] width 55 height 20
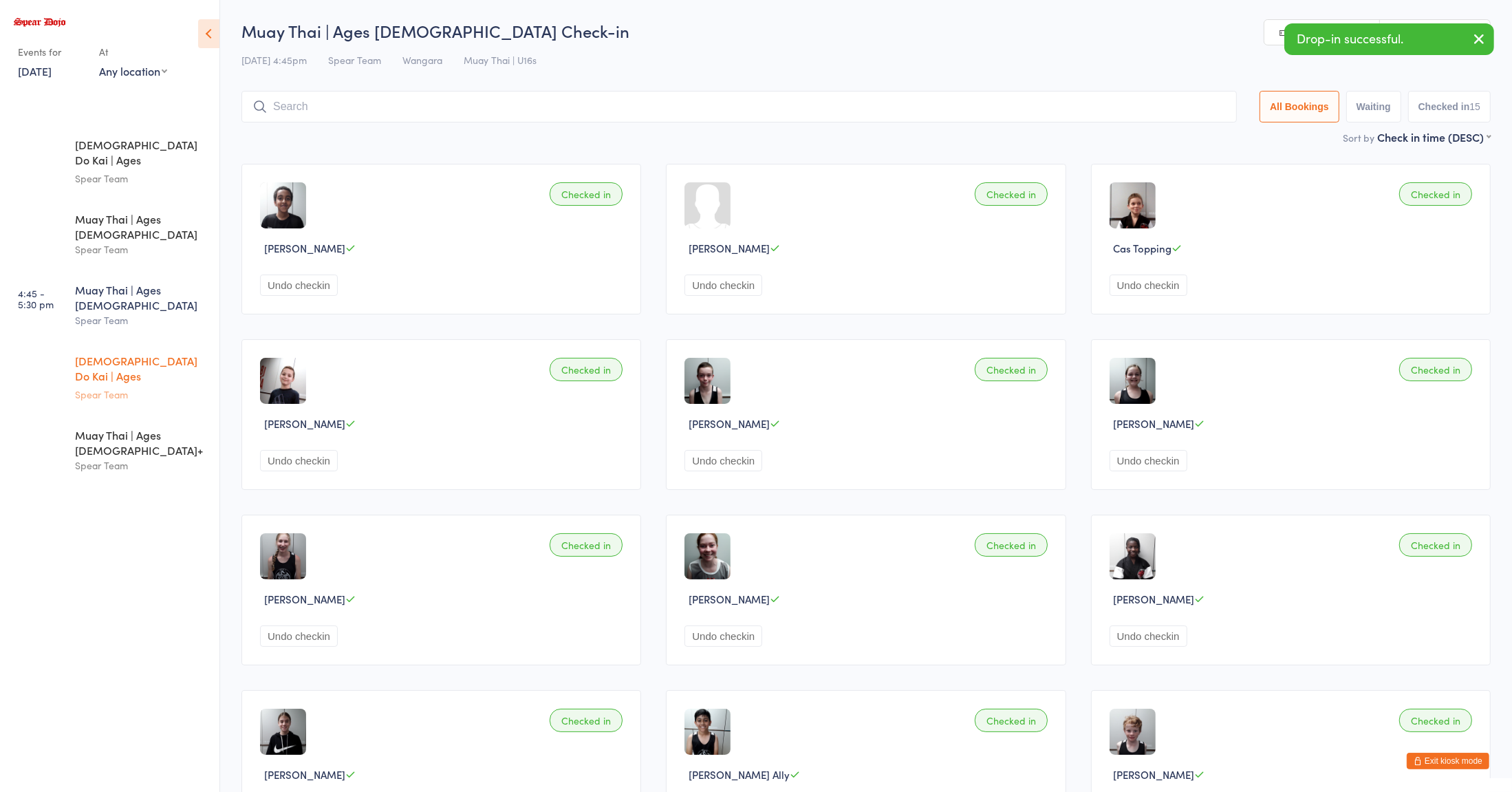
click at [131, 348] on div "Zen Do Kai | Ages 11 to 15 Spear Team" at bounding box center [147, 378] width 144 height 73
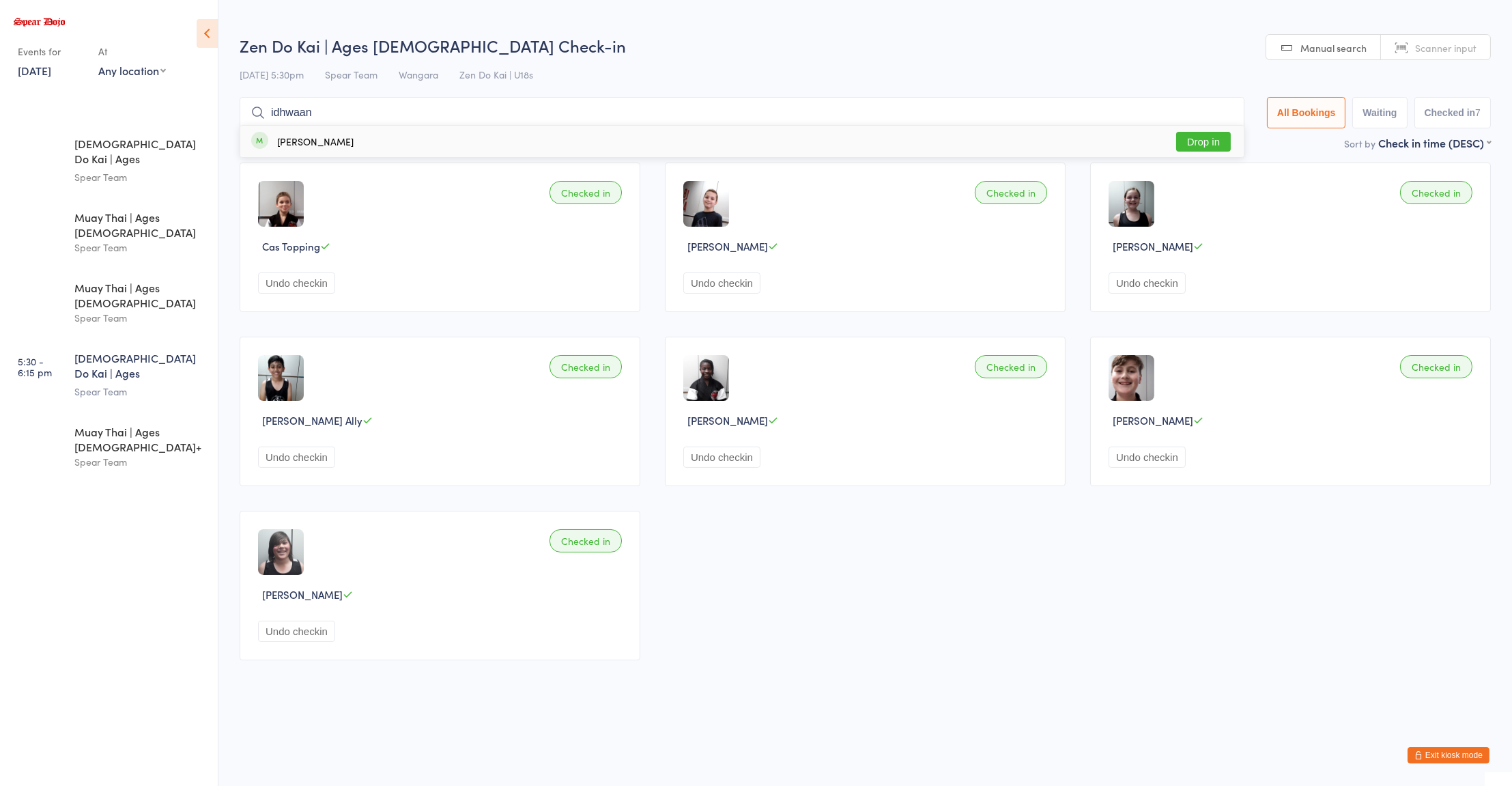
type input "idhwaan"
click at [1212, 142] on button "Drop in" at bounding box center [1203, 142] width 55 height 20
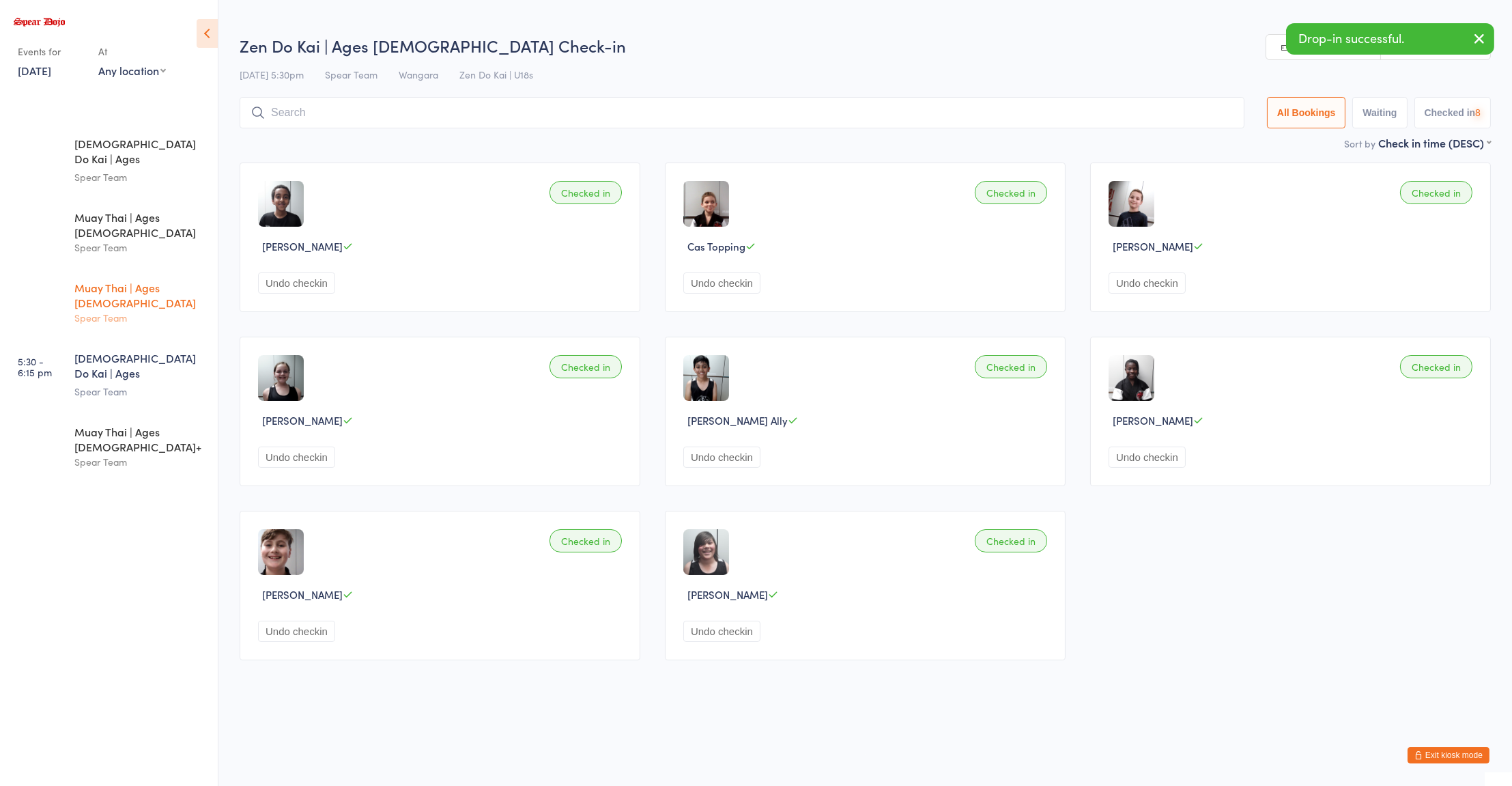
click at [126, 310] on div "Spear Team" at bounding box center [141, 318] width 132 height 16
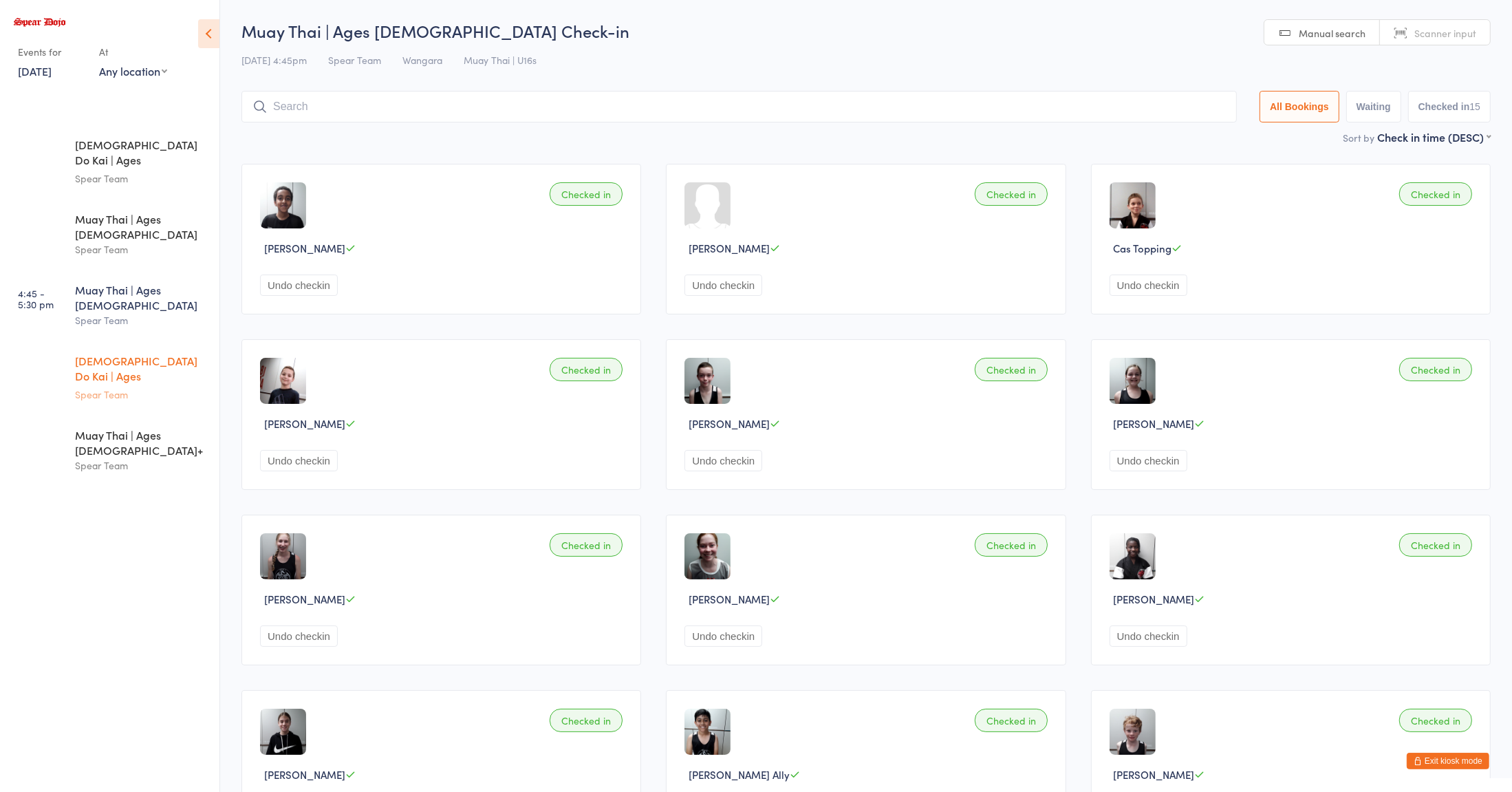
click at [179, 353] on div "Zen Do Kai | Ages 11 to 15" at bounding box center [142, 370] width 133 height 34
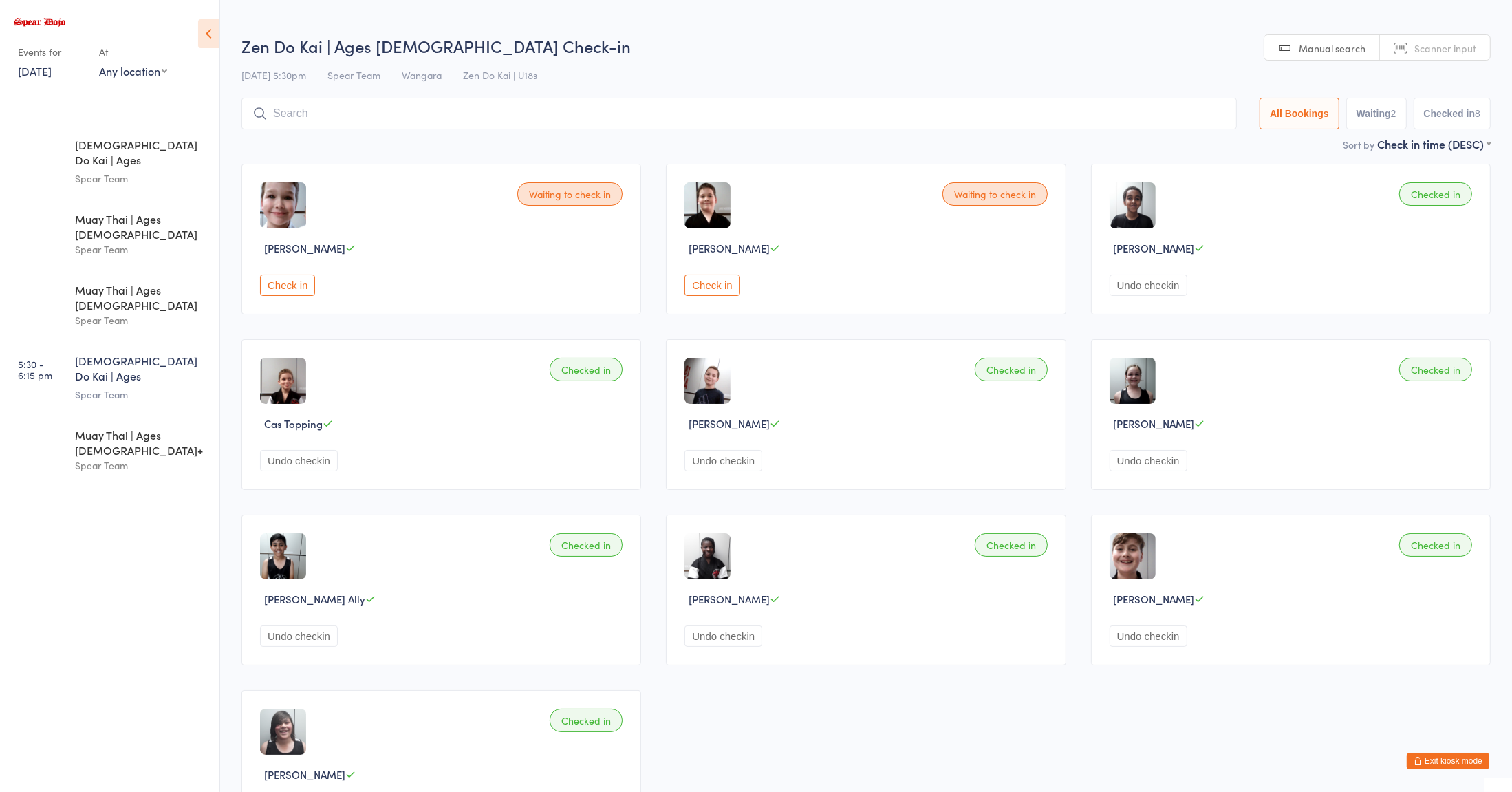
click at [545, 118] on input "search" at bounding box center [739, 113] width 995 height 32
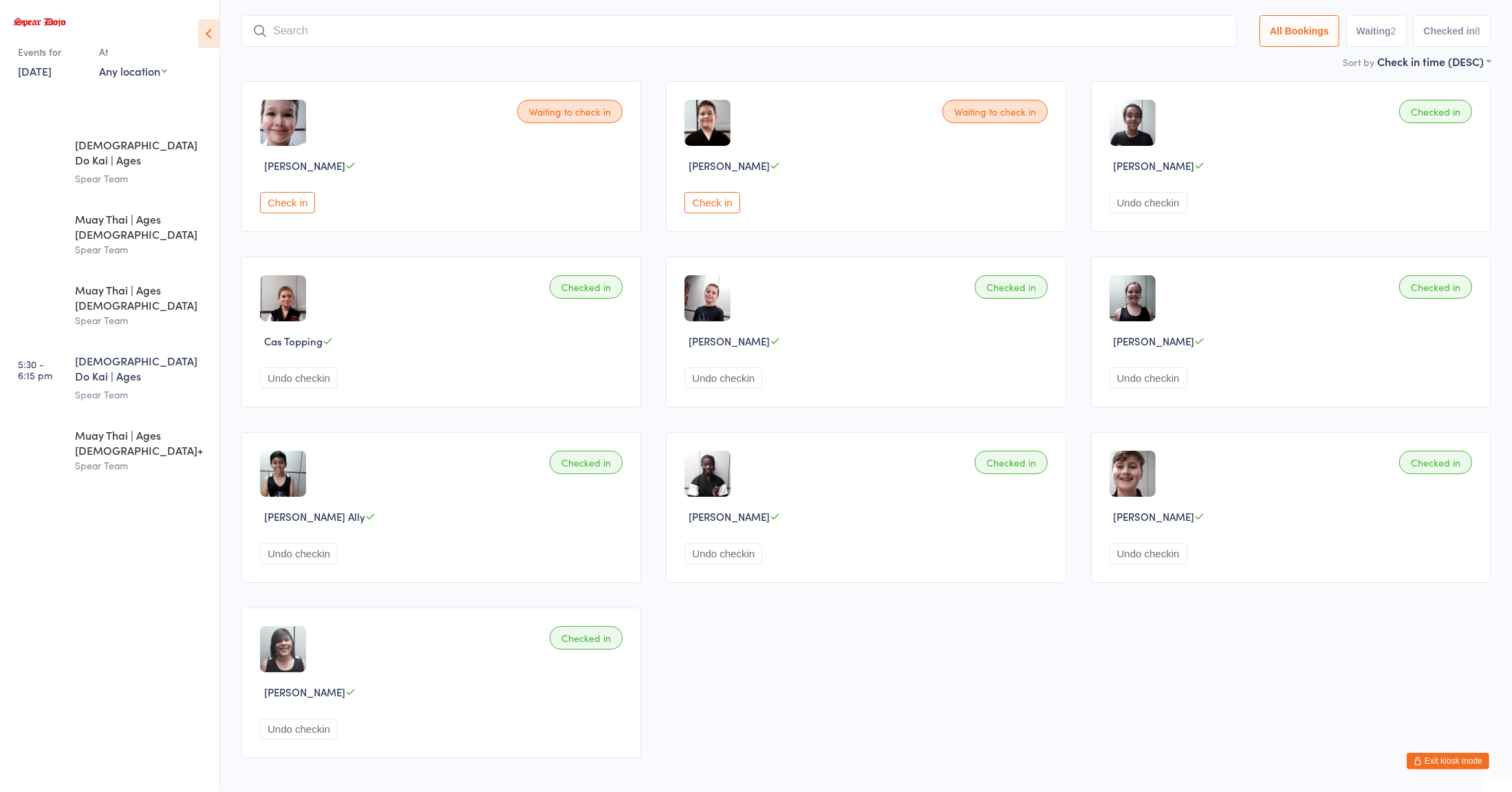
scroll to position [98, 0]
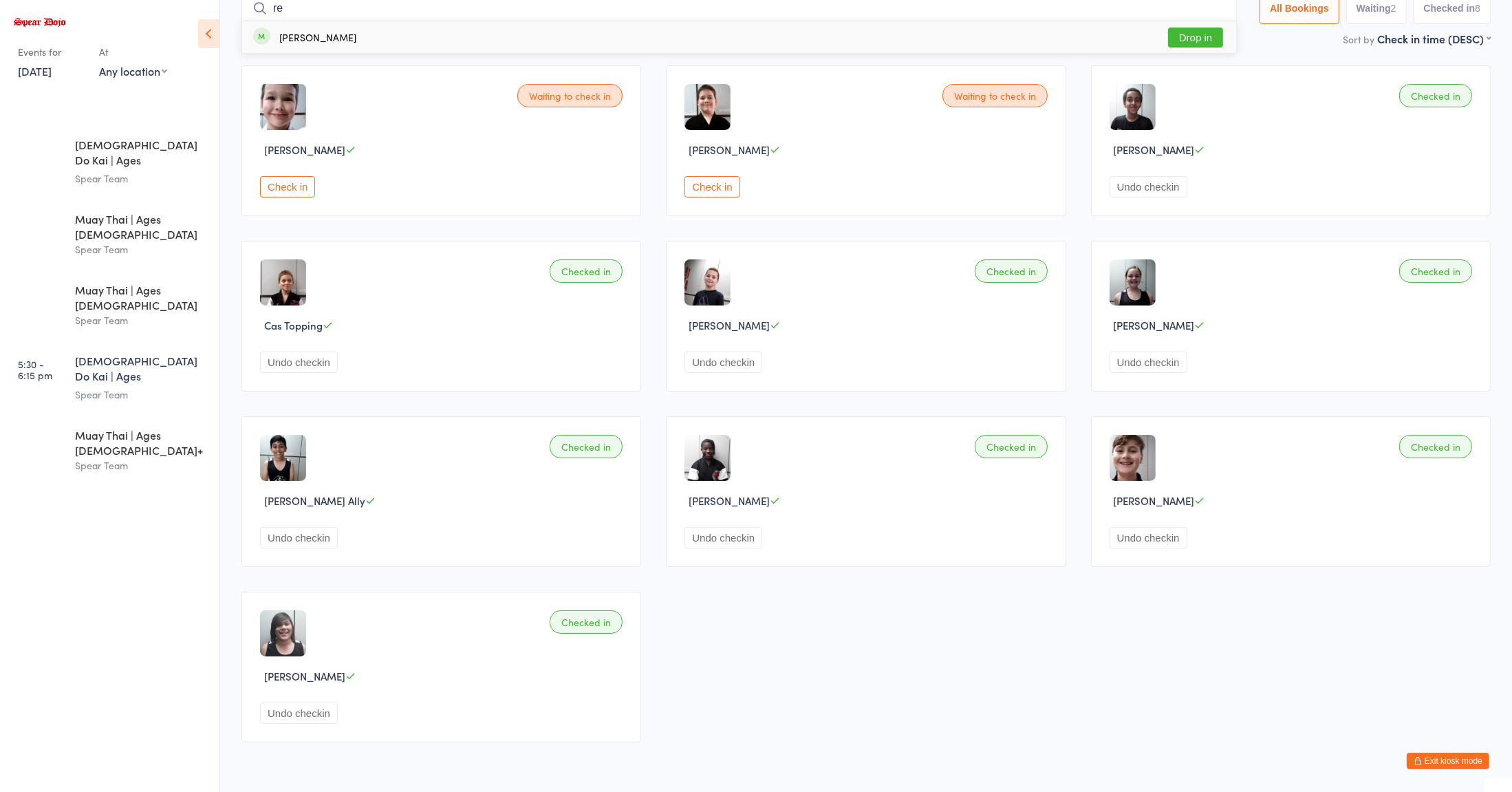
type input "re"
click at [606, 44] on div "Reyaan Riar Drop in" at bounding box center [739, 36] width 993 height 32
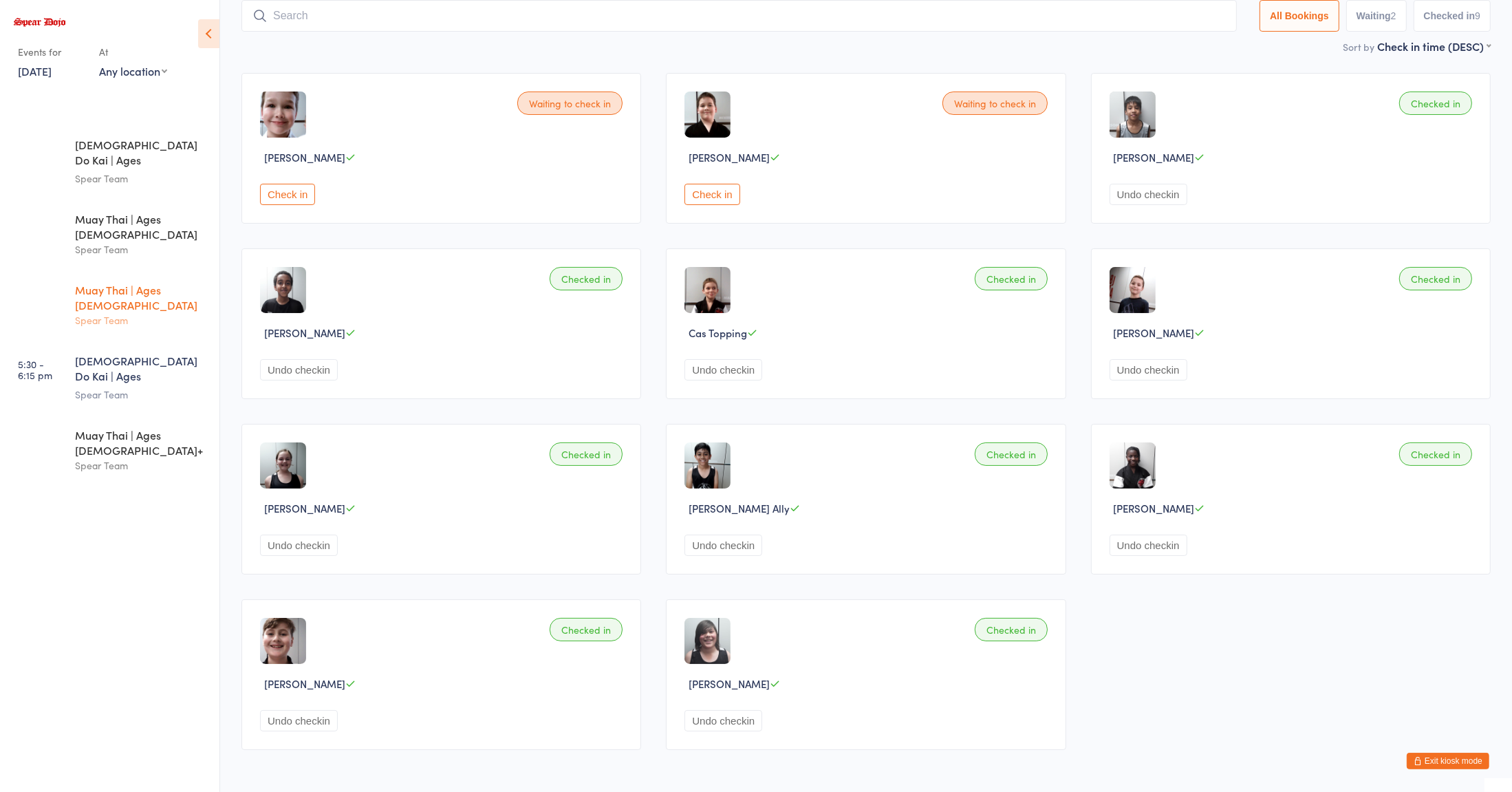
click at [158, 282] on div "Muay Thai | Ages 11 to 15" at bounding box center [142, 297] width 133 height 30
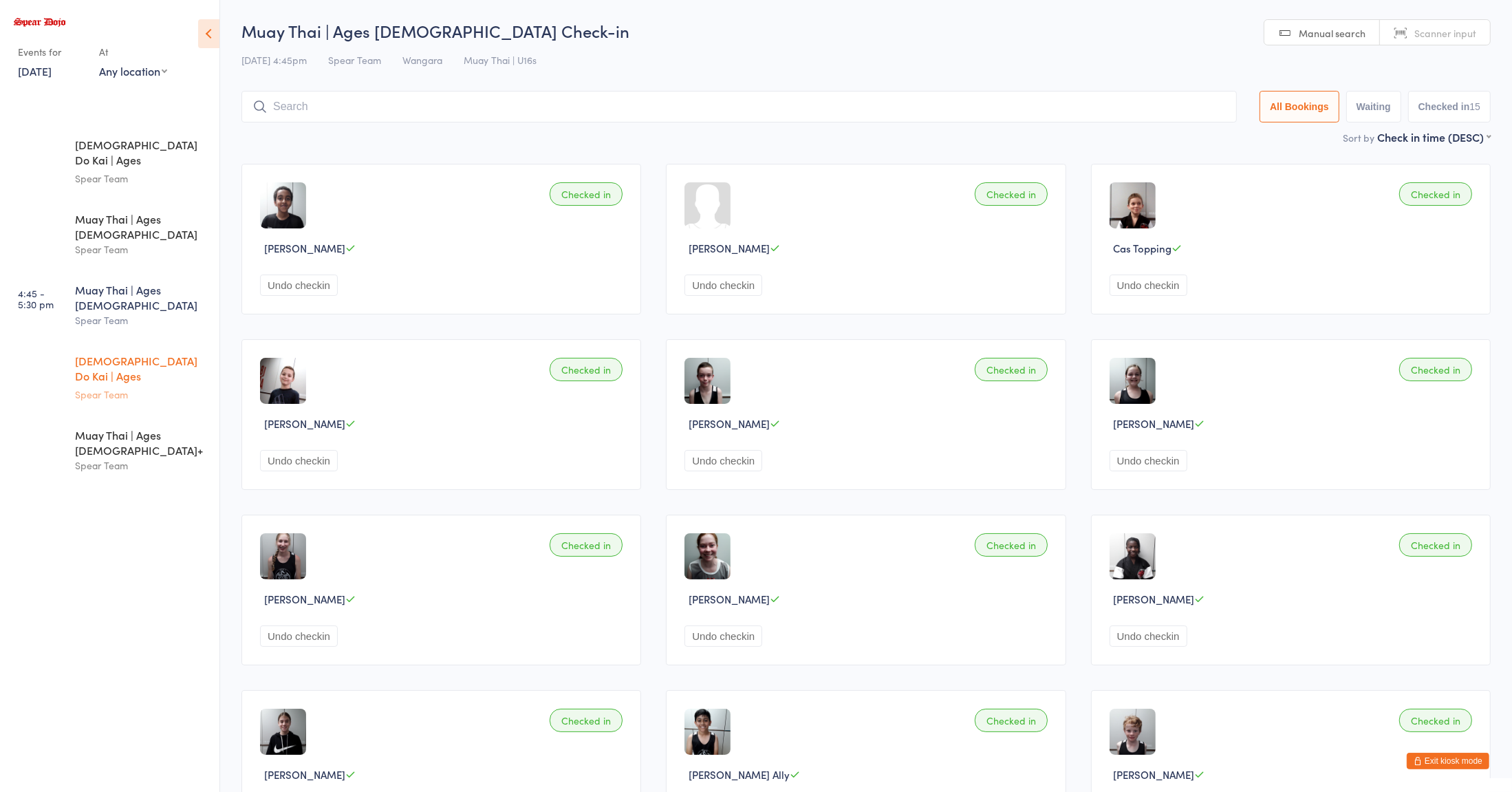
click at [148, 387] on div "Spear Team" at bounding box center [142, 395] width 133 height 16
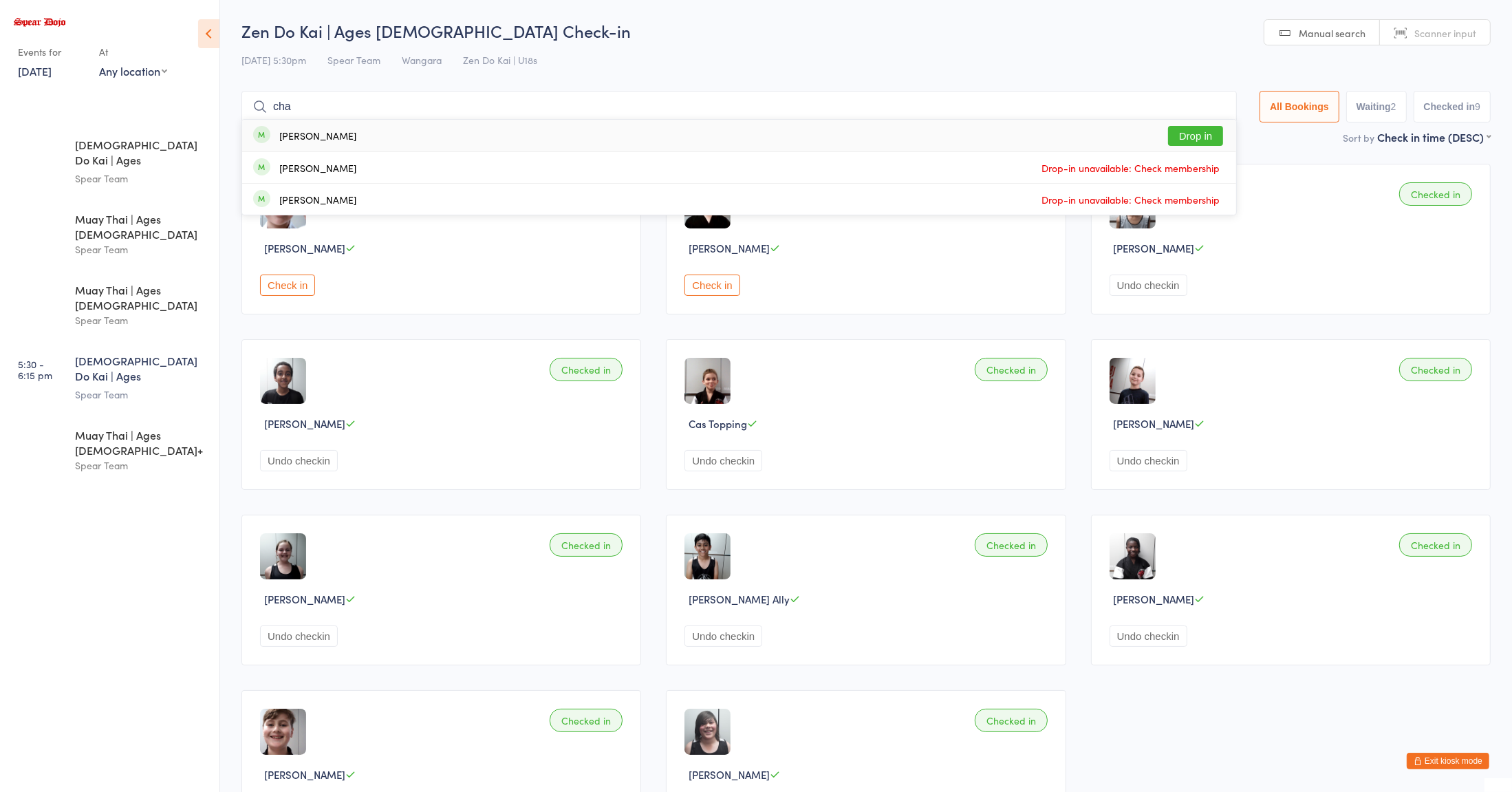
type input "cha"
click at [391, 131] on div "Charlie Farry Drop in" at bounding box center [739, 135] width 993 height 32
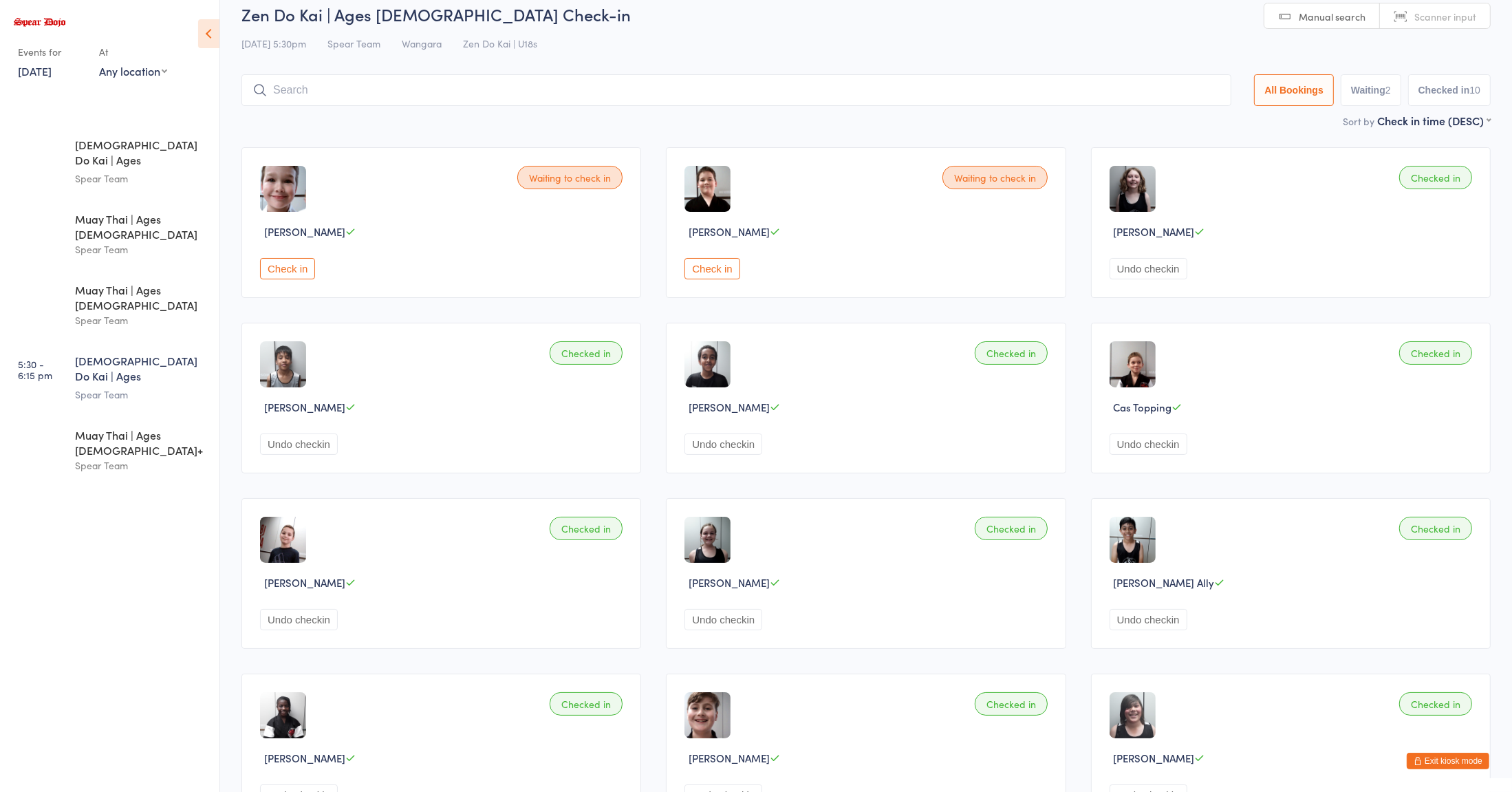
scroll to position [13, 0]
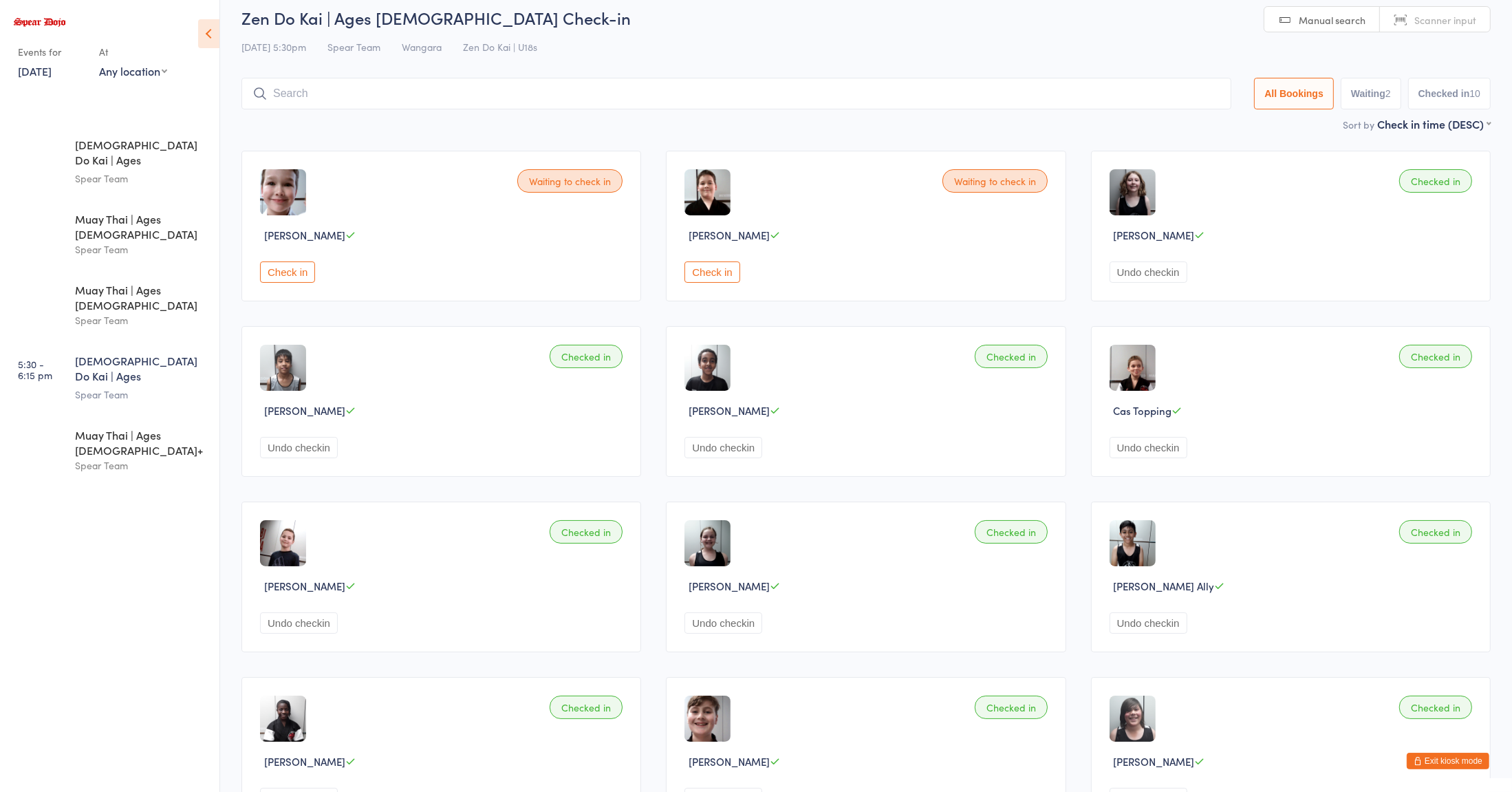
click at [121, 353] on div "Zen Do Kai | Ages 11 to 15" at bounding box center [142, 370] width 133 height 34
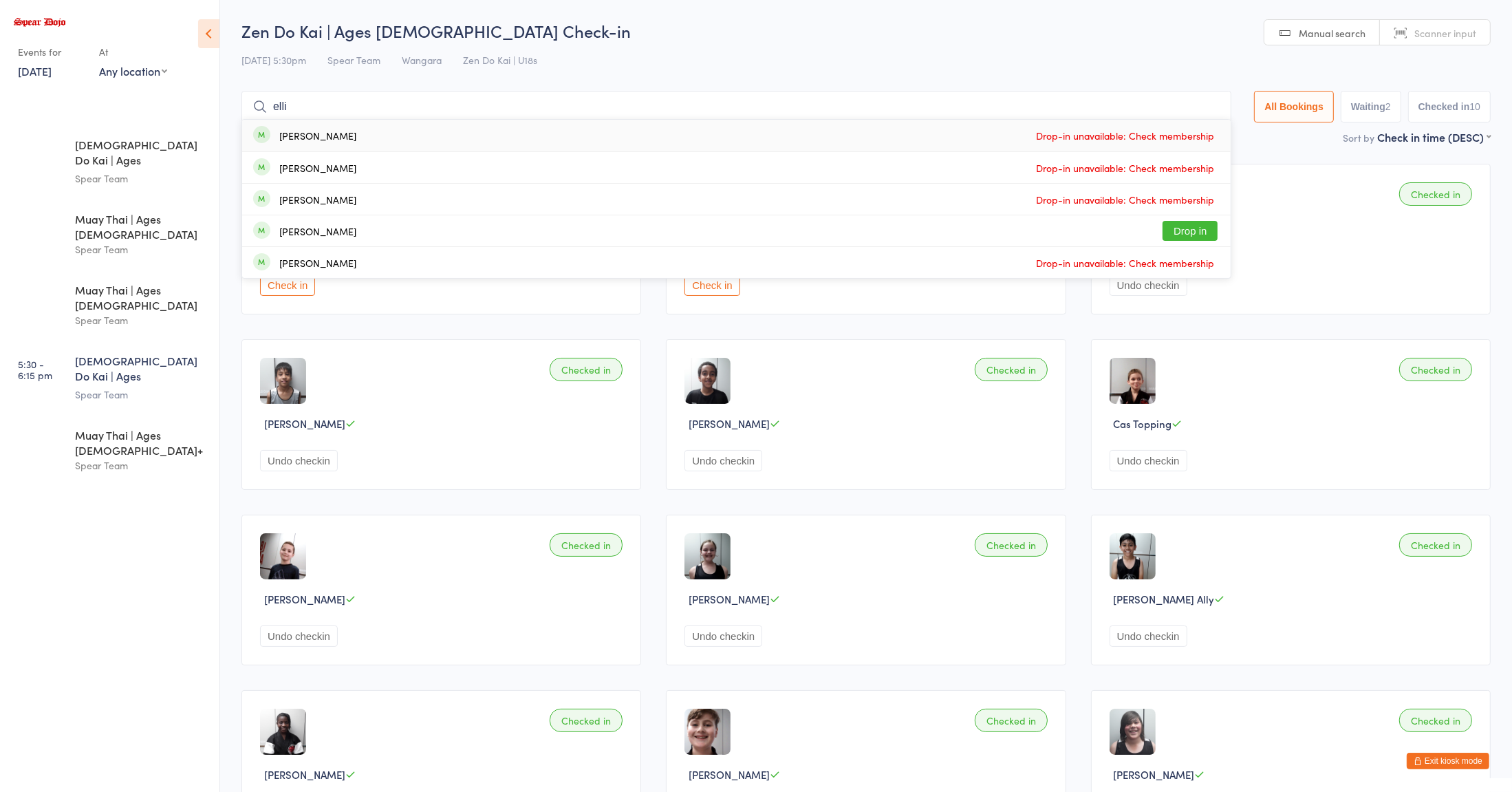
type input "elli"
click at [342, 233] on div "Ellie-Rose Carmichael" at bounding box center [318, 231] width 77 height 11
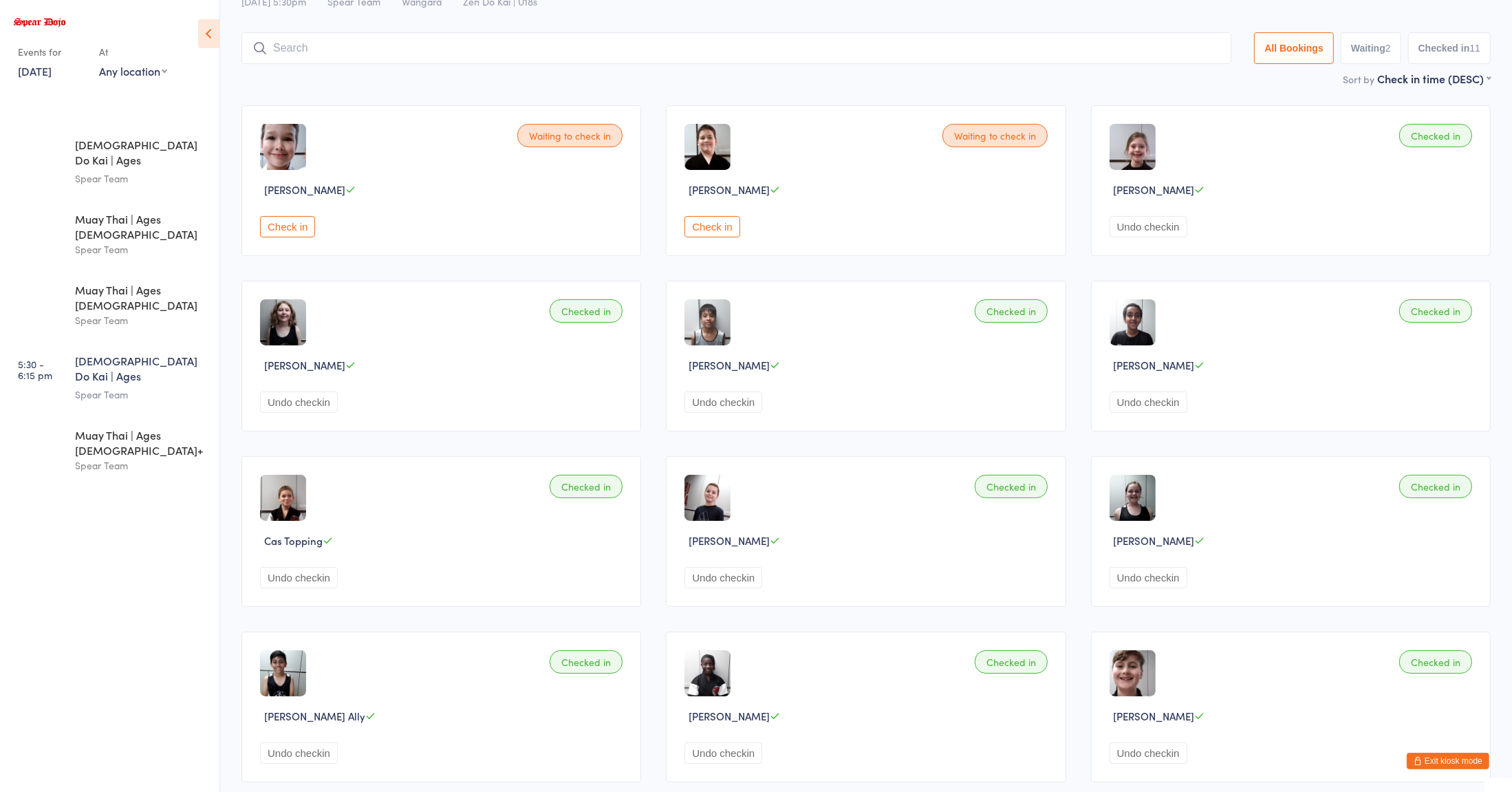
scroll to position [53, 0]
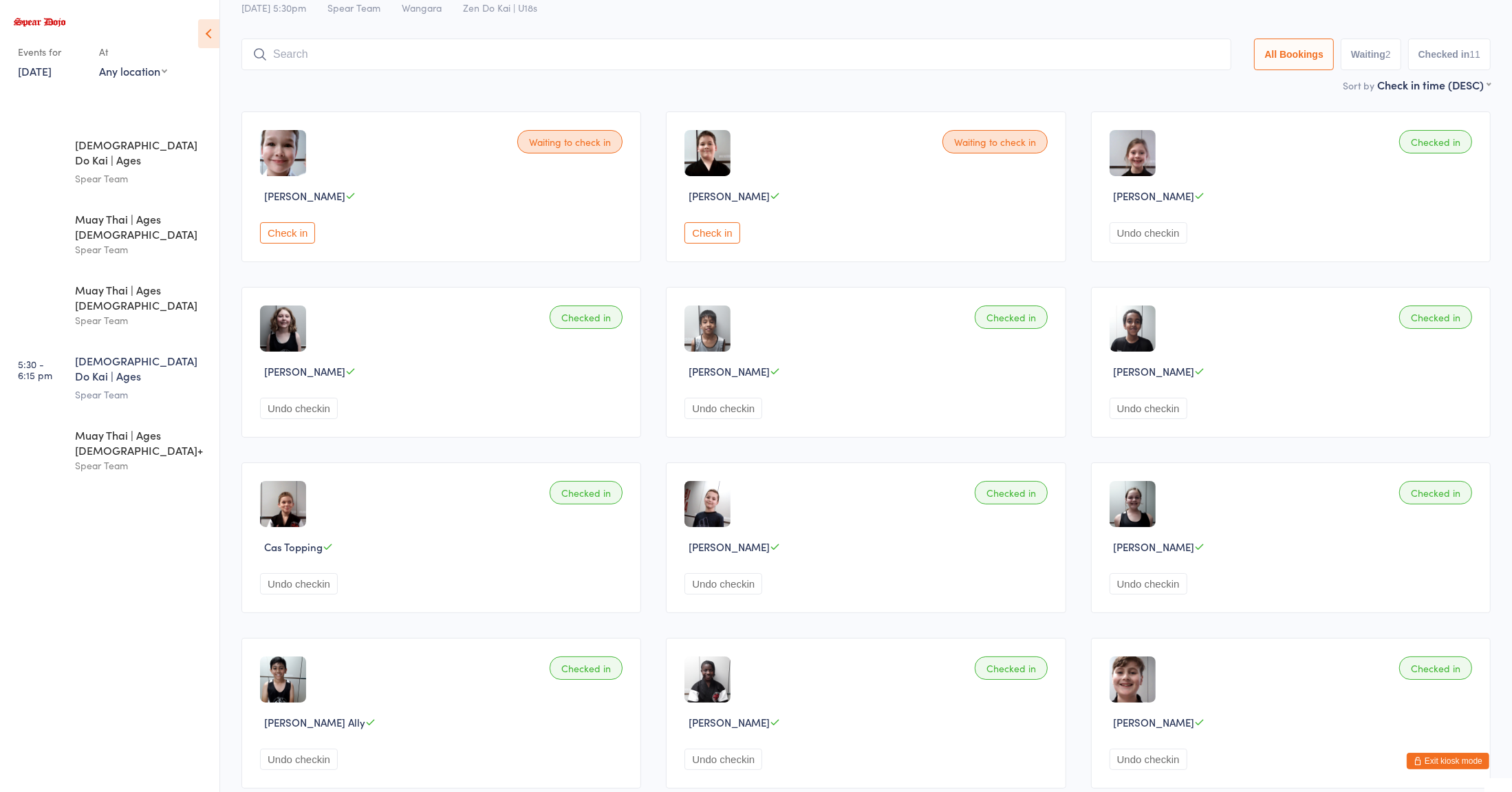
click at [607, 58] on input "search" at bounding box center [736, 54] width 989 height 32
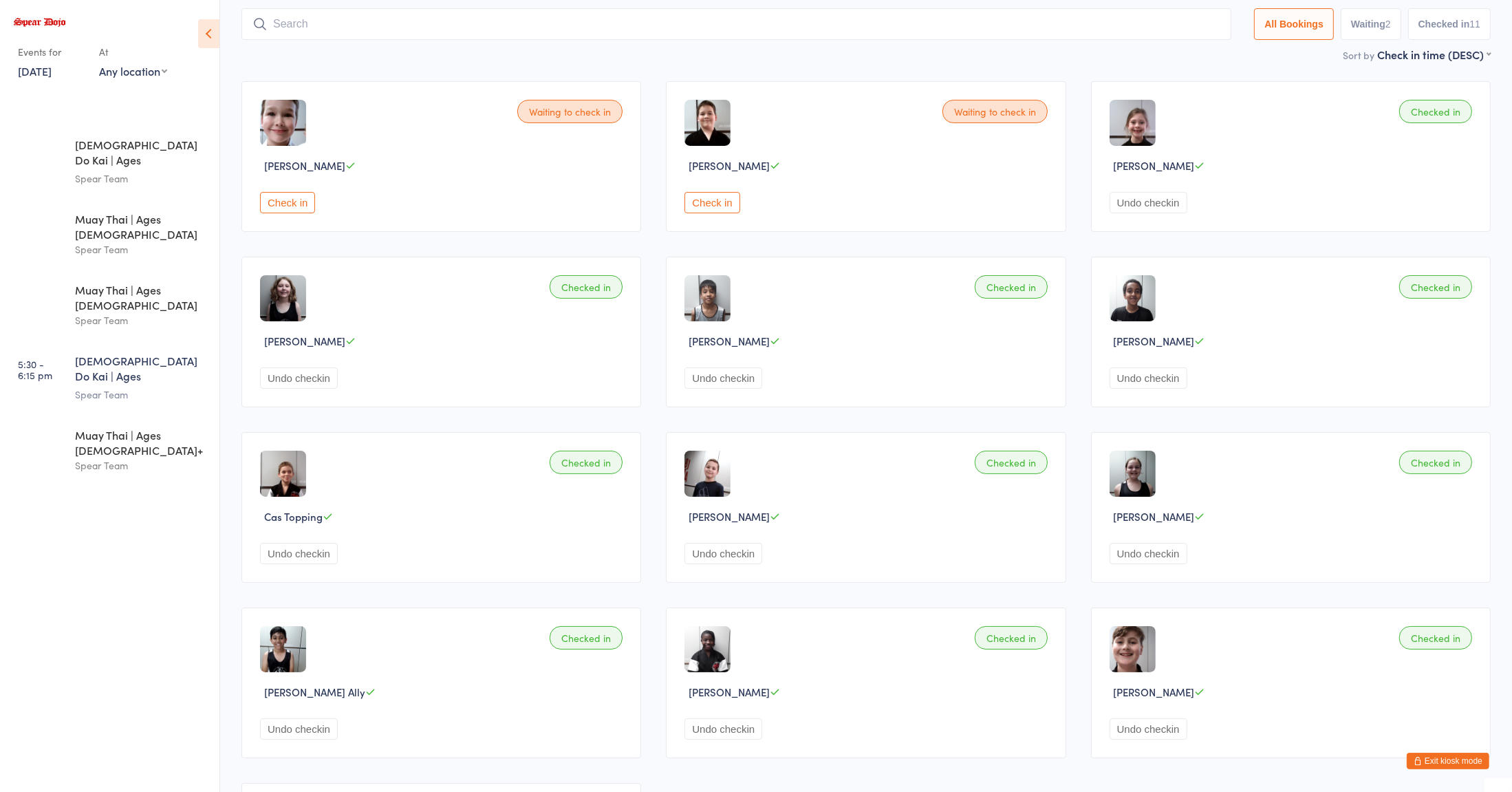
scroll to position [91, 0]
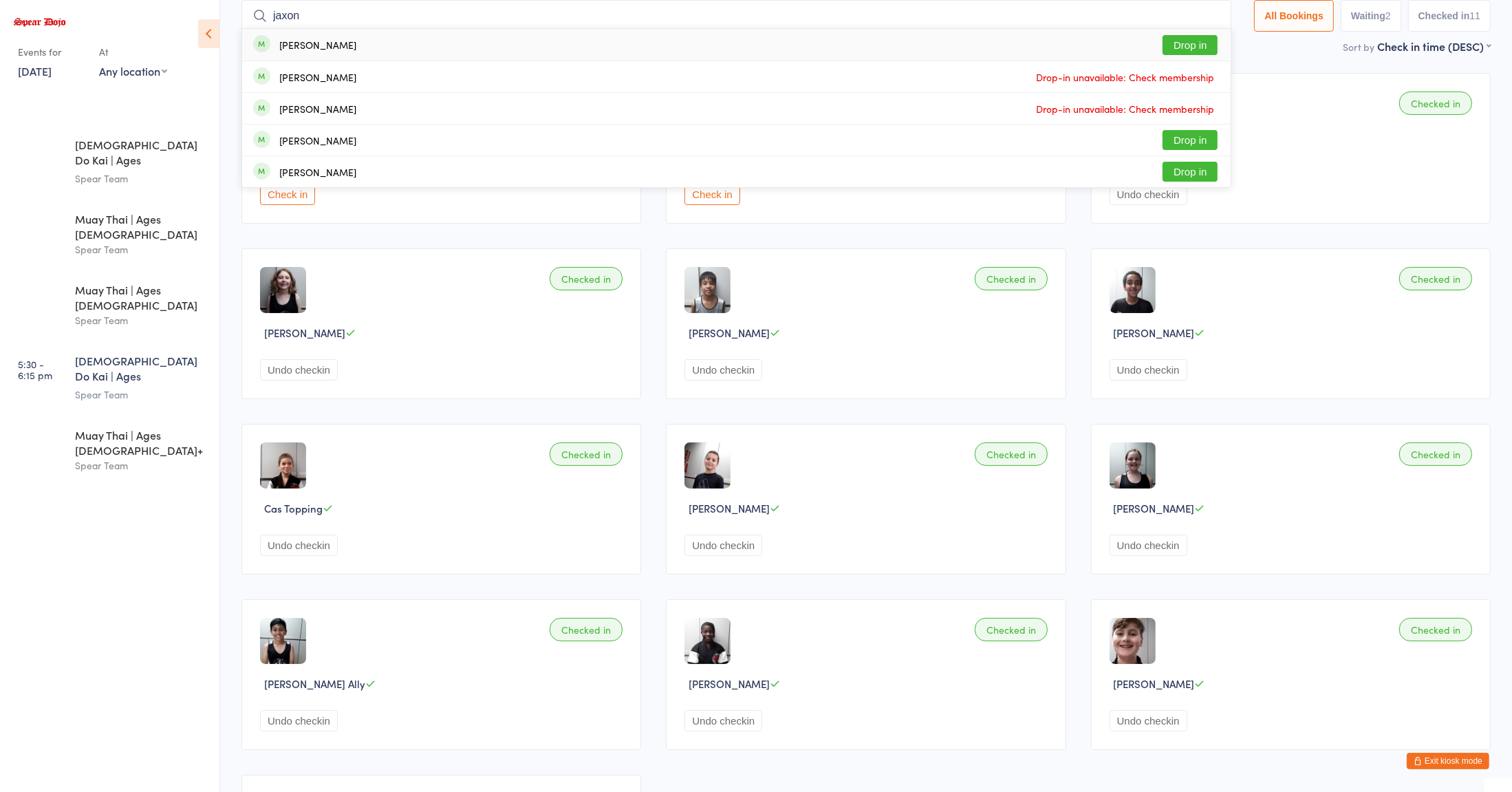
type input "jaxon"
click at [1192, 41] on button "Drop in" at bounding box center [1190, 45] width 55 height 20
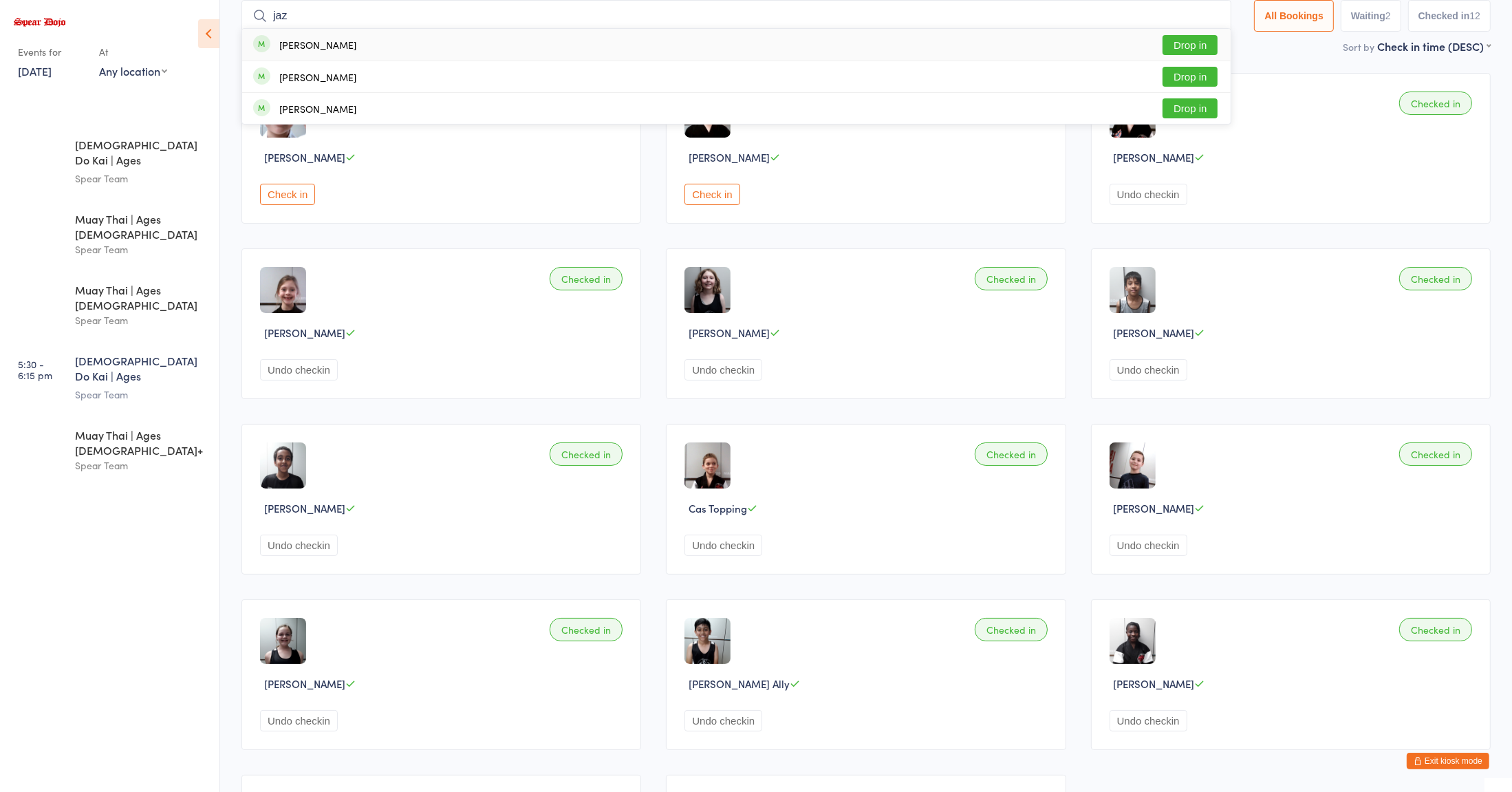
type input "jaz"
click at [1181, 49] on button "Drop in" at bounding box center [1190, 45] width 55 height 20
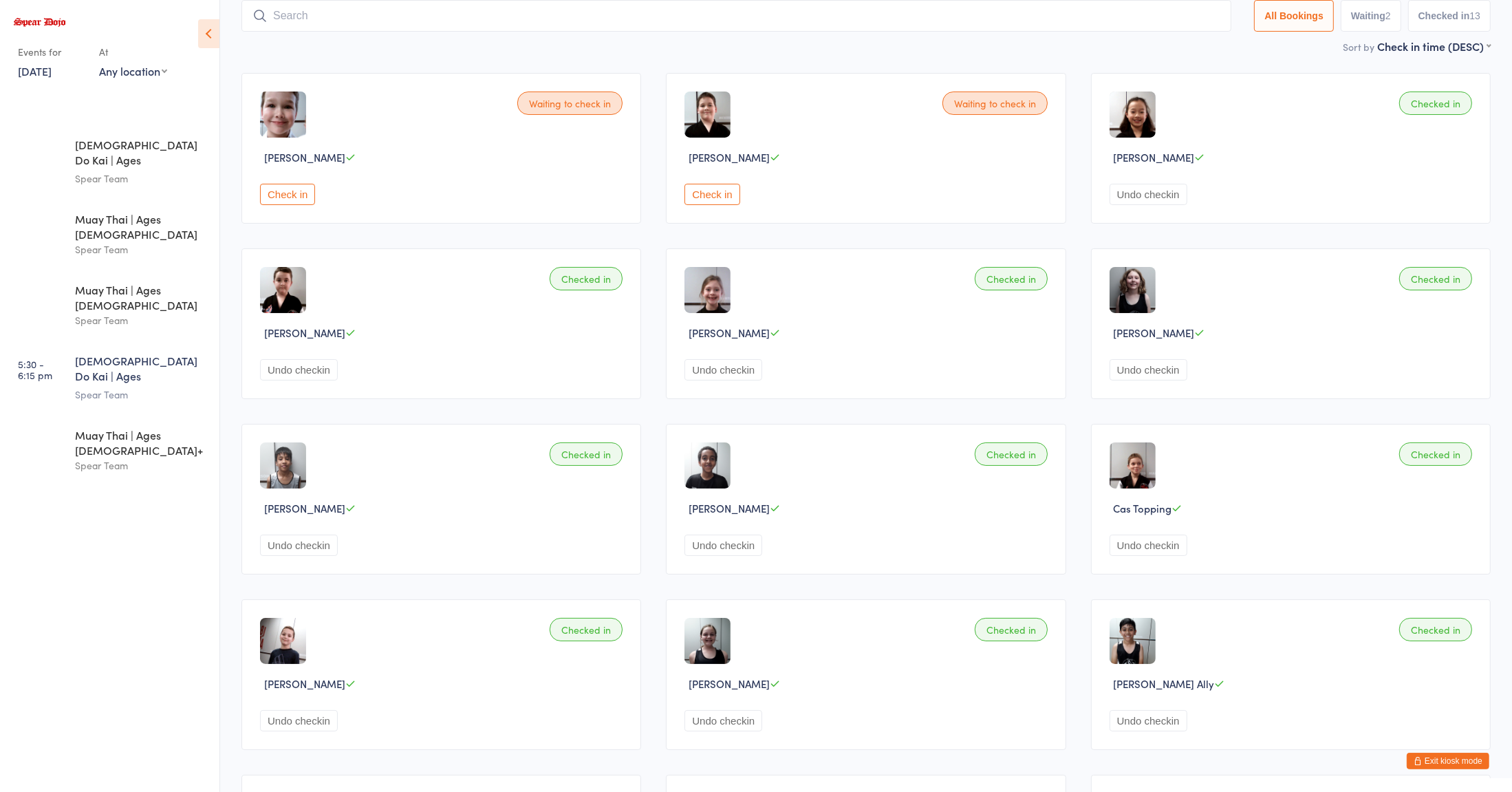
click at [164, 387] on div "Spear Team" at bounding box center [142, 395] width 133 height 16
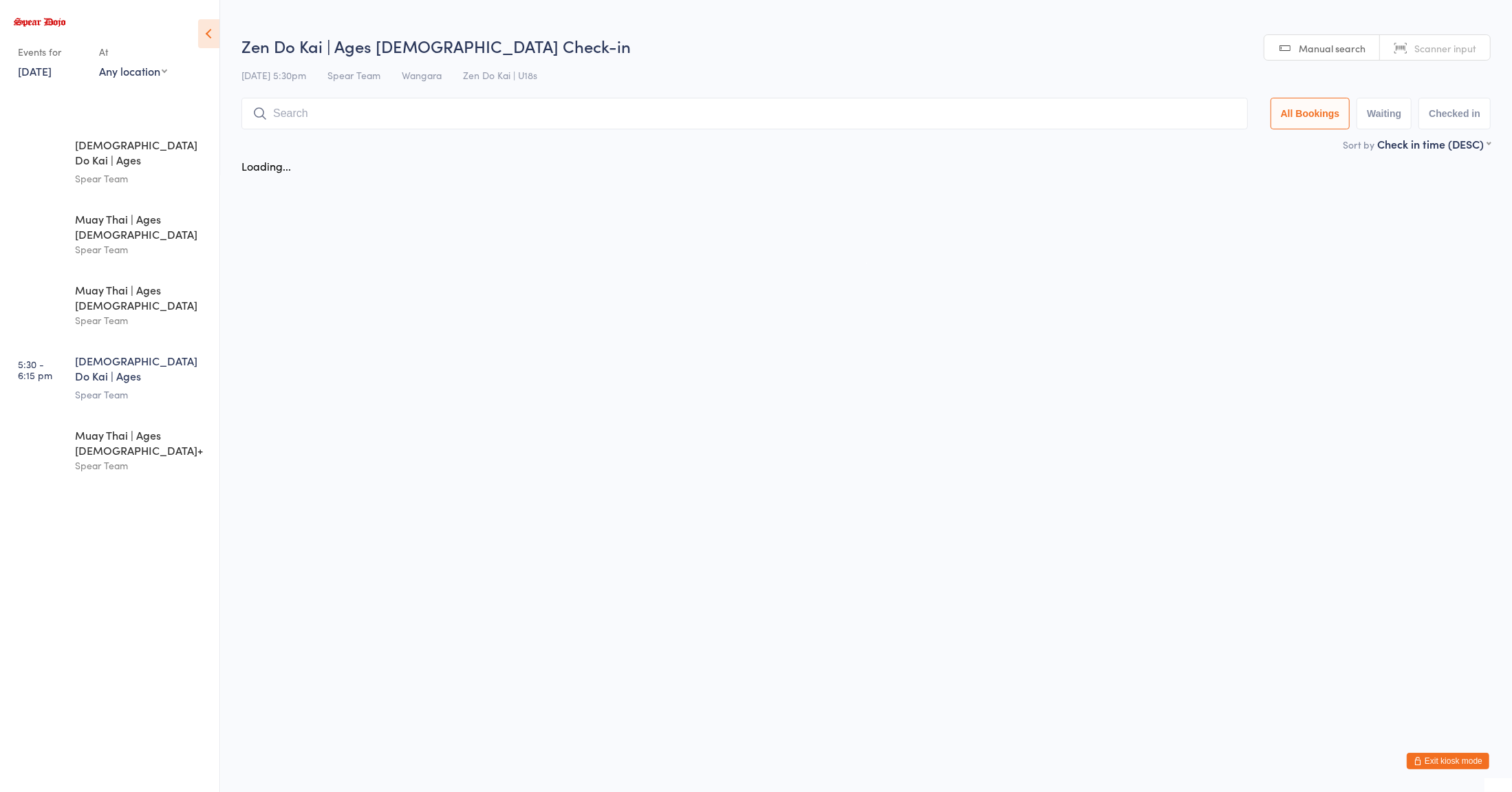
scroll to position [0, 0]
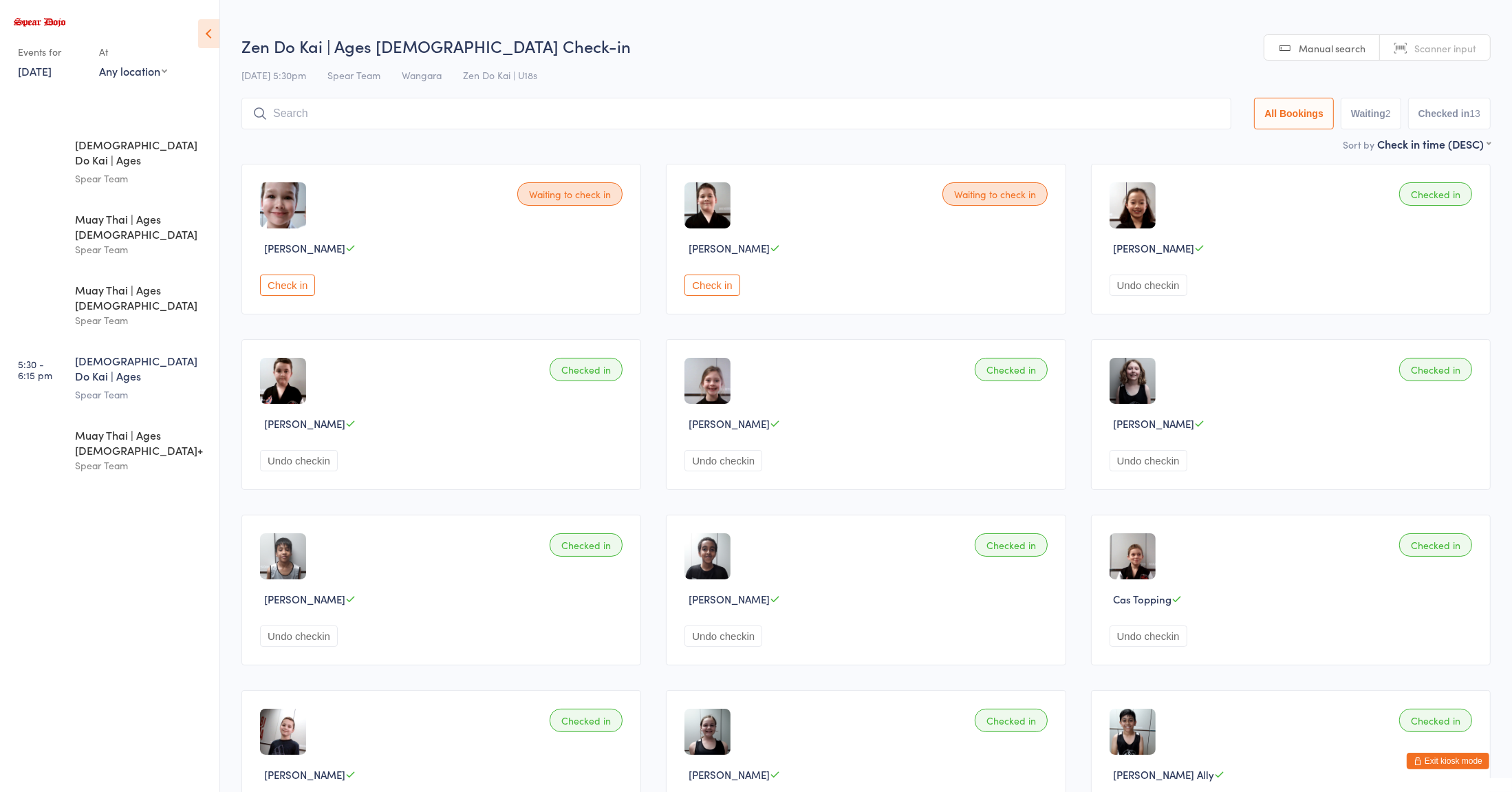
click at [416, 116] on input "search" at bounding box center [736, 113] width 989 height 32
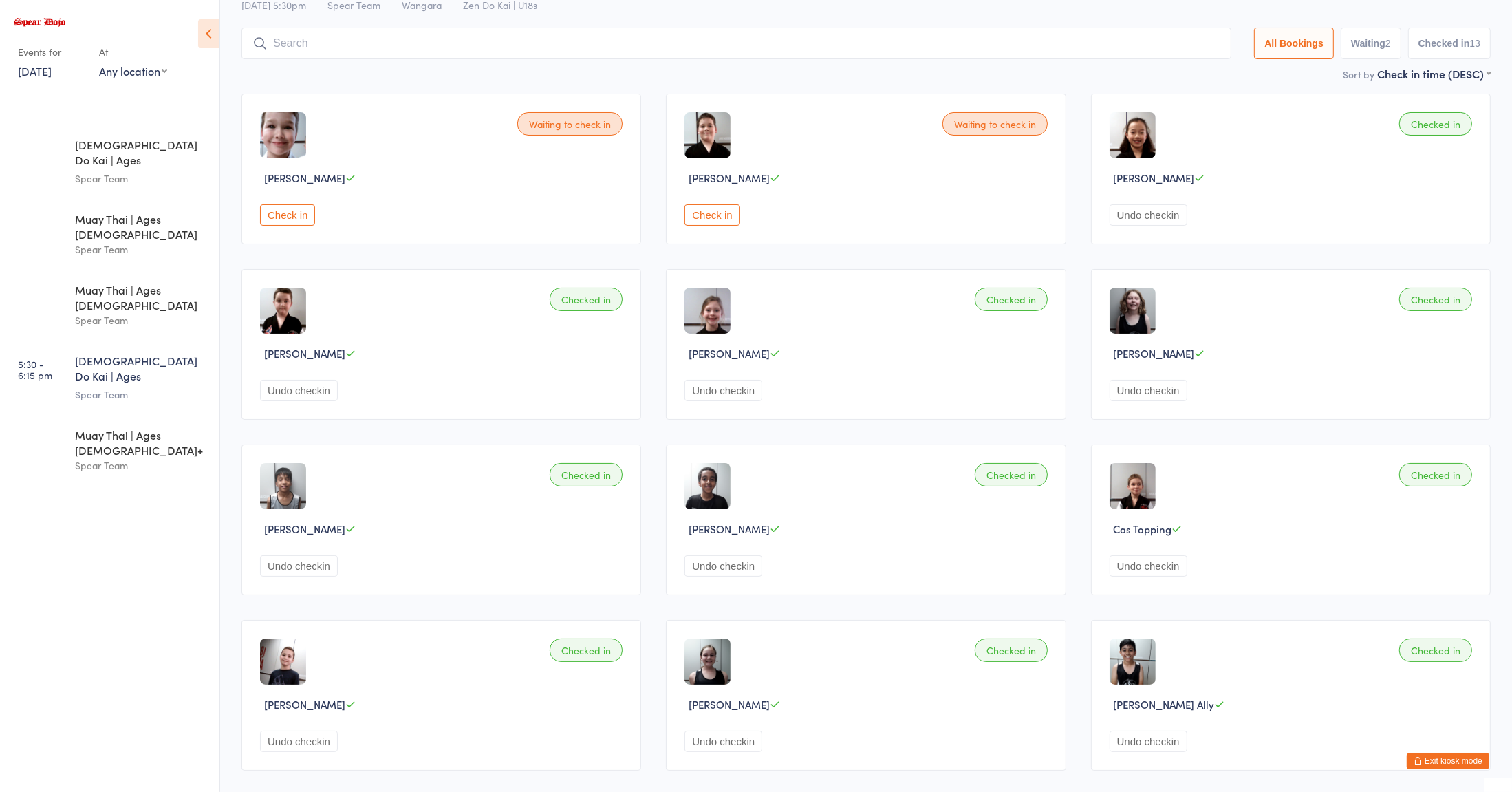
scroll to position [98, 0]
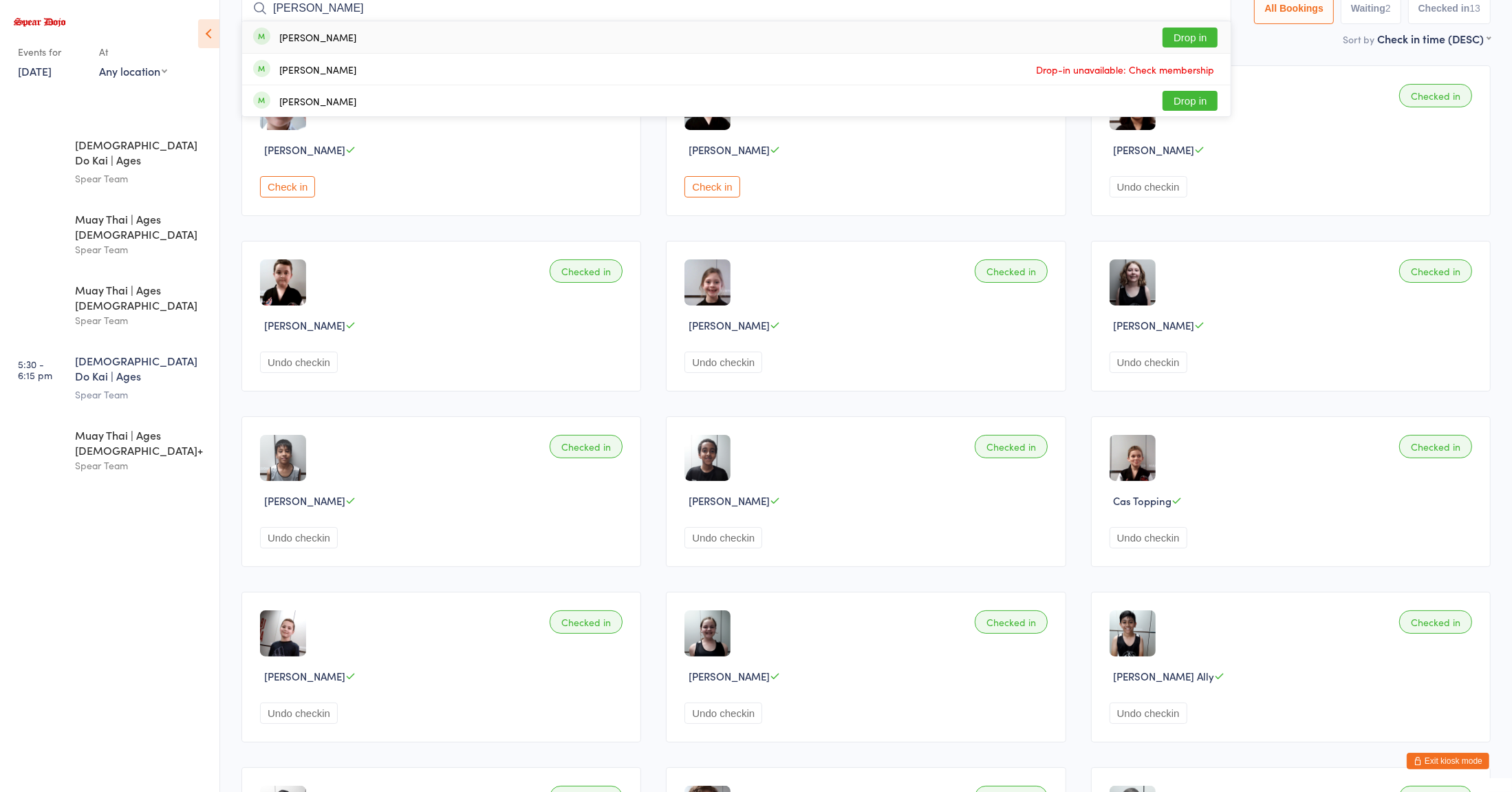
type input "alex"
click at [1189, 41] on button "Drop in" at bounding box center [1190, 37] width 55 height 20
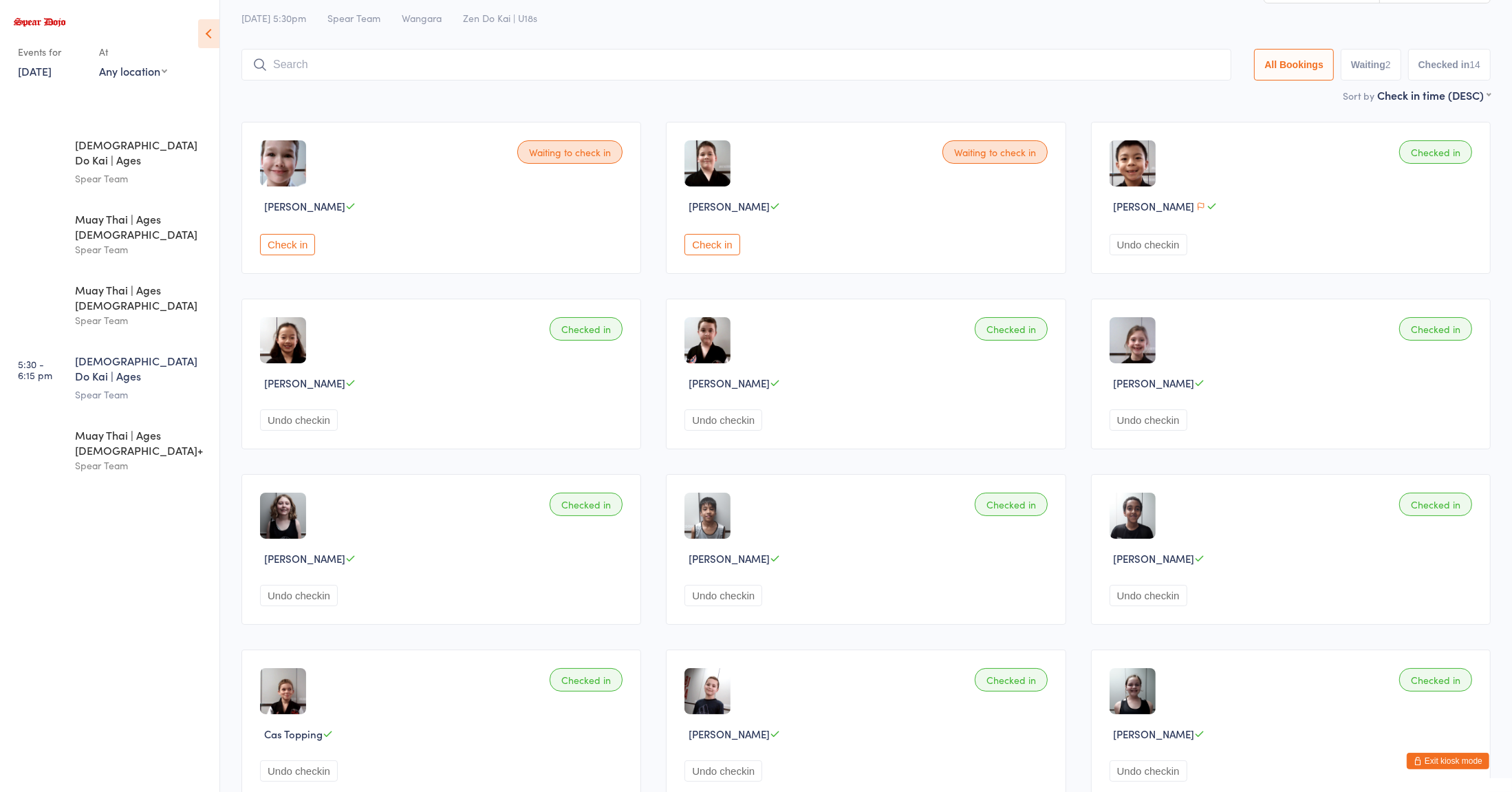
scroll to position [41, 0]
click at [708, 247] on button "Check in" at bounding box center [712, 246] width 55 height 21
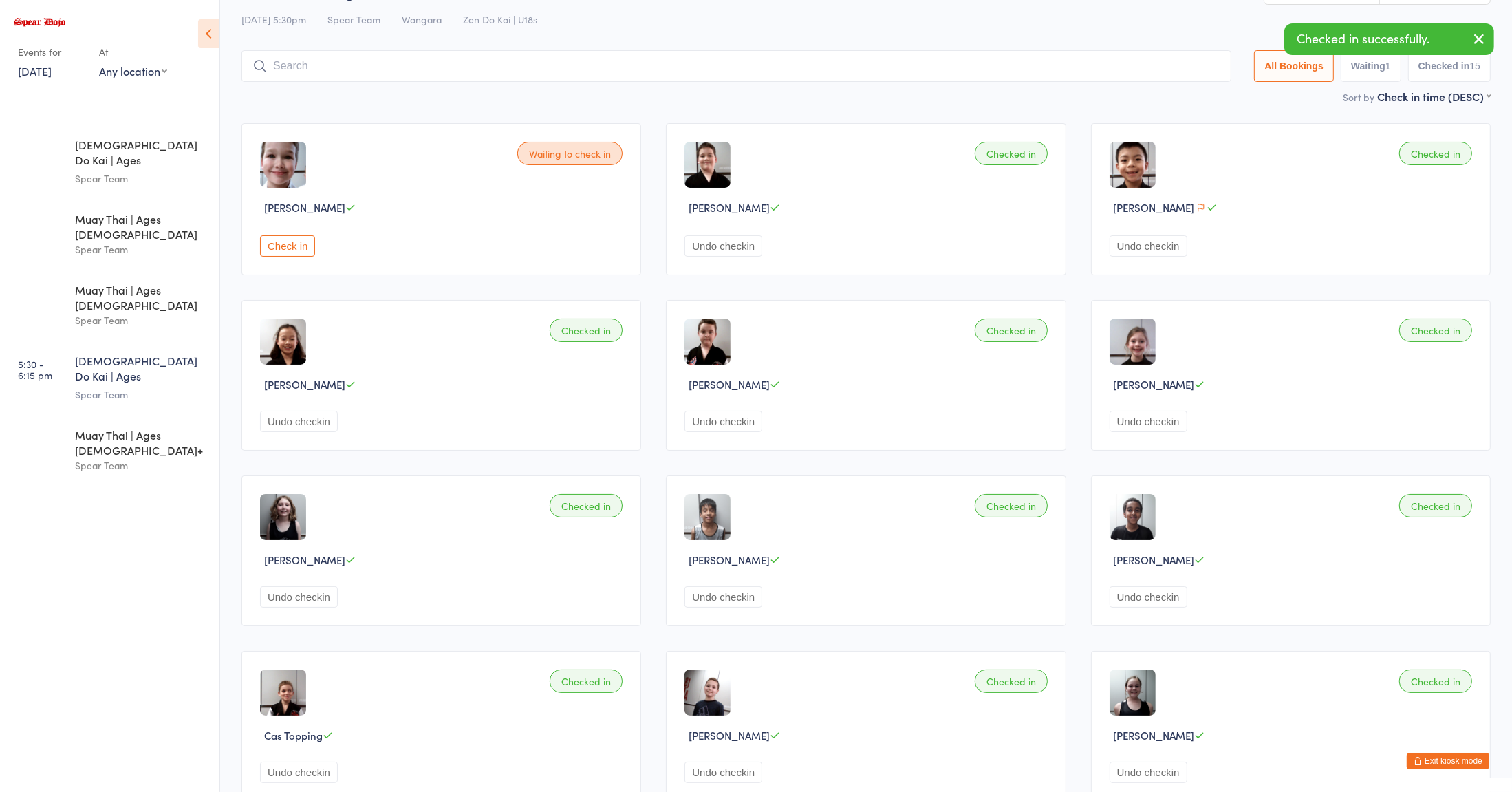
click at [308, 250] on button "Check in" at bounding box center [288, 246] width 55 height 21
click at [147, 353] on div "Zen Do Kai | Ages 11 to 15" at bounding box center [142, 370] width 133 height 34
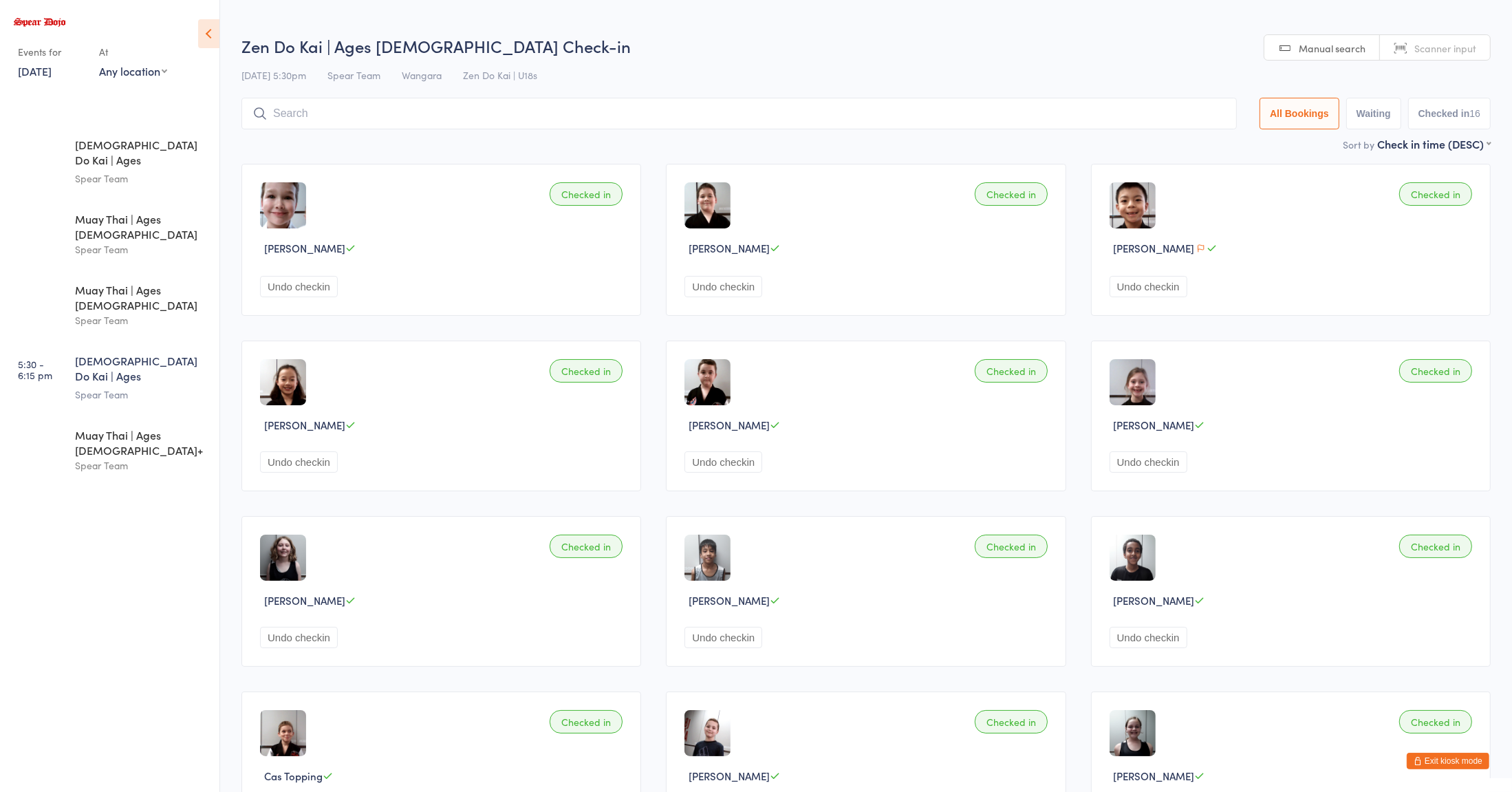
click at [425, 114] on input "search" at bounding box center [739, 113] width 995 height 32
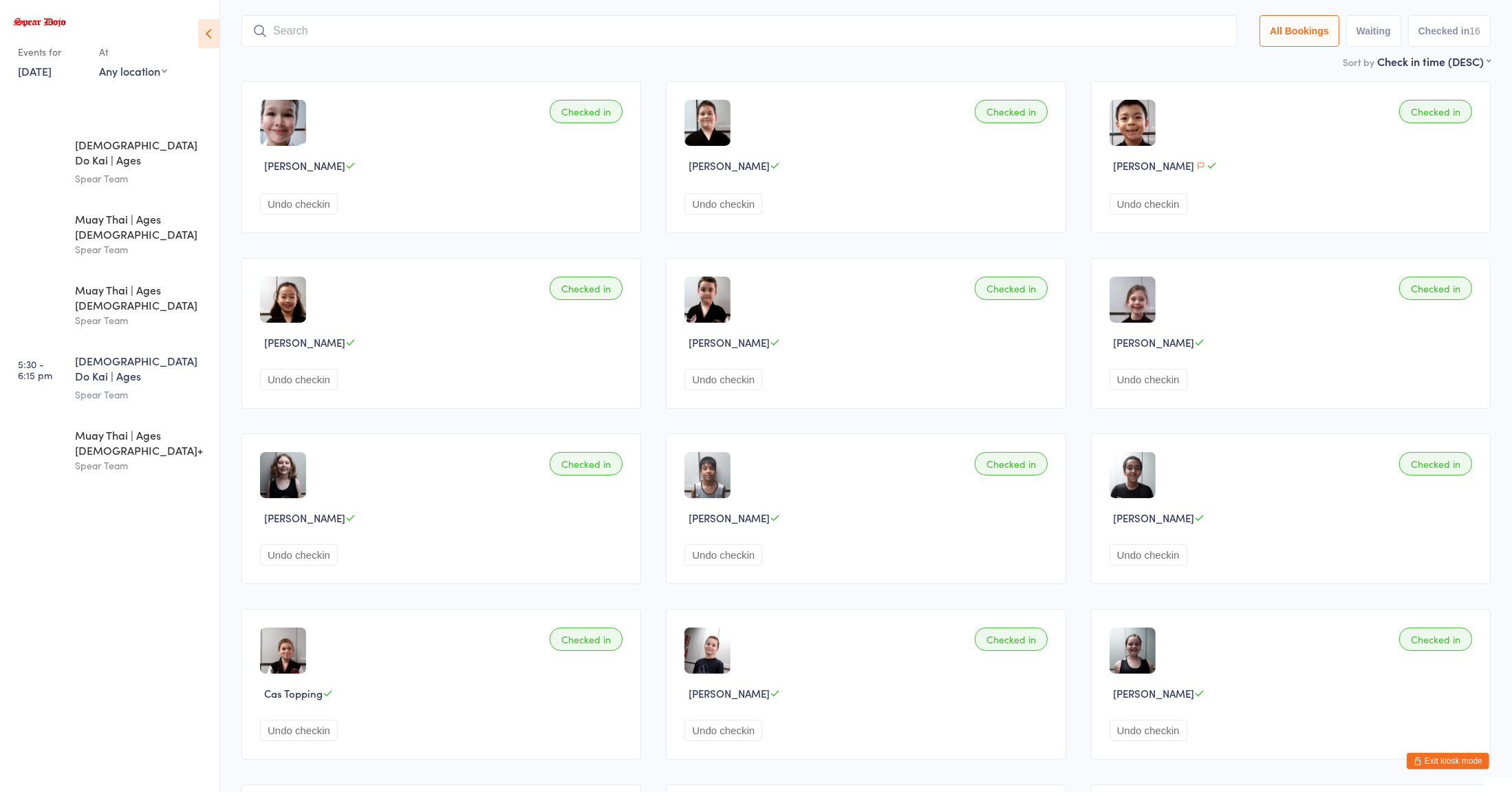
scroll to position [98, 0]
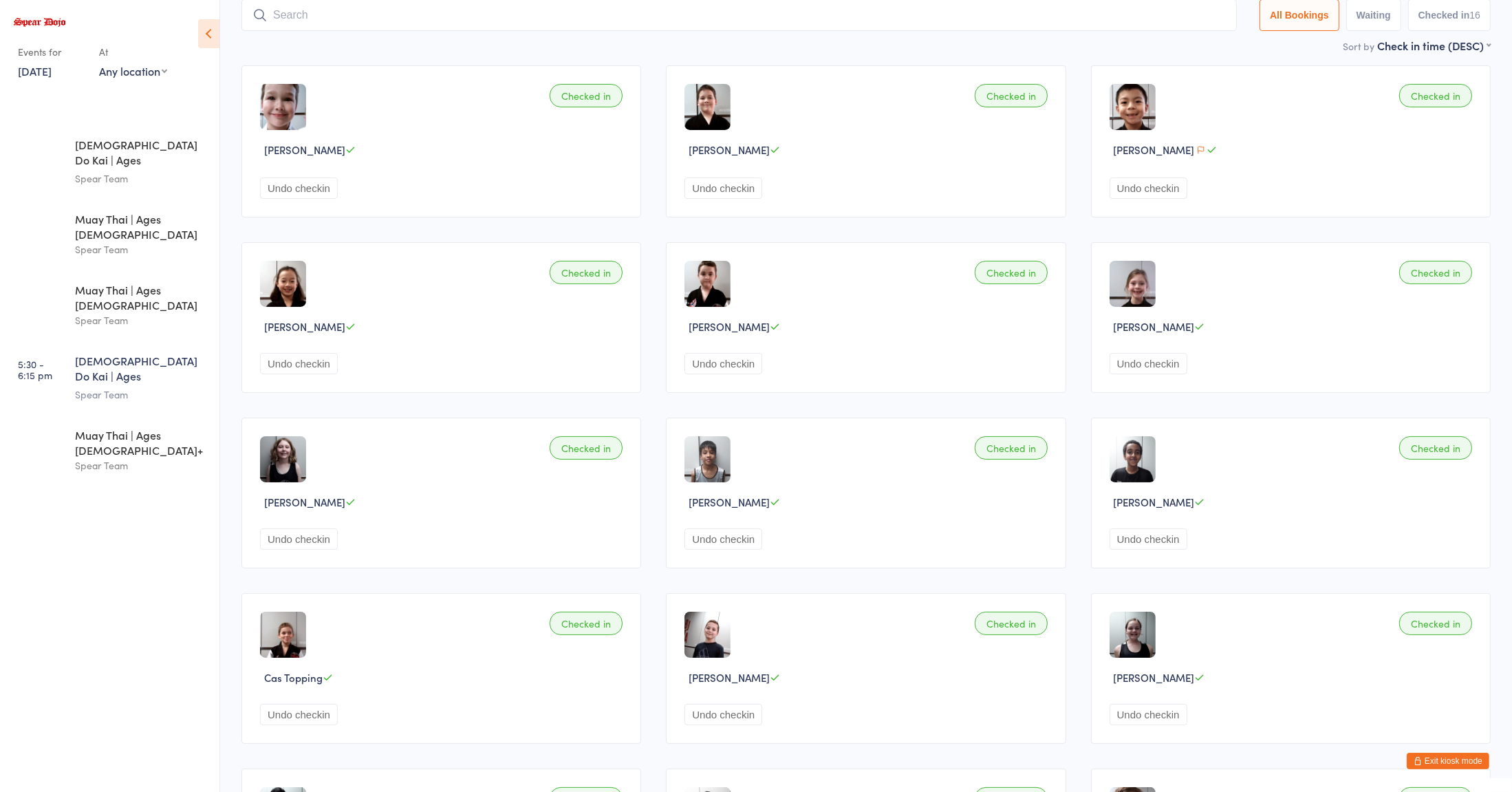
click at [360, 109] on div "Checked in Caleb Lowther Undo checkin" at bounding box center [441, 142] width 399 height 152
click at [327, 11] on input "search" at bounding box center [739, 8] width 995 height 32
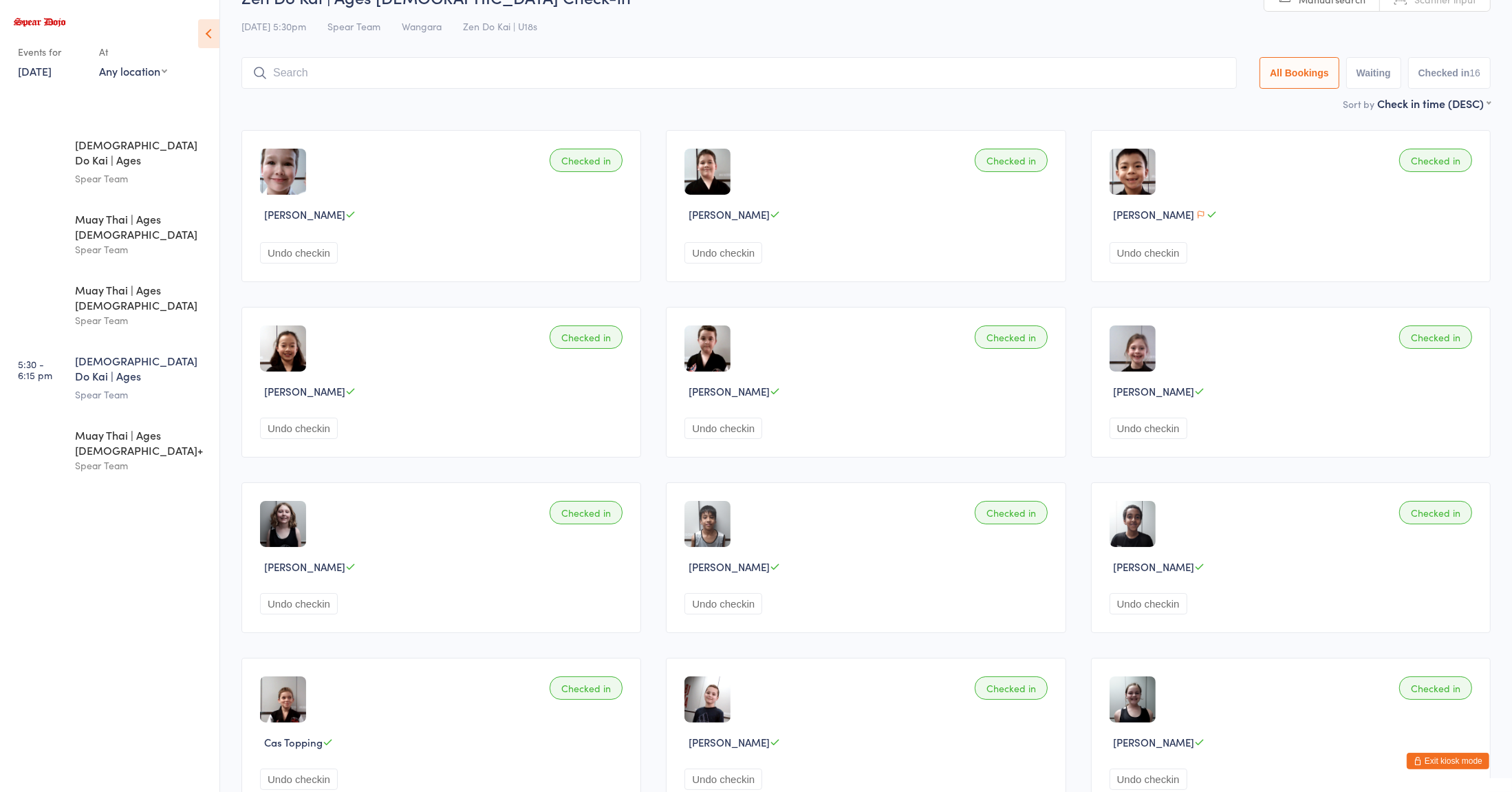
scroll to position [0, 0]
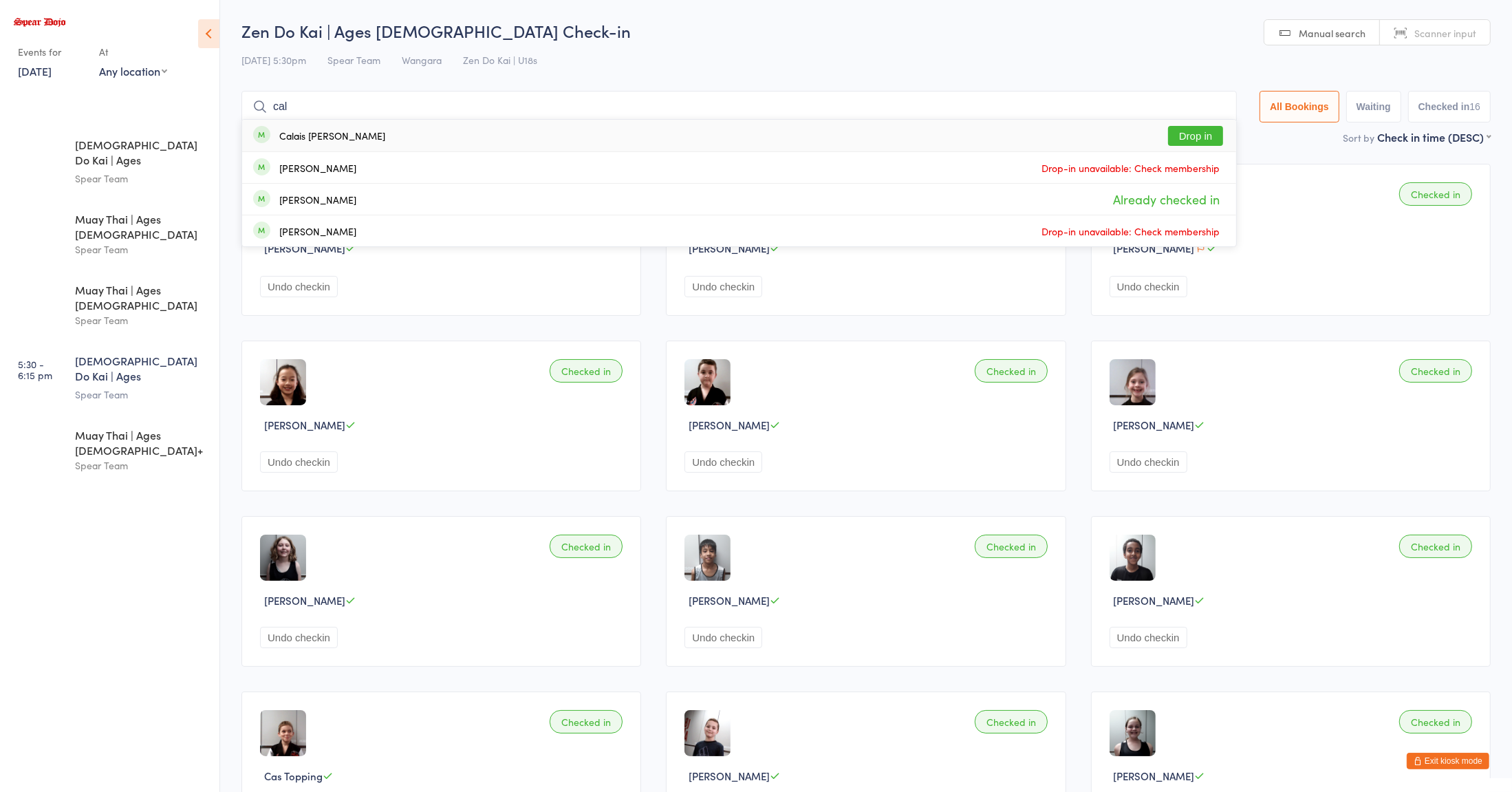
type input "cal"
click at [822, 43] on div "Zen Do Kai | Ages 11 to 15 Check-in 14 Oct 5:30pm Spear Team Wangara Zen Do Kai…" at bounding box center [865, 75] width 1249 height 110
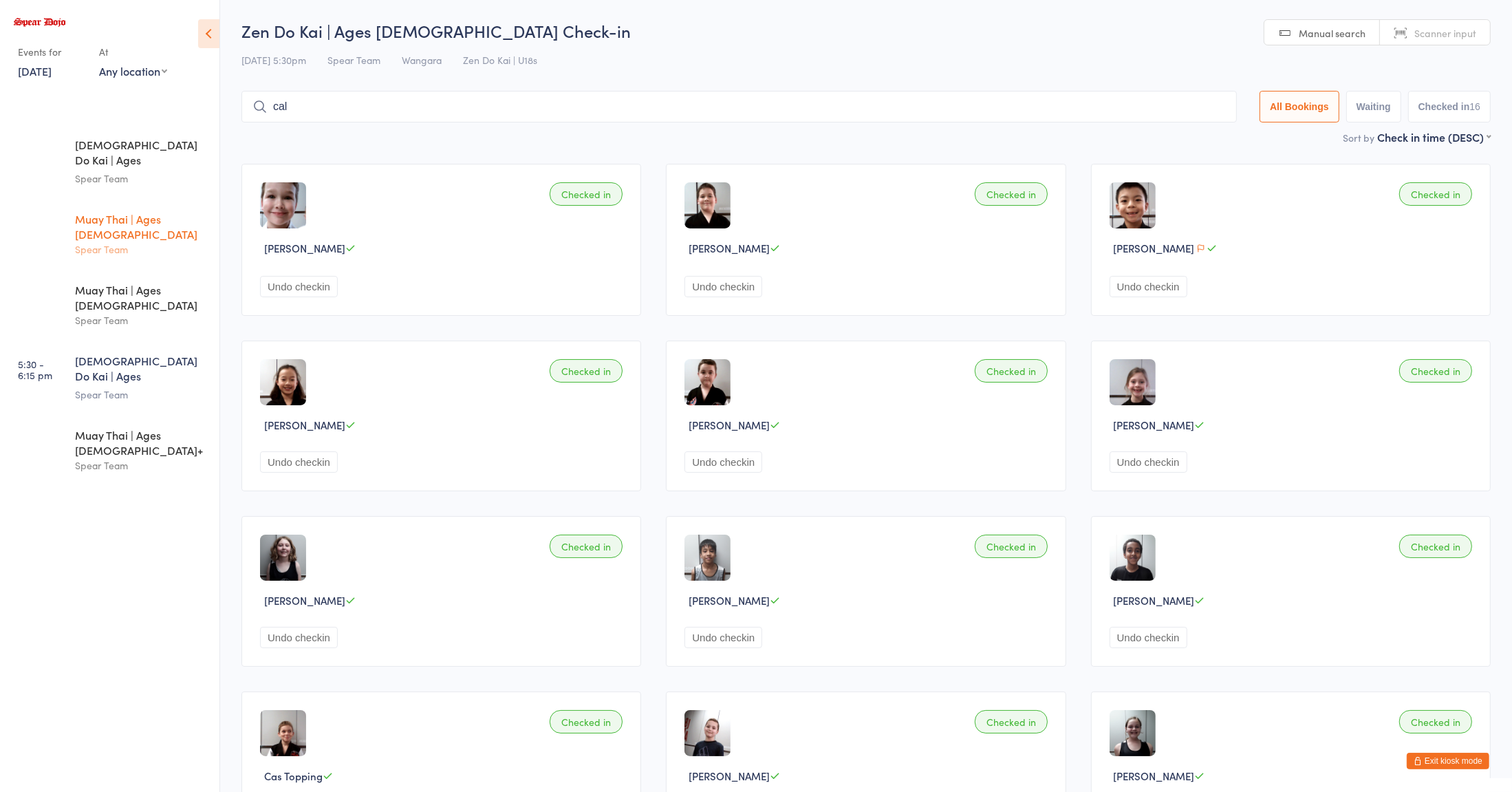
click at [179, 242] on div "Spear Team" at bounding box center [142, 250] width 133 height 16
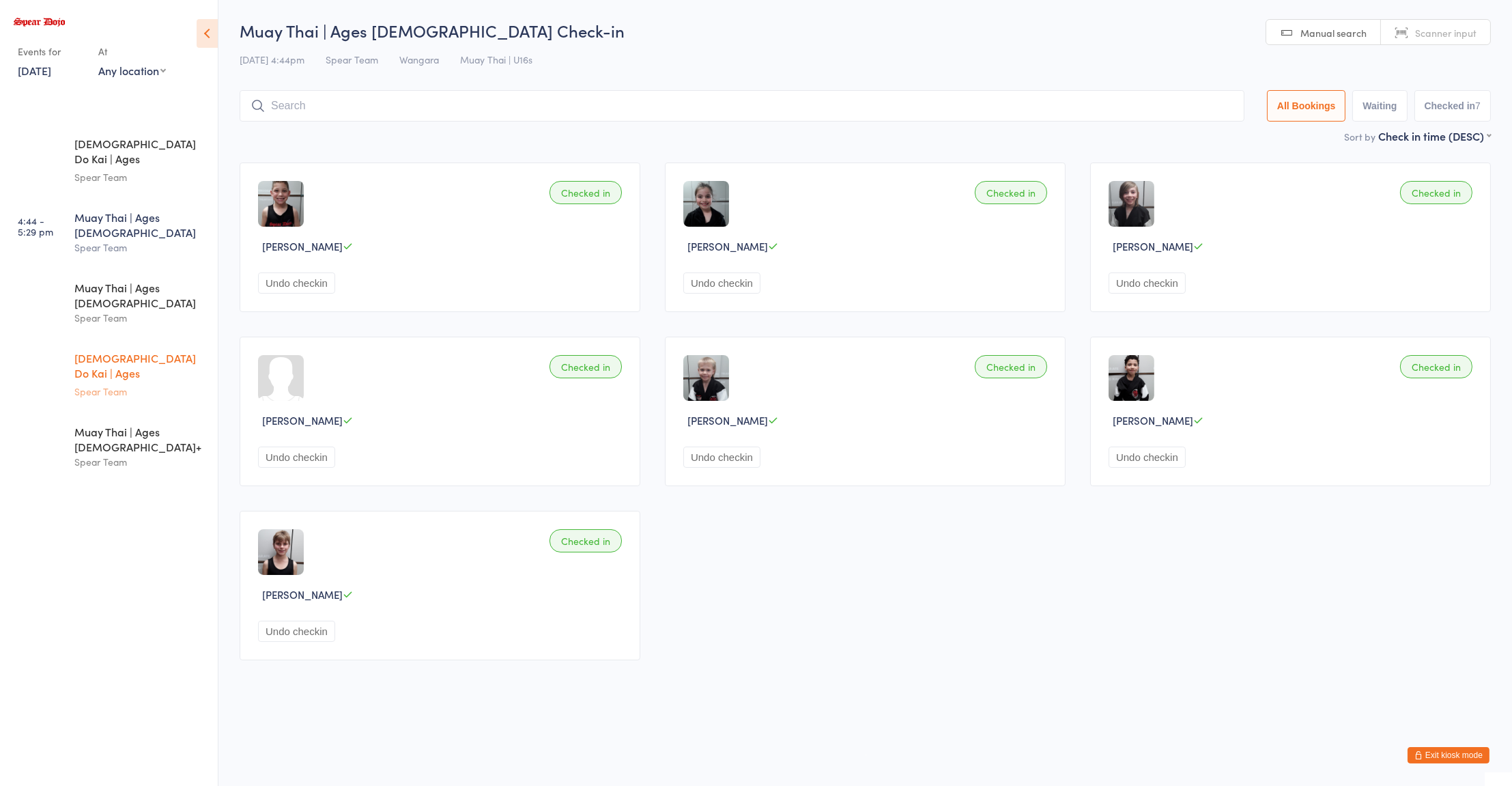
click at [110, 384] on div "Spear Team" at bounding box center [141, 392] width 132 height 16
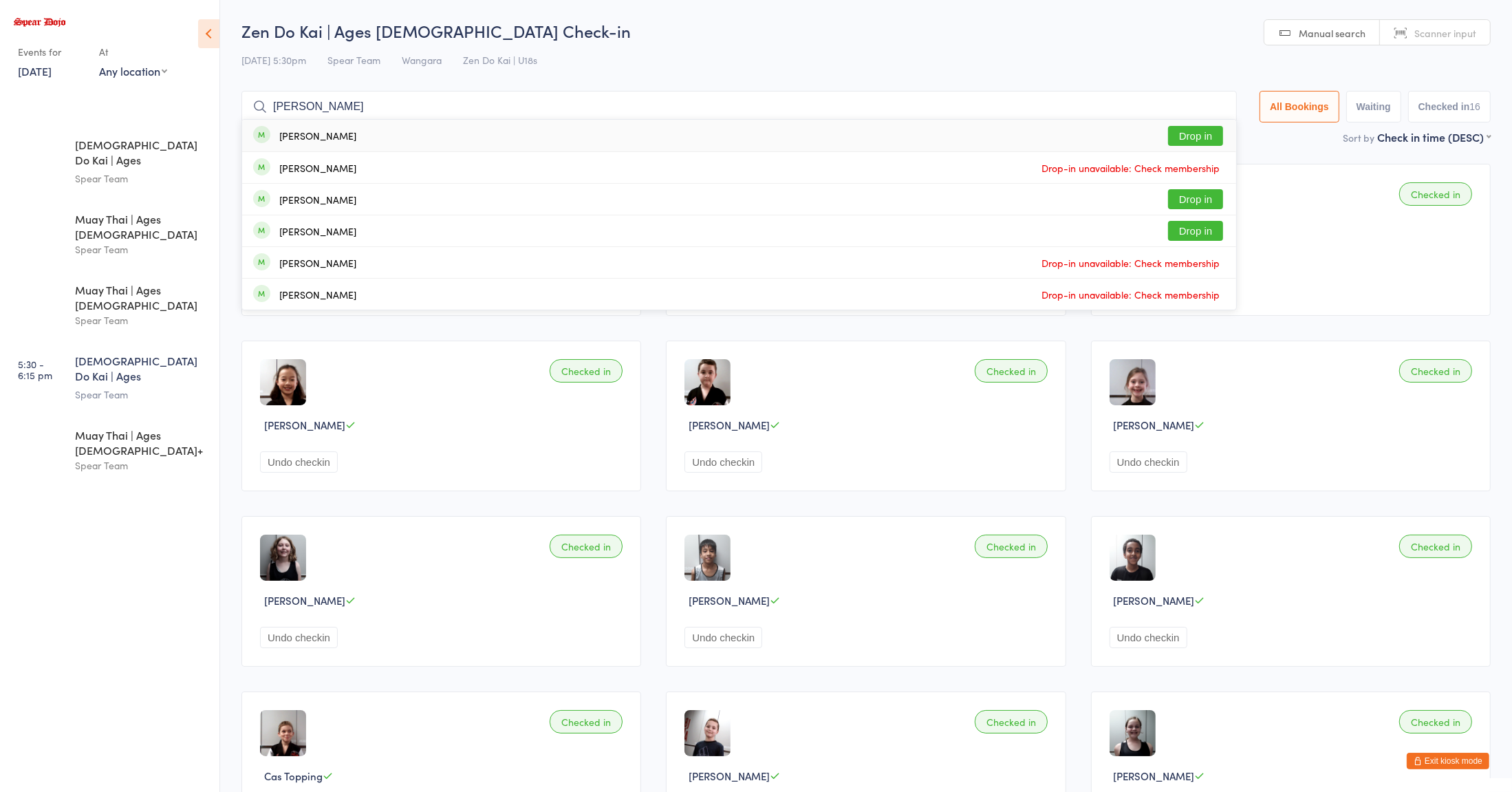
type input "jamison"
click at [1189, 135] on button "Drop in" at bounding box center [1195, 135] width 55 height 20
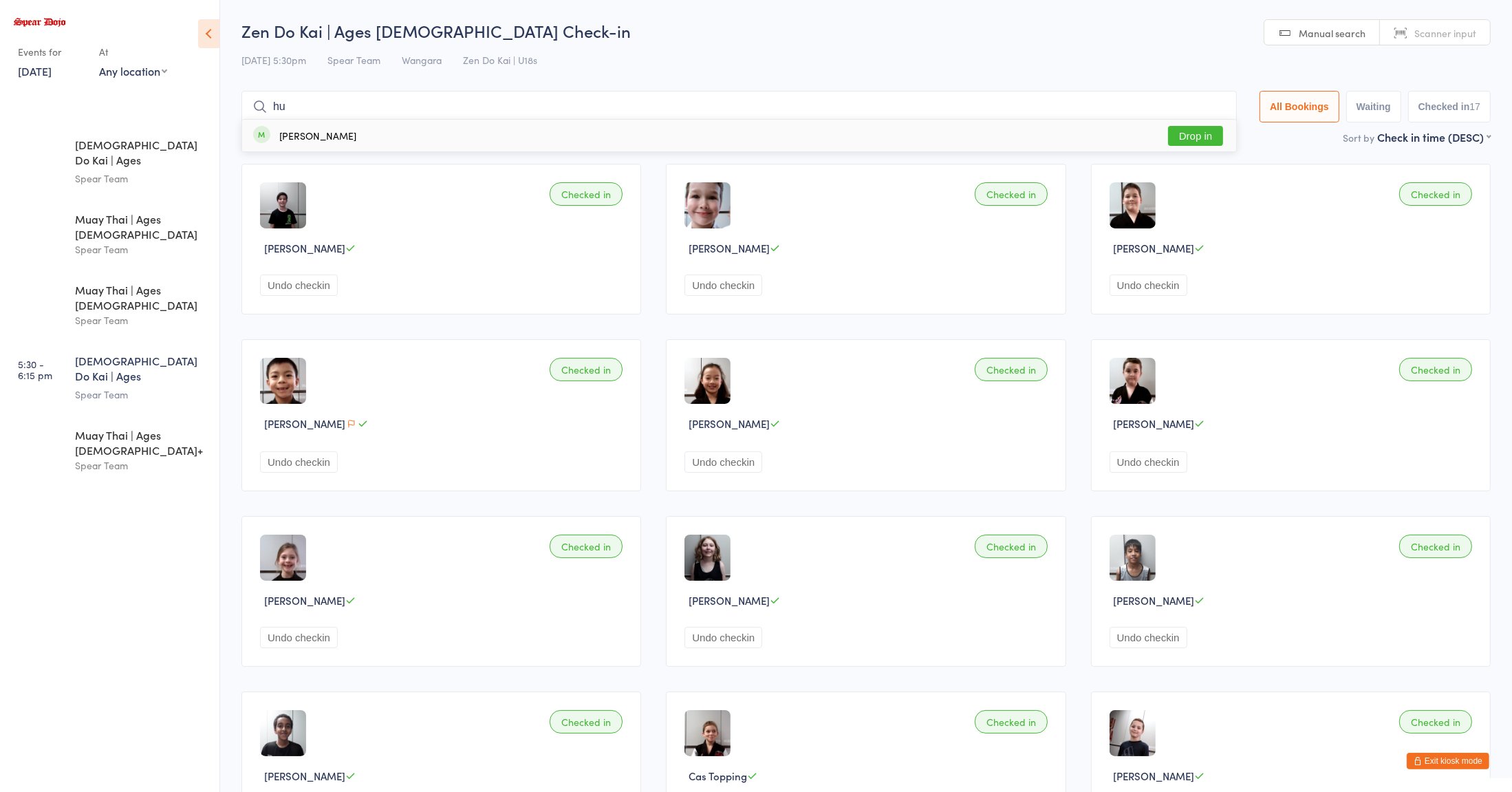
type input "hu"
click at [1181, 144] on button "Drop in" at bounding box center [1195, 135] width 55 height 20
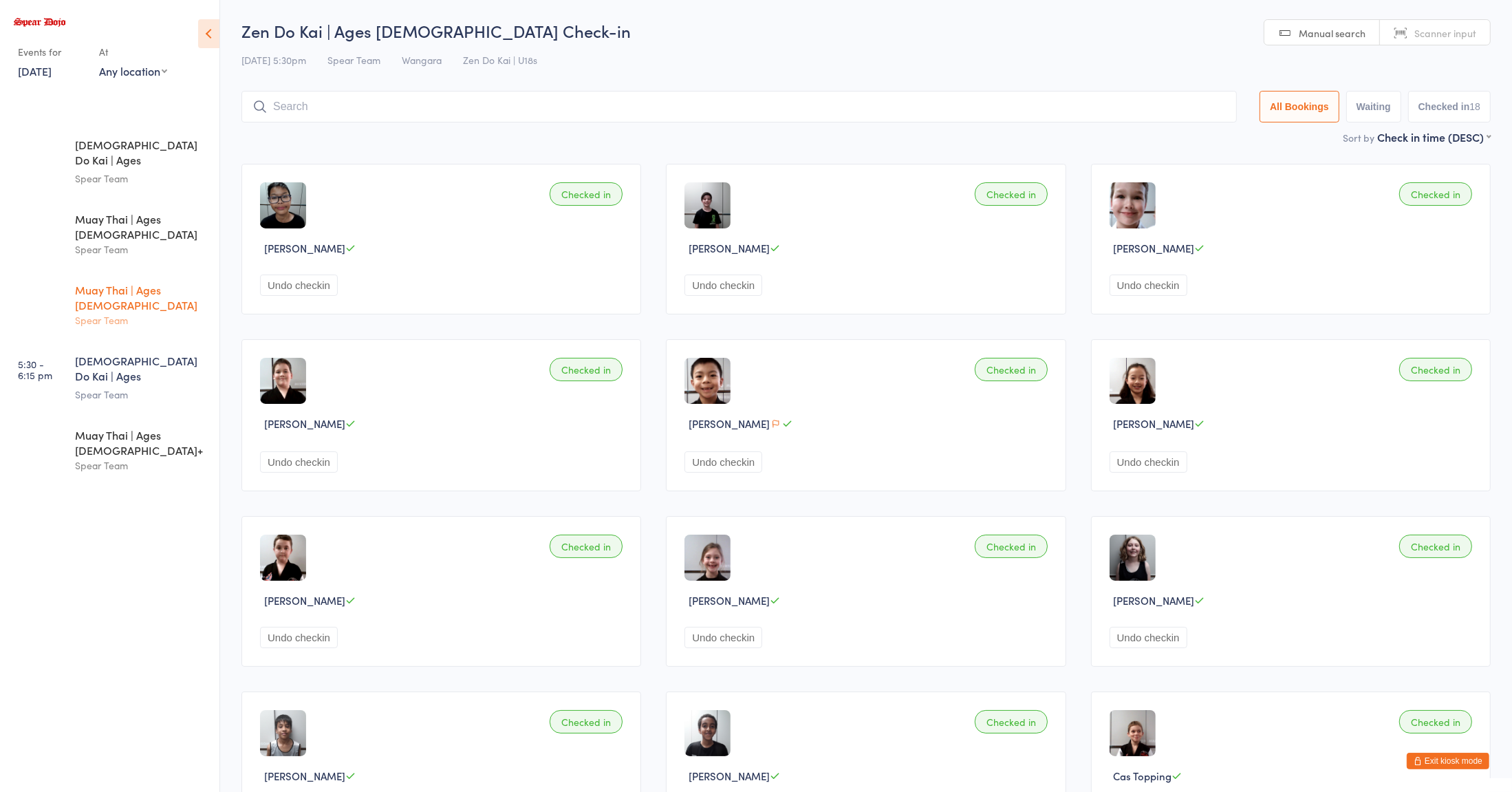
click at [182, 312] on div "Spear Team" at bounding box center [142, 320] width 133 height 16
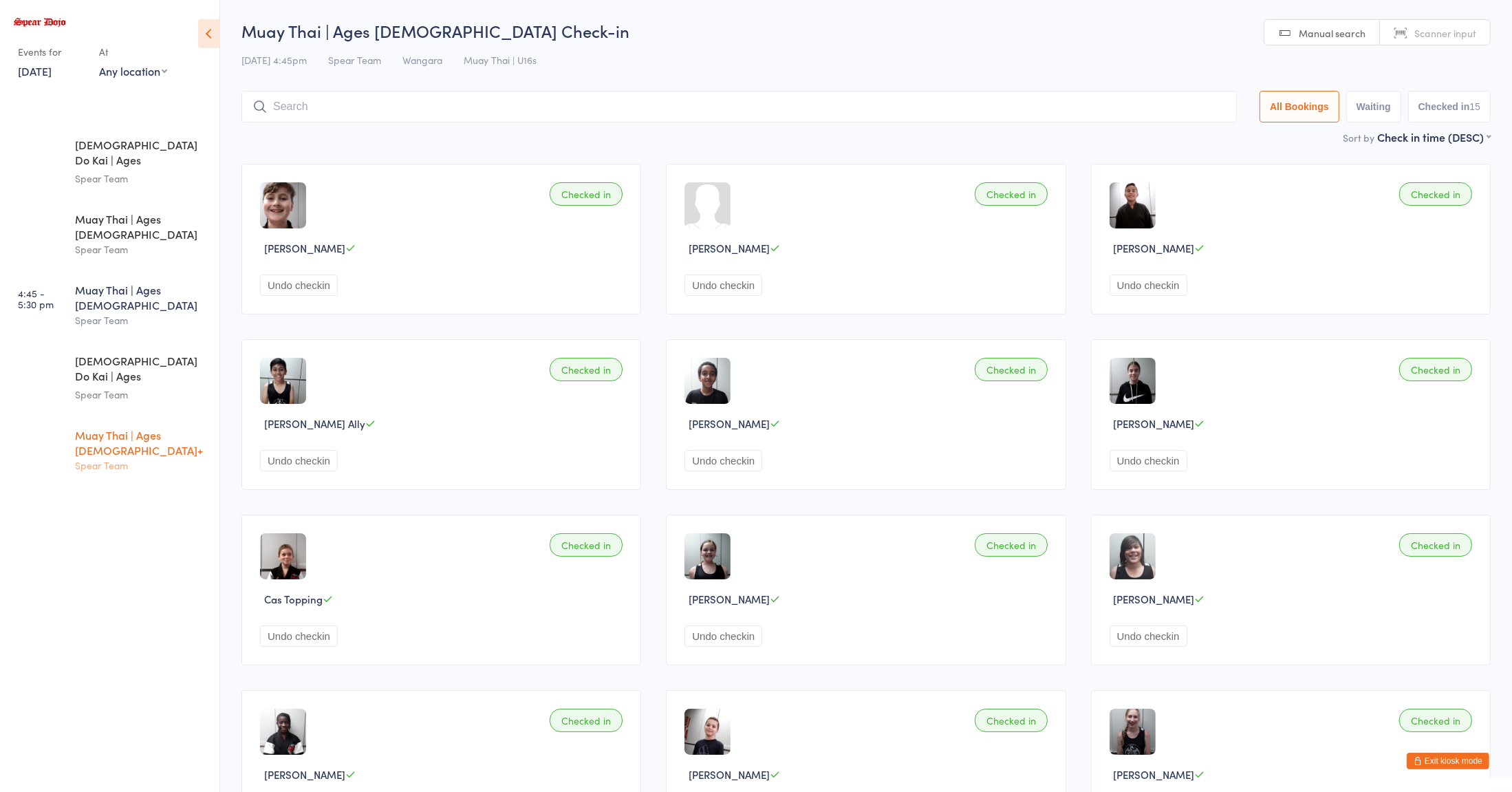
click at [149, 457] on div "Spear Team" at bounding box center [142, 465] width 133 height 16
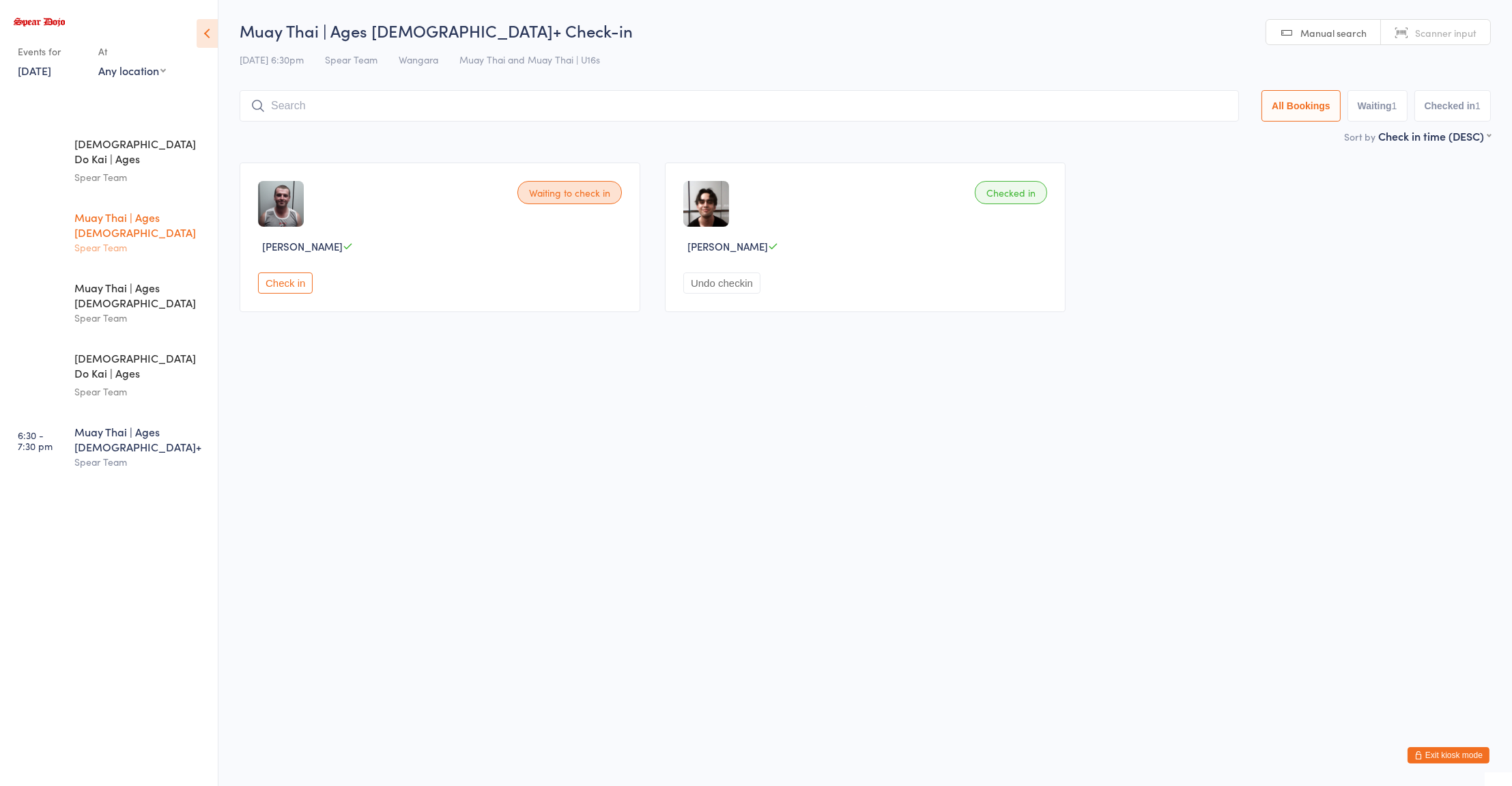
click at [137, 240] on div "Spear Team" at bounding box center [141, 248] width 132 height 16
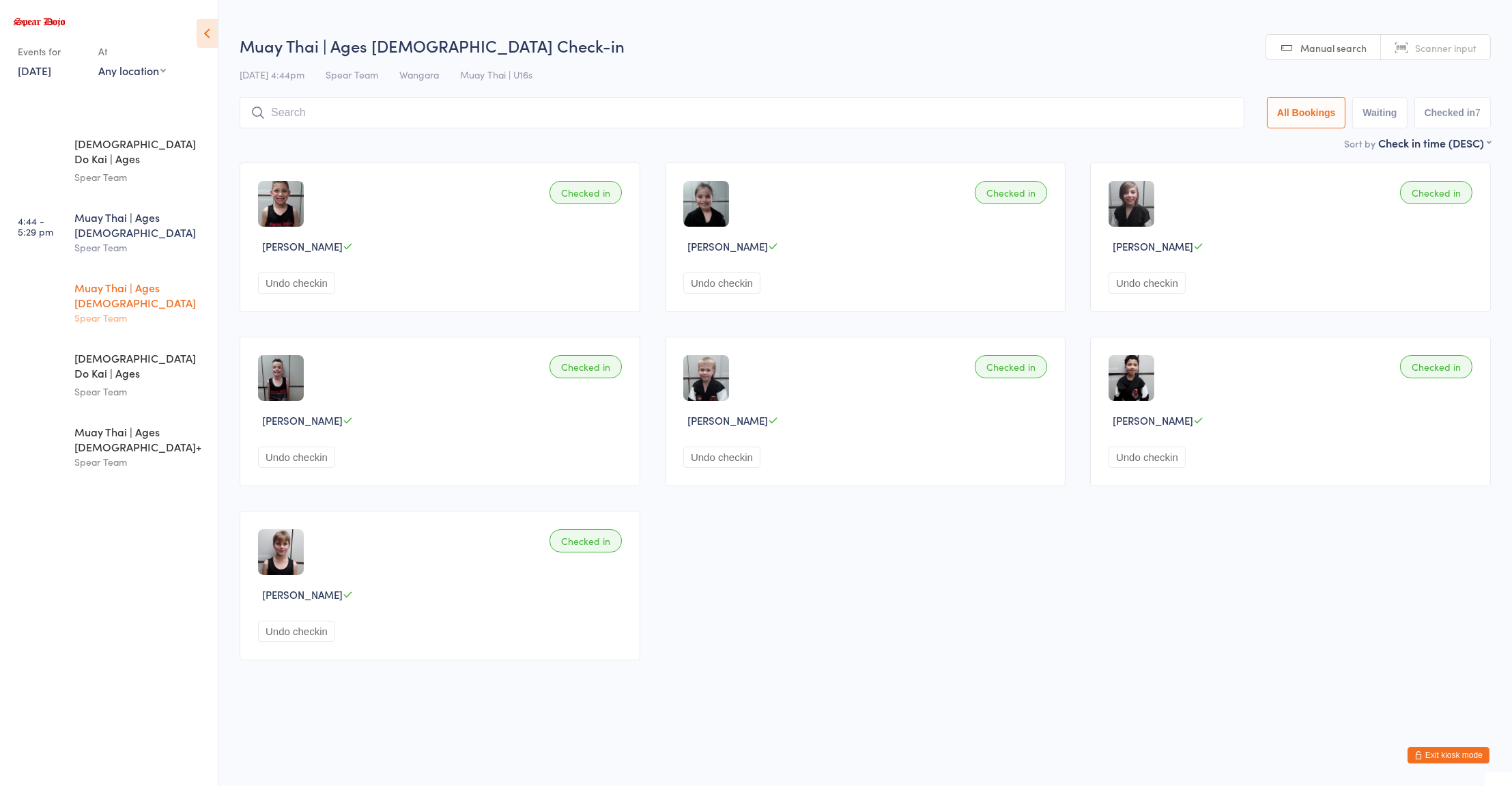
click at [157, 310] on div "Spear Team" at bounding box center [141, 318] width 132 height 16
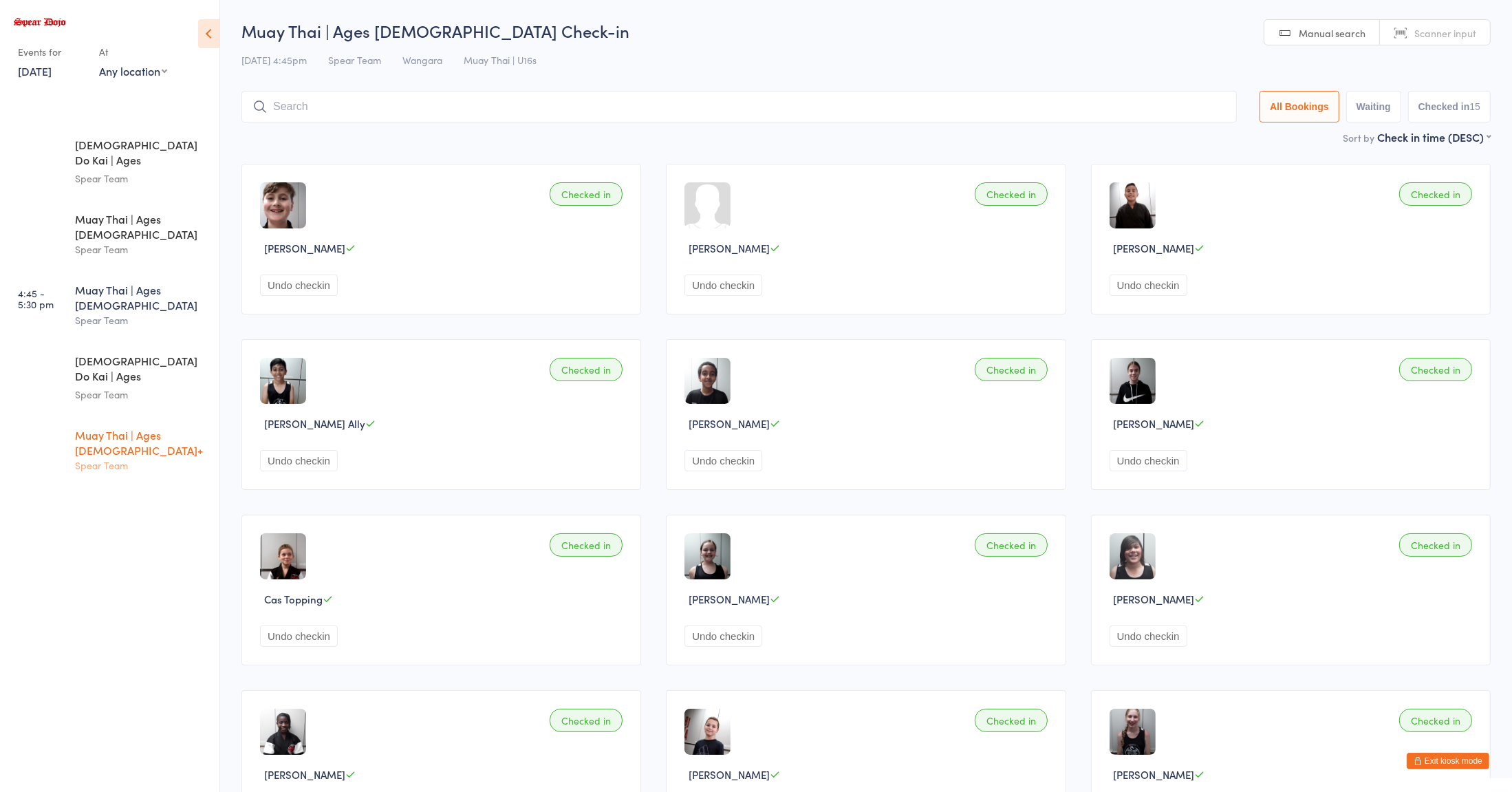
click at [135, 416] on div "Muay Thai | Ages 16+ Spear Team" at bounding box center [147, 451] width 144 height 70
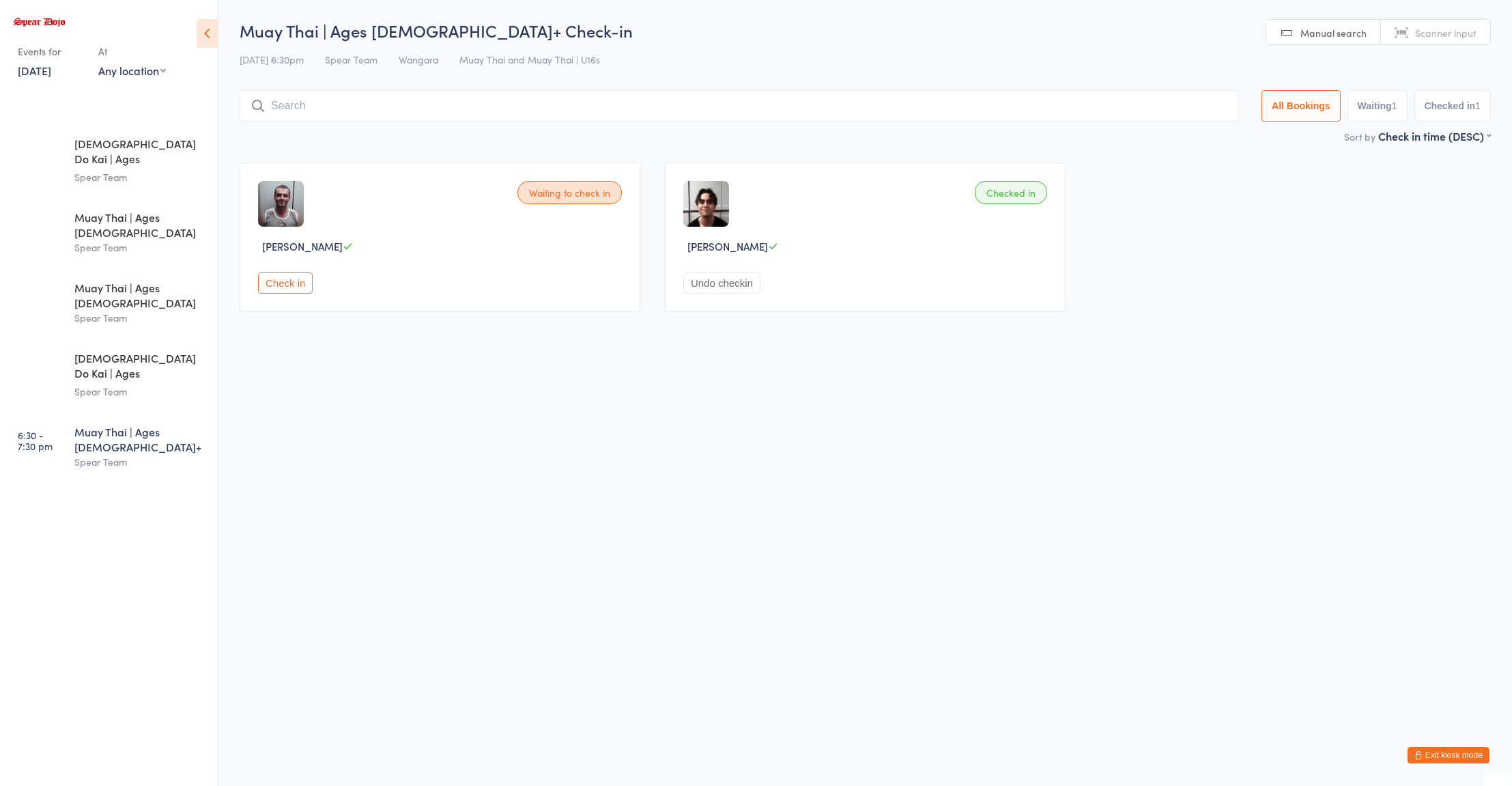
click at [722, 284] on button "Undo checkin" at bounding box center [722, 283] width 77 height 21
click at [711, 281] on button "Check in" at bounding box center [711, 283] width 55 height 21
click at [158, 169] on div "Spear Team" at bounding box center [141, 177] width 132 height 16
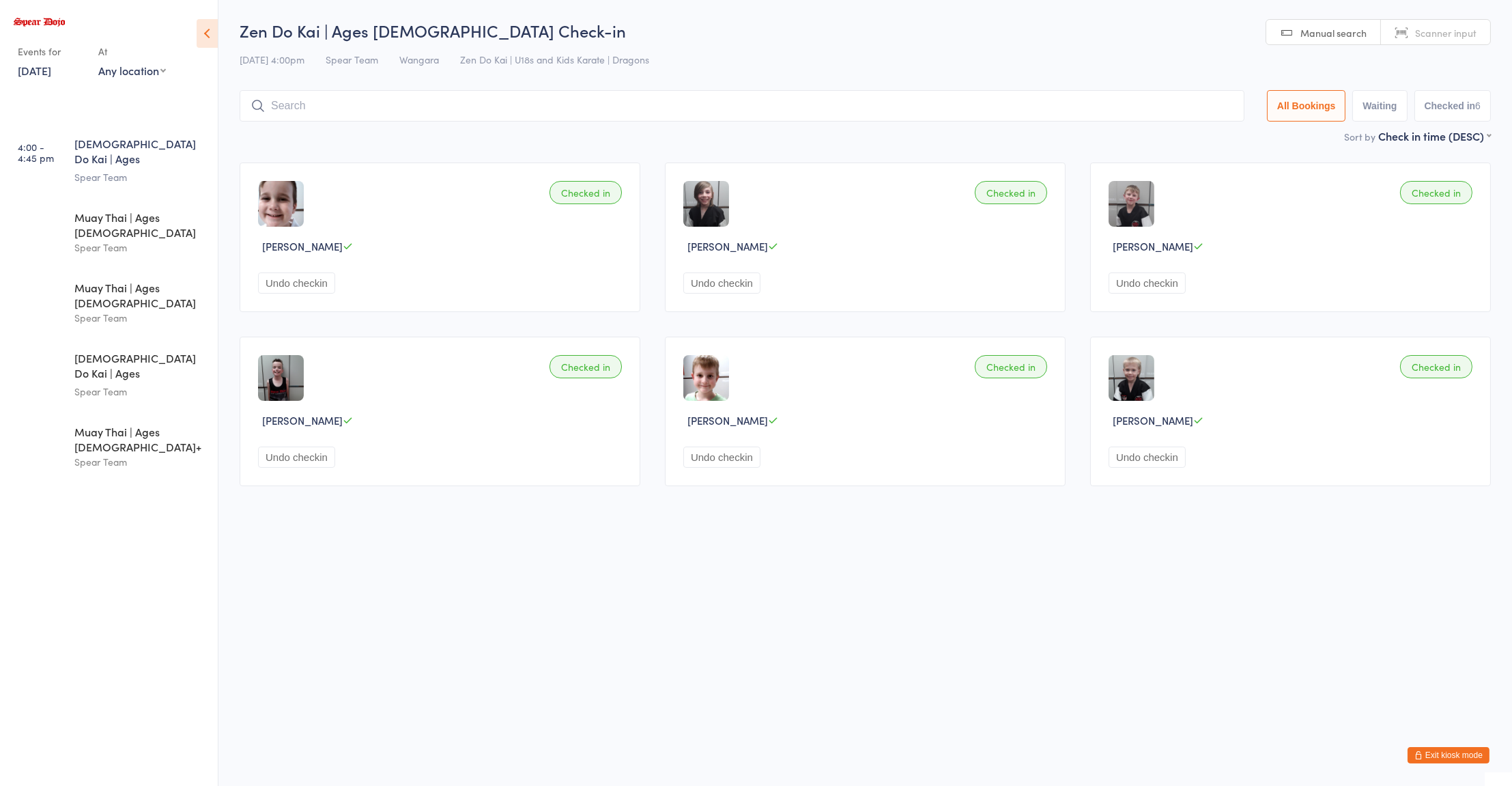
click at [310, 454] on button "Undo checkin" at bounding box center [297, 457] width 77 height 21
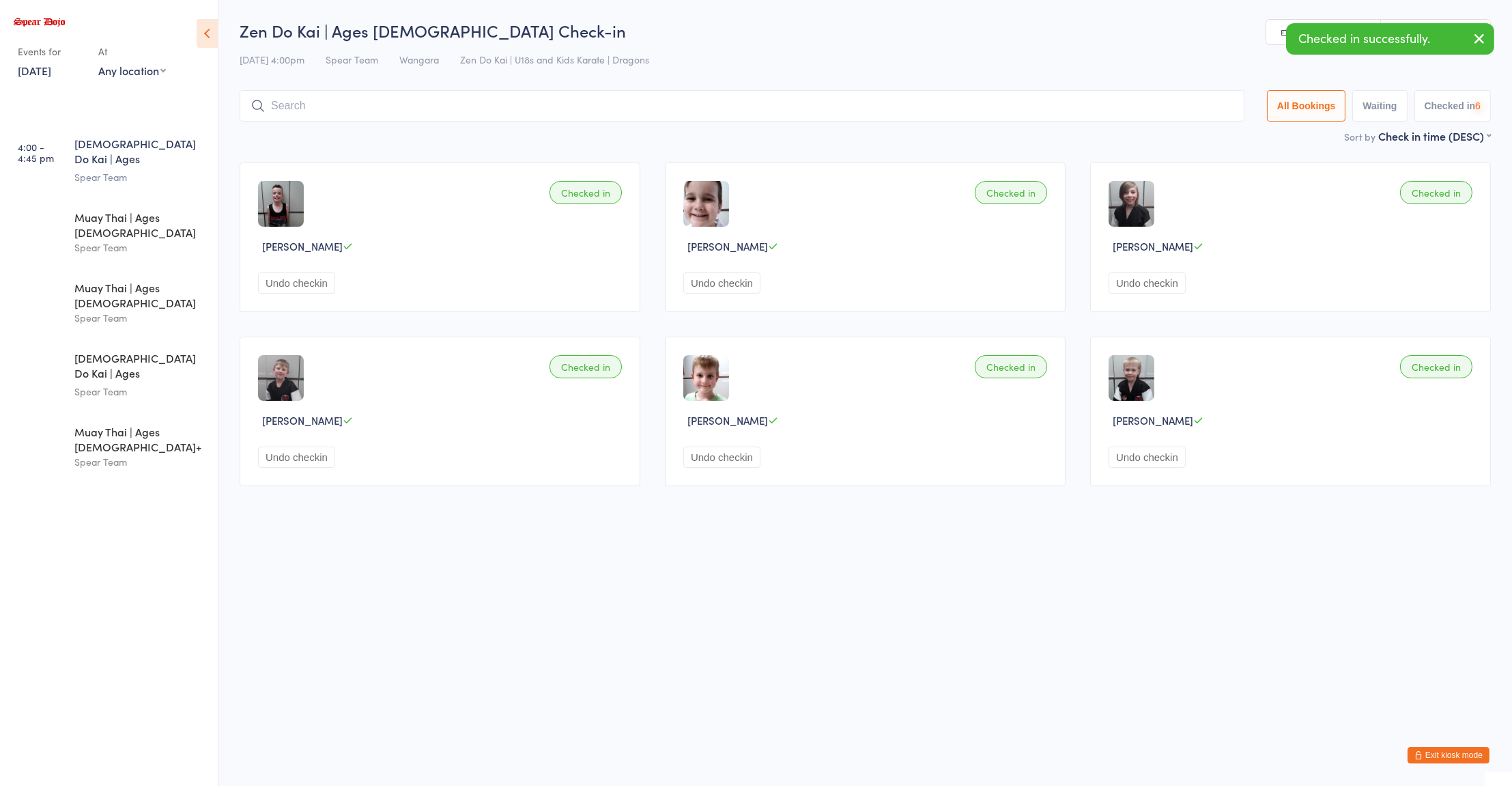
click at [742, 281] on button "Undo checkin" at bounding box center [722, 283] width 77 height 21
click at [1149, 285] on button "Undo checkin" at bounding box center [1147, 283] width 77 height 21
click at [1148, 457] on button "Undo checkin" at bounding box center [1147, 457] width 77 height 21
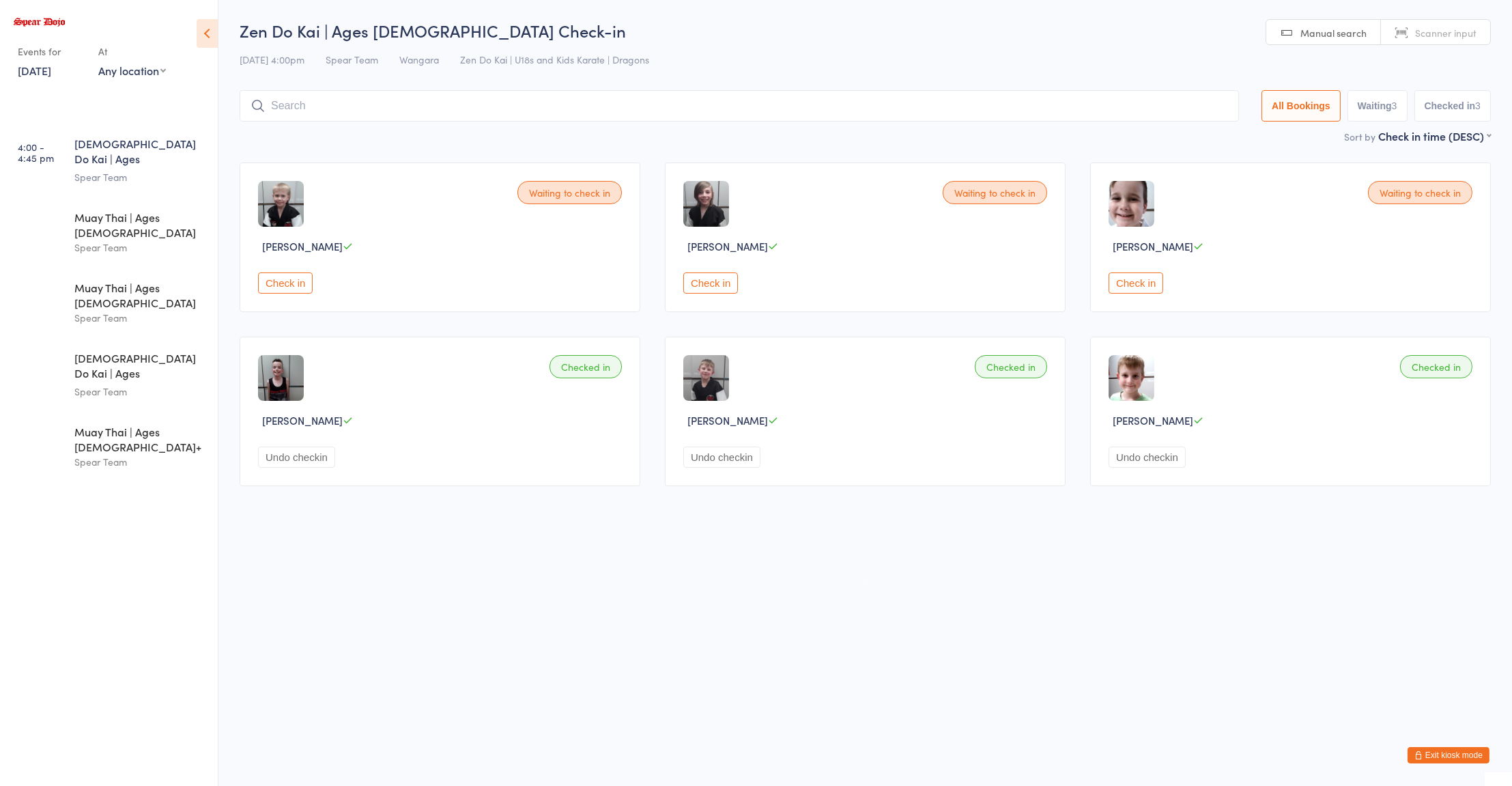
click at [734, 464] on button "Undo checkin" at bounding box center [722, 457] width 77 height 21
click at [738, 463] on button "Undo checkin" at bounding box center [722, 457] width 77 height 21
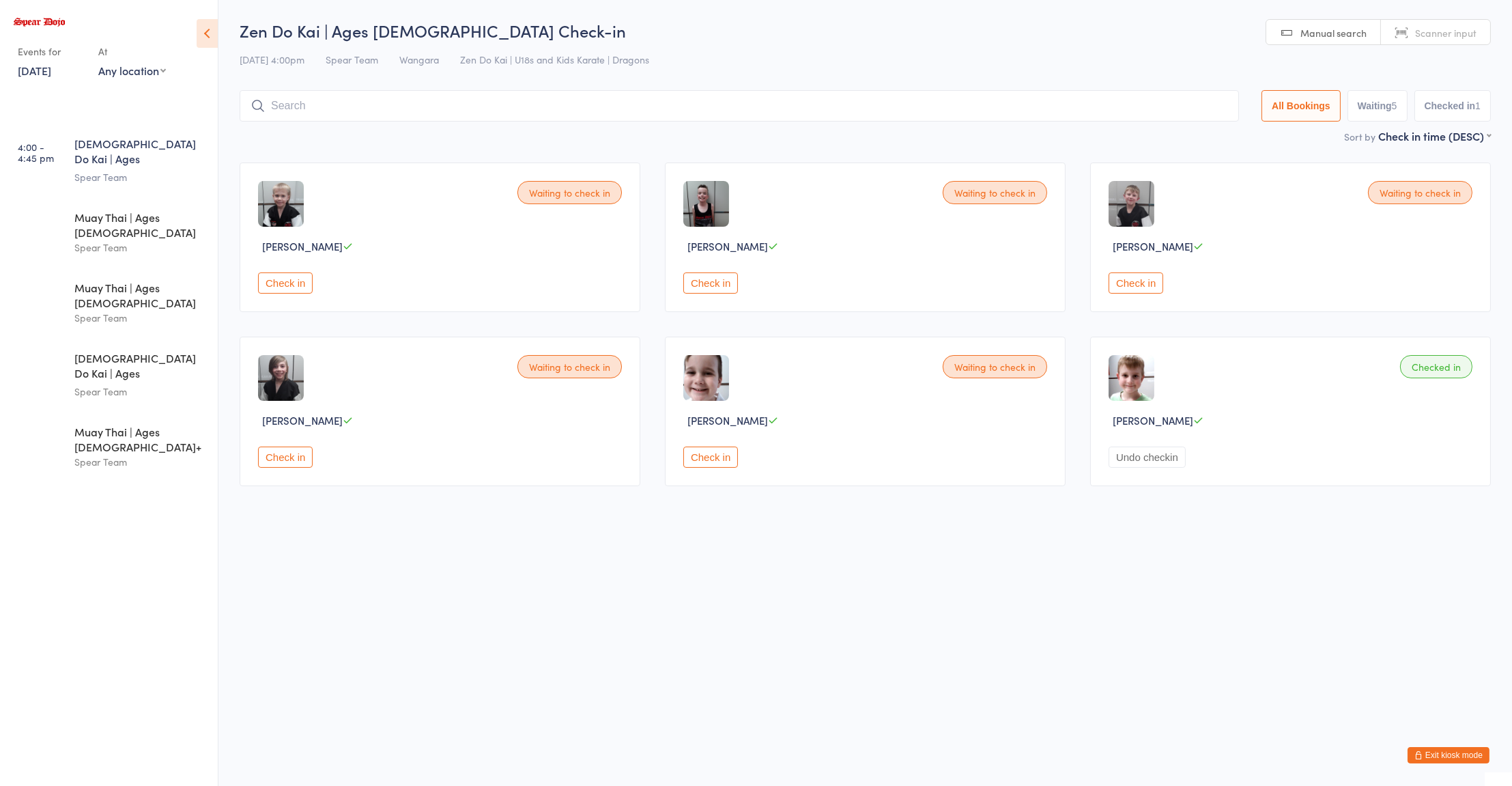
click at [1149, 463] on button "Undo checkin" at bounding box center [1147, 457] width 77 height 21
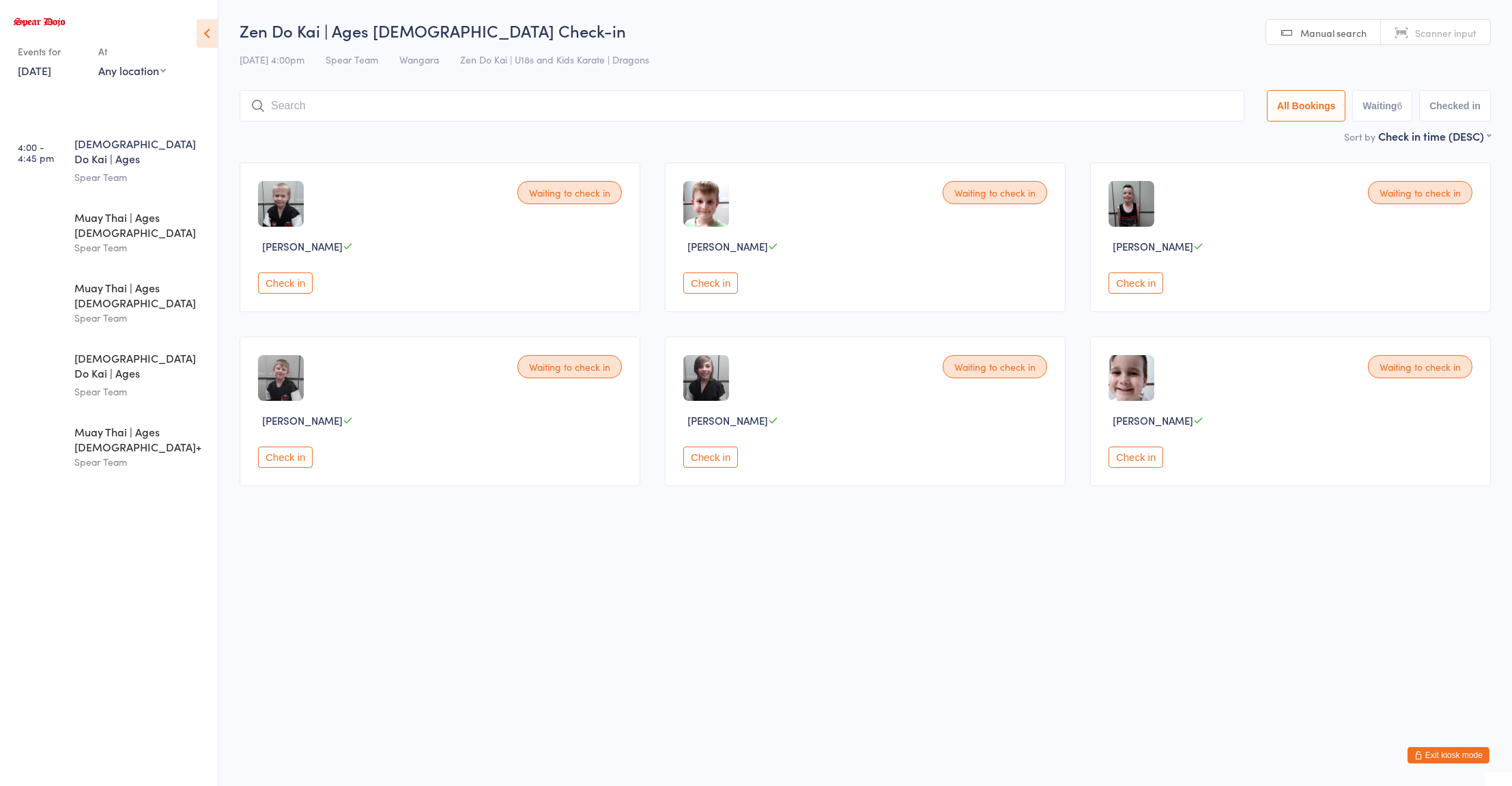
click at [290, 285] on button "Check in" at bounding box center [286, 283] width 55 height 21
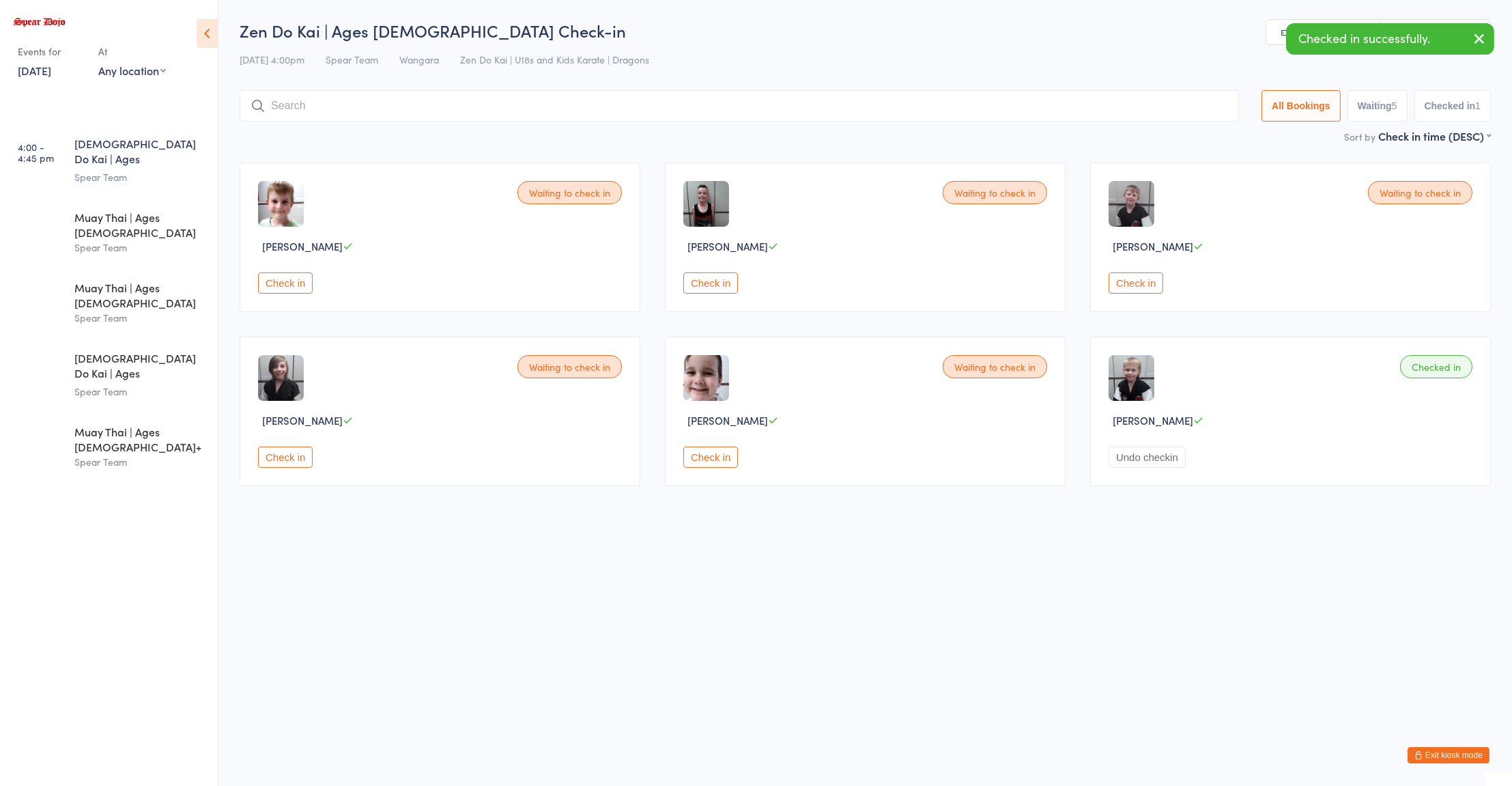
click at [1133, 284] on button "Check in" at bounding box center [1136, 283] width 55 height 21
click at [717, 282] on button "Check in" at bounding box center [711, 283] width 55 height 21
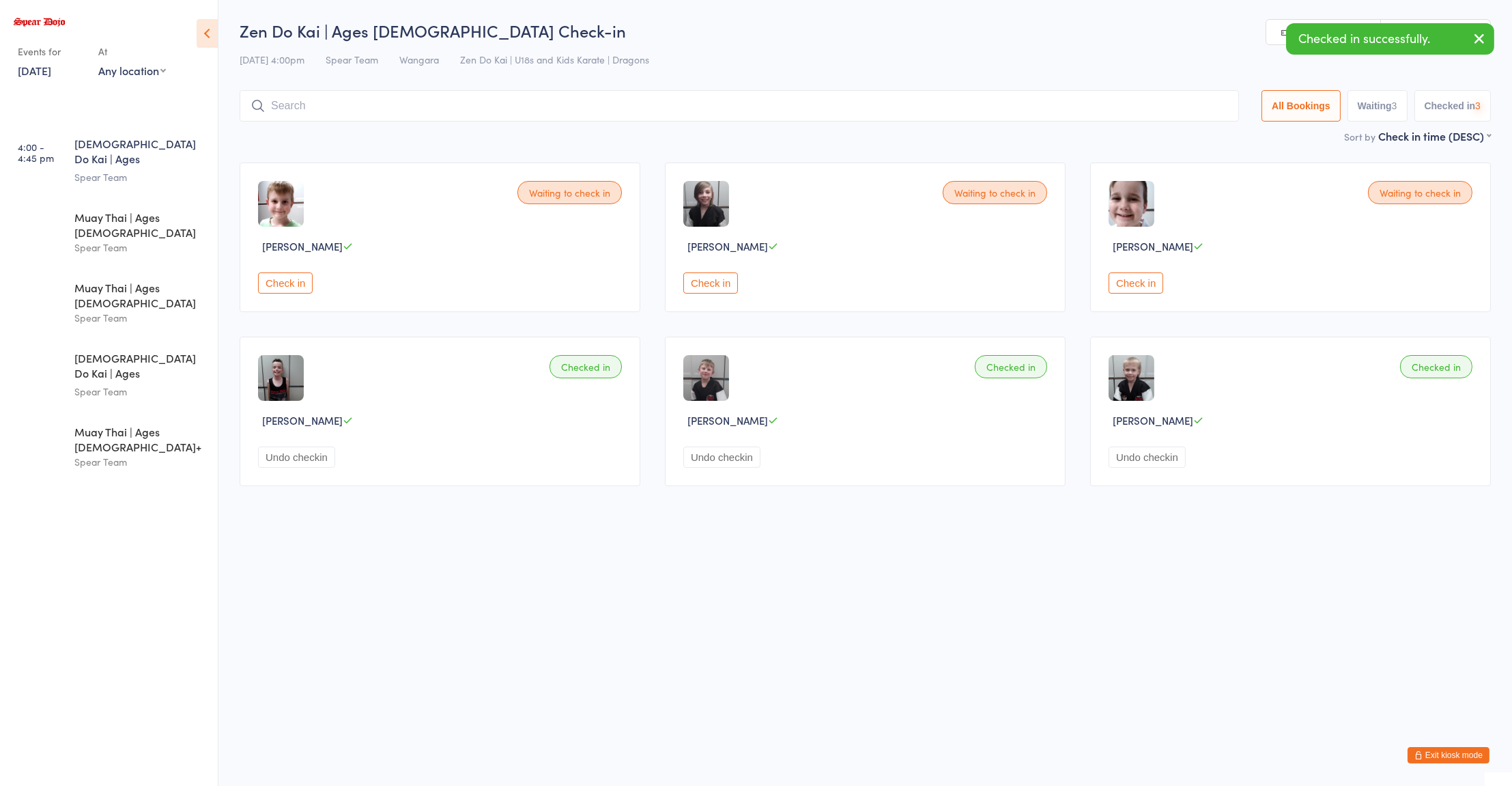
click at [289, 284] on button "Check in" at bounding box center [286, 283] width 55 height 21
click at [725, 286] on button "Check in" at bounding box center [711, 283] width 55 height 21
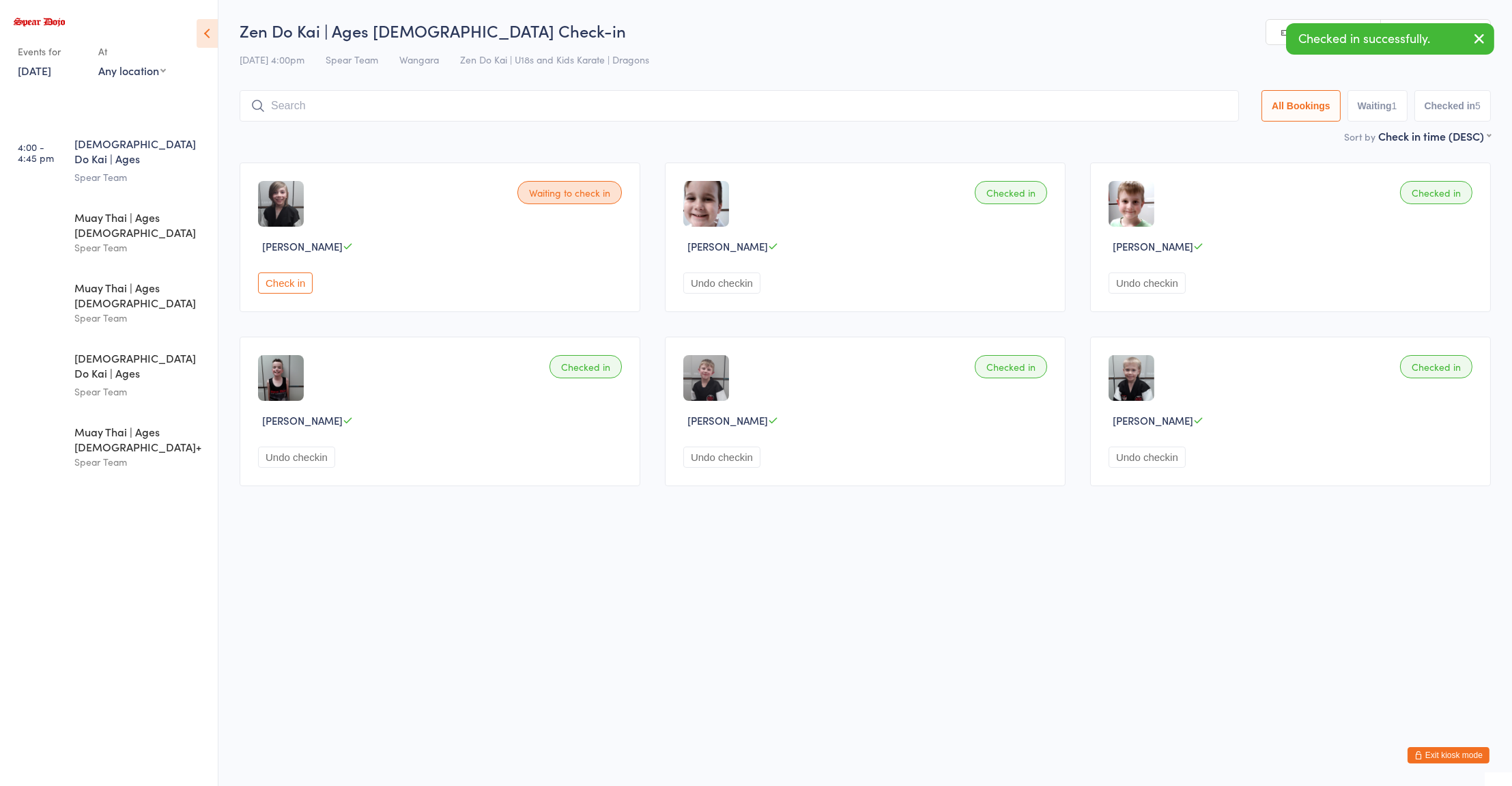
click at [289, 281] on button "Check in" at bounding box center [286, 283] width 55 height 21
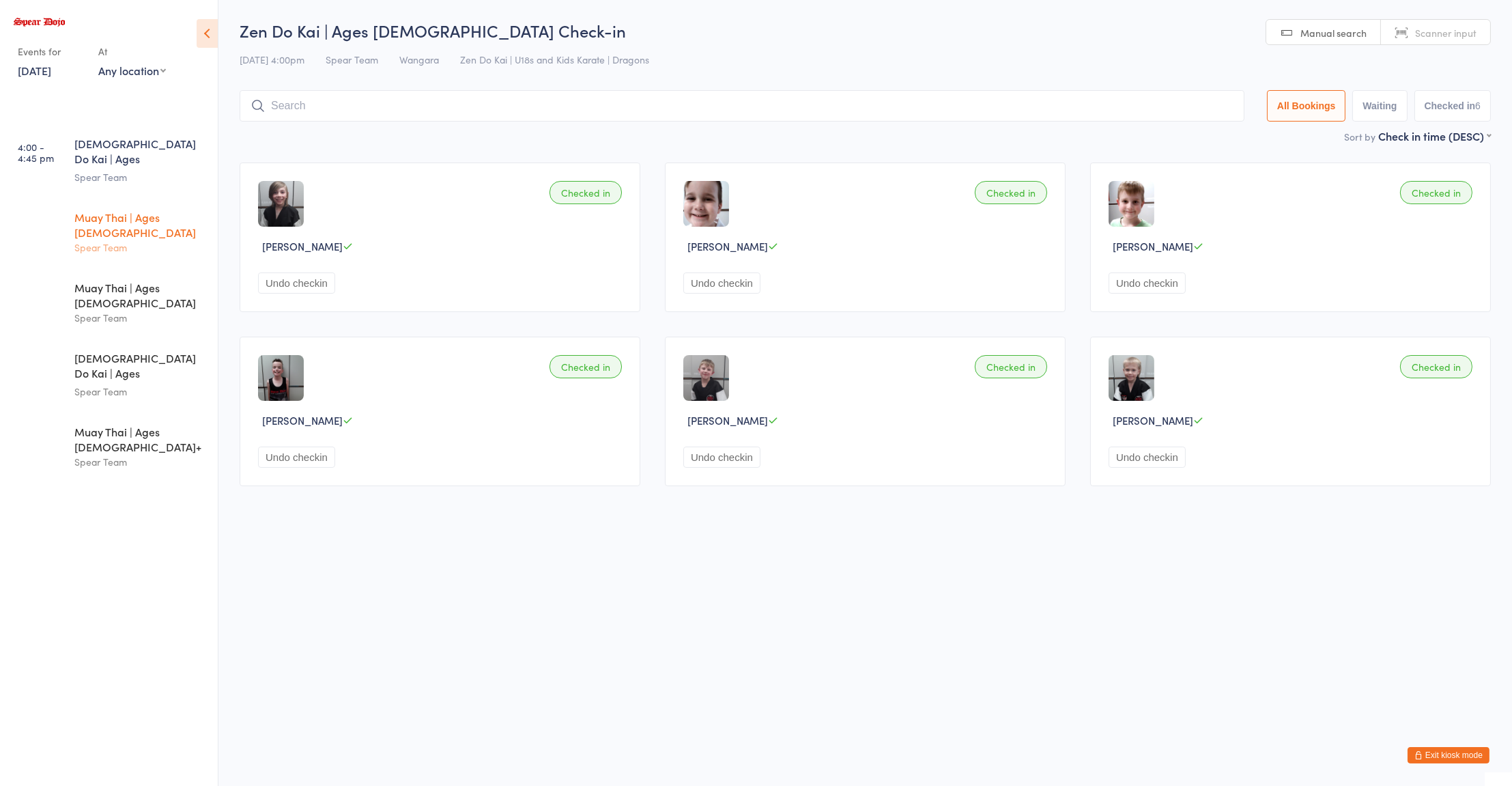
click at [160, 240] on div "Spear Team" at bounding box center [141, 248] width 132 height 16
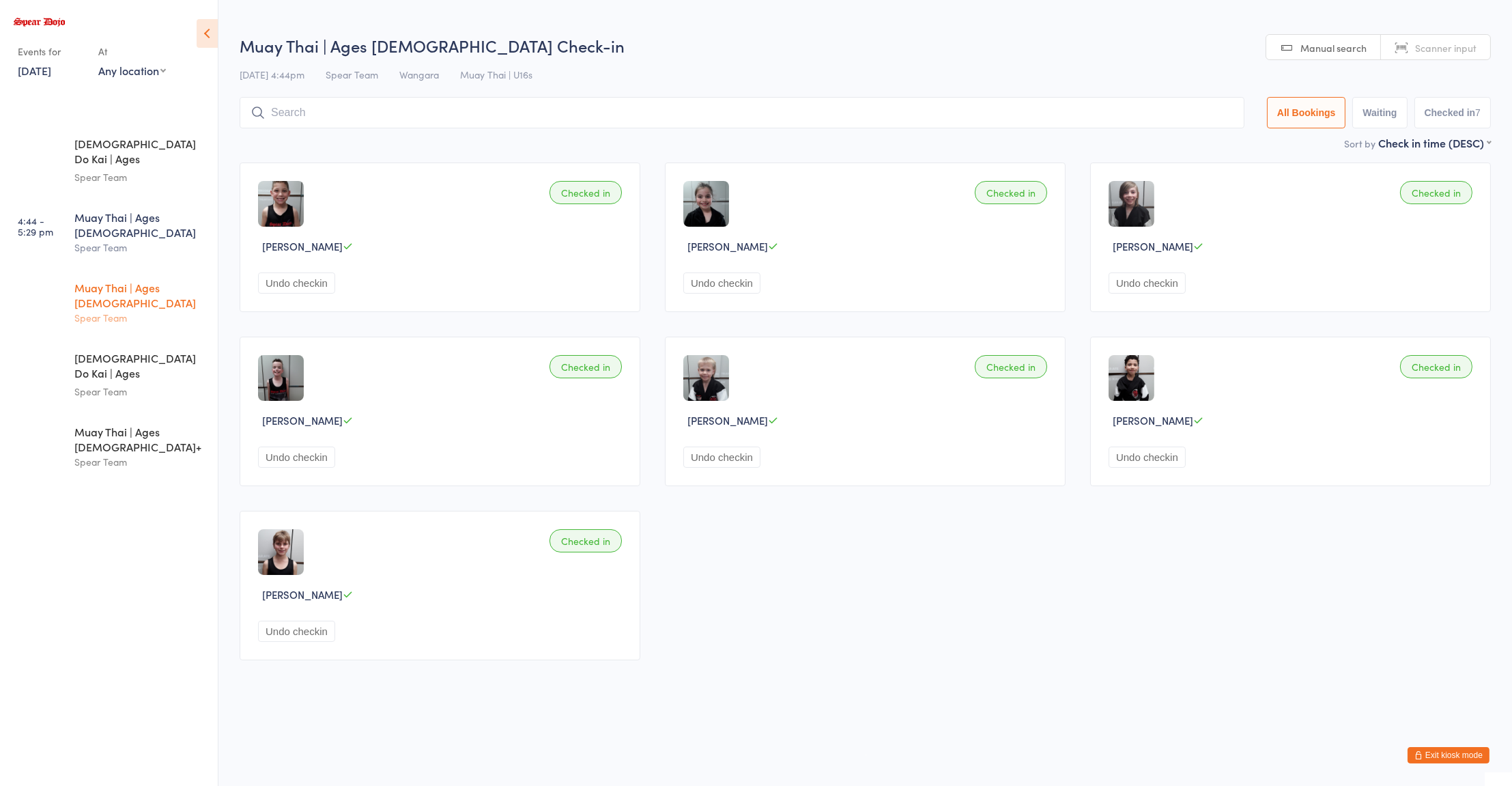
click at [164, 310] on div "Spear Team" at bounding box center [141, 318] width 132 height 16
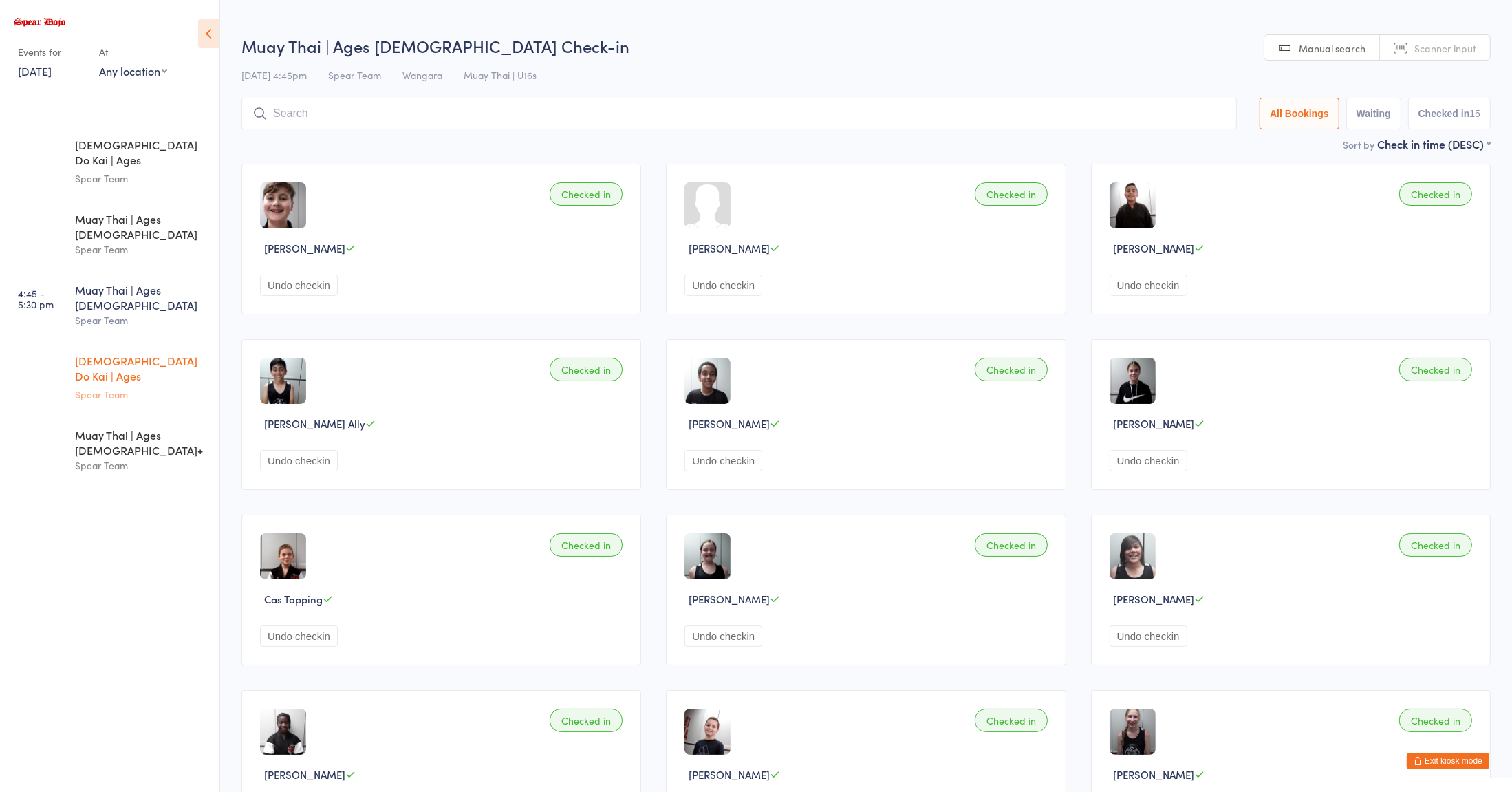
click at [166, 341] on div "Zen Do Kai | Ages 11 to 15 Spear Team" at bounding box center [147, 378] width 144 height 73
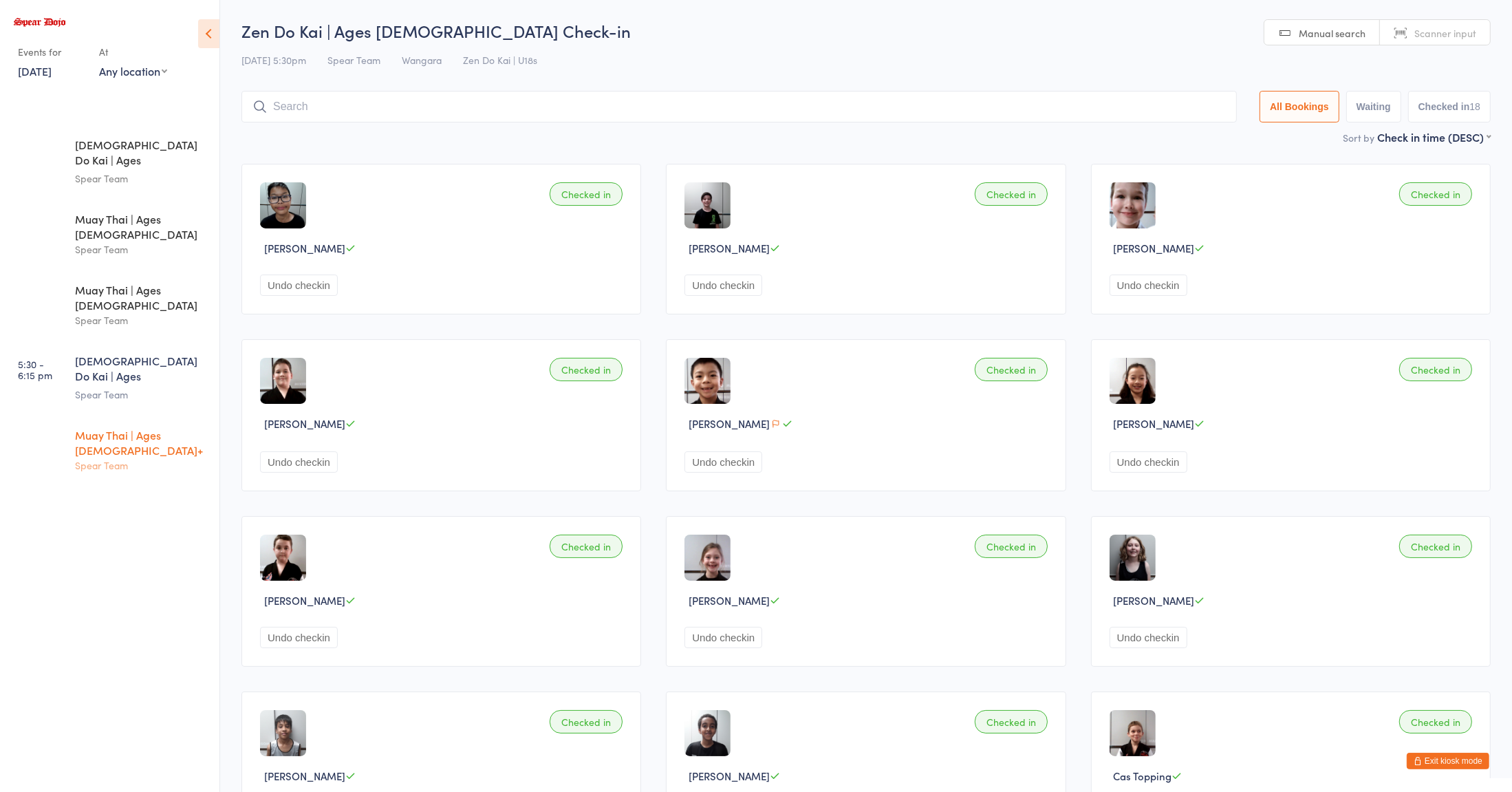
click at [148, 457] on div "Spear Team" at bounding box center [142, 465] width 133 height 16
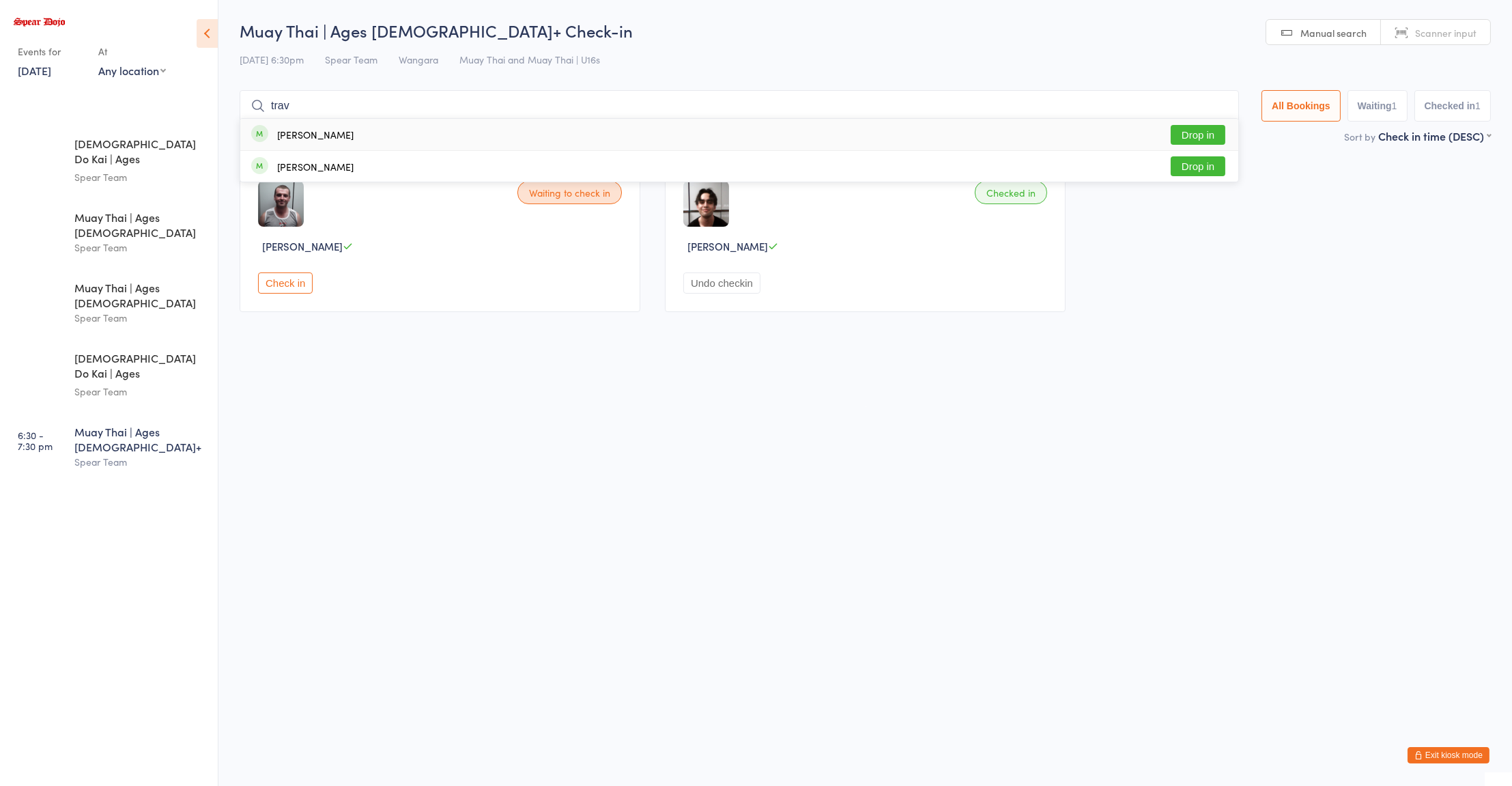
type input "trav"
click at [1185, 171] on button "Drop in" at bounding box center [1198, 166] width 55 height 20
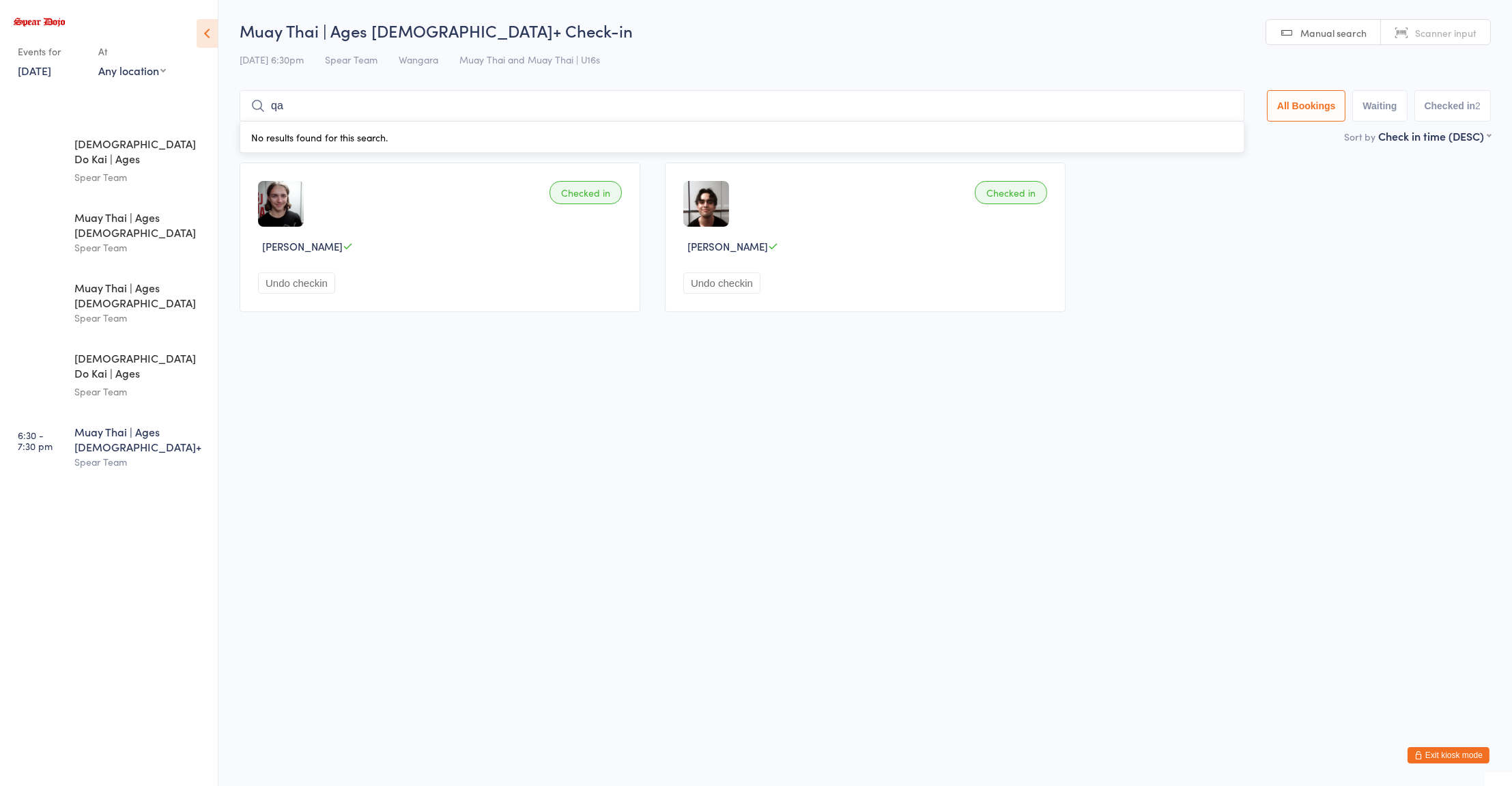
type input "q"
type input "aar"
click at [1189, 138] on button "Drop in" at bounding box center [1203, 134] width 55 height 20
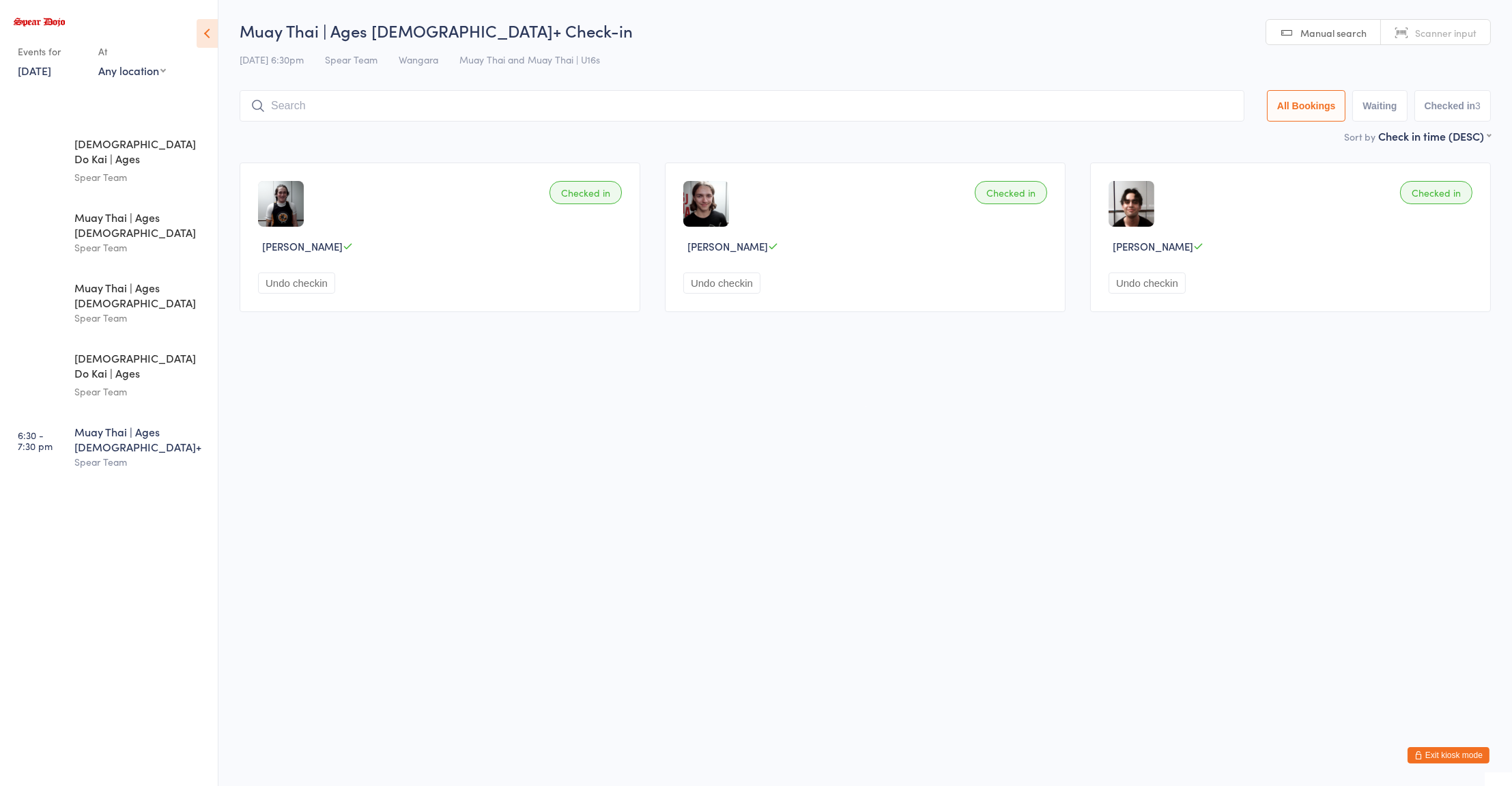
click at [460, 103] on input "search" at bounding box center [742, 105] width 1005 height 31
click at [336, 109] on input "search" at bounding box center [742, 105] width 1005 height 31
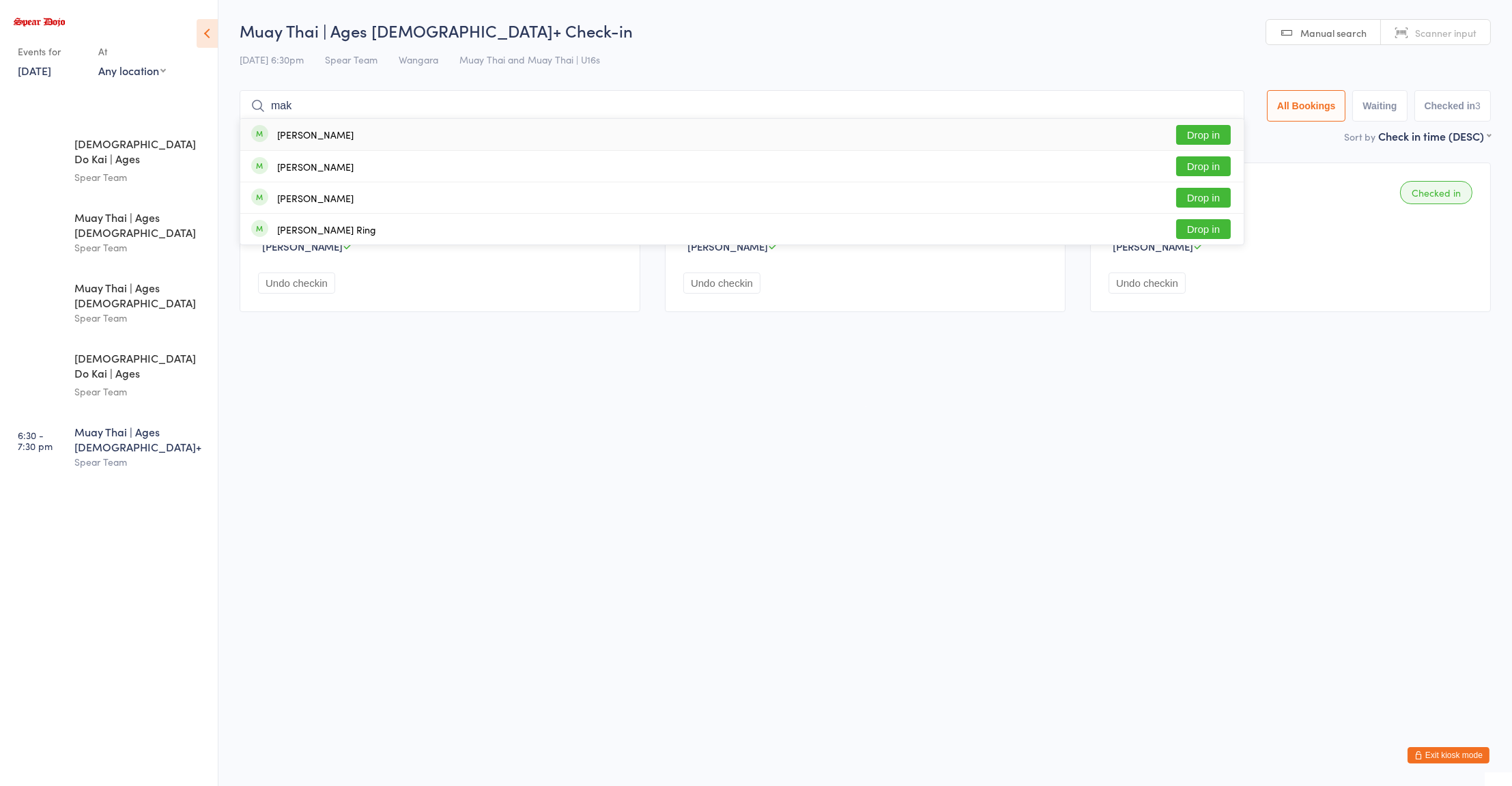
type input "mak"
click at [1203, 167] on button "Drop in" at bounding box center [1203, 166] width 55 height 20
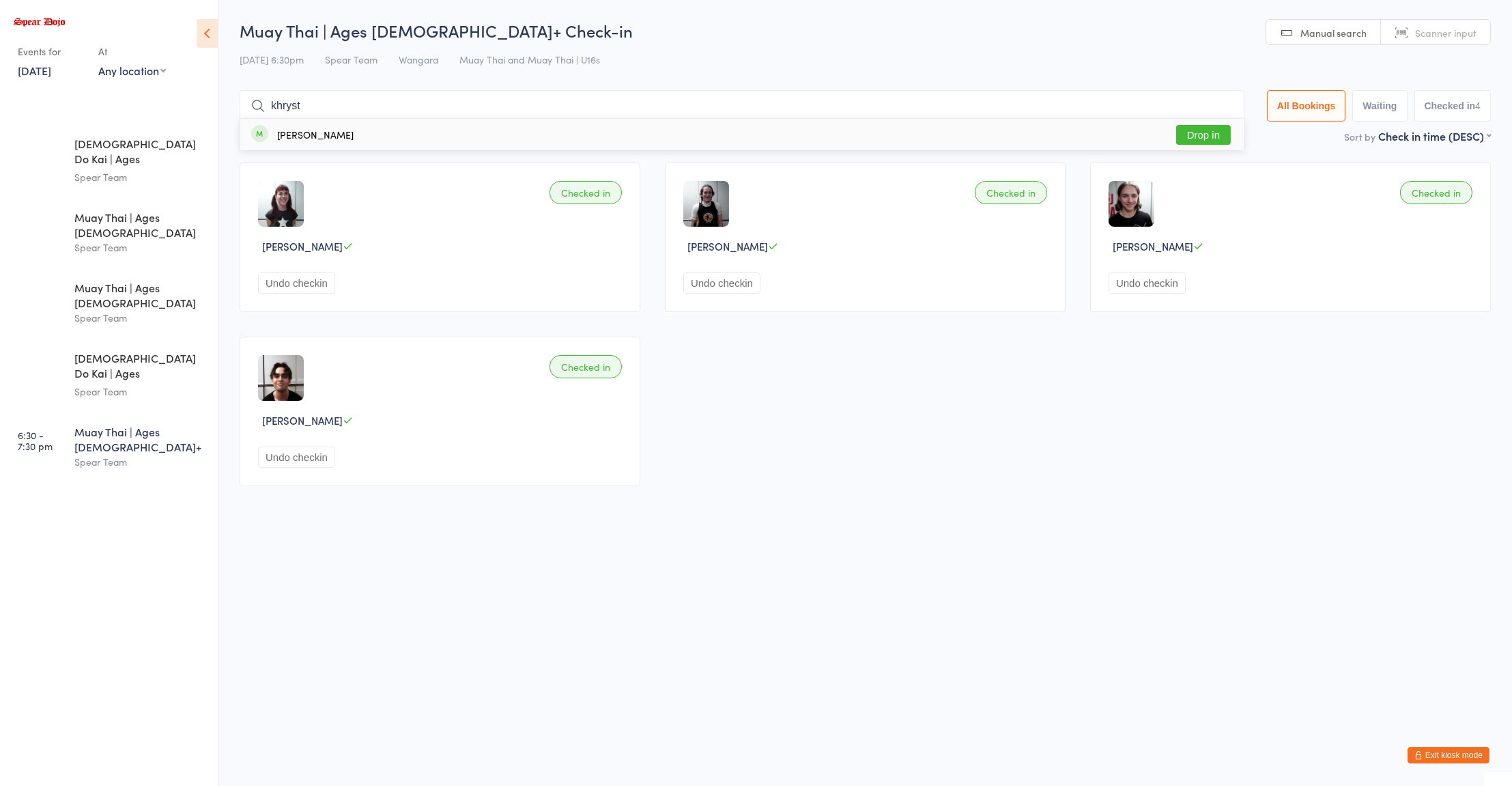
type input "khryst"
click at [1196, 139] on button "Drop in" at bounding box center [1203, 134] width 55 height 20
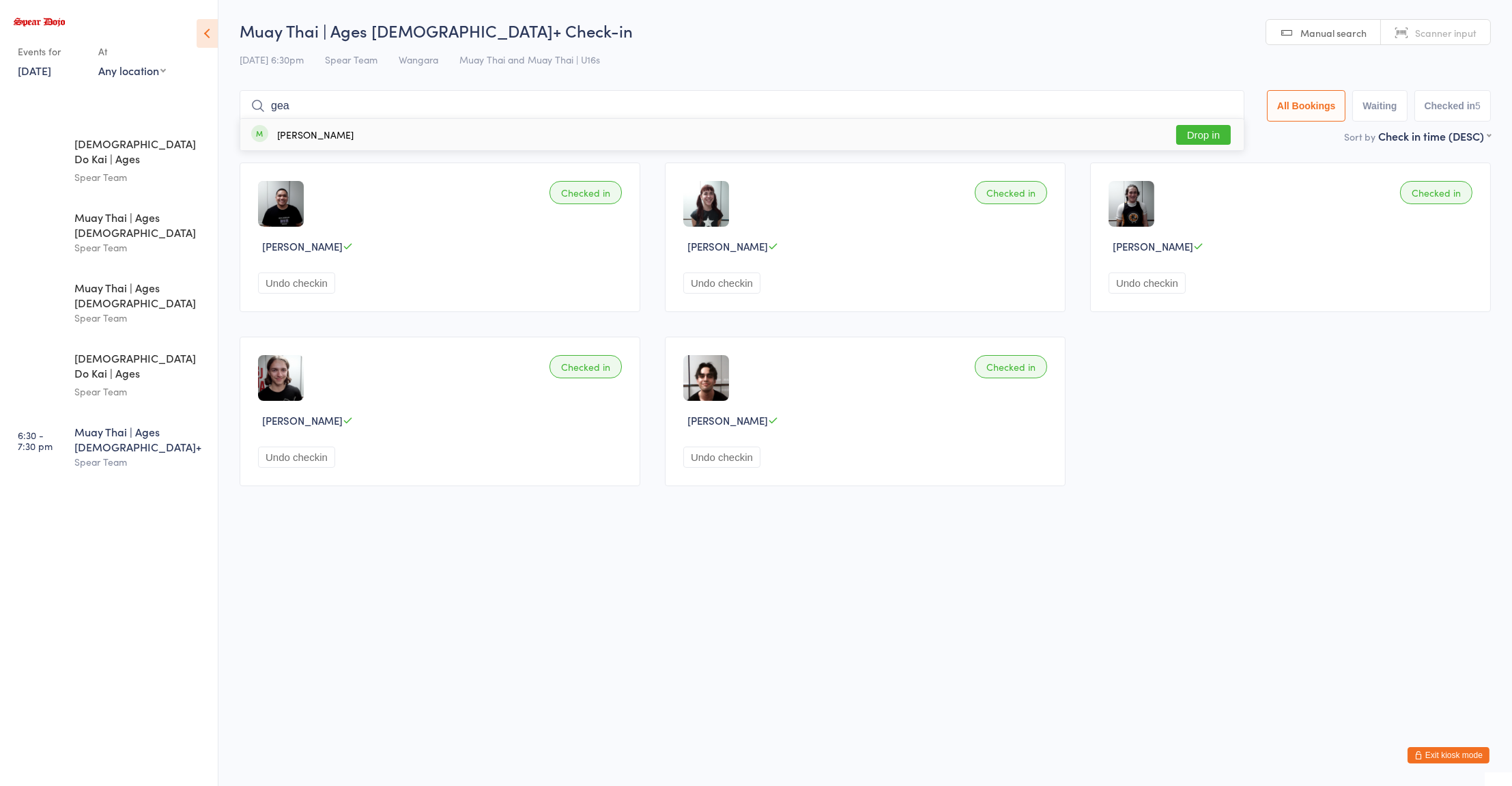
type input "gea"
click at [1190, 141] on button "Drop in" at bounding box center [1203, 134] width 55 height 20
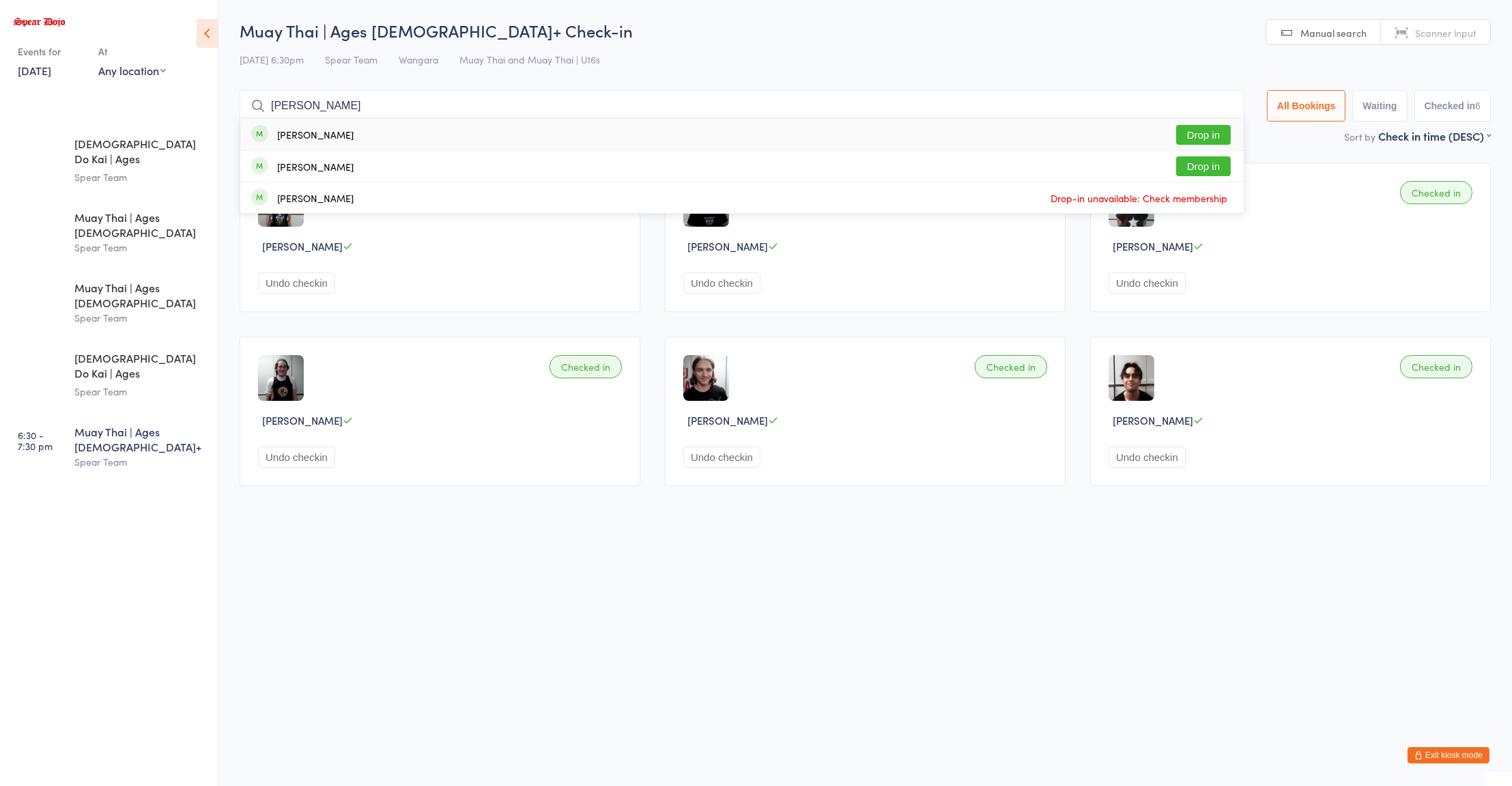
type input "jose"
click at [1198, 138] on button "Drop in" at bounding box center [1203, 134] width 55 height 20
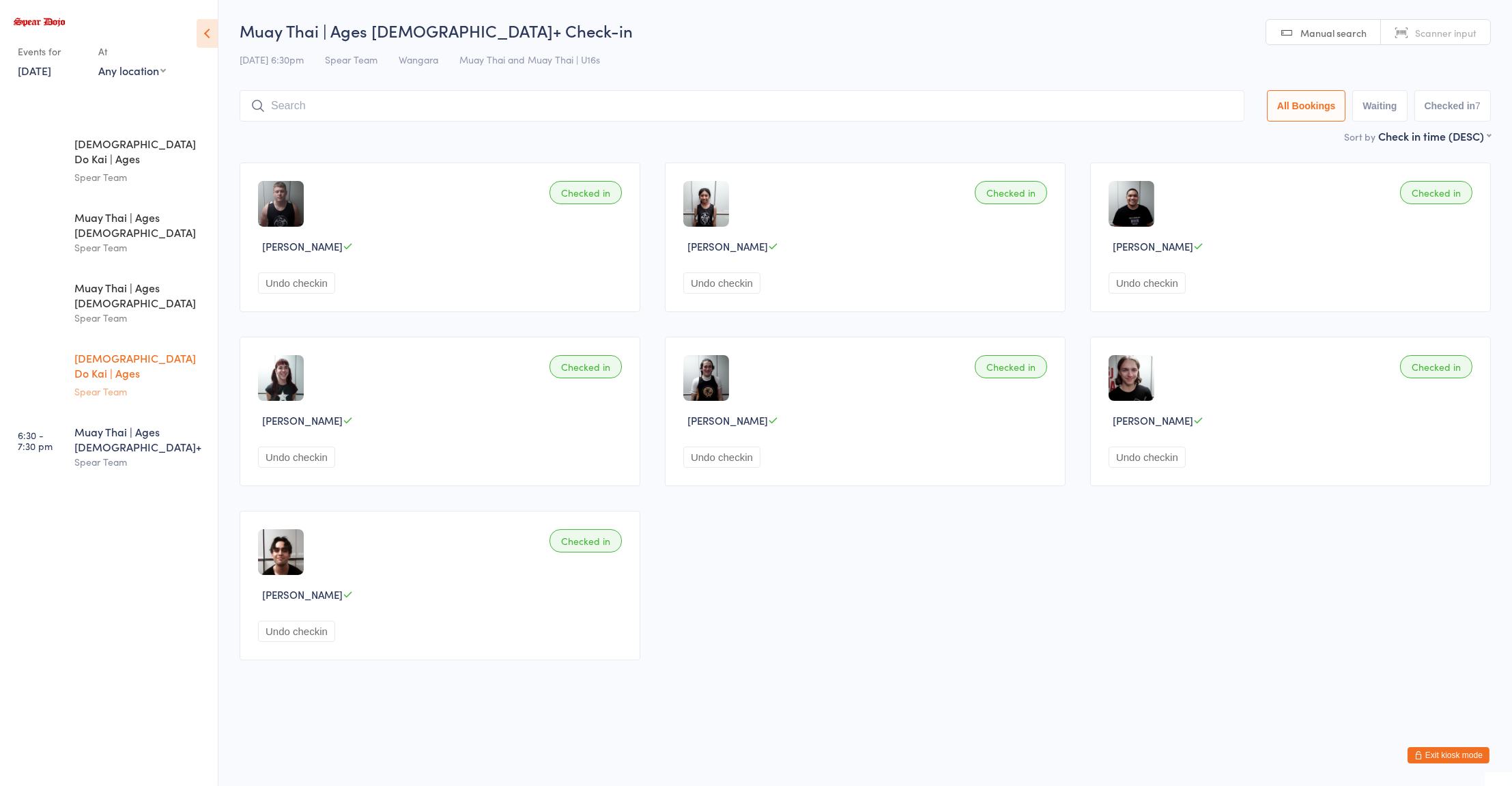
click at [110, 350] on div "Zen Do Kai | Ages 11 to 15" at bounding box center [141, 367] width 132 height 34
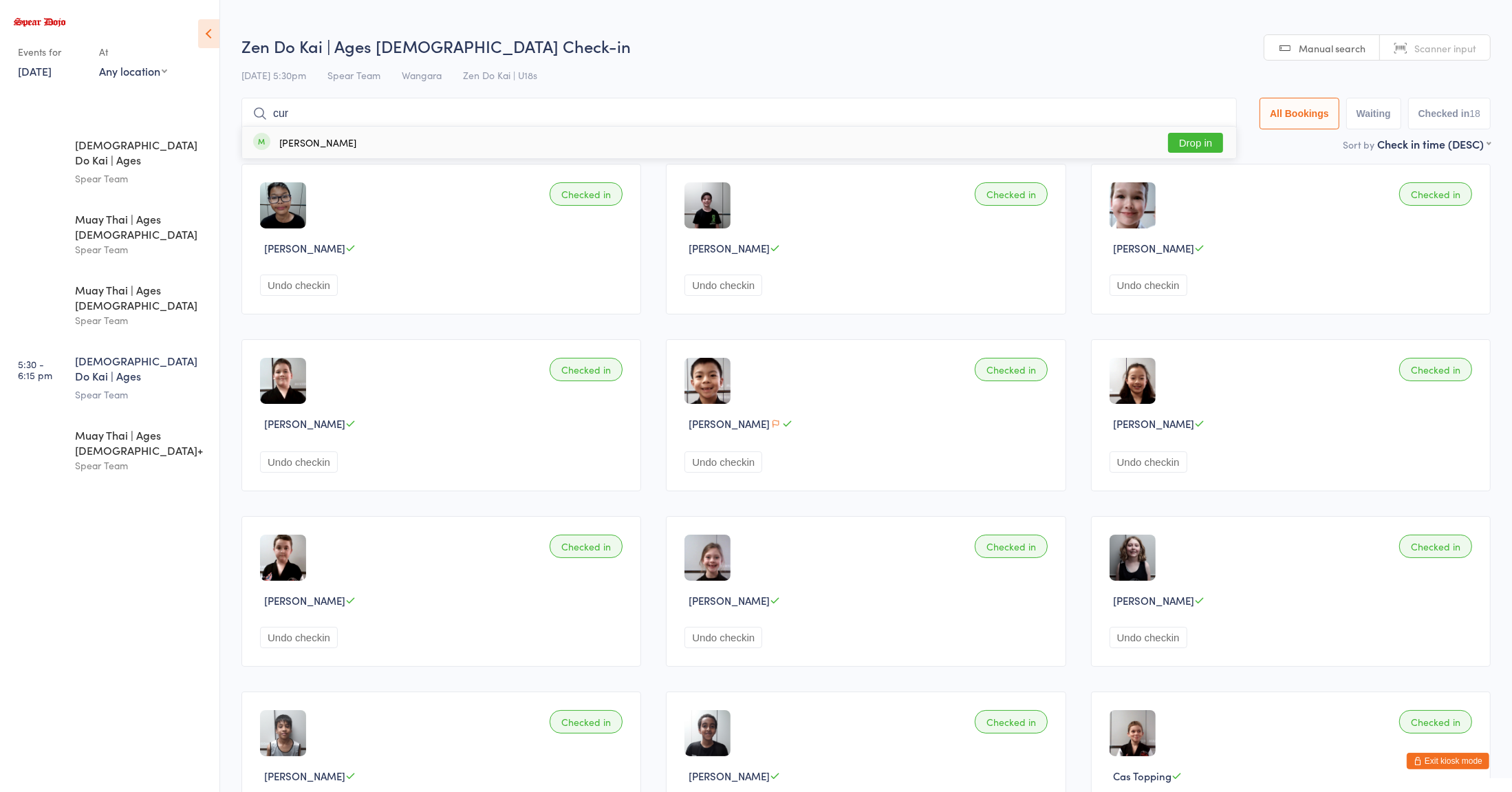
type input "cur"
click at [282, 149] on div "George Curtis" at bounding box center [304, 142] width 103 height 15
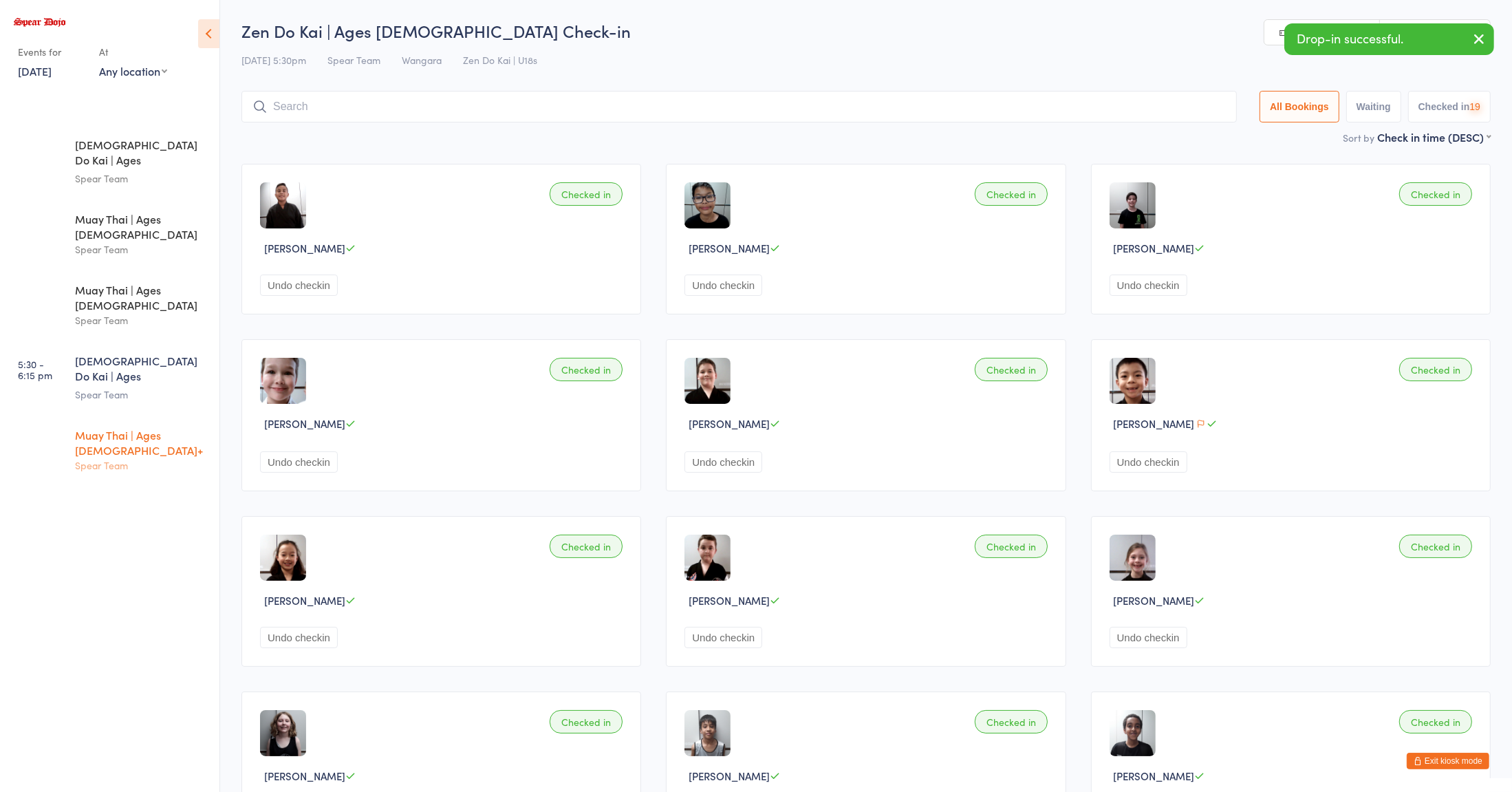
click at [96, 427] on div "Muay Thai | Ages 16+" at bounding box center [142, 442] width 133 height 30
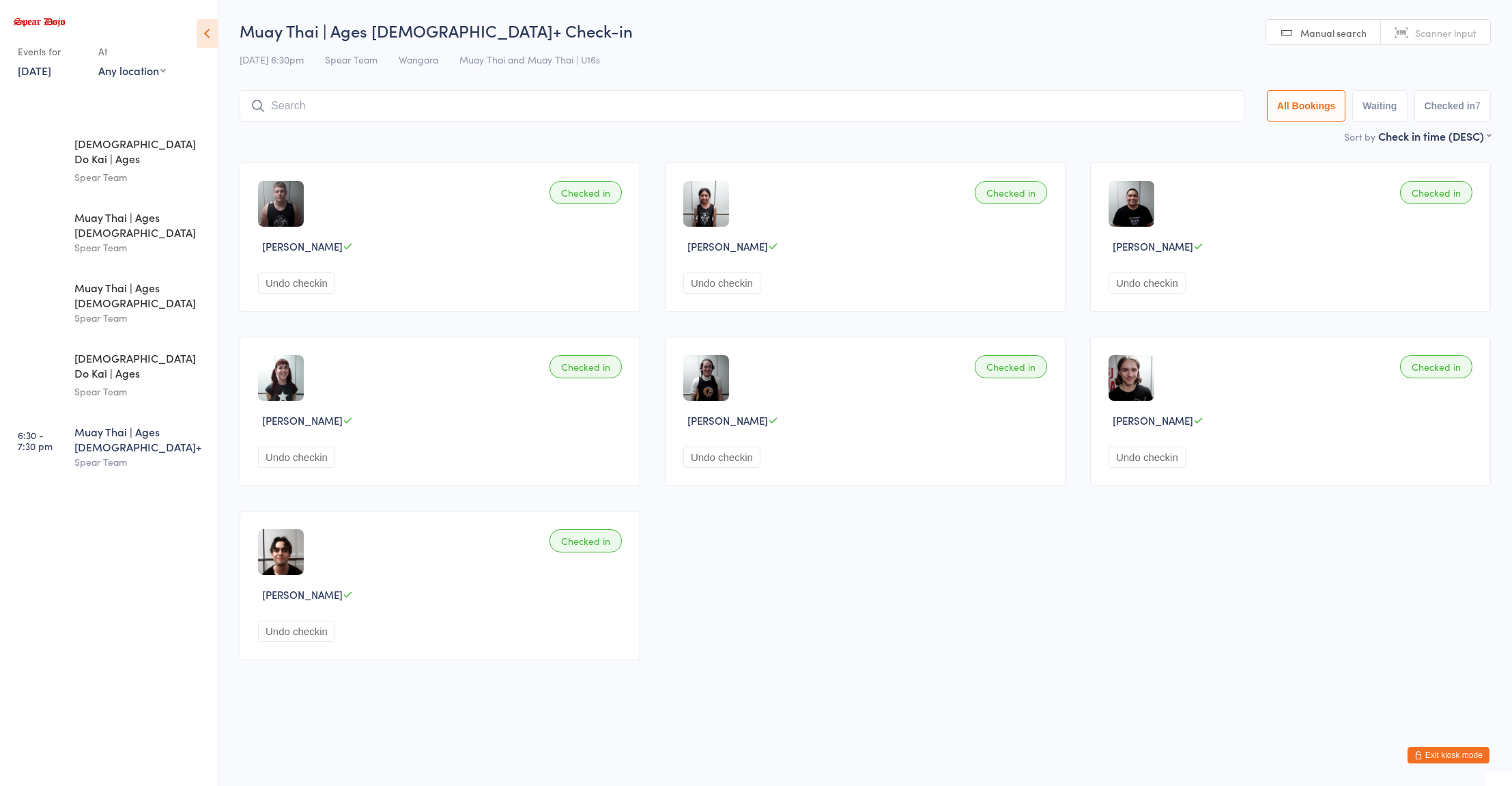
click at [504, 108] on input "search" at bounding box center [742, 105] width 1005 height 31
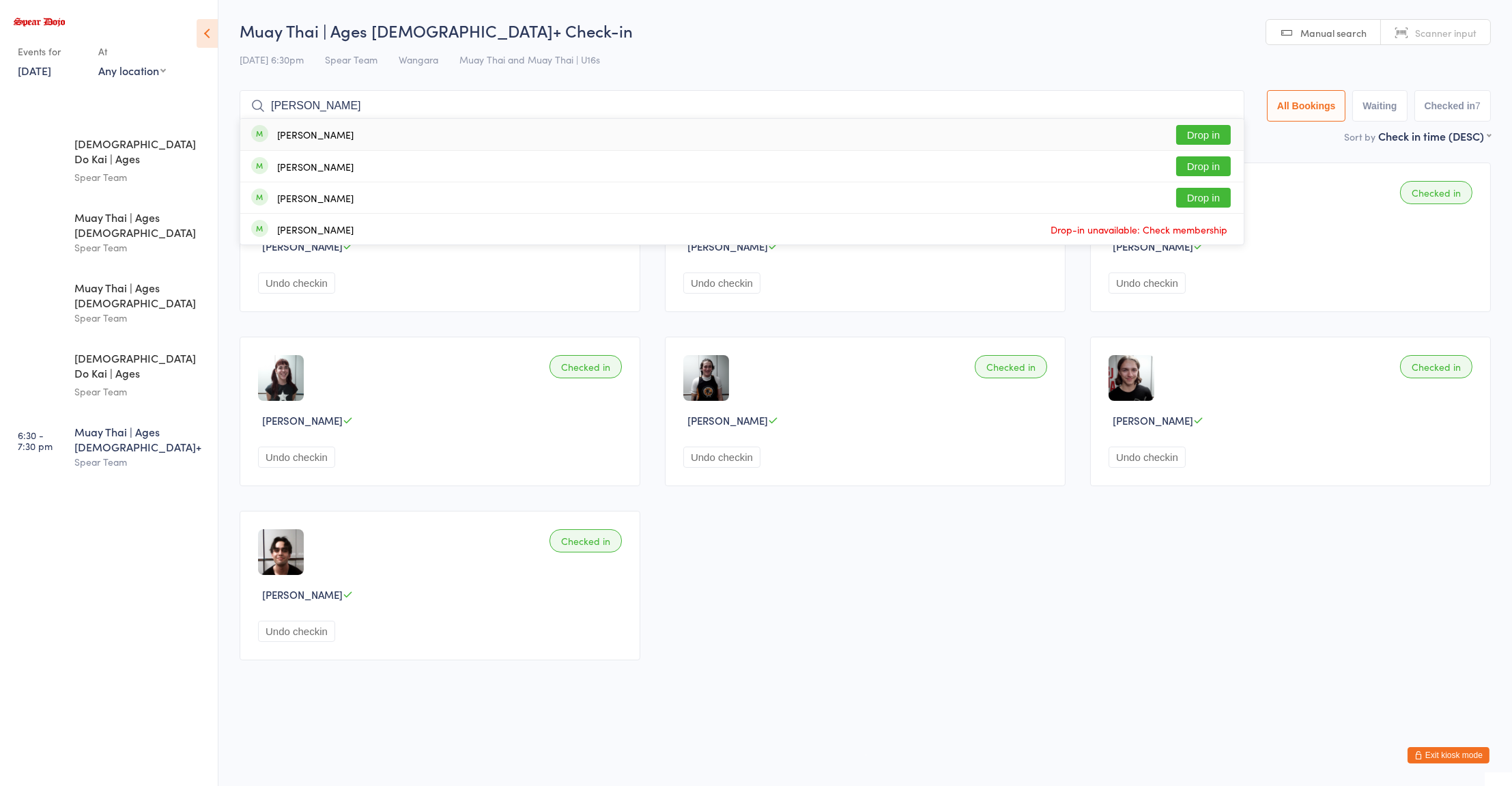
type input "daniel"
click at [1198, 131] on button "Drop in" at bounding box center [1203, 134] width 55 height 20
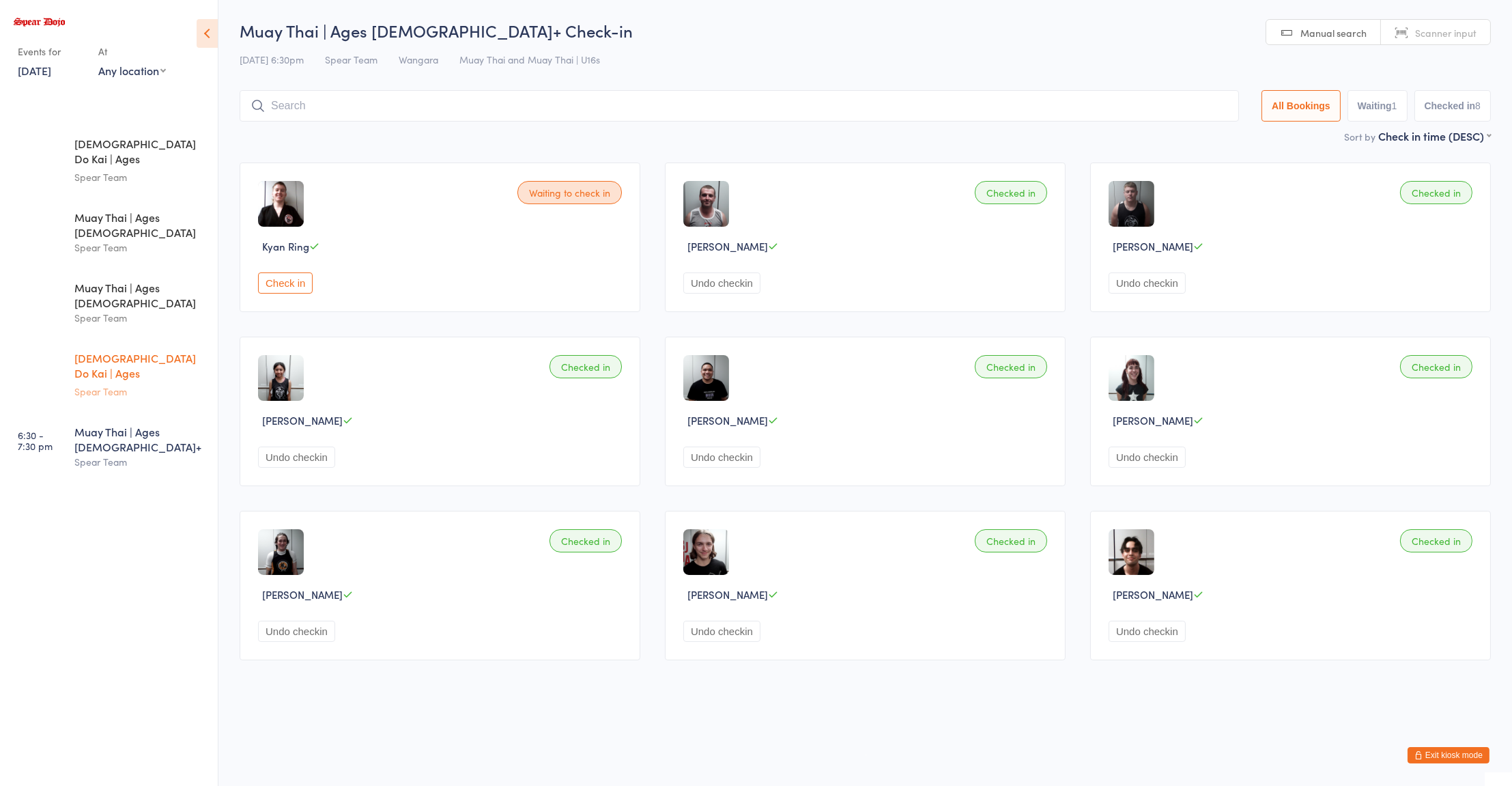
click at [122, 339] on div "Zen Do Kai | Ages 11 to 15 Spear Team" at bounding box center [146, 375] width 143 height 72
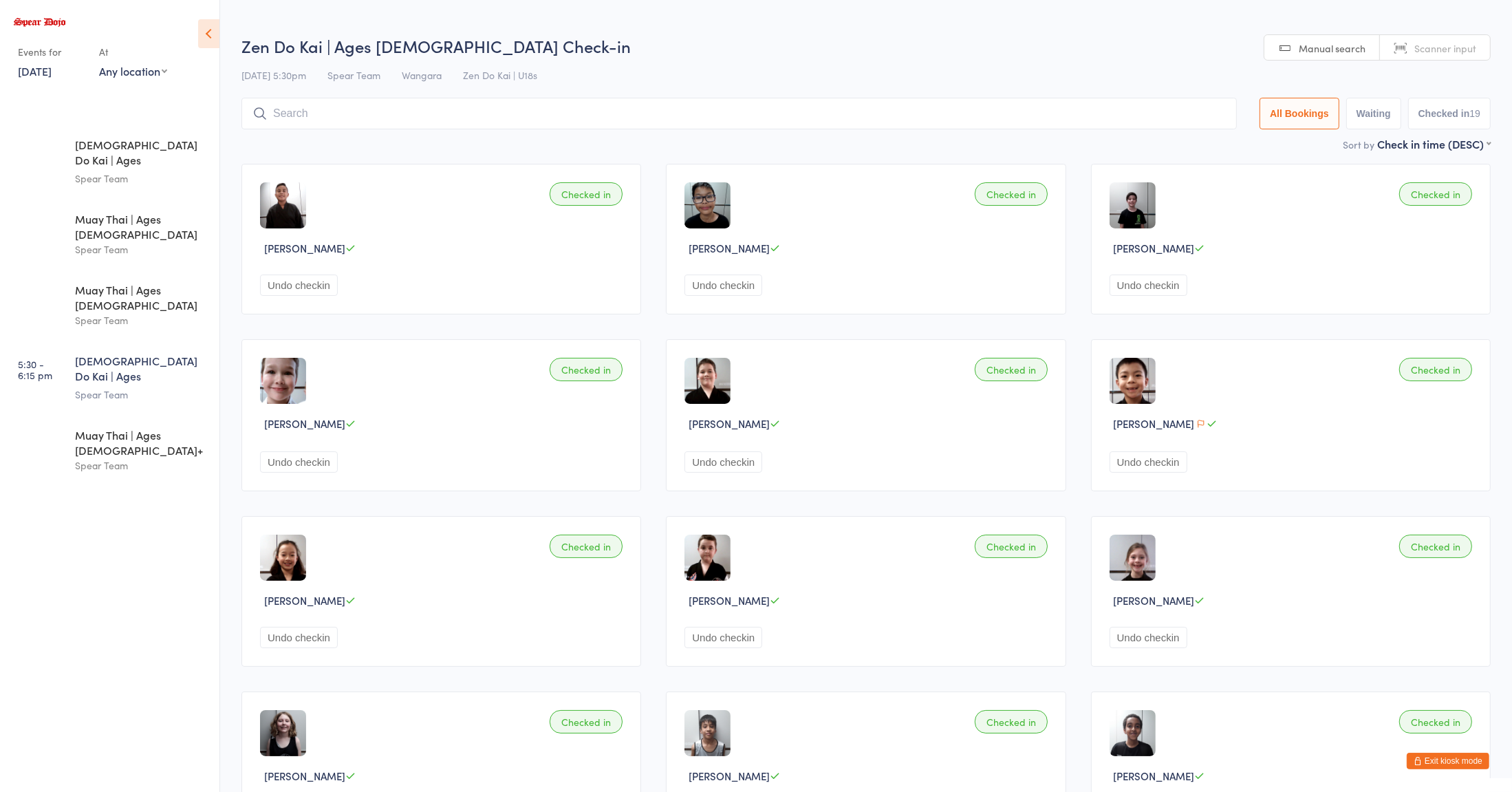
click at [871, 548] on div "Checked in Jaxon Durer-Sparks Undo checkin" at bounding box center [865, 592] width 399 height 151
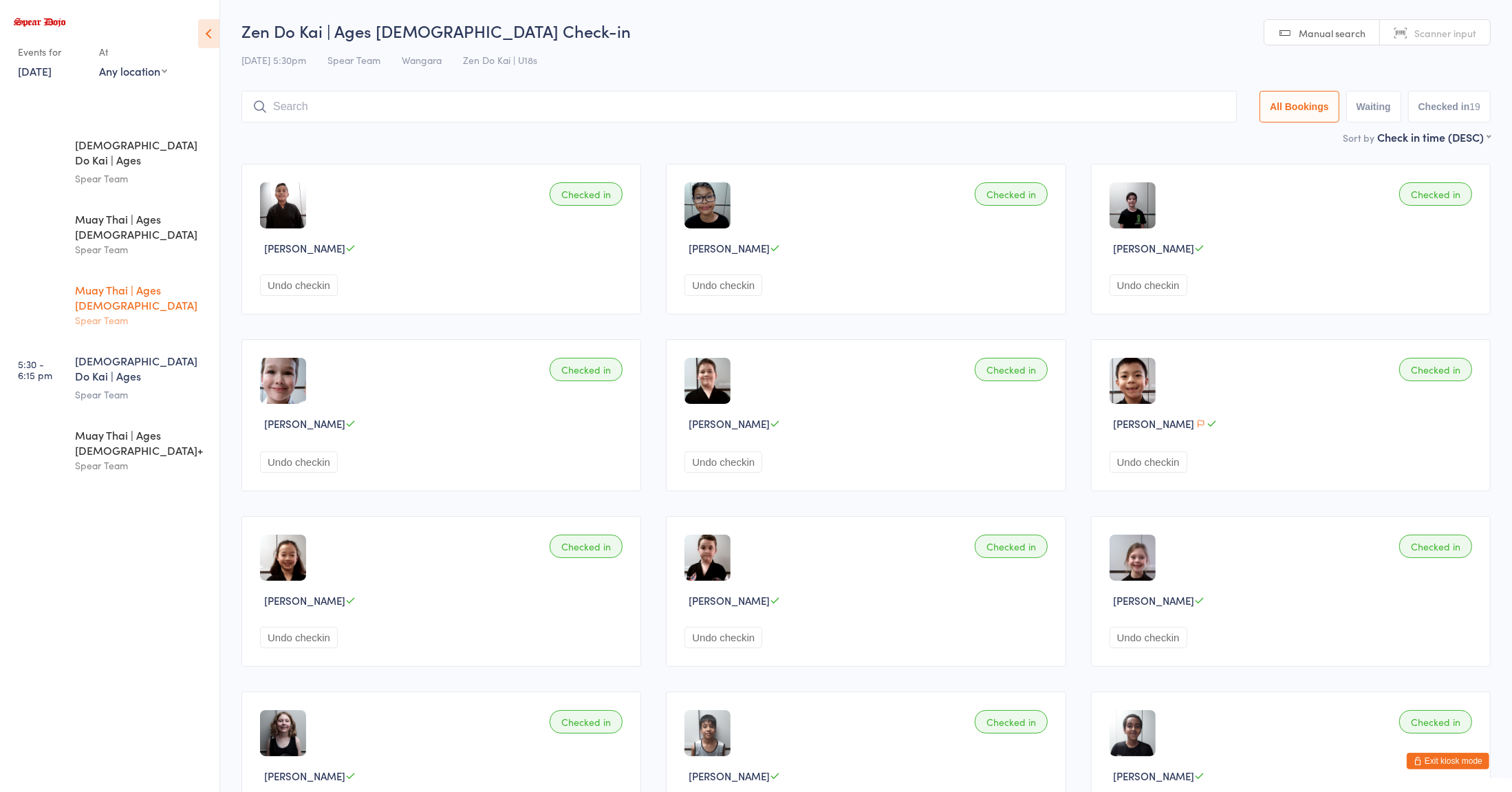
click at [126, 282] on div "Muay Thai | Ages 11 to 15" at bounding box center [142, 297] width 133 height 30
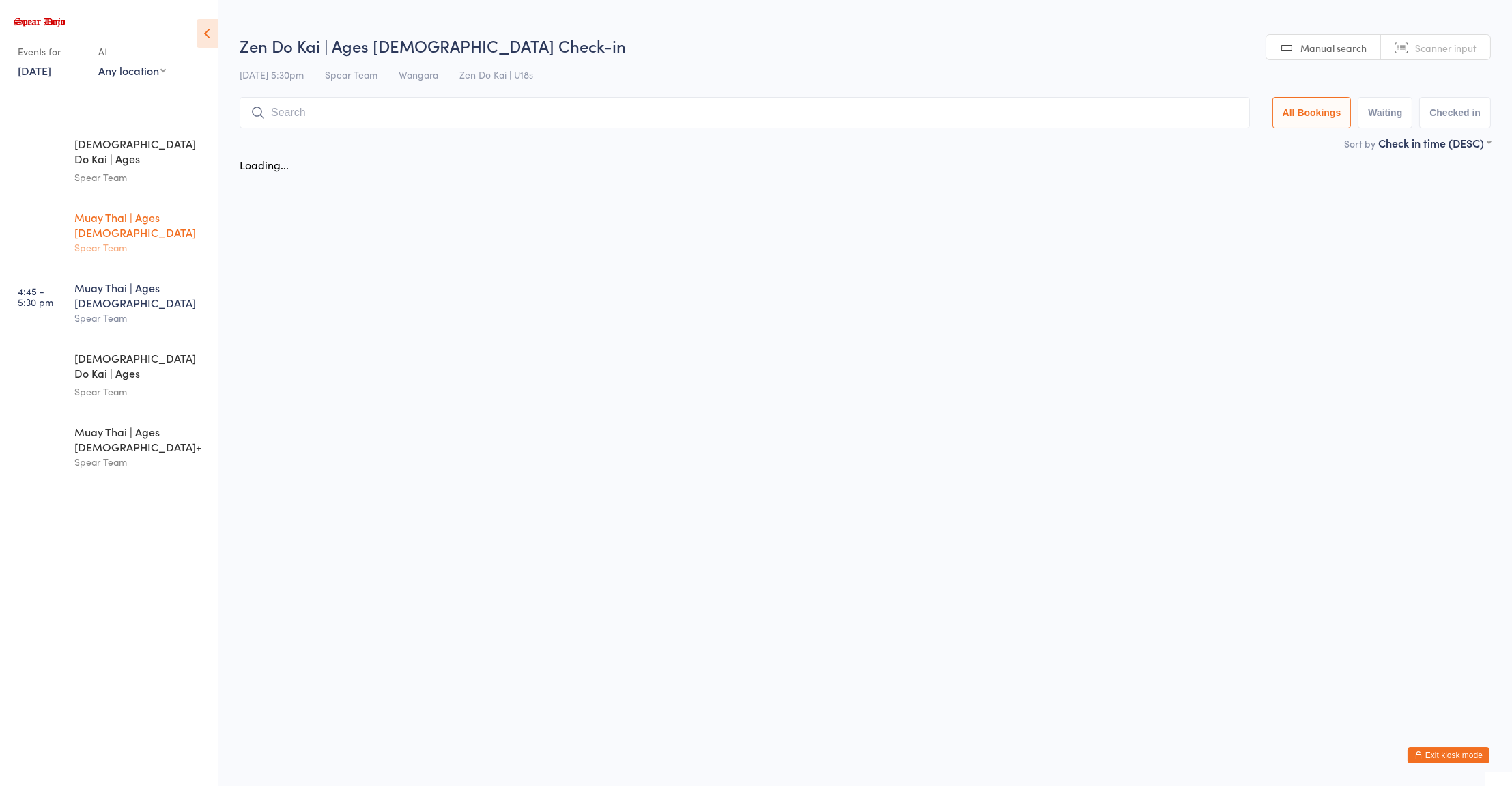
click at [146, 198] on div "Muay Thai | Ages 8 to 10 Spear Team" at bounding box center [146, 233] width 143 height 69
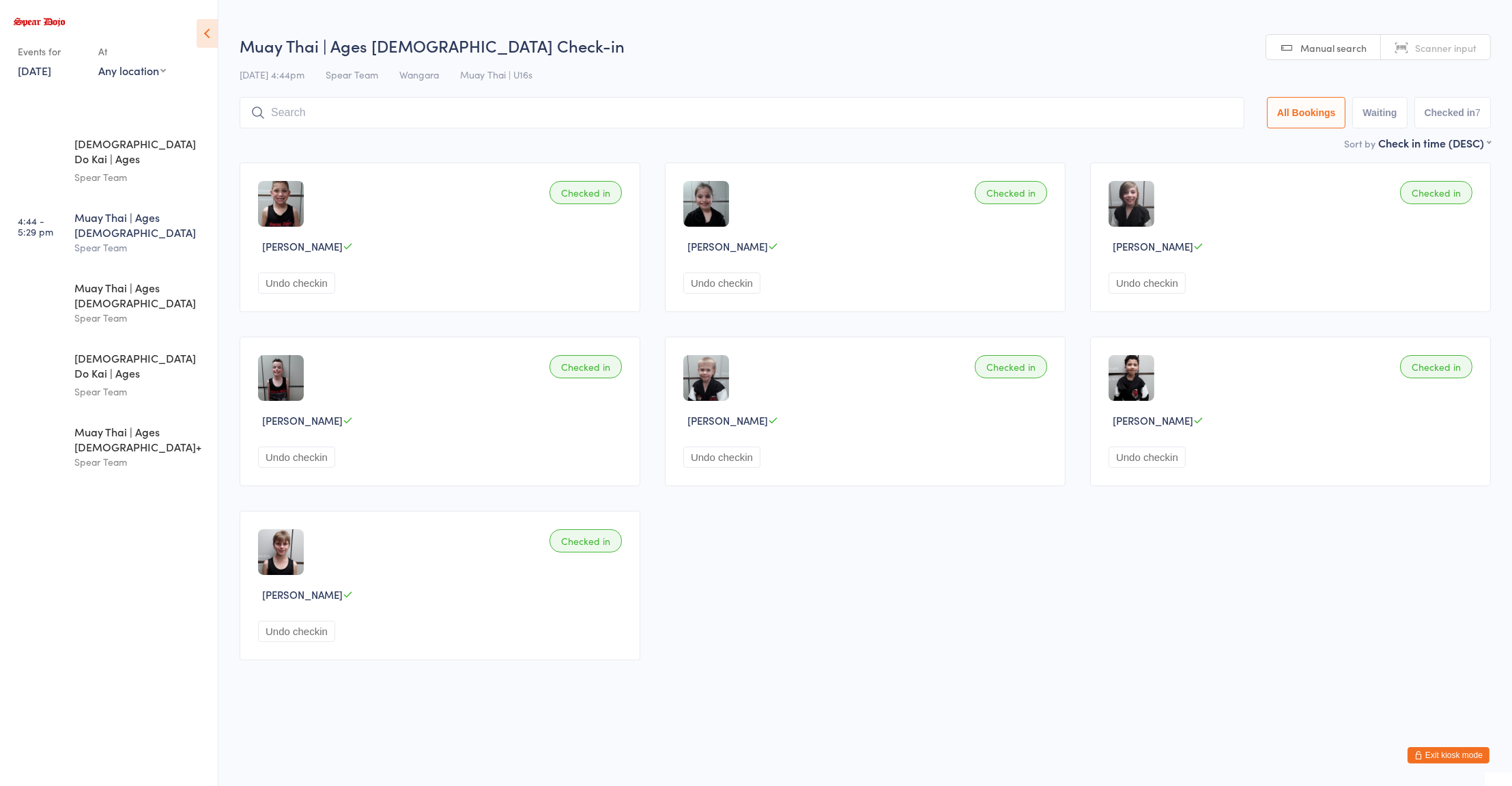
click at [487, 488] on div "Checked in Kynan Velkovski Undo checkin Checked in Najibi DAmico Undo checkin C…" at bounding box center [865, 411] width 1276 height 522
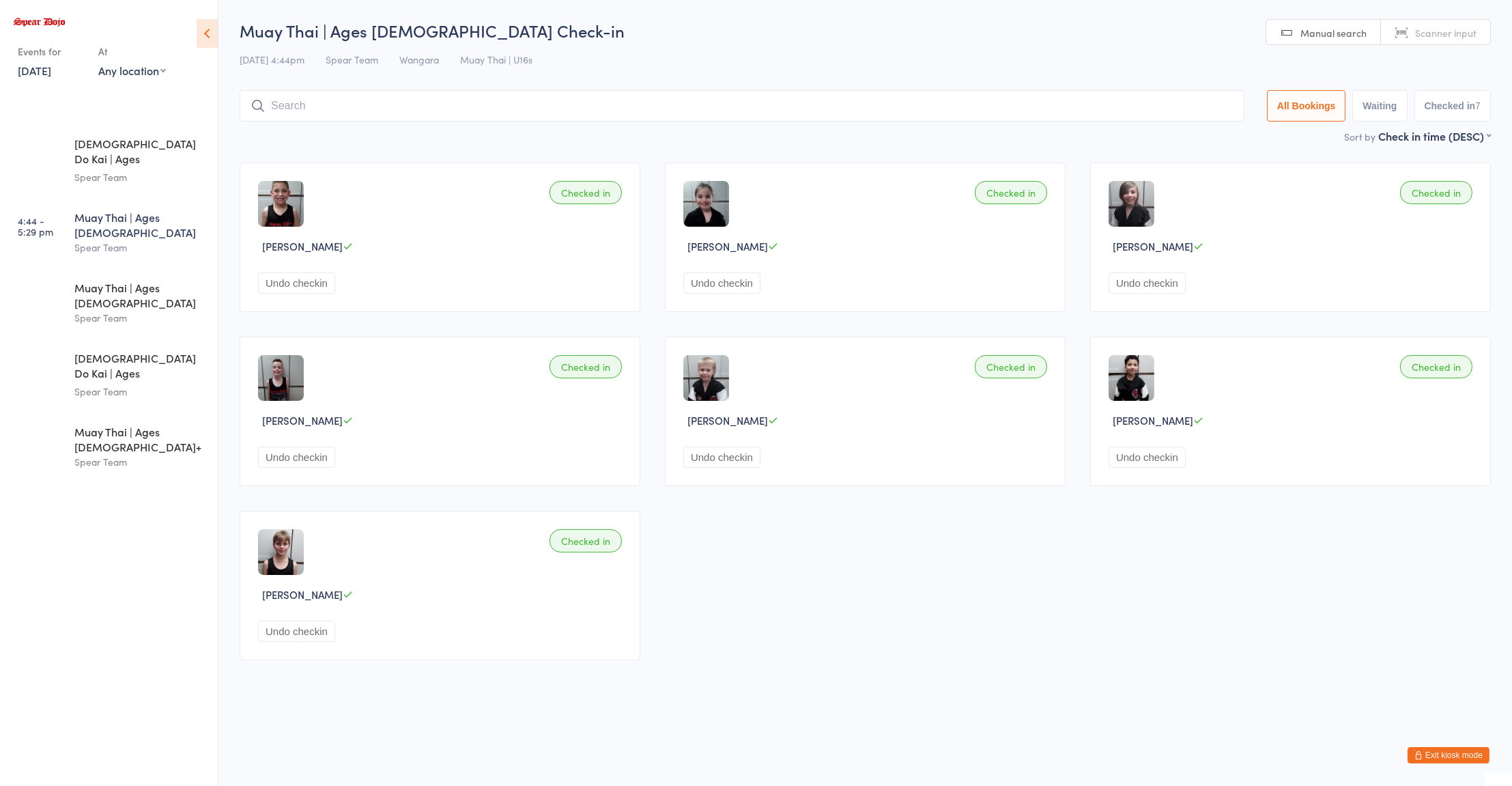
click at [109, 210] on div "Muay Thai | Ages 8 to 10" at bounding box center [141, 224] width 132 height 30
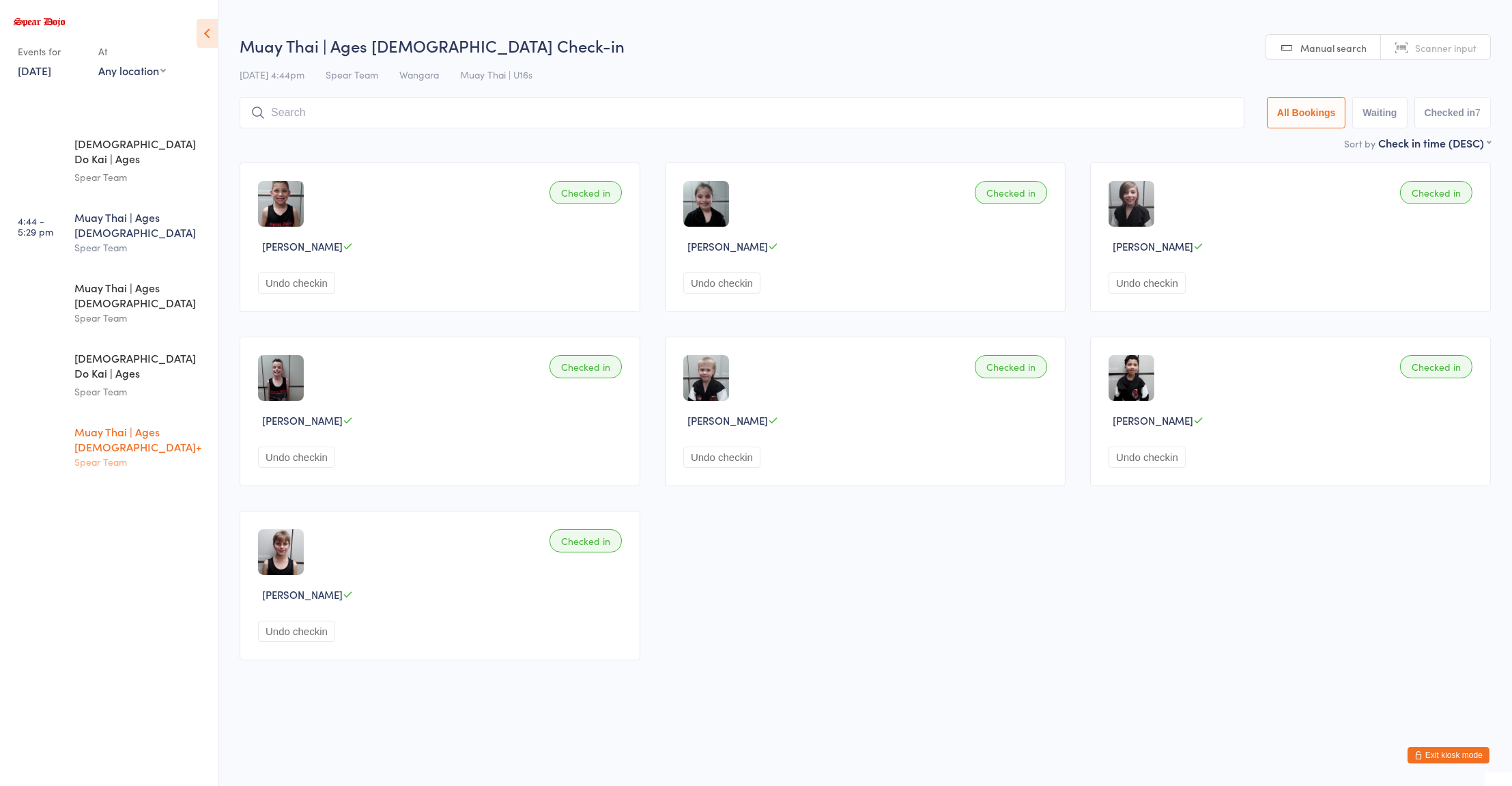
click at [106, 413] on div "Muay Thai | Ages 16+ Spear Team" at bounding box center [146, 447] width 143 height 69
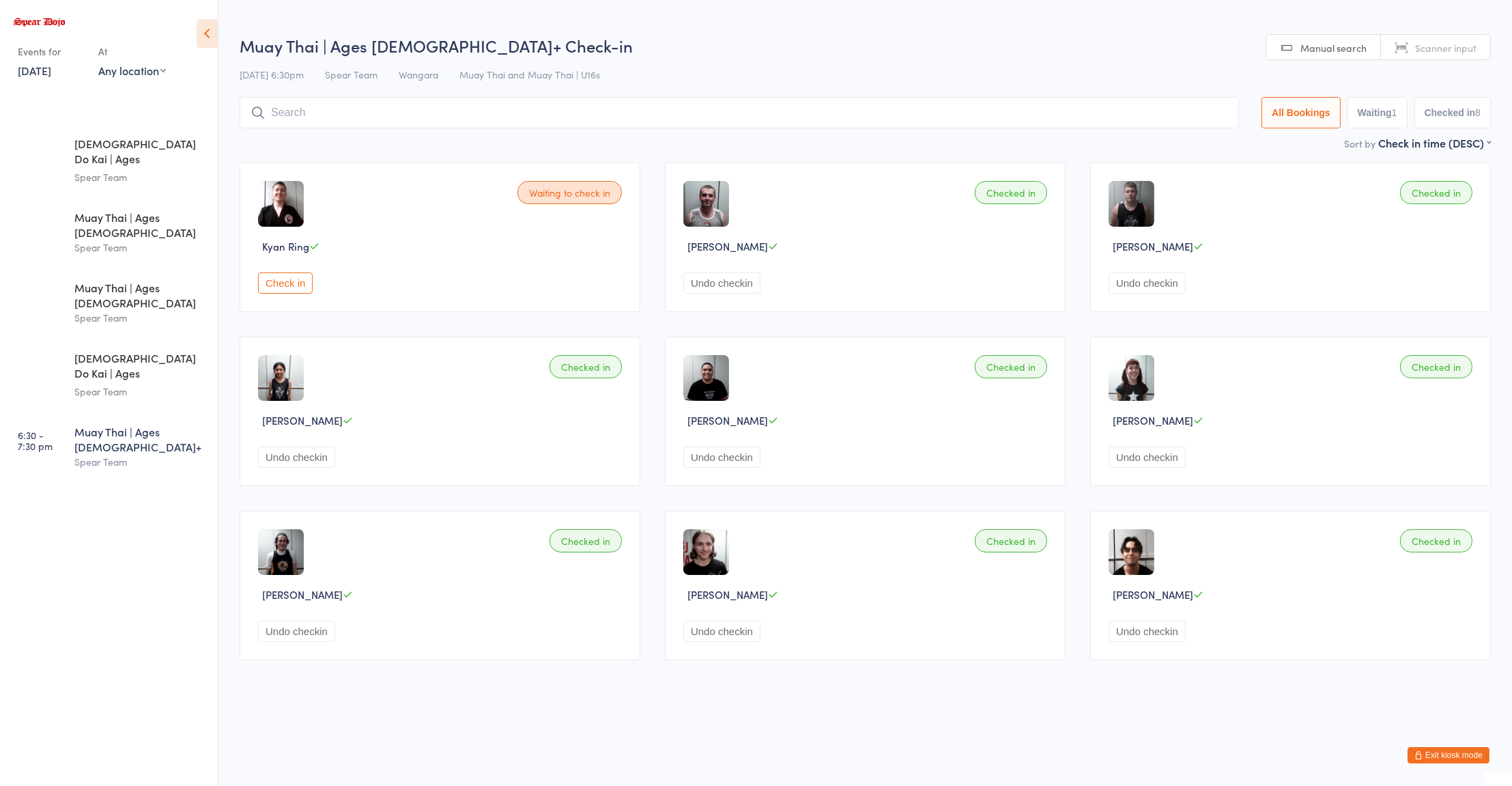
click at [450, 396] on div "Checked in Geanah Mendoza Undo checkin" at bounding box center [440, 411] width 401 height 150
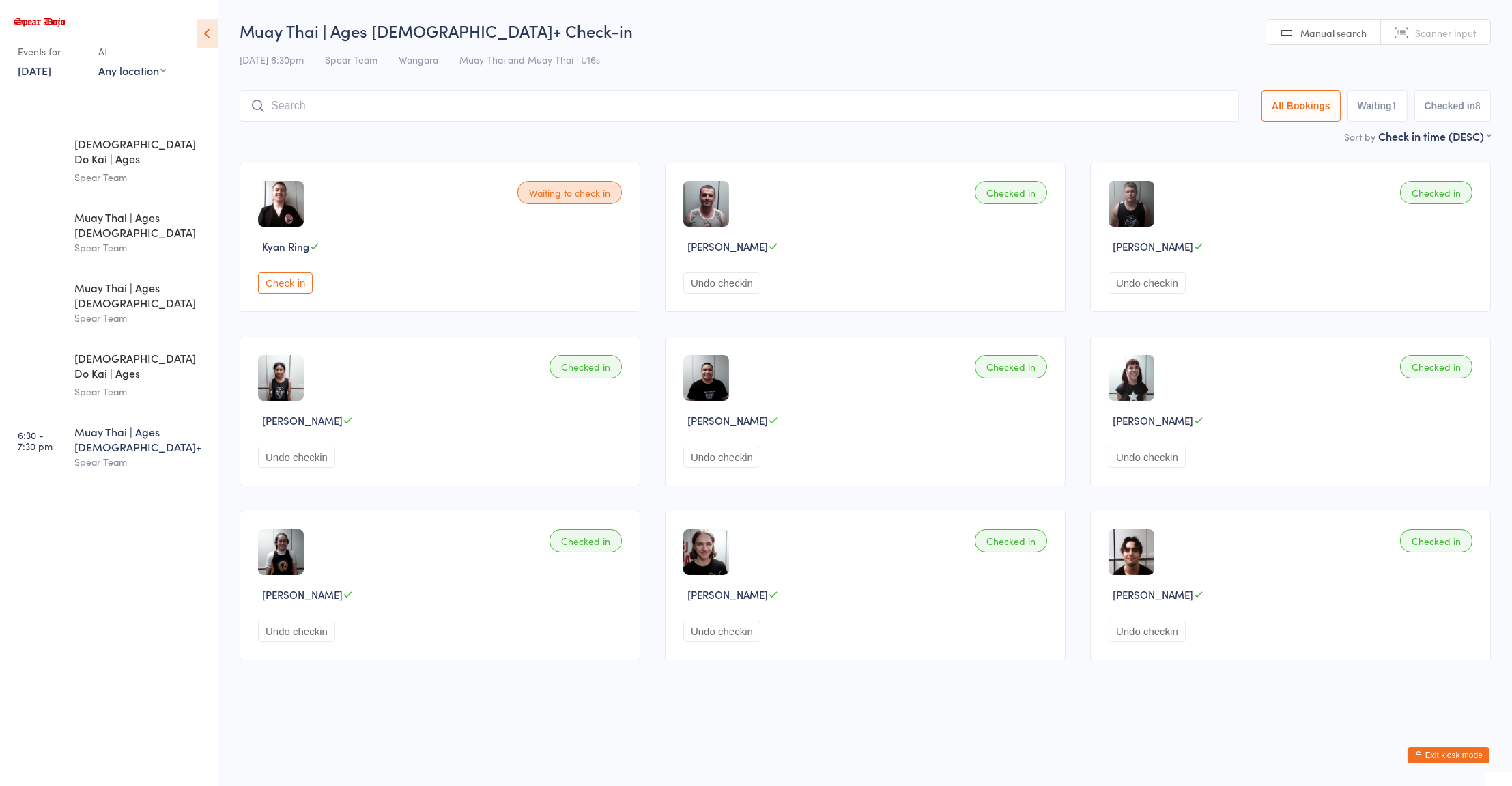
click at [336, 112] on input "search" at bounding box center [739, 105] width 1000 height 31
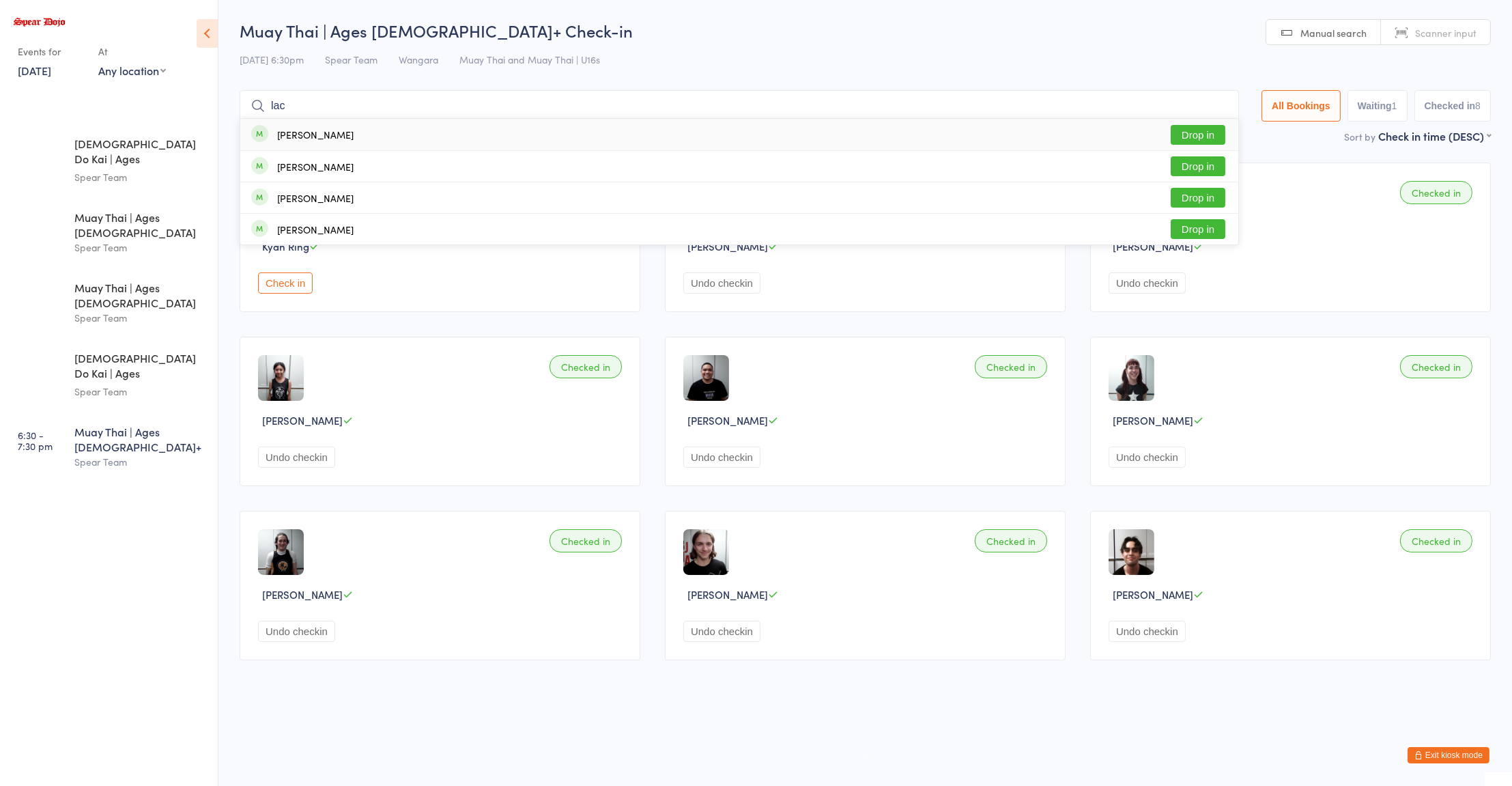
type input "lac"
click at [1206, 232] on button "Drop in" at bounding box center [1198, 228] width 55 height 20
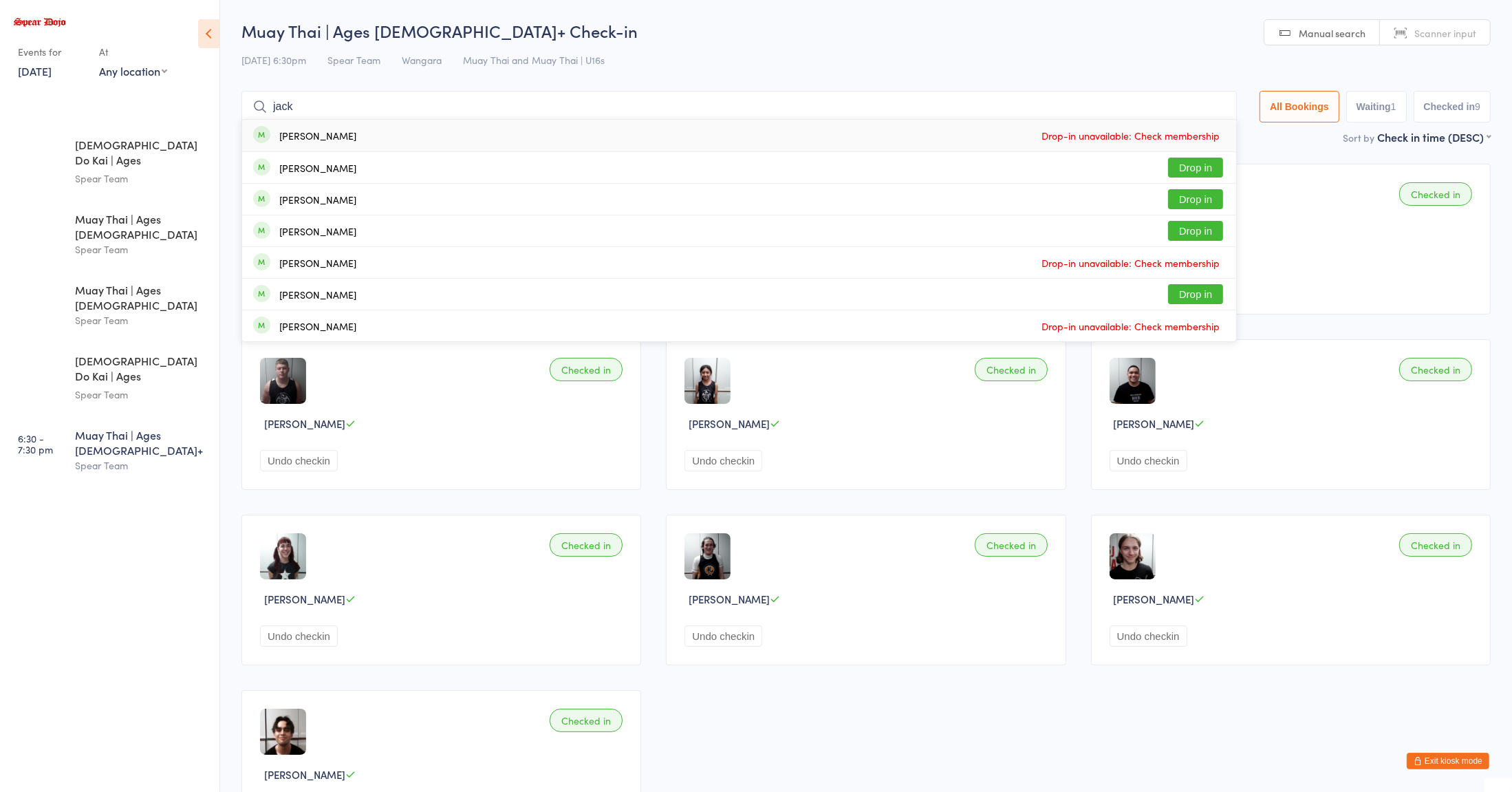
type input "jack"
click at [299, 179] on div "Jack Calautti Drop in" at bounding box center [739, 168] width 993 height 31
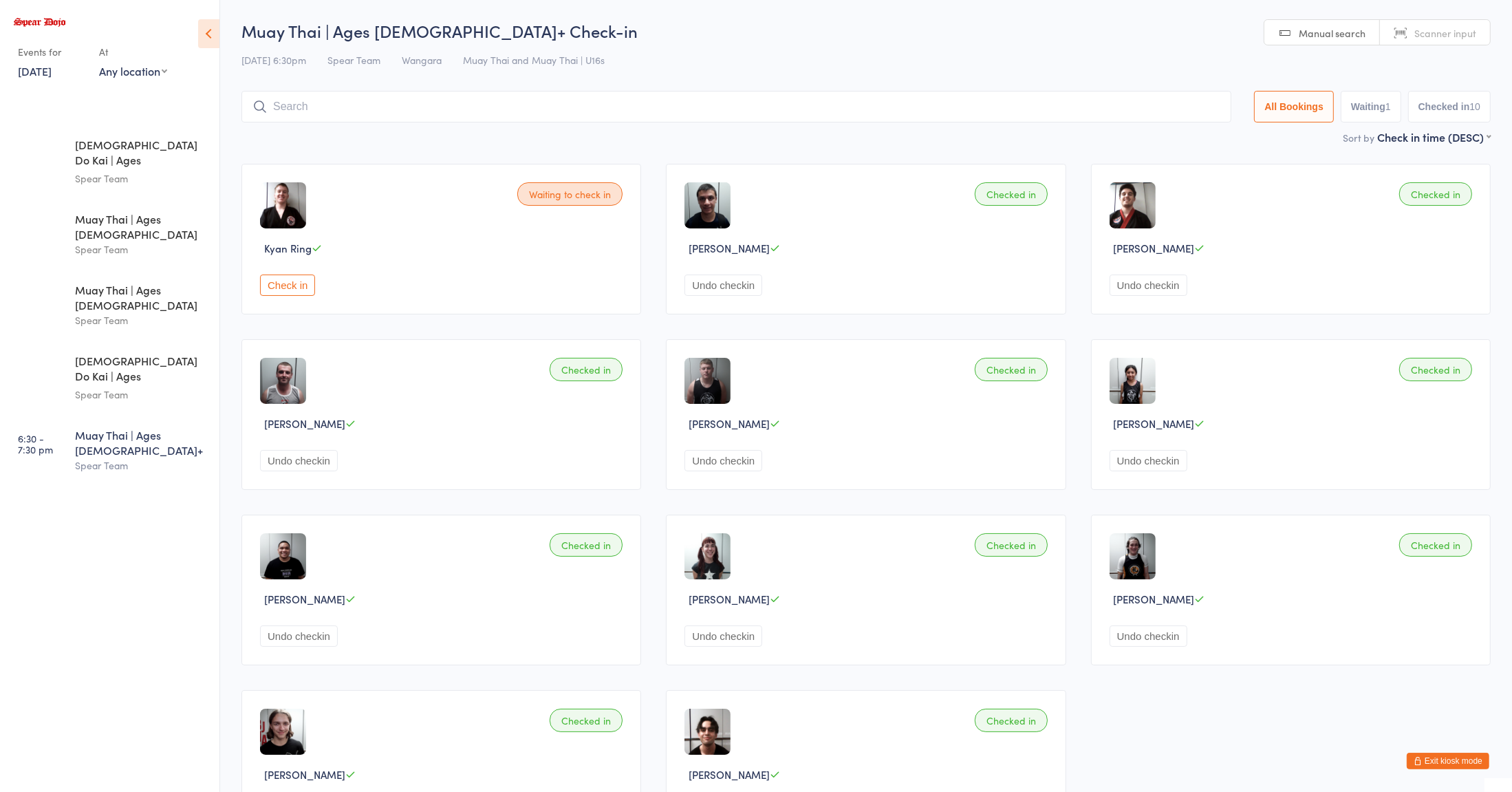
click at [298, 109] on input "search" at bounding box center [736, 106] width 989 height 32
type input "raee"
click at [1171, 143] on button "Drop in" at bounding box center [1190, 135] width 55 height 20
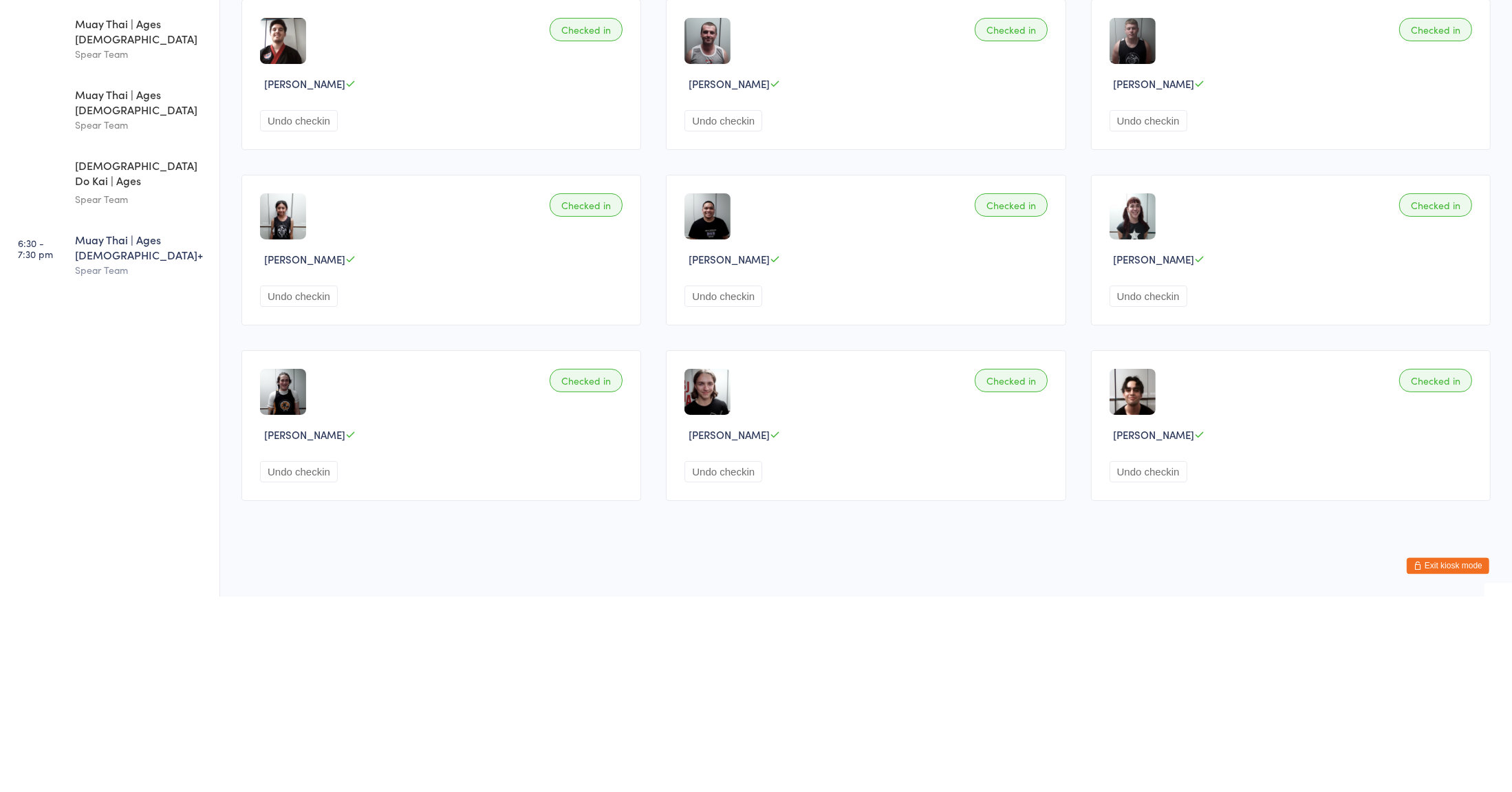
scroll to position [101, 0]
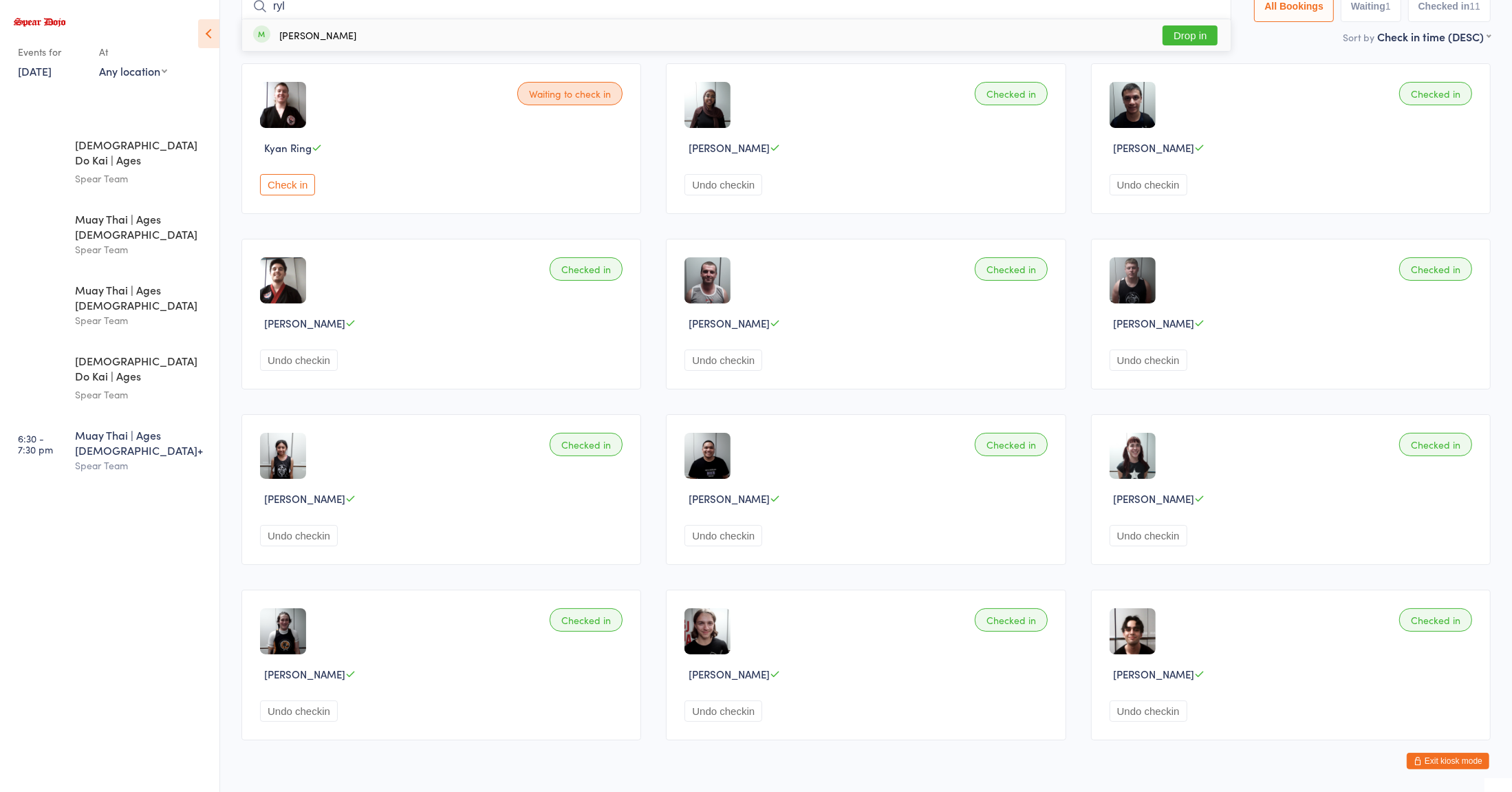
type input "ryl"
click at [1181, 39] on button "Drop in" at bounding box center [1190, 35] width 55 height 20
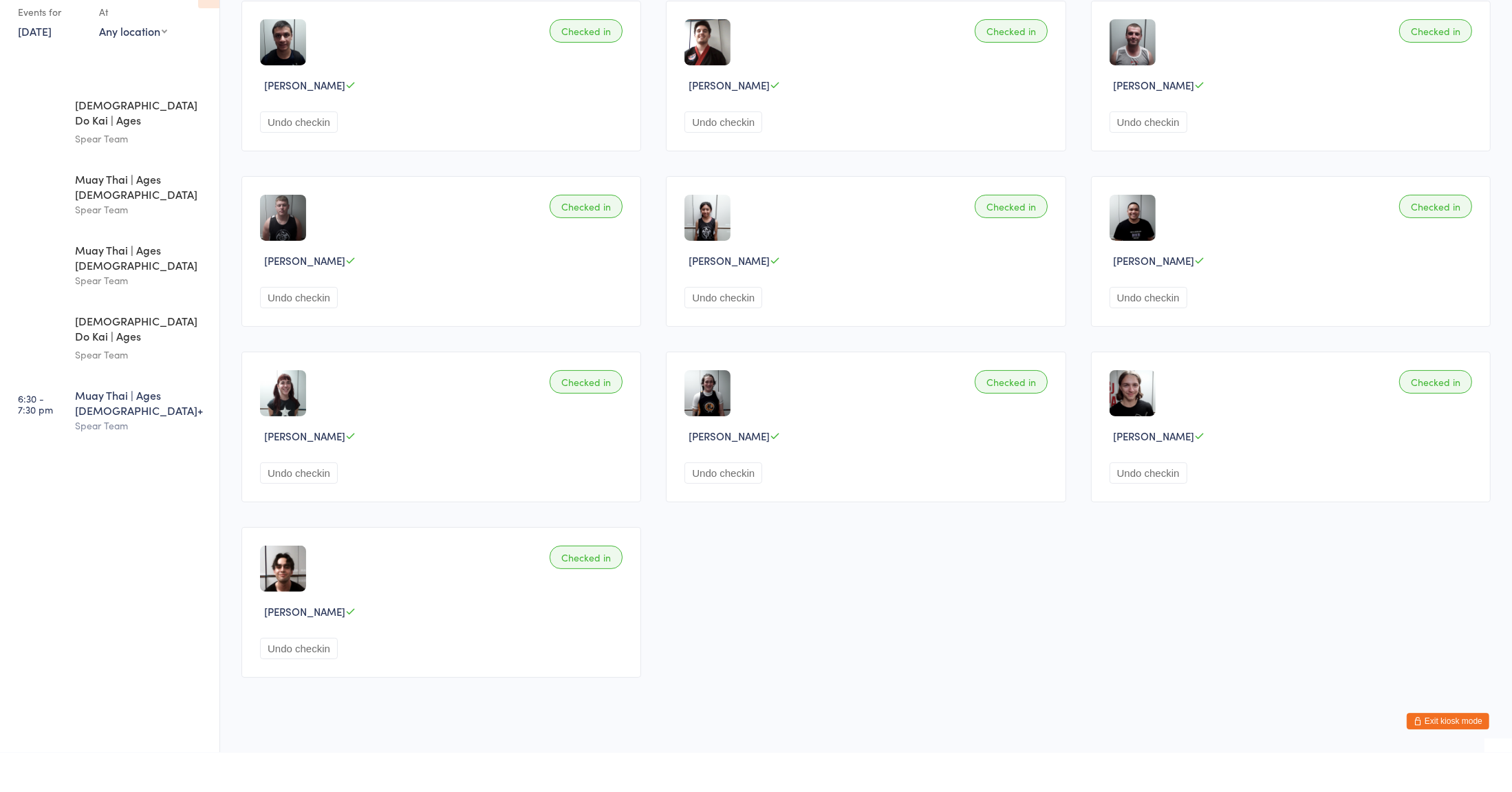
scroll to position [298, 0]
click at [121, 457] on div "Spear Team" at bounding box center [142, 465] width 133 height 16
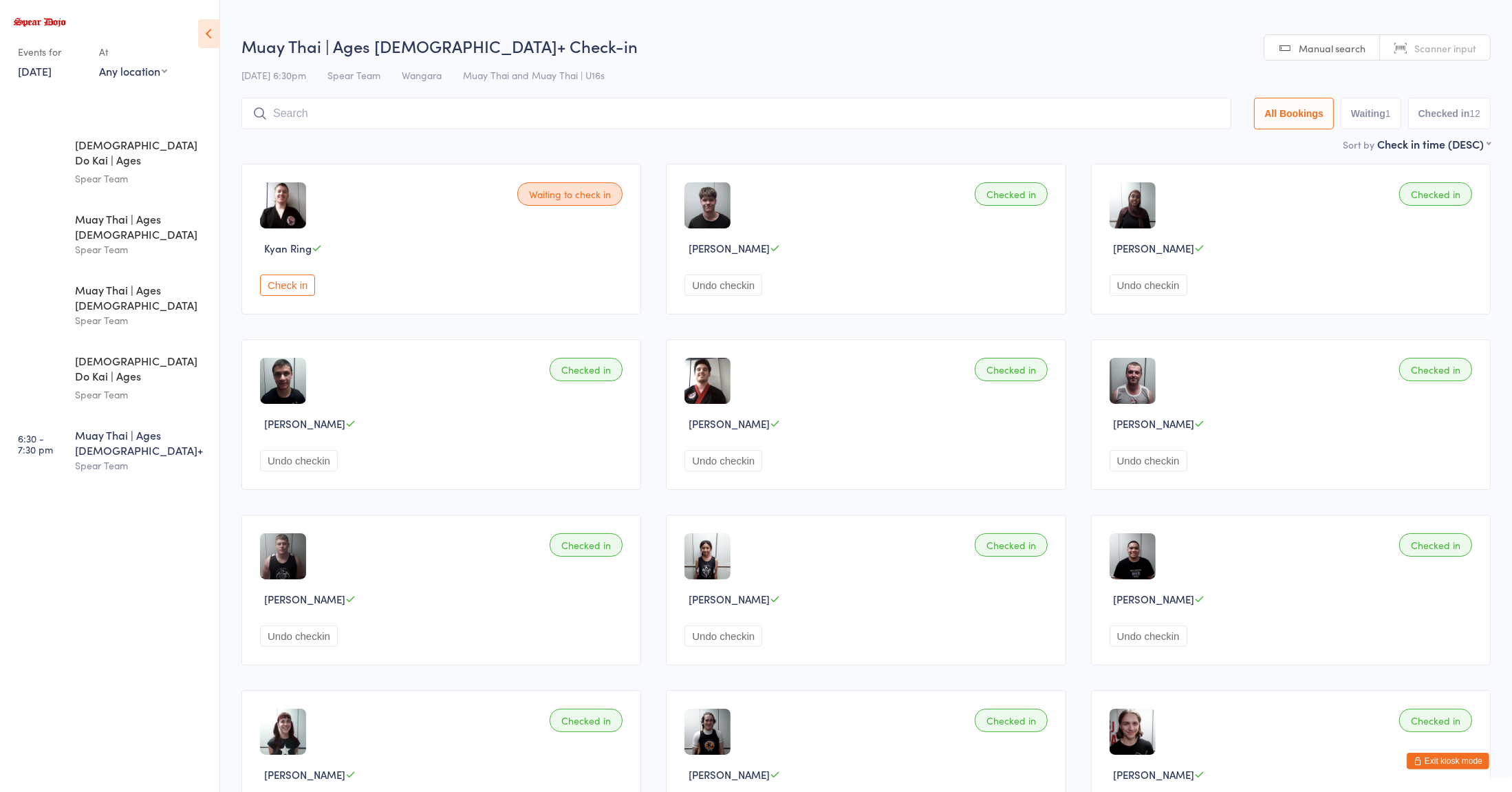
click at [304, 292] on button "Check in" at bounding box center [288, 285] width 55 height 21
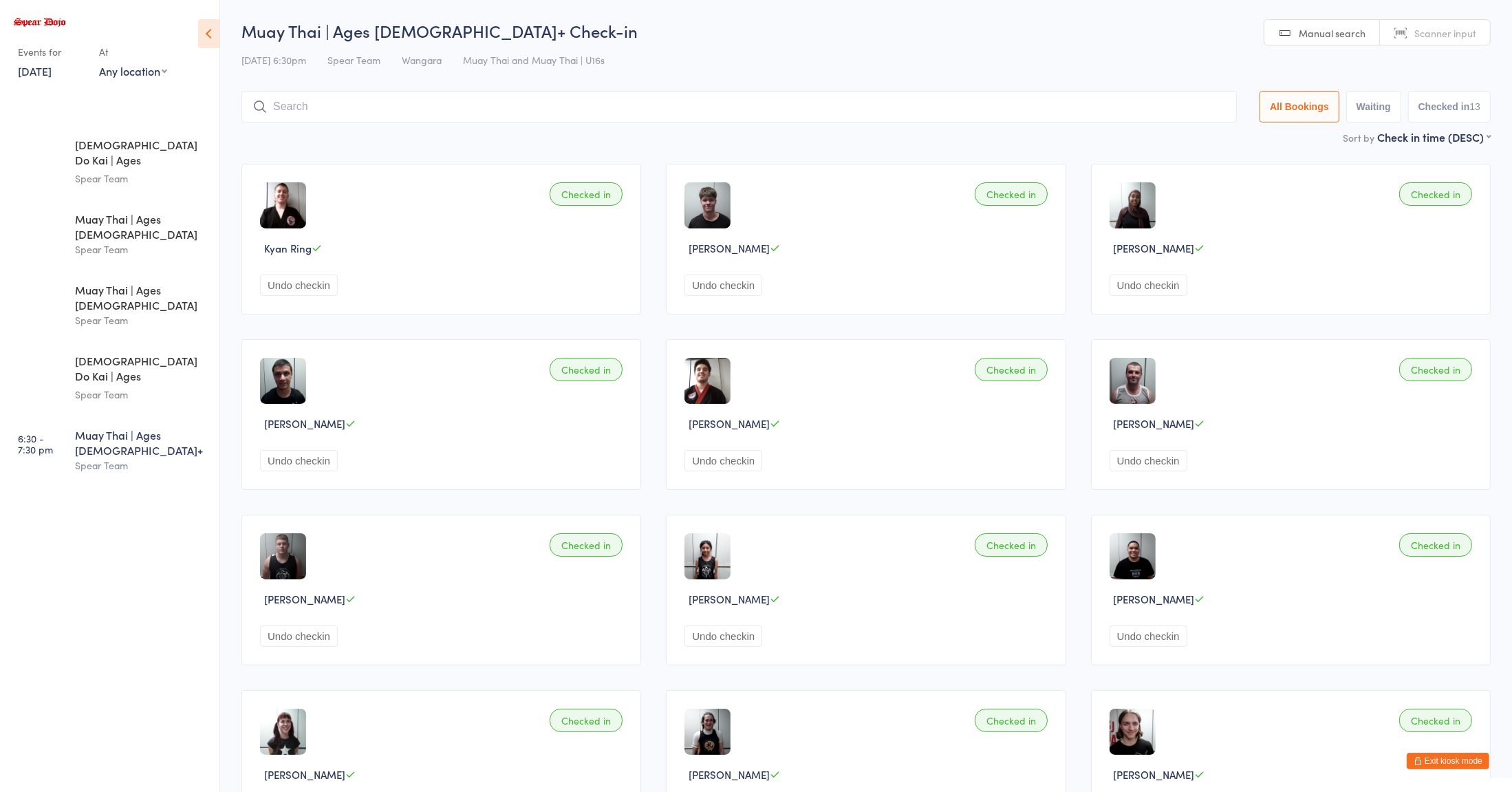
click at [359, 107] on input "search" at bounding box center [739, 106] width 995 height 32
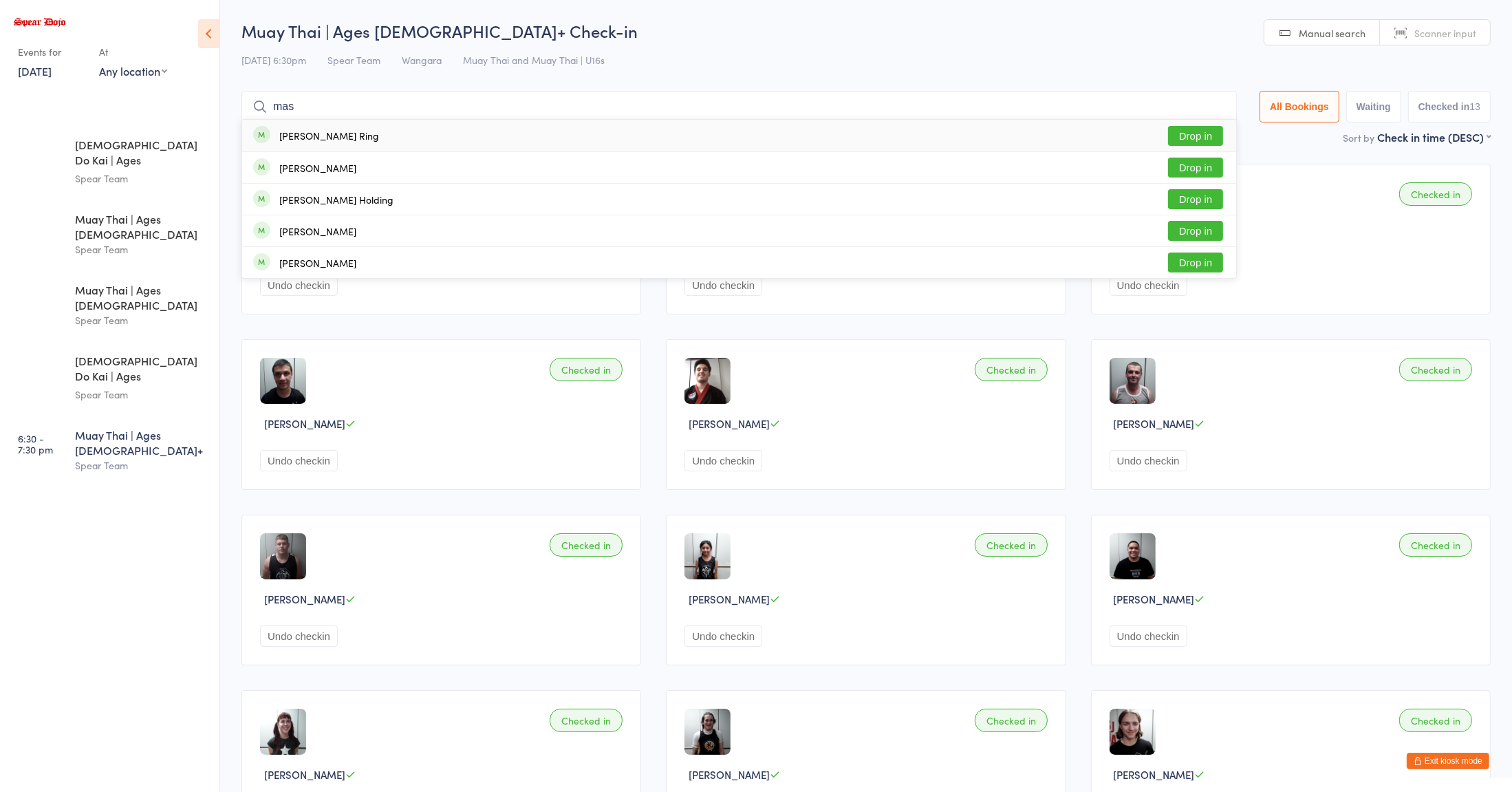
type input "mas"
click at [1177, 134] on button "Drop in" at bounding box center [1195, 135] width 55 height 20
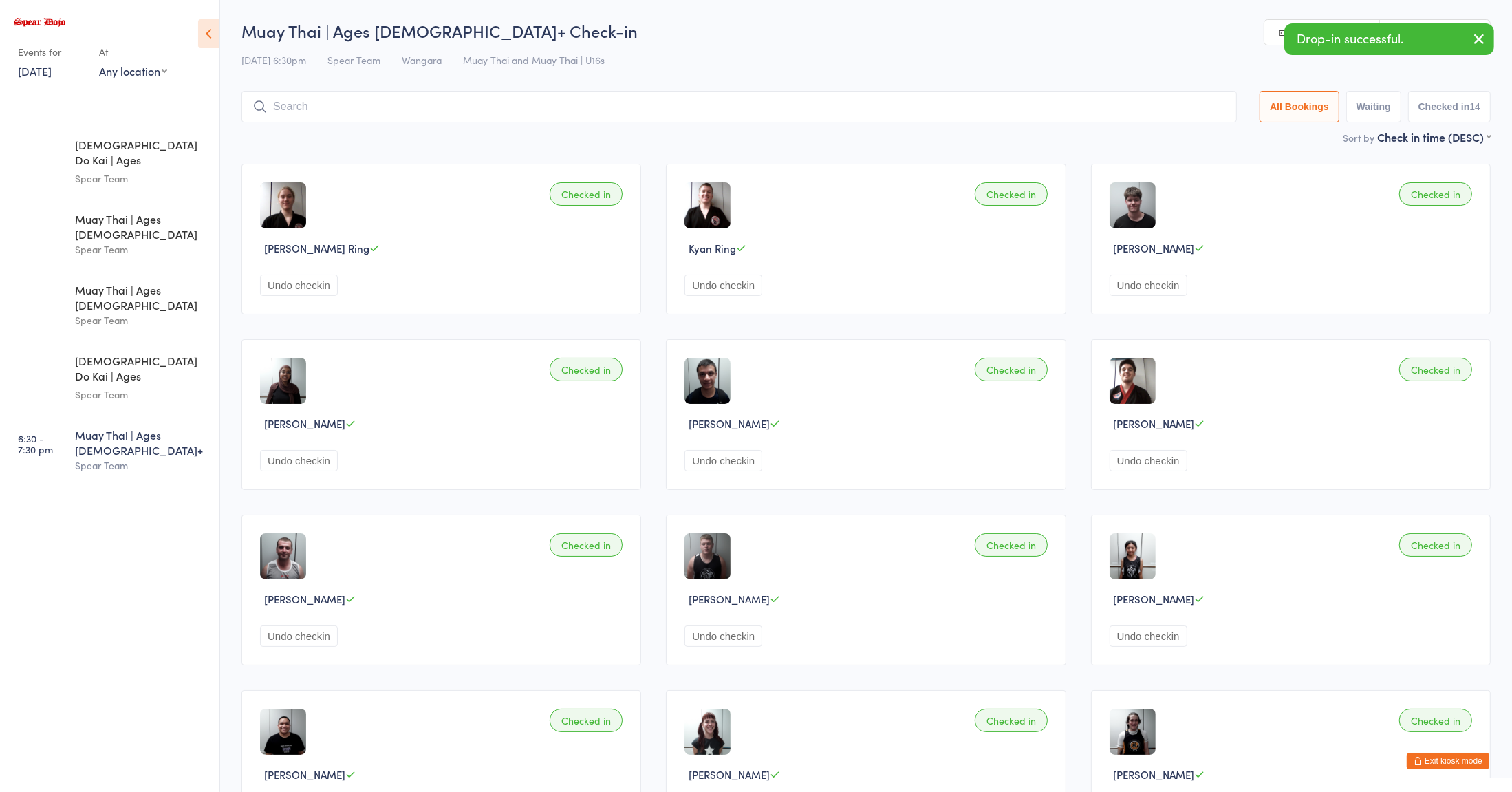
click at [111, 542] on ul "4:00 - 4:45 pm Zen Do Kai | Ages 8 to 10 Spear Team 4:44 - 5:29 pm Muay Thai | …" at bounding box center [109, 458] width 220 height 666
click at [594, 109] on input "search" at bounding box center [739, 106] width 995 height 32
type input "ry"
click at [1211, 142] on button "Drop in" at bounding box center [1195, 135] width 55 height 20
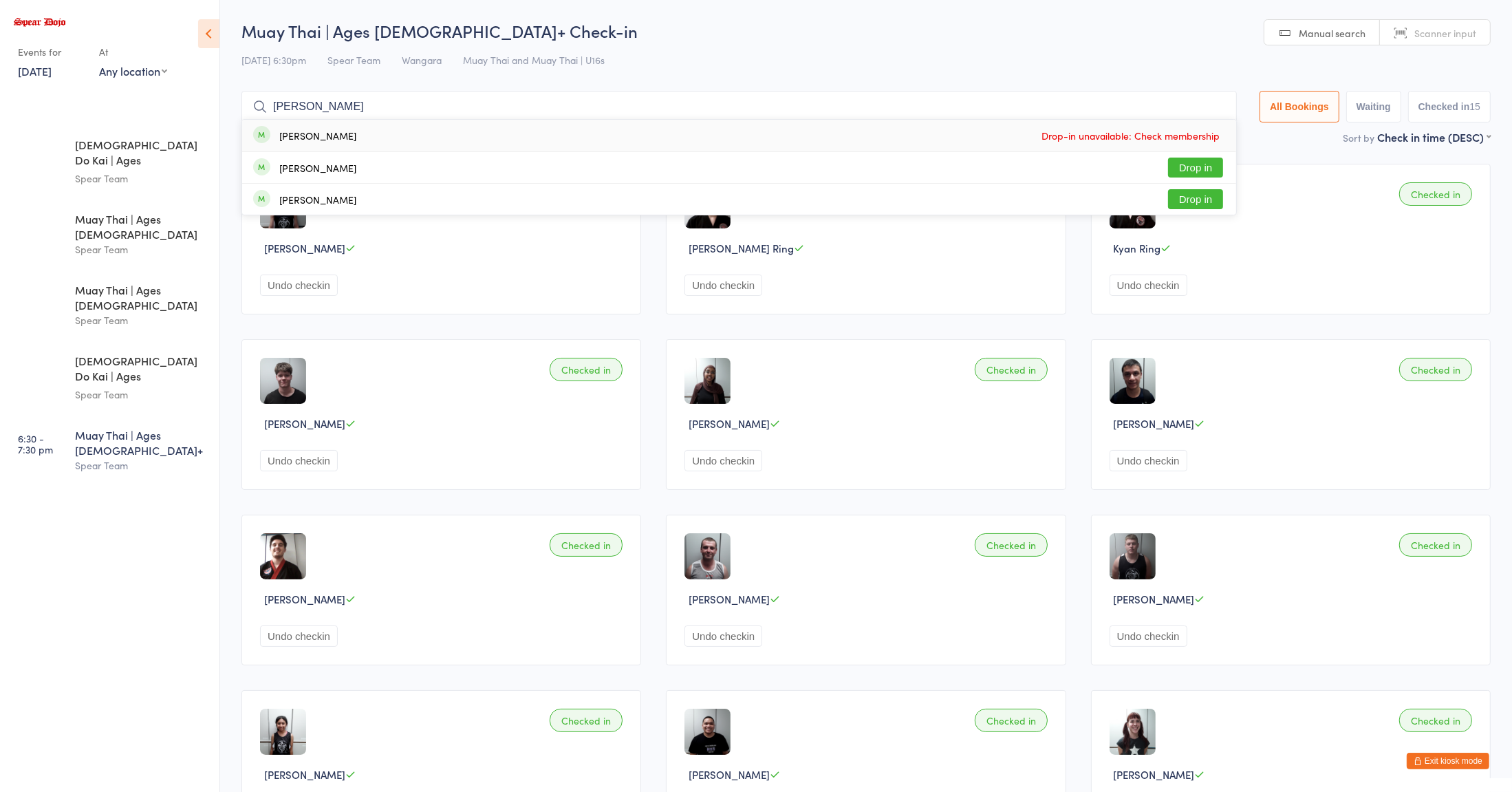
type input "alex"
click at [1177, 161] on button "Drop in" at bounding box center [1195, 167] width 55 height 20
